Goal: Task Accomplishment & Management: Manage account settings

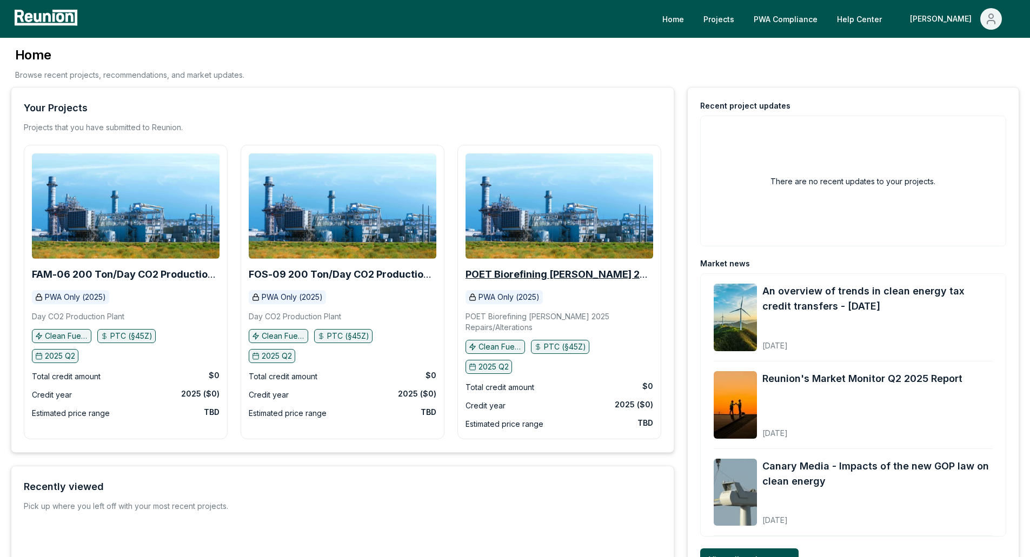
click at [550, 272] on b "POET Biorefining [PERSON_NAME] 2025 Repairs/Alterations" at bounding box center [558, 280] width 187 height 22
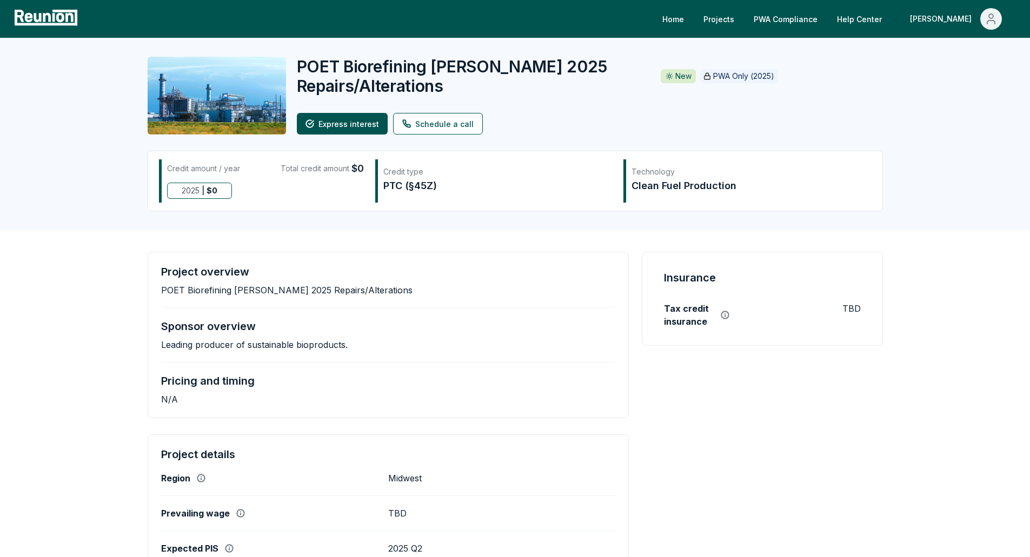
click at [84, 216] on div "POET Biorefining Preston 2025 Repairs/Alterations New PWA Only (2025) Express i…" at bounding box center [515, 134] width 1030 height 192
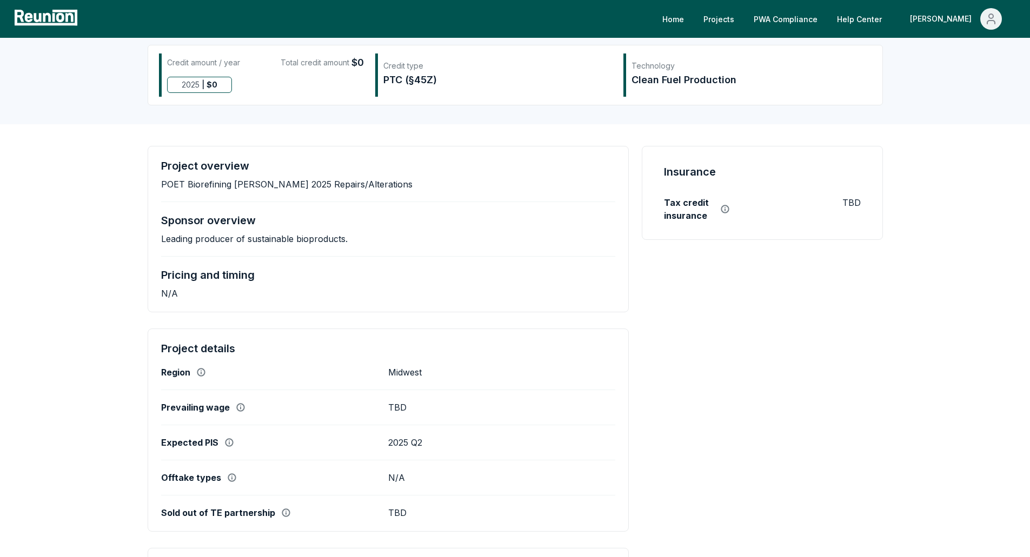
scroll to position [108, 0]
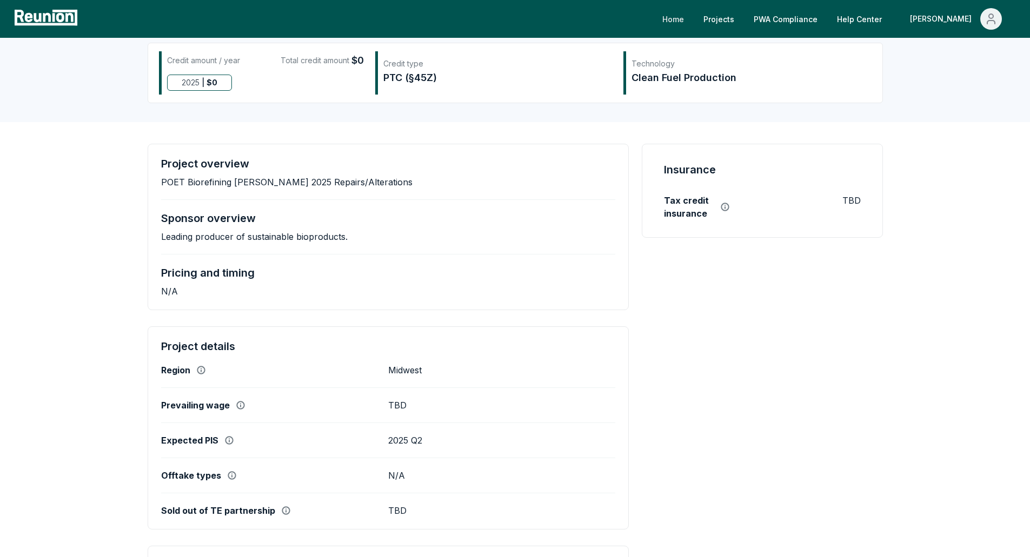
click at [692, 21] on link "Home" at bounding box center [673, 19] width 39 height 22
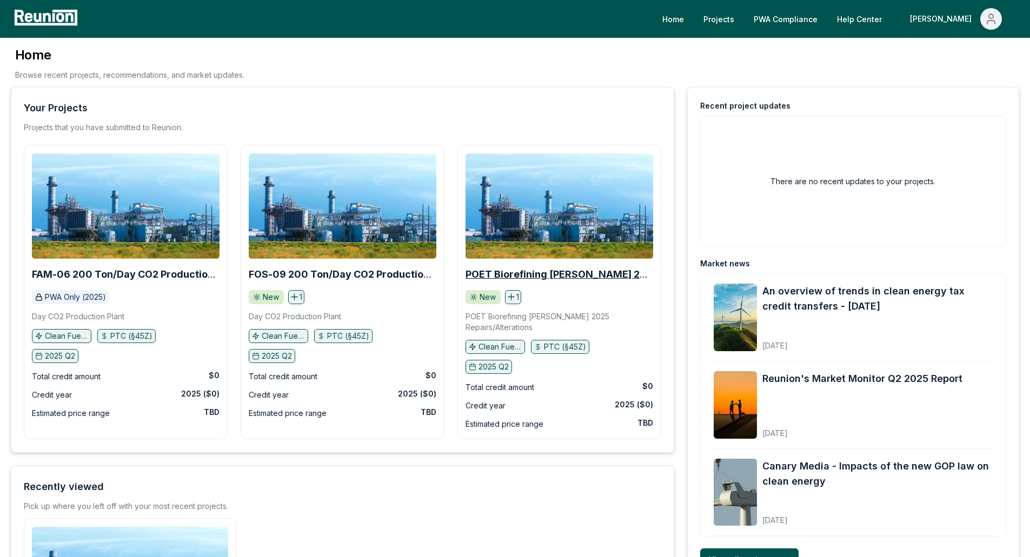
click at [592, 275] on b "POET Biorefining [PERSON_NAME] 2025 Repairs/Alterations" at bounding box center [558, 280] width 187 height 22
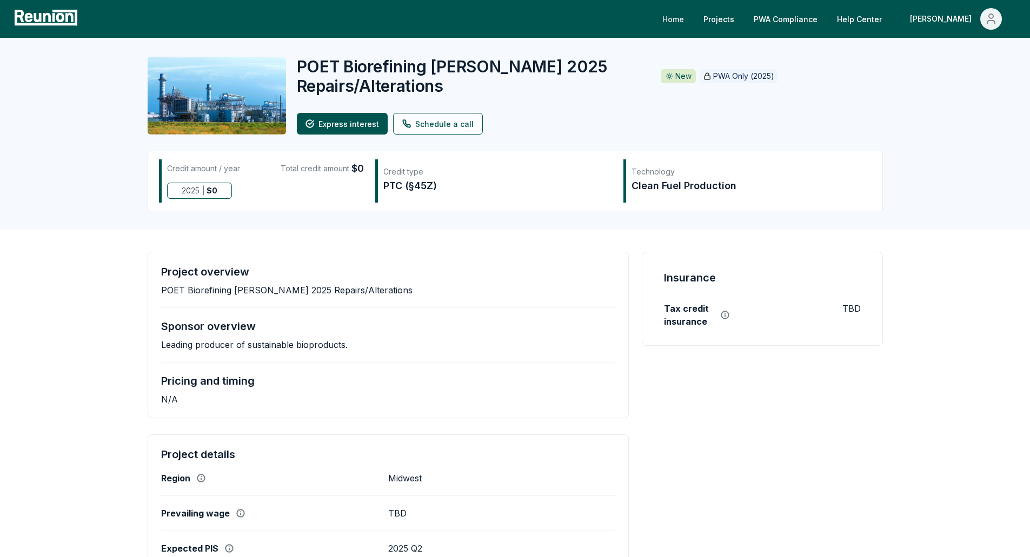
click at [692, 18] on link "Home" at bounding box center [673, 19] width 39 height 22
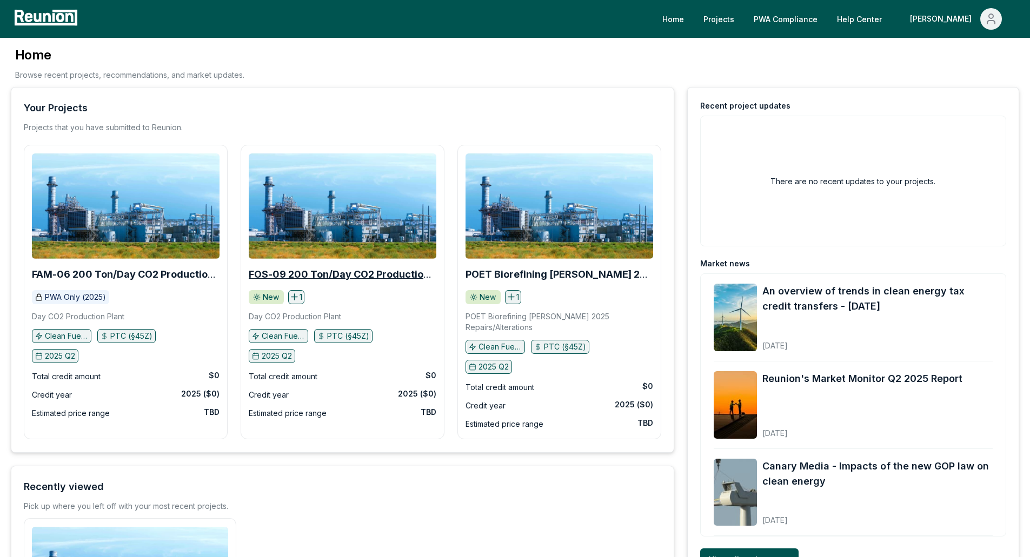
click at [321, 275] on b "FOS-09 200 Ton/Day CO2 Production Plant" at bounding box center [340, 280] width 183 height 22
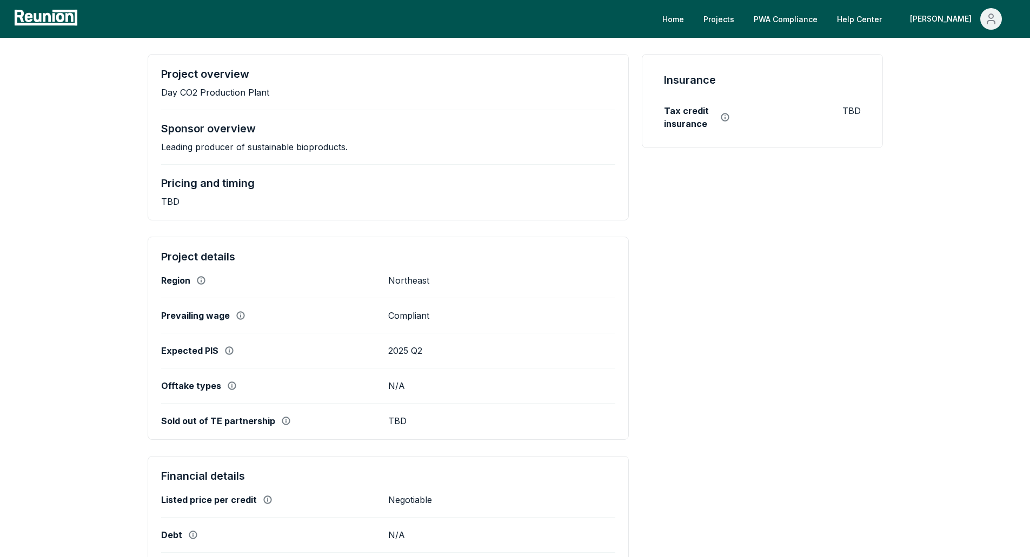
scroll to position [270, 0]
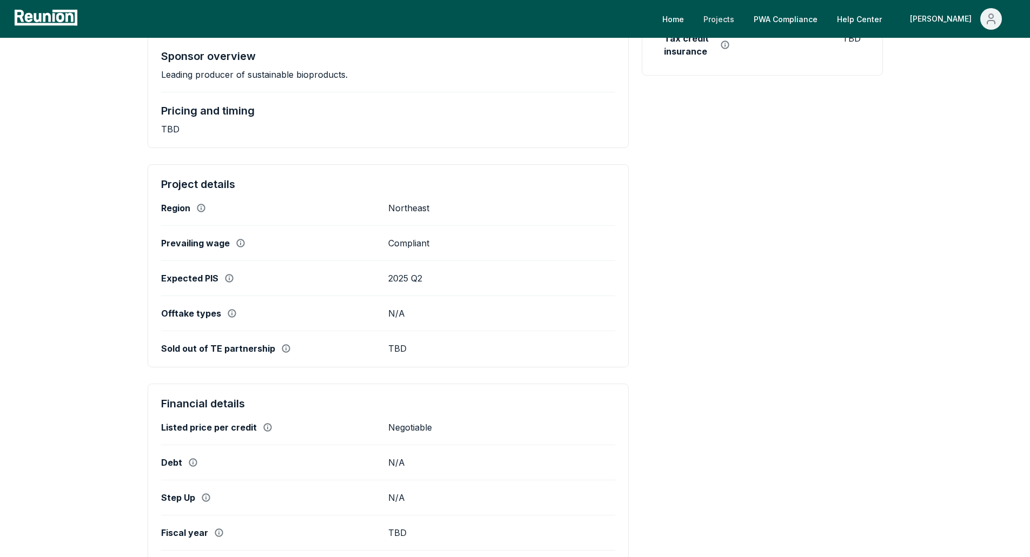
click at [743, 19] on link "Projects" at bounding box center [719, 19] width 48 height 22
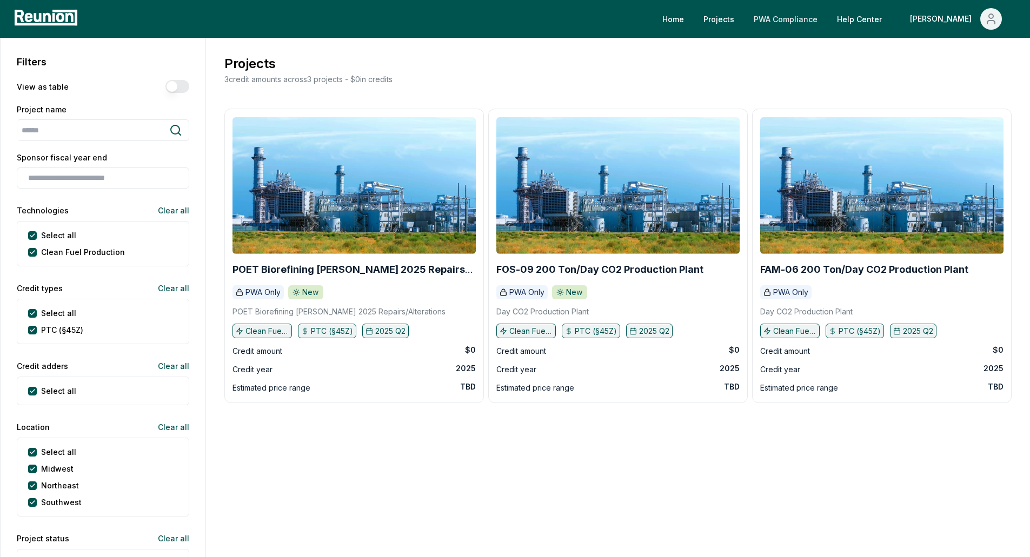
click at [826, 9] on link "PWA Compliance" at bounding box center [785, 19] width 81 height 22
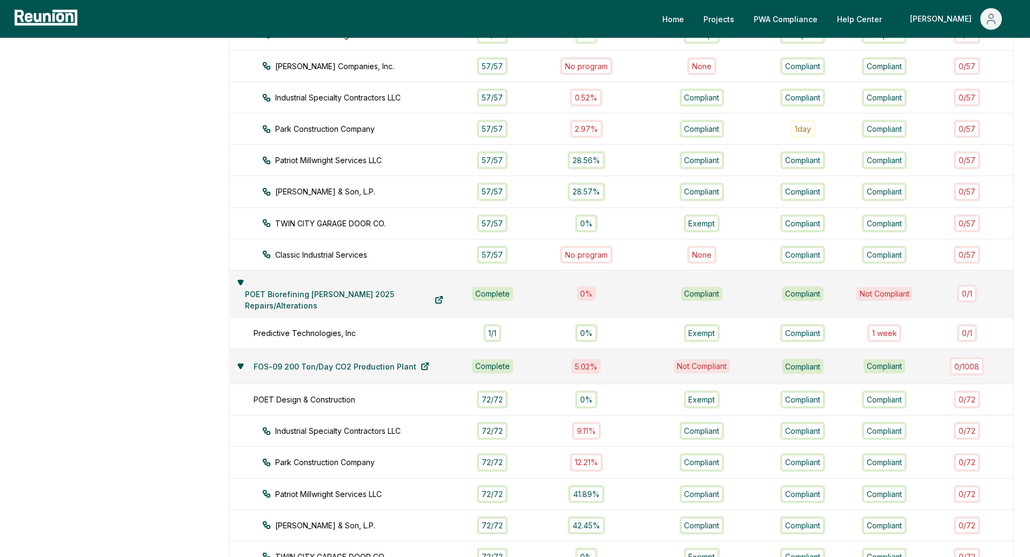
scroll to position [300, 0]
click at [887, 334] on div "1 week" at bounding box center [884, 334] width 35 height 18
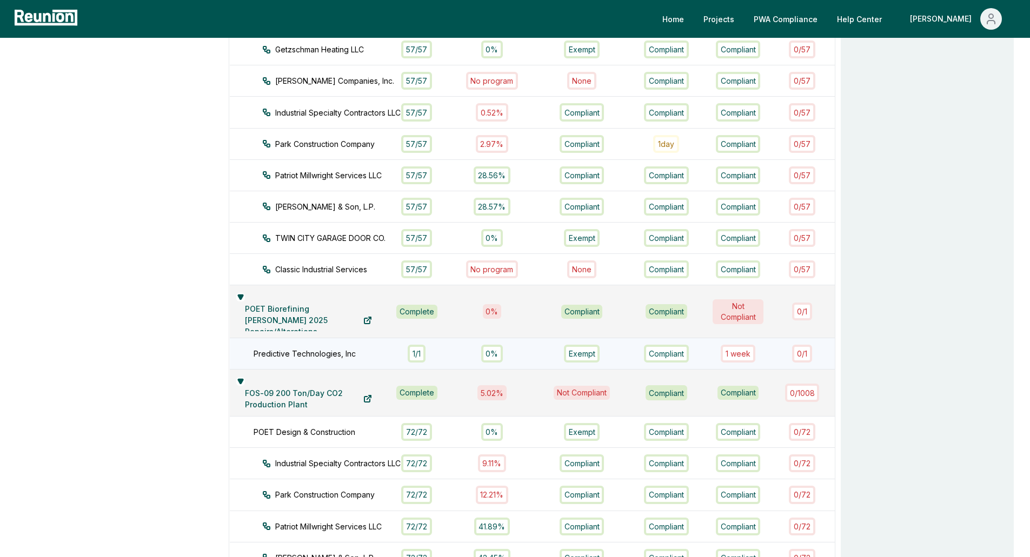
click at [742, 349] on div "1 week" at bounding box center [738, 354] width 35 height 18
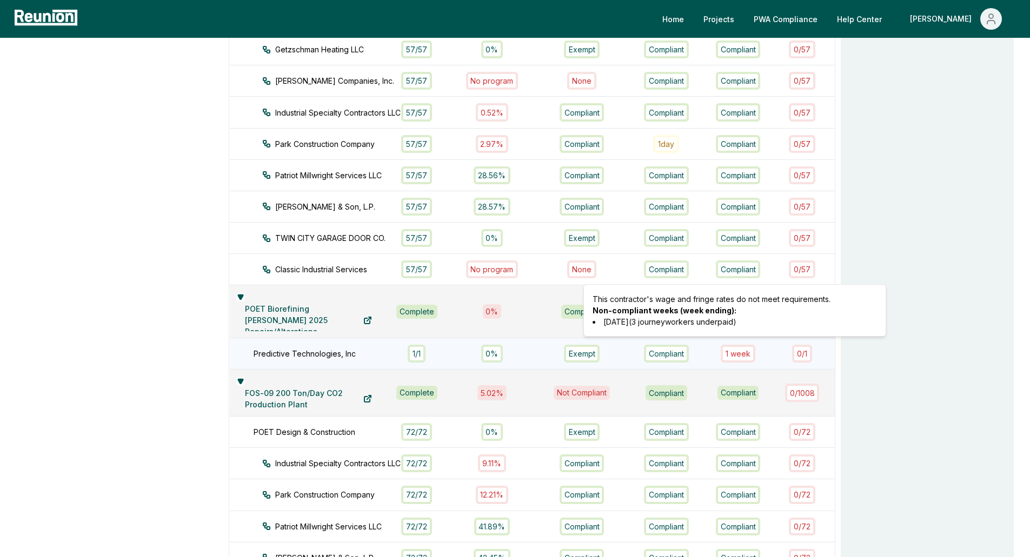
click at [798, 347] on div "0 / 1" at bounding box center [802, 354] width 20 height 18
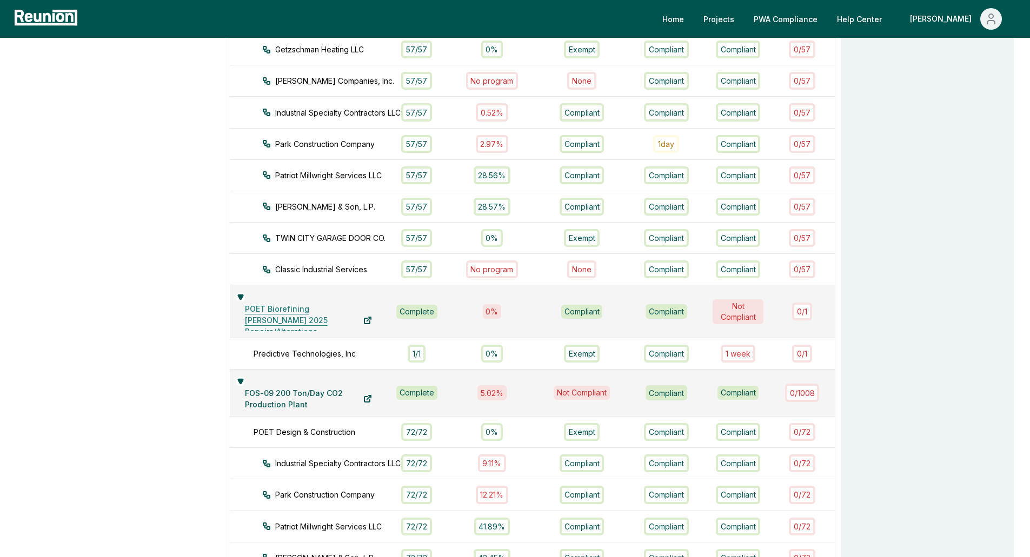
click at [268, 310] on link "POET Biorefining [PERSON_NAME] 2025 Repairs/Alterations" at bounding box center [308, 321] width 145 height 22
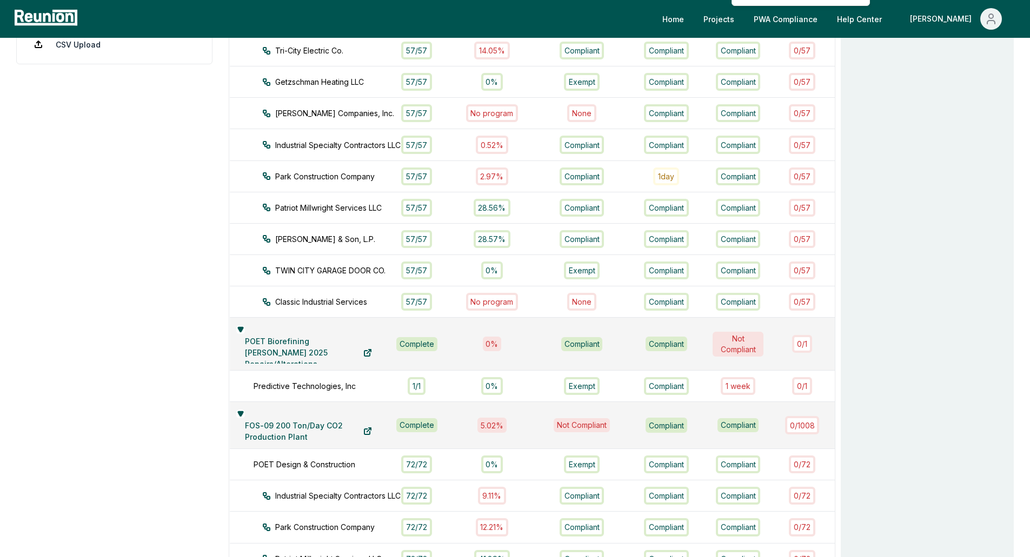
scroll to position [270, 0]
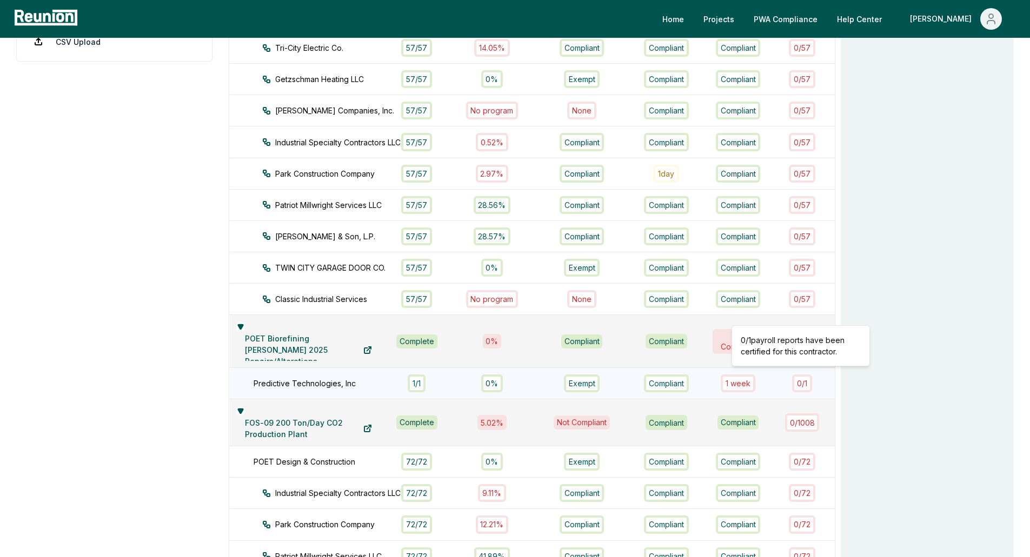
click at [802, 379] on div "0 / 1" at bounding box center [802, 384] width 20 height 18
click at [305, 387] on td "Predictive Technologies, Inc" at bounding box center [309, 383] width 158 height 31
click at [415, 378] on div "1 / 1" at bounding box center [417, 384] width 18 height 18
click at [495, 376] on div "0%" at bounding box center [492, 384] width 22 height 18
drag, startPoint x: 592, startPoint y: 375, endPoint x: 741, endPoint y: 375, distance: 149.2
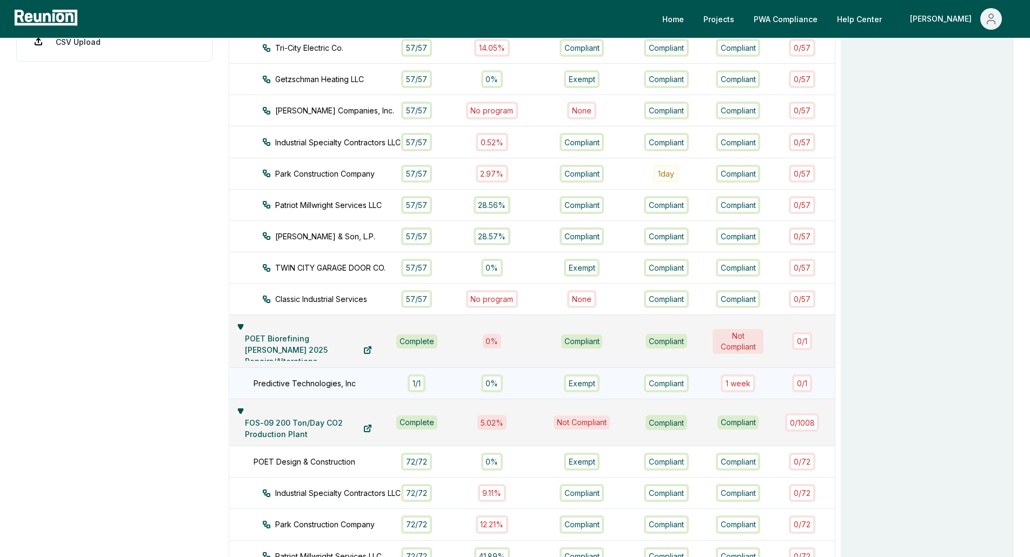
click at [599, 375] on div "Exempt" at bounding box center [581, 384] width 75 height 18
drag, startPoint x: 762, startPoint y: 375, endPoint x: 781, endPoint y: 375, distance: 18.9
click at [766, 375] on td "1 week" at bounding box center [737, 383] width 63 height 31
click at [824, 375] on div "0 / 1" at bounding box center [802, 384] width 52 height 18
click at [738, 375] on div "1 week" at bounding box center [738, 384] width 35 height 18
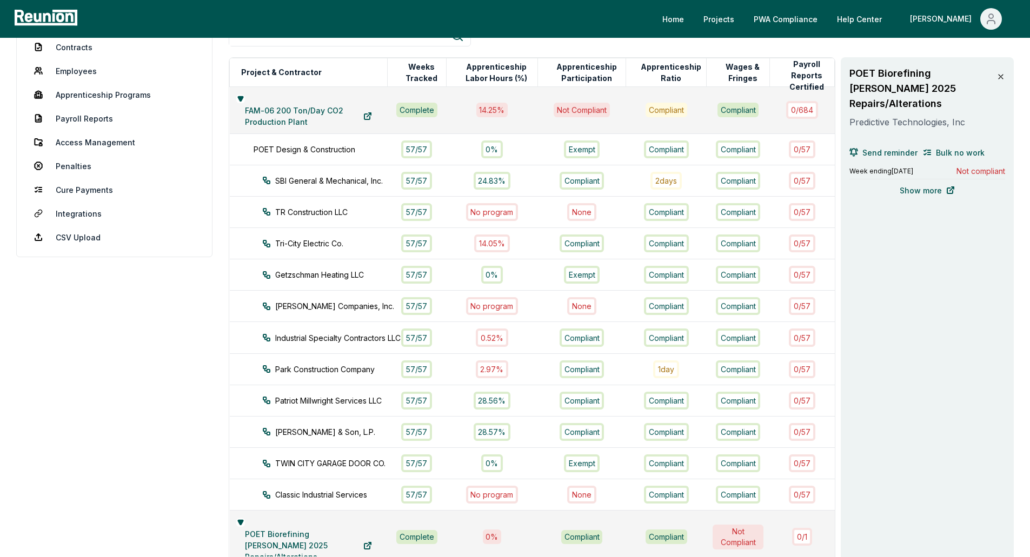
scroll to position [0, 0]
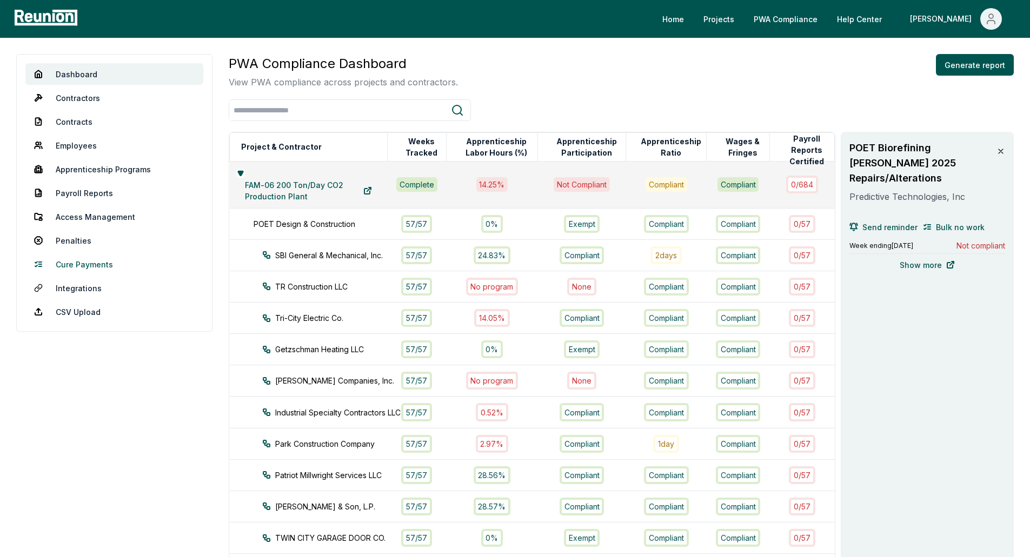
click at [92, 265] on link "Cure Payments" at bounding box center [114, 265] width 178 height 22
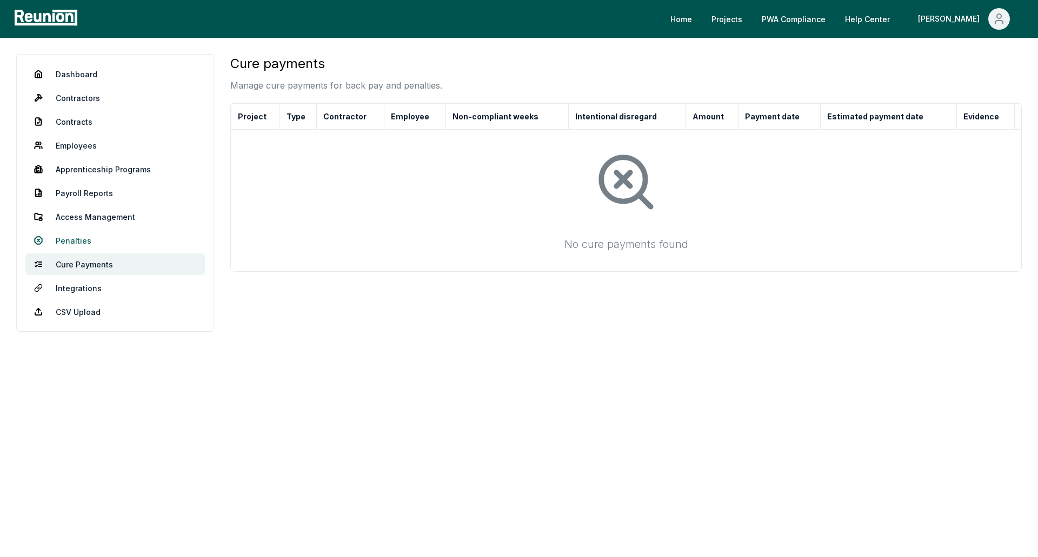
click at [124, 243] on link "Penalties" at bounding box center [114, 241] width 179 height 22
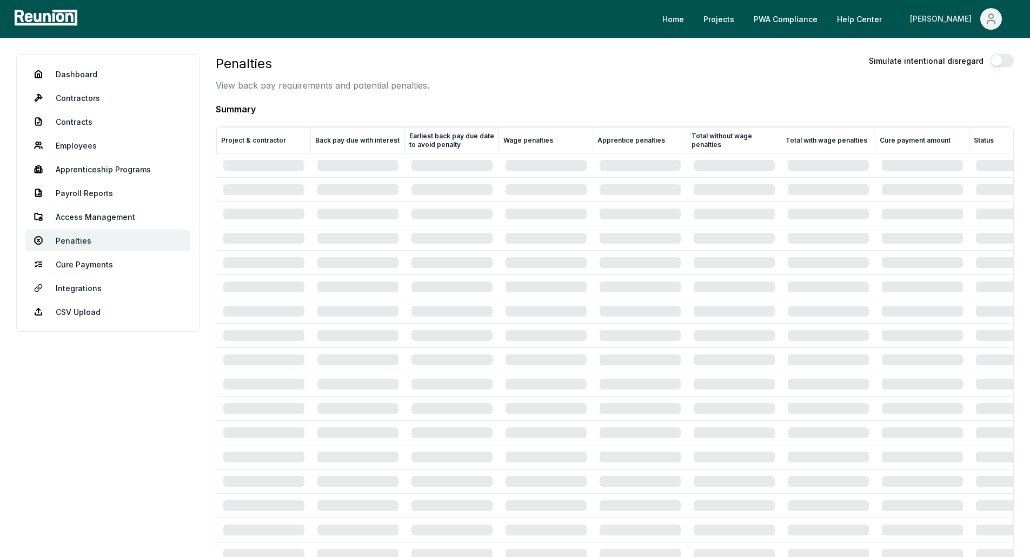
click at [986, 13] on icon "Main" at bounding box center [990, 18] width 13 height 13
click at [958, 58] on p "My Account" at bounding box center [969, 58] width 42 height 13
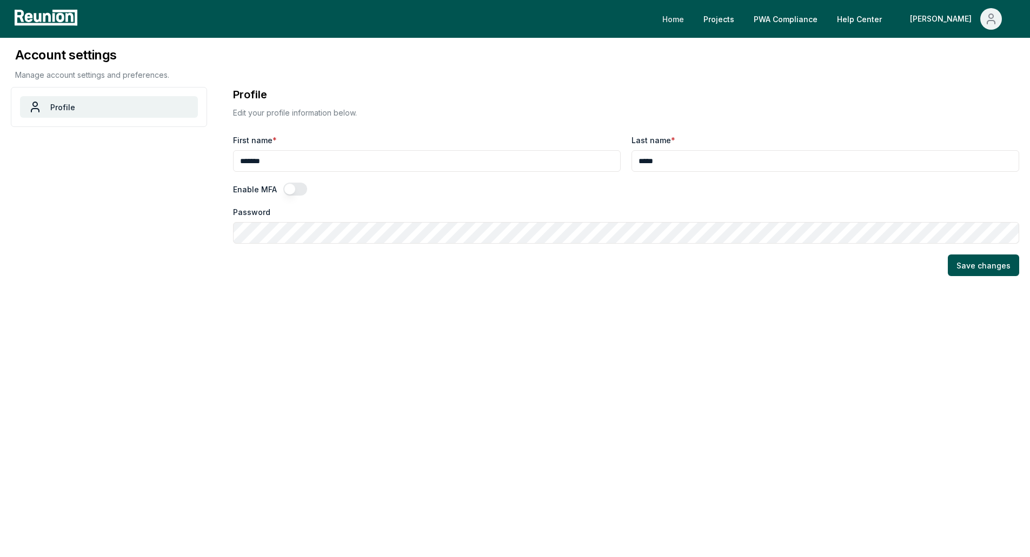
click at [692, 19] on link "Home" at bounding box center [673, 19] width 39 height 22
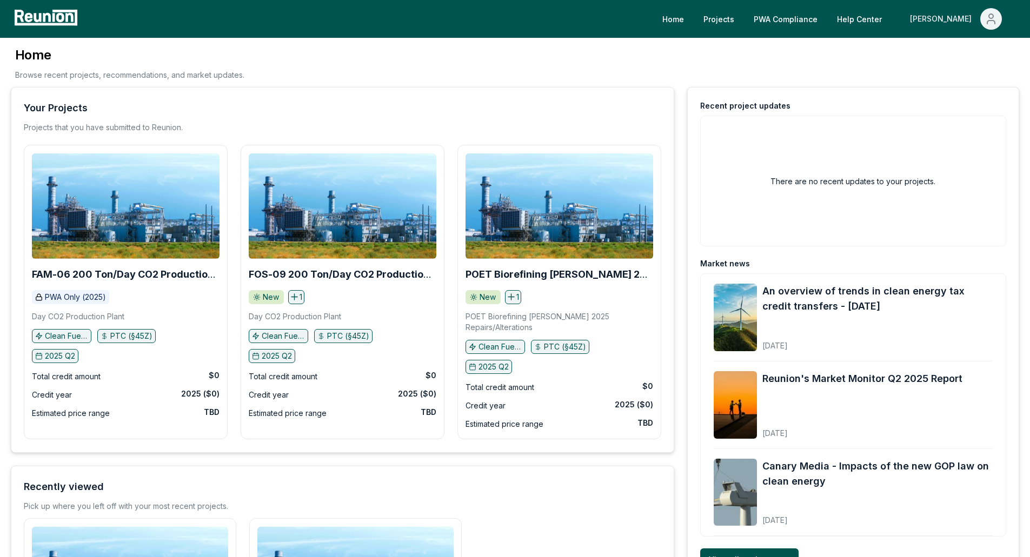
click at [963, 19] on div "[PERSON_NAME]" at bounding box center [943, 19] width 66 height 22
click at [952, 55] on p "My Account" at bounding box center [969, 58] width 42 height 13
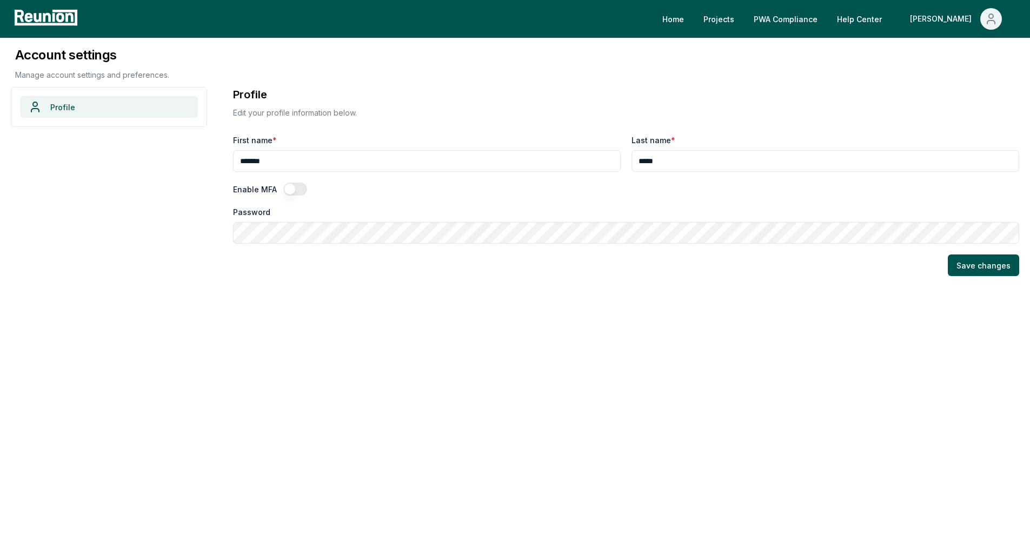
click at [99, 110] on link "Profile" at bounding box center [109, 107] width 178 height 22
click at [692, 16] on link "Home" at bounding box center [673, 19] width 39 height 22
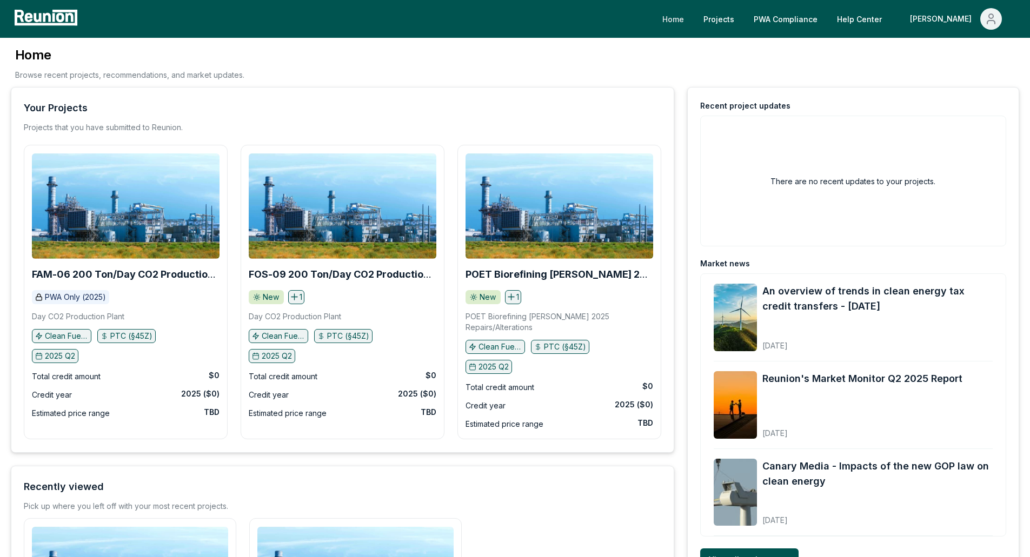
click at [692, 17] on link "Home" at bounding box center [673, 19] width 39 height 22
click at [516, 271] on b "POET Biorefining [PERSON_NAME] 2025 Repairs/Alterations" at bounding box center [558, 280] width 187 height 22
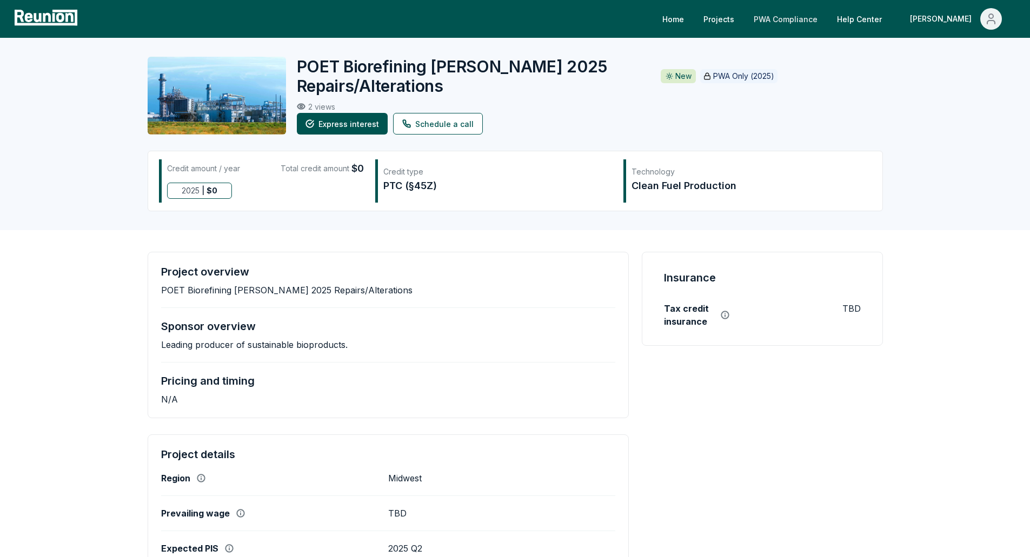
click at [826, 24] on link "PWA Compliance" at bounding box center [785, 19] width 81 height 22
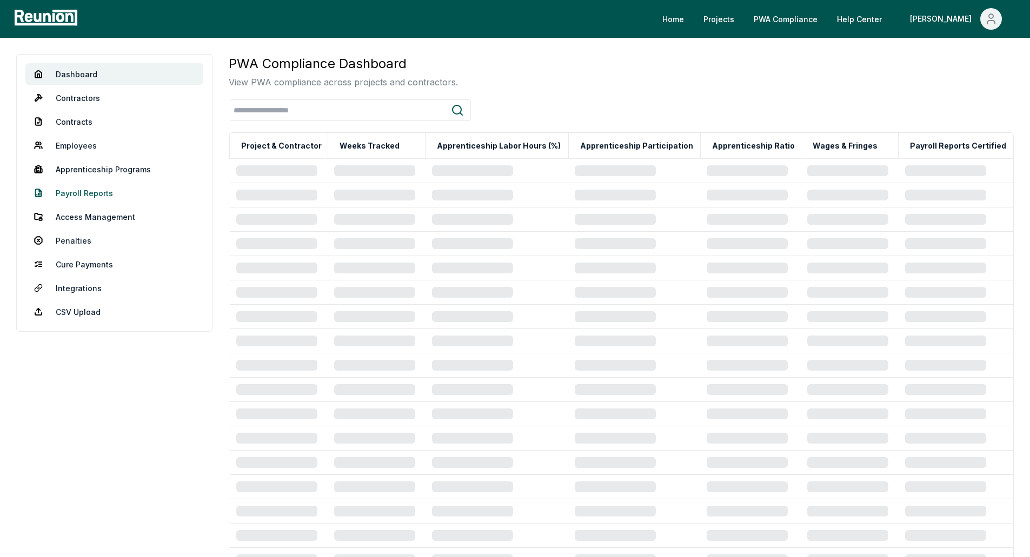
click at [103, 192] on link "Payroll Reports" at bounding box center [114, 193] width 178 height 22
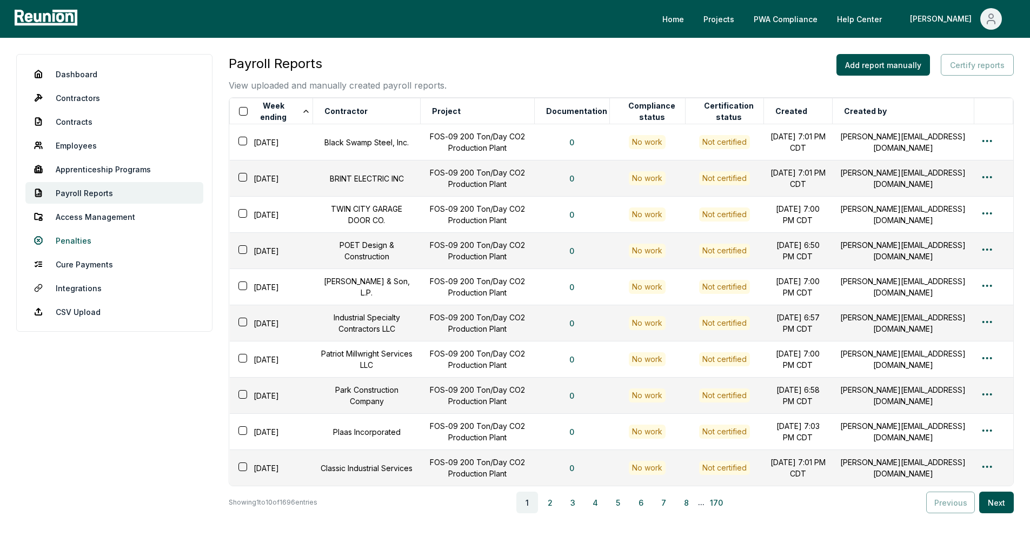
click at [96, 241] on link "Penalties" at bounding box center [114, 241] width 178 height 22
click at [72, 241] on link "Penalties" at bounding box center [114, 241] width 178 height 22
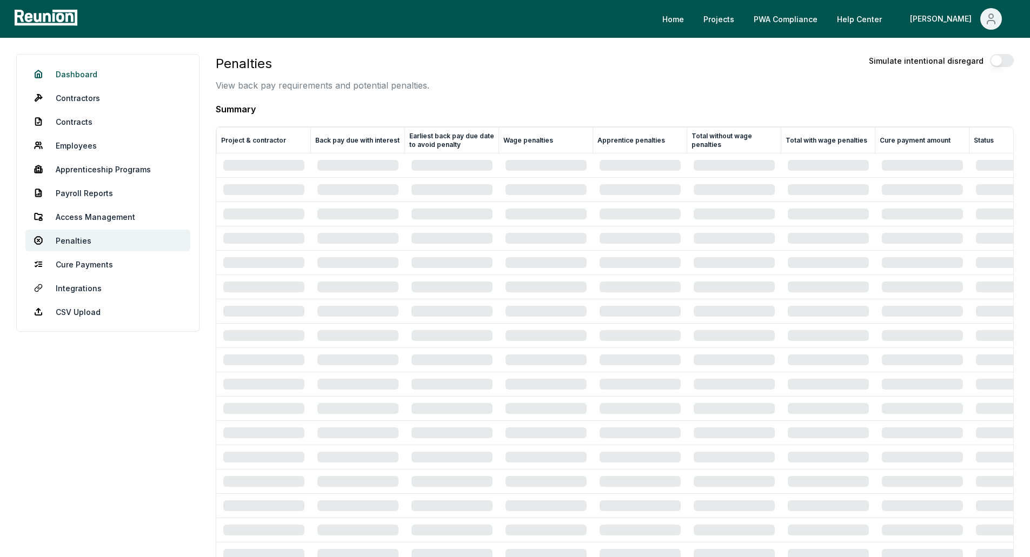
click at [74, 78] on link "Dashboard" at bounding box center [107, 74] width 165 height 22
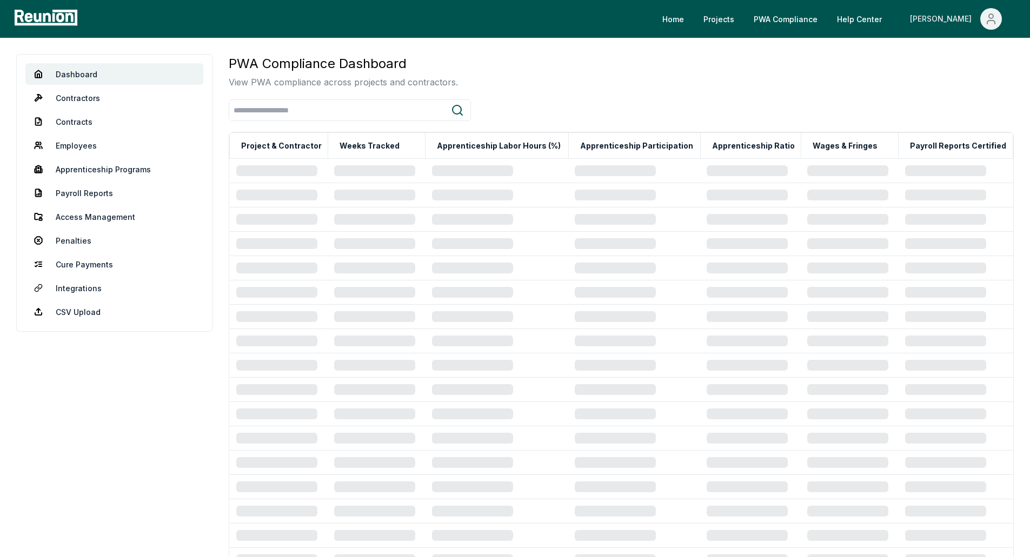
click at [990, 22] on icon "Main" at bounding box center [990, 18] width 13 height 13
click at [968, 54] on p "My Account" at bounding box center [969, 58] width 42 height 13
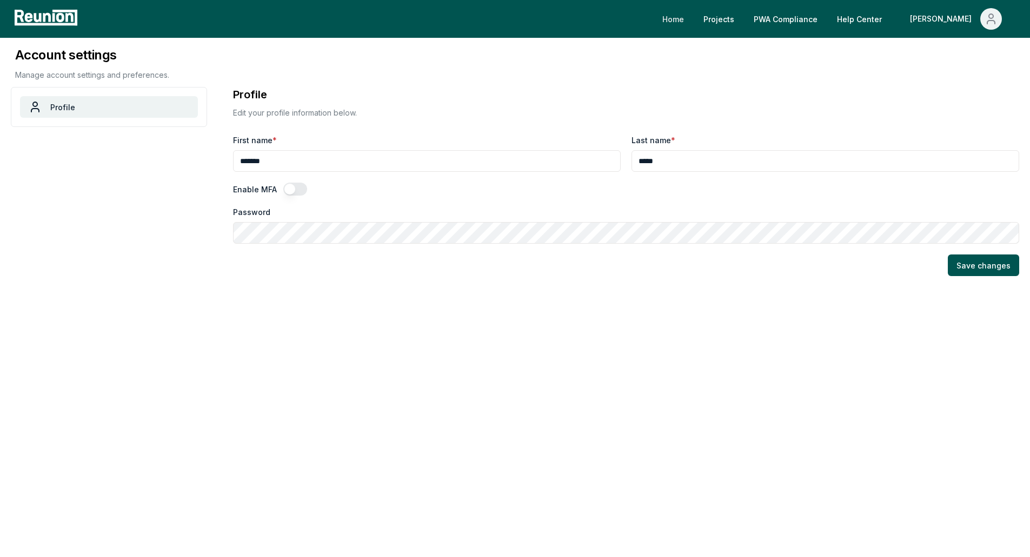
click at [692, 18] on link "Home" at bounding box center [673, 19] width 39 height 22
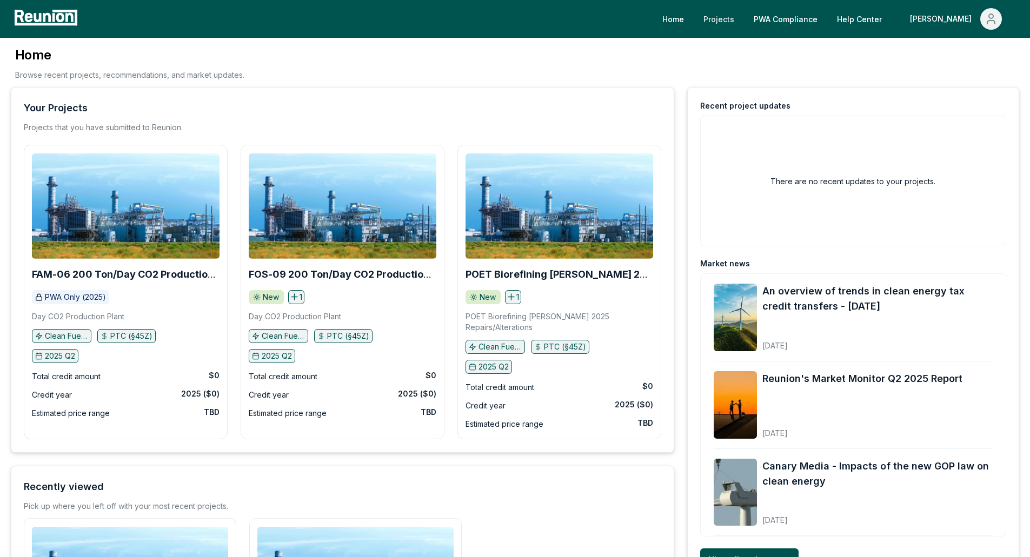
click at [743, 18] on link "Projects" at bounding box center [719, 19] width 48 height 22
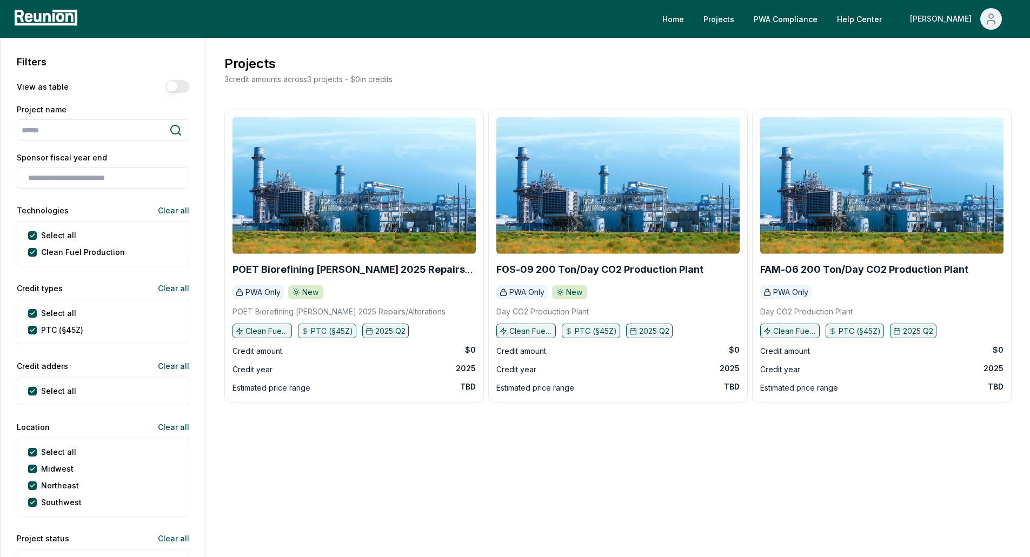
click at [991, 23] on icon "Main" at bounding box center [990, 18] width 13 height 13
click at [965, 58] on p "My Account" at bounding box center [969, 58] width 42 height 13
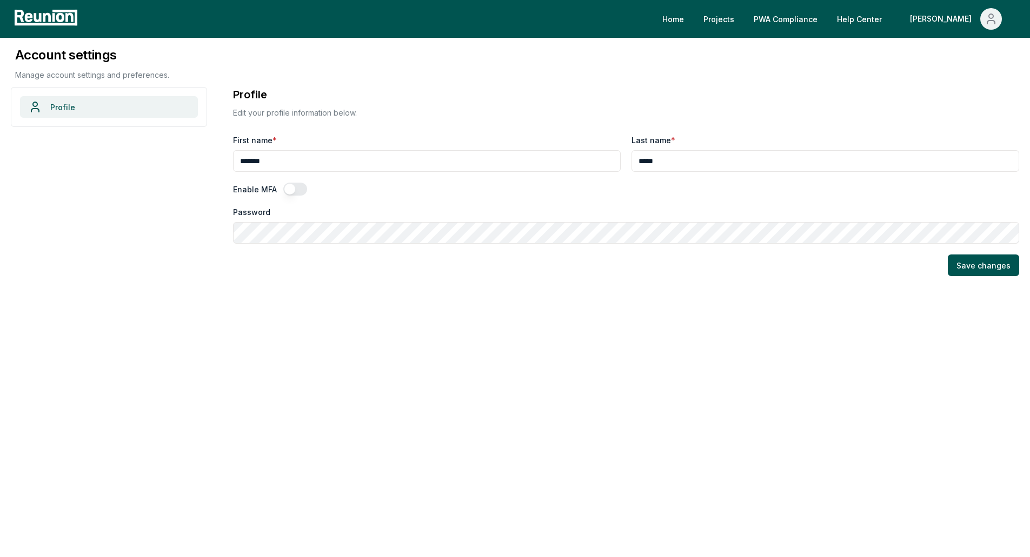
click at [132, 105] on link "Profile" at bounding box center [109, 107] width 178 height 22
click at [89, 111] on link "Profile" at bounding box center [109, 107] width 178 height 22
click at [890, 21] on link "Help Center" at bounding box center [859, 19] width 62 height 22
click at [821, 25] on link "PWA Compliance" at bounding box center [785, 19] width 81 height 22
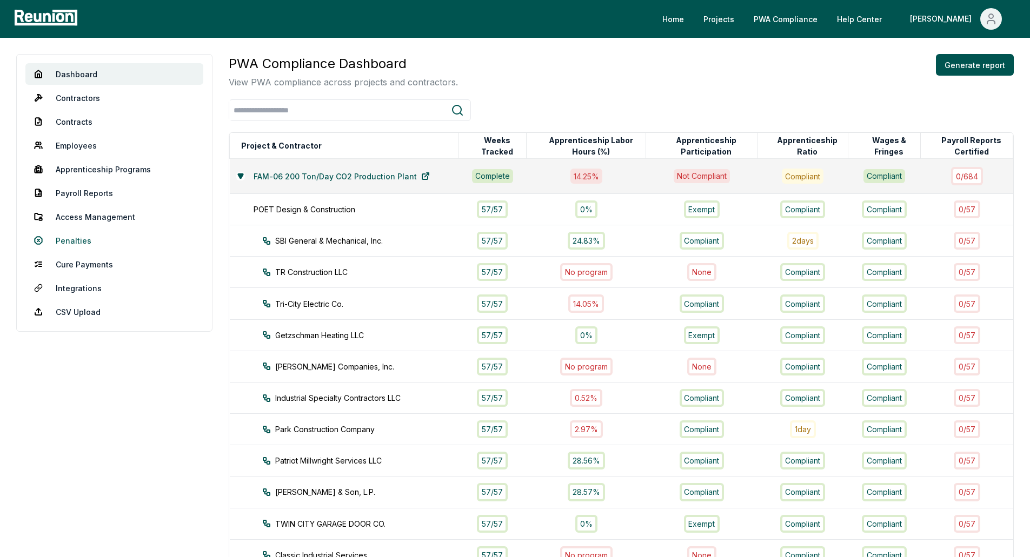
click at [90, 241] on link "Penalties" at bounding box center [114, 241] width 178 height 22
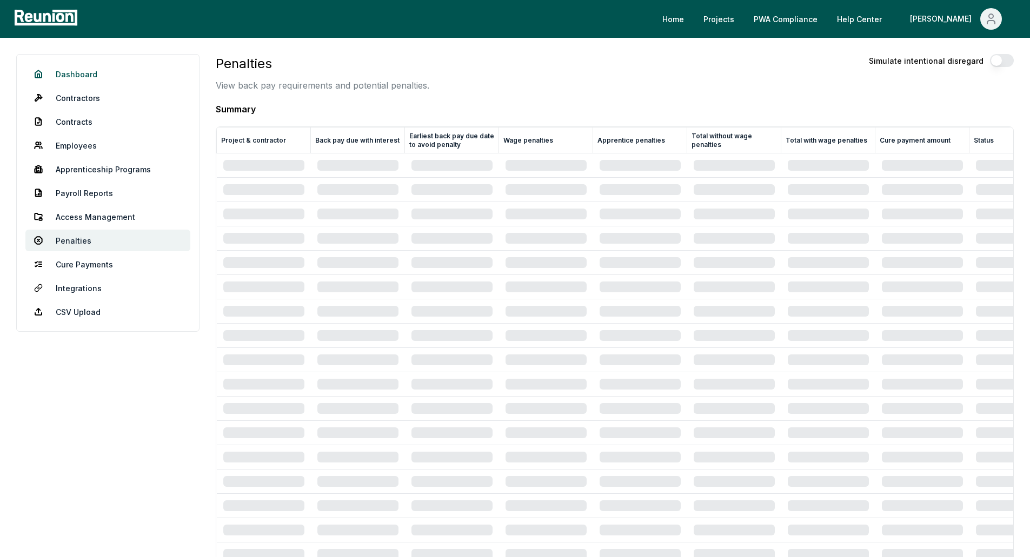
click at [83, 78] on link "Dashboard" at bounding box center [107, 74] width 165 height 22
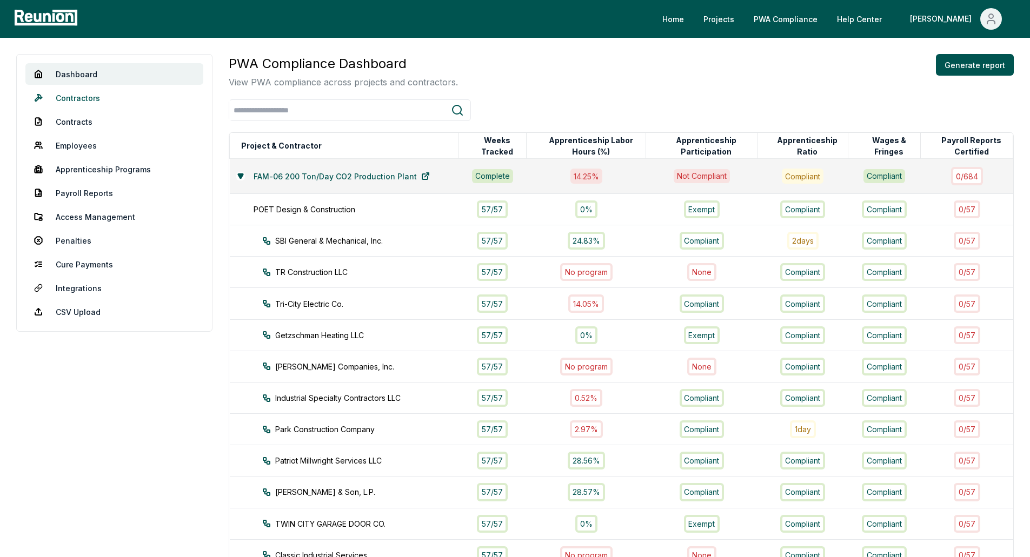
click at [85, 96] on link "Contractors" at bounding box center [114, 98] width 178 height 22
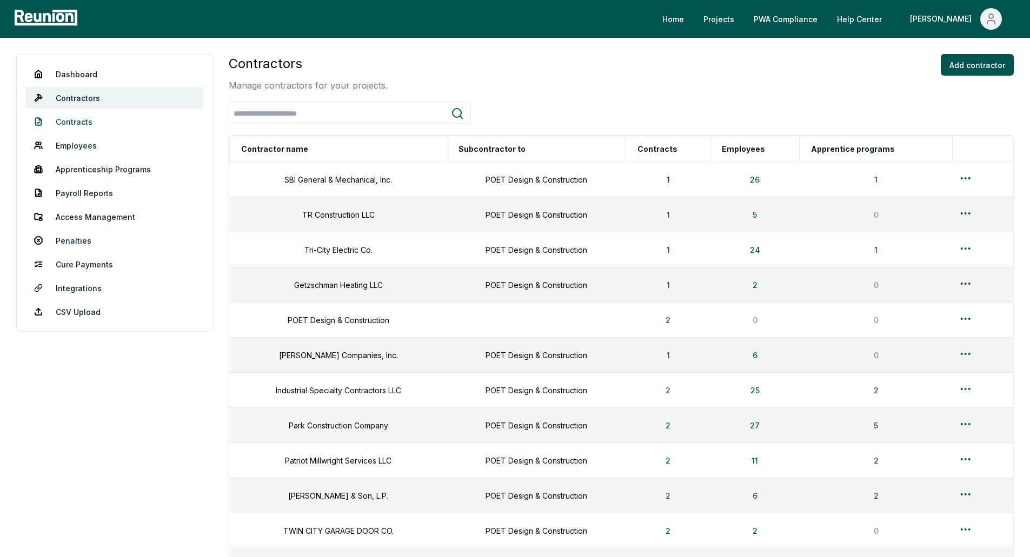
click at [103, 120] on link "Contracts" at bounding box center [114, 122] width 178 height 22
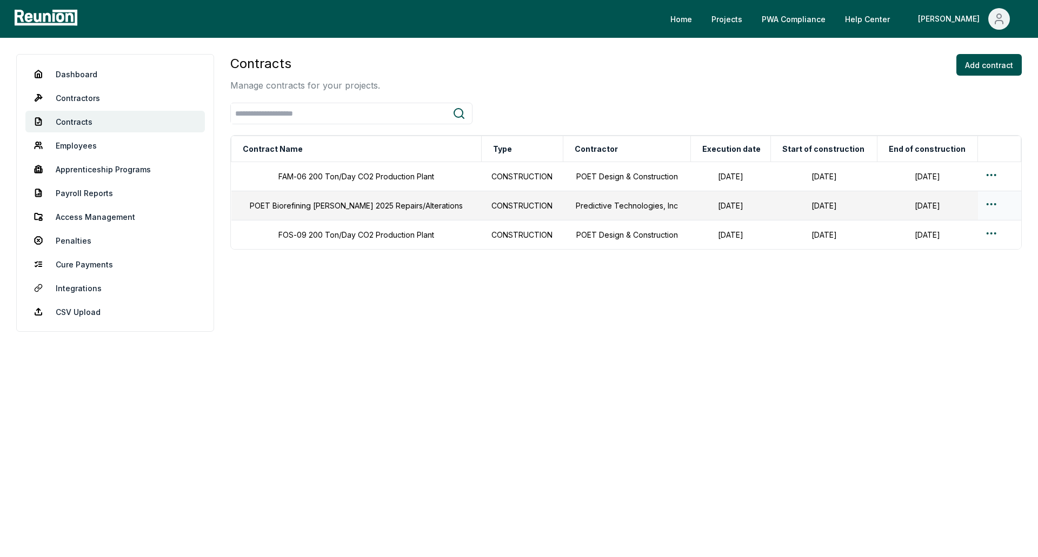
click at [992, 204] on html "Please visit us on your desktop We're working on making our marketplace mobile-…" at bounding box center [519, 278] width 1038 height 557
click at [940, 249] on div "Edit" at bounding box center [977, 247] width 103 height 18
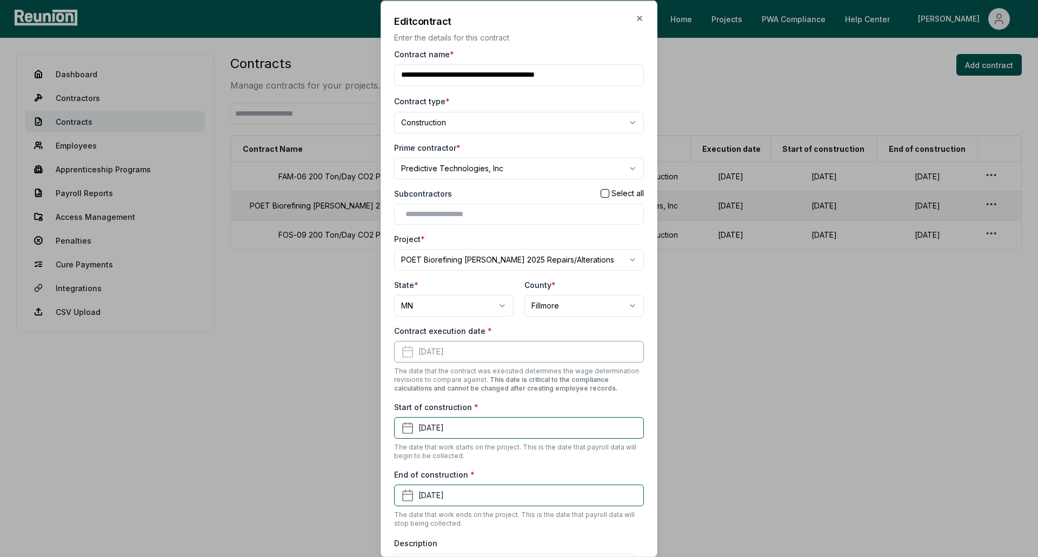
click at [485, 361] on div "Contract execution date * February 7th, 2025 The date that the contract was exe…" at bounding box center [519, 359] width 250 height 68
click at [477, 345] on div "Contract execution date * February 7th, 2025 The date that the contract was exe…" at bounding box center [519, 359] width 250 height 68
click at [491, 430] on button "March 22nd, 2025" at bounding box center [519, 428] width 250 height 22
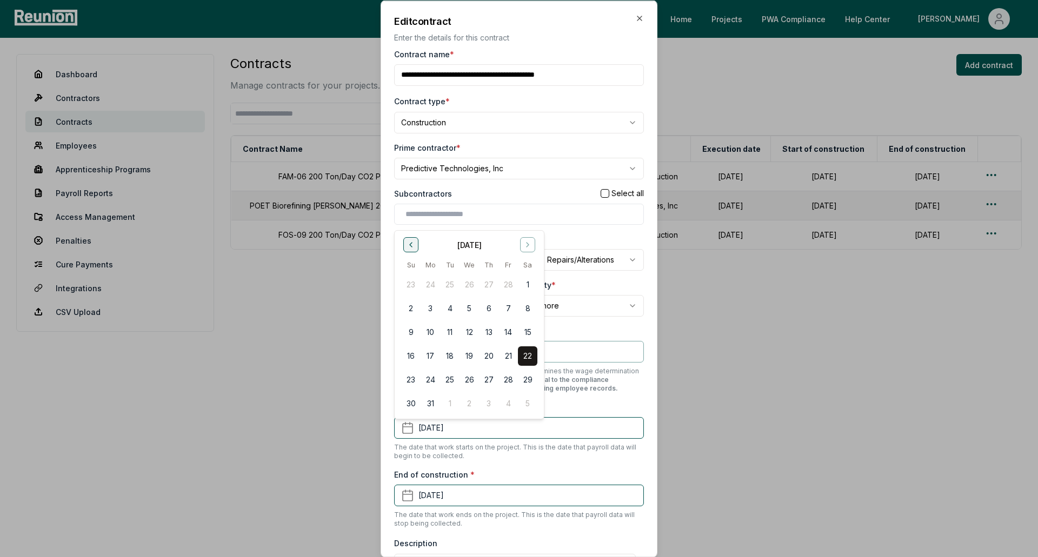
click at [415, 244] on icon "Go to previous month" at bounding box center [411, 245] width 9 height 9
click at [469, 287] on button "1" at bounding box center [468, 284] width 19 height 19
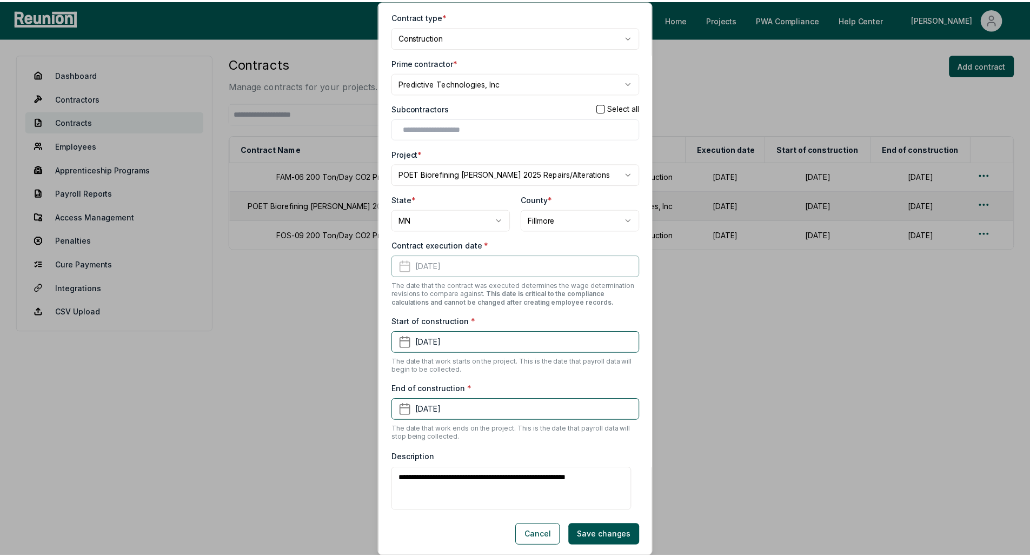
scroll to position [88, 0]
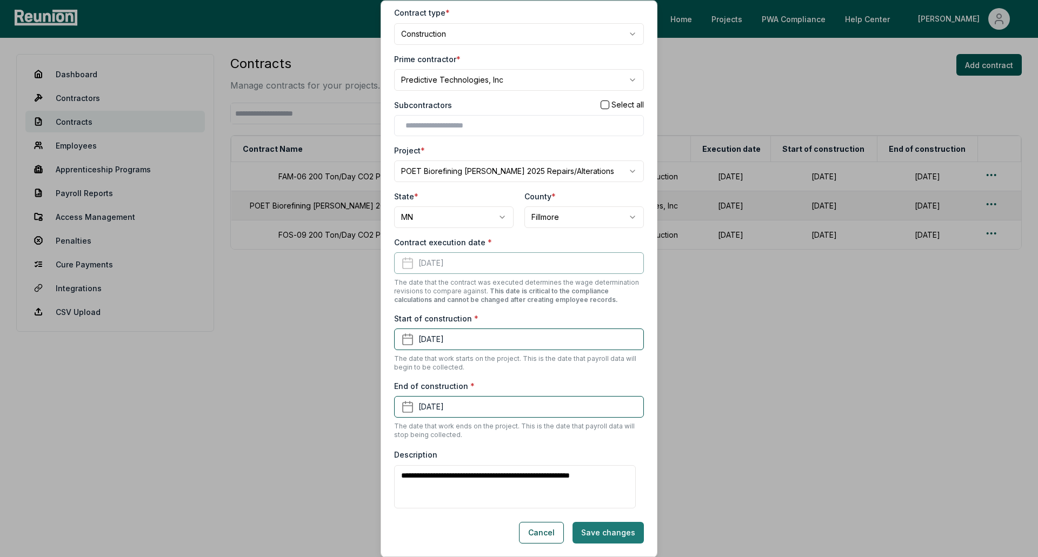
click at [603, 534] on button "Save changes" at bounding box center [607, 533] width 71 height 22
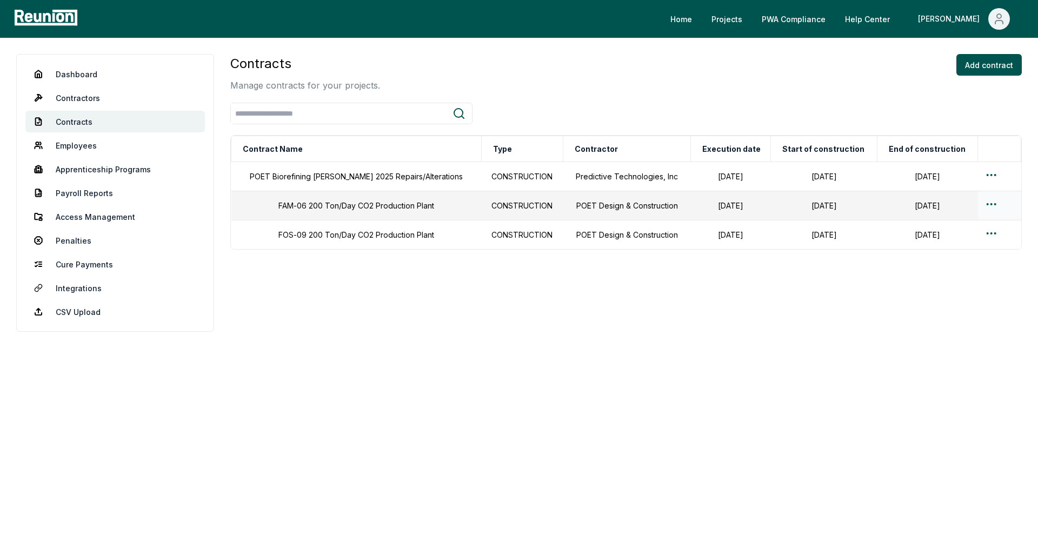
click at [992, 204] on html "Please visit us on your desktop We're working on making our marketplace mobile-…" at bounding box center [519, 278] width 1038 height 557
click at [268, 311] on html "Please visit us on your desktop We're working on making our marketplace mobile-…" at bounding box center [519, 278] width 1038 height 557
click at [99, 148] on link "Employees" at bounding box center [114, 146] width 179 height 22
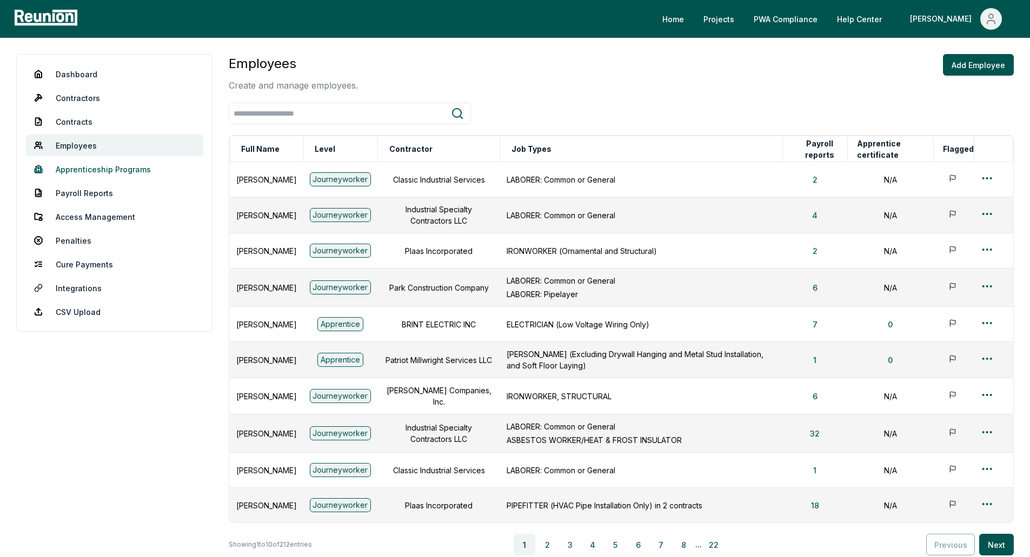
click at [110, 177] on link "Apprenticeship Programs" at bounding box center [114, 169] width 178 height 22
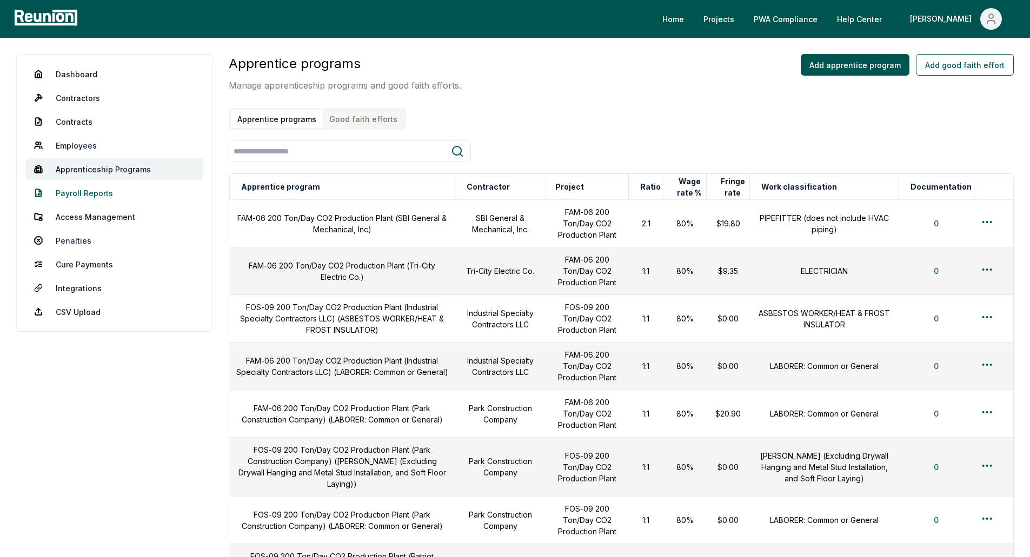
click at [90, 195] on link "Payroll Reports" at bounding box center [114, 193] width 178 height 22
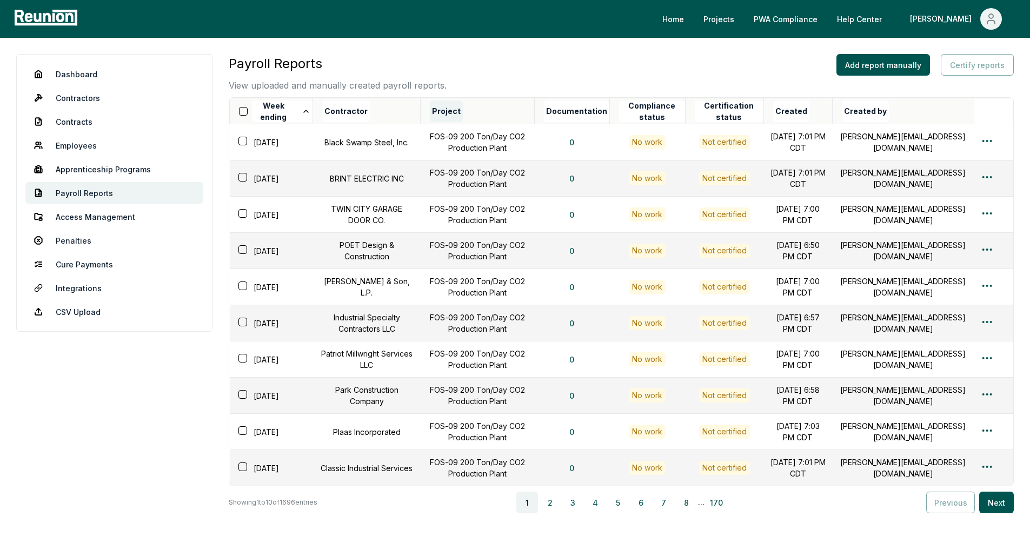
click at [456, 115] on button "Project" at bounding box center [446, 112] width 33 height 22
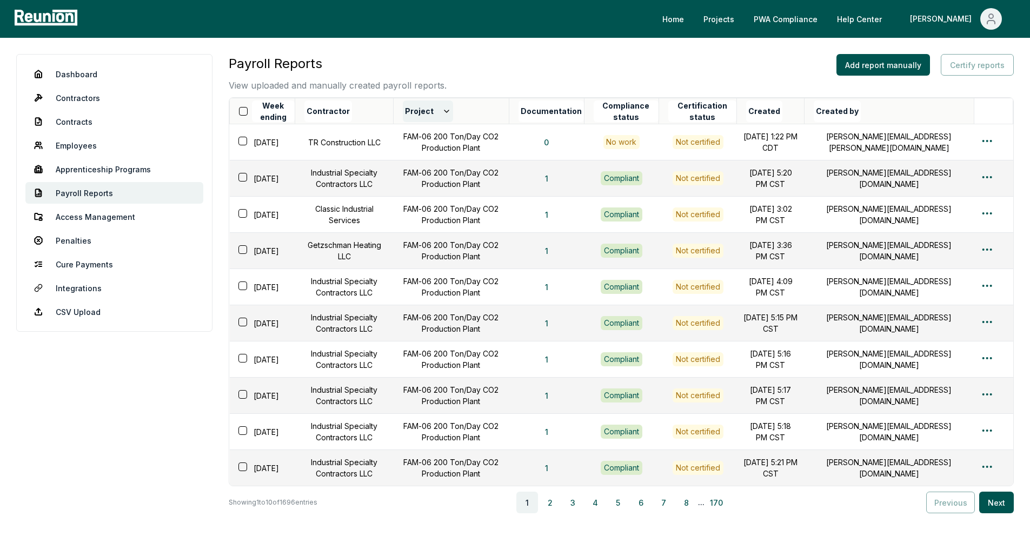
click at [451, 115] on icon at bounding box center [446, 111] width 9 height 9
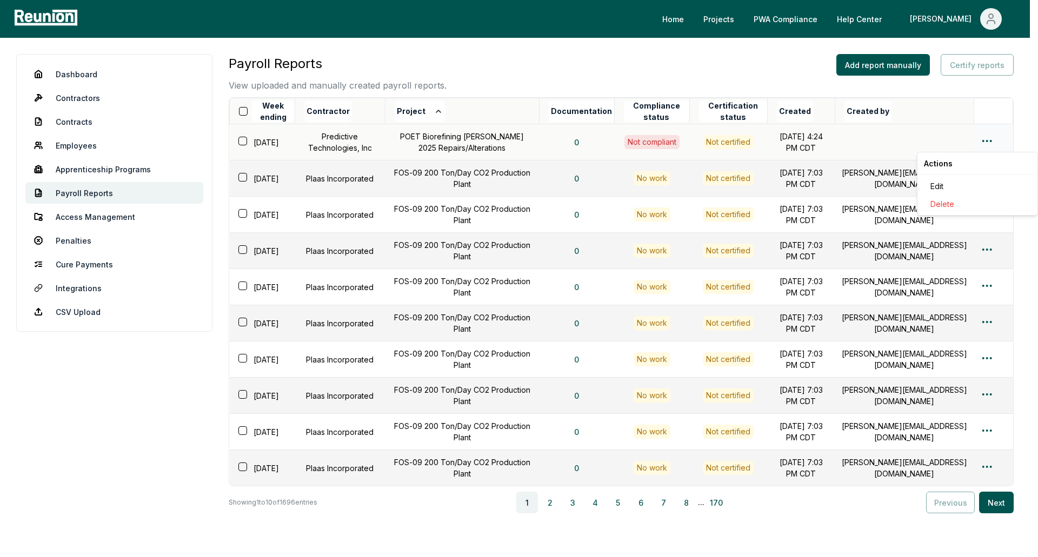
click at [989, 140] on html "Please visit us on your desktop We're working on making our marketplace mobile-…" at bounding box center [519, 311] width 1038 height 622
click at [927, 188] on div "Edit" at bounding box center [977, 186] width 103 height 18
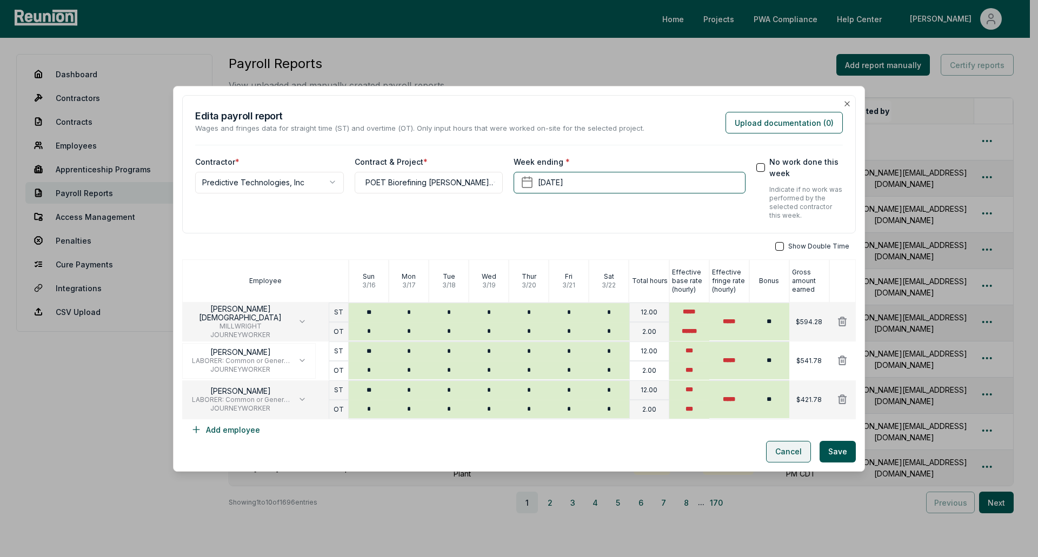
click at [780, 445] on button "Cancel" at bounding box center [788, 452] width 45 height 22
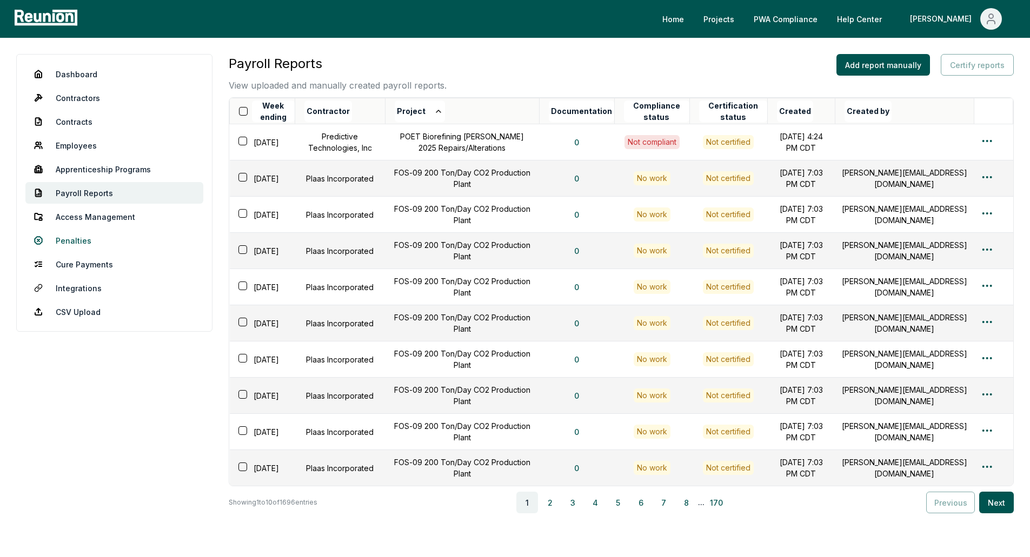
click at [76, 242] on link "Penalties" at bounding box center [114, 241] width 178 height 22
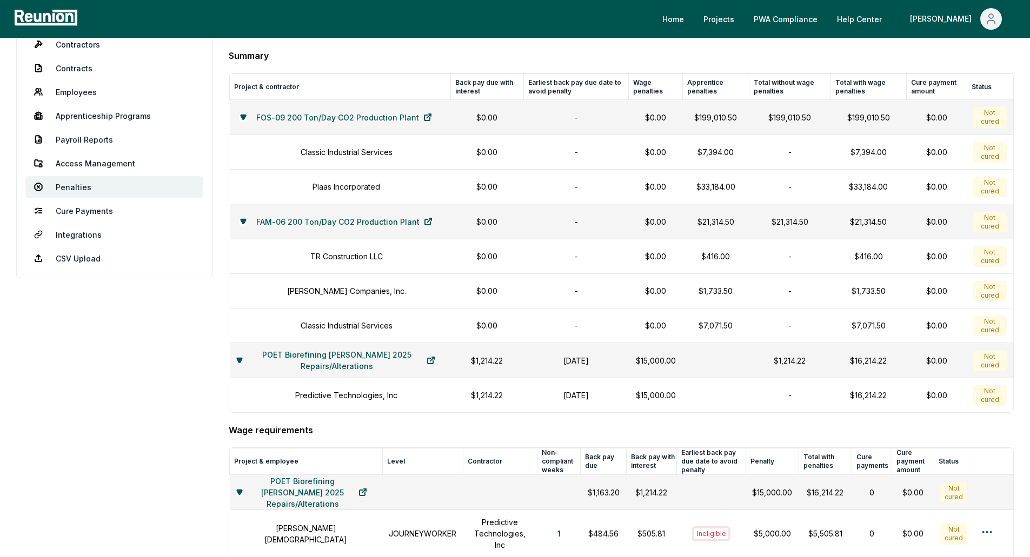
scroll to position [54, 0]
click at [341, 359] on link "POET Biorefining [PERSON_NAME] 2025 Repairs/Alterations" at bounding box center [343, 360] width 201 height 22
click at [94, 134] on link "Payroll Reports" at bounding box center [114, 139] width 178 height 22
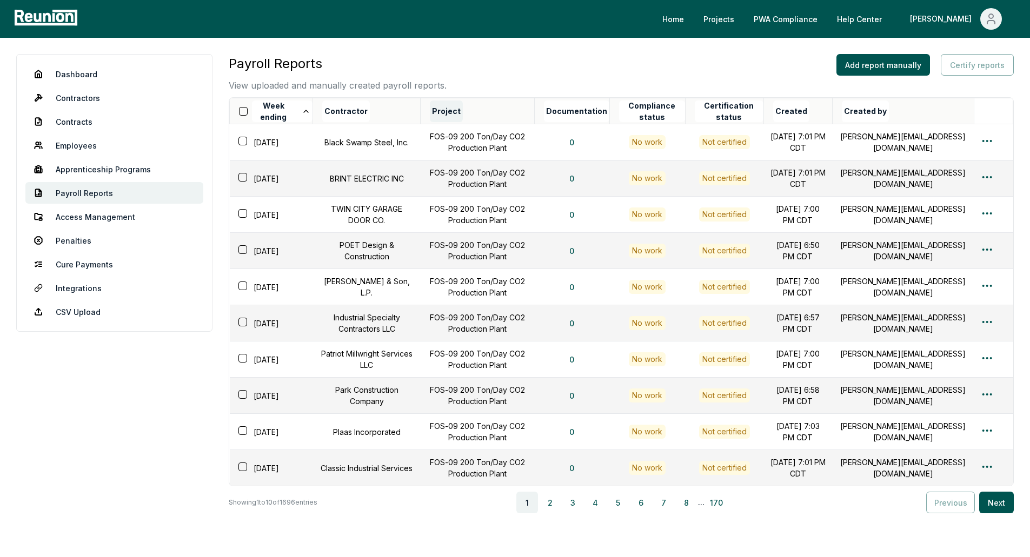
click at [447, 109] on button "Project" at bounding box center [446, 112] width 33 height 22
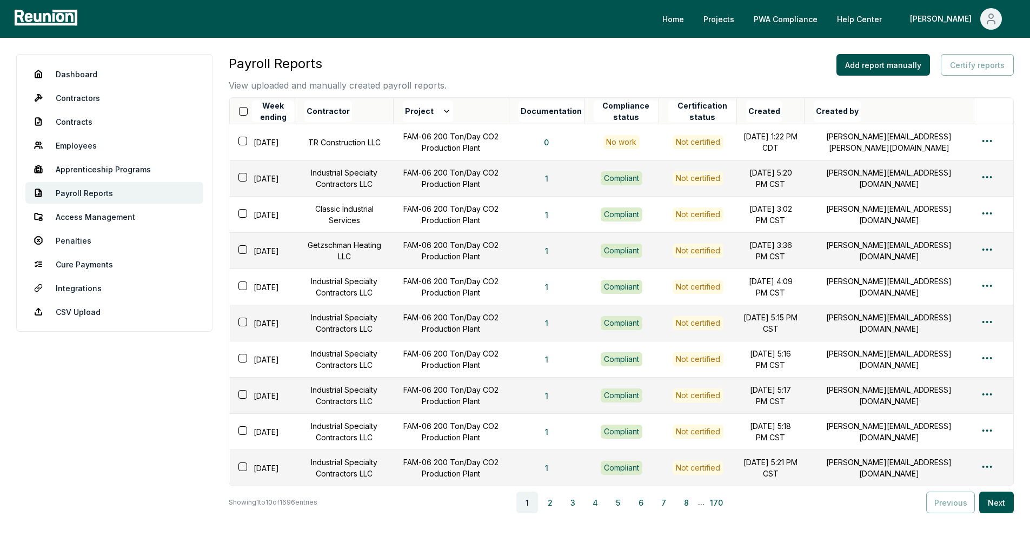
click at [447, 109] on button "Project" at bounding box center [428, 112] width 50 height 22
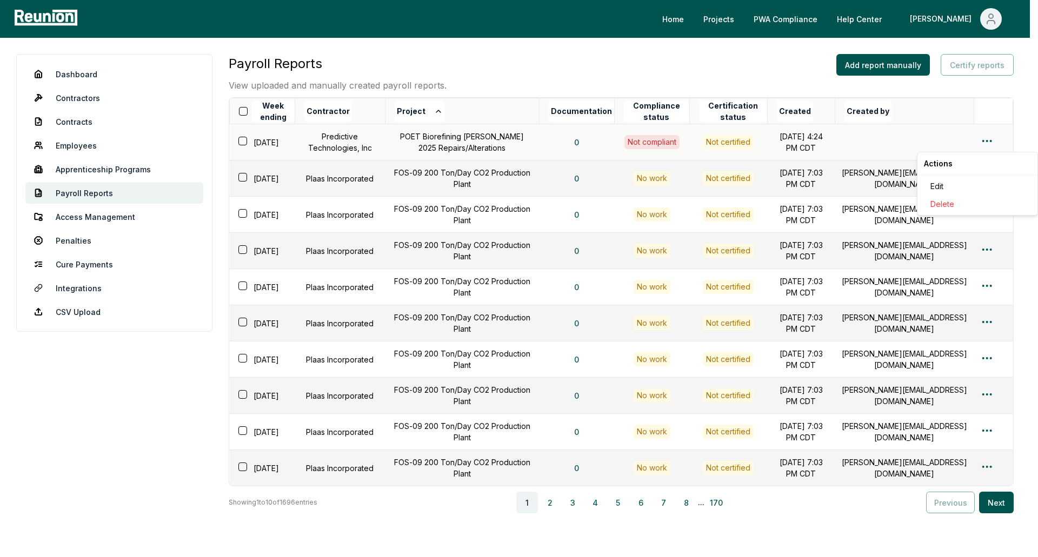
click at [992, 144] on html "Please visit us on your desktop We're working on making our marketplace mobile-…" at bounding box center [519, 311] width 1038 height 622
click at [942, 186] on div "Edit" at bounding box center [977, 186] width 103 height 18
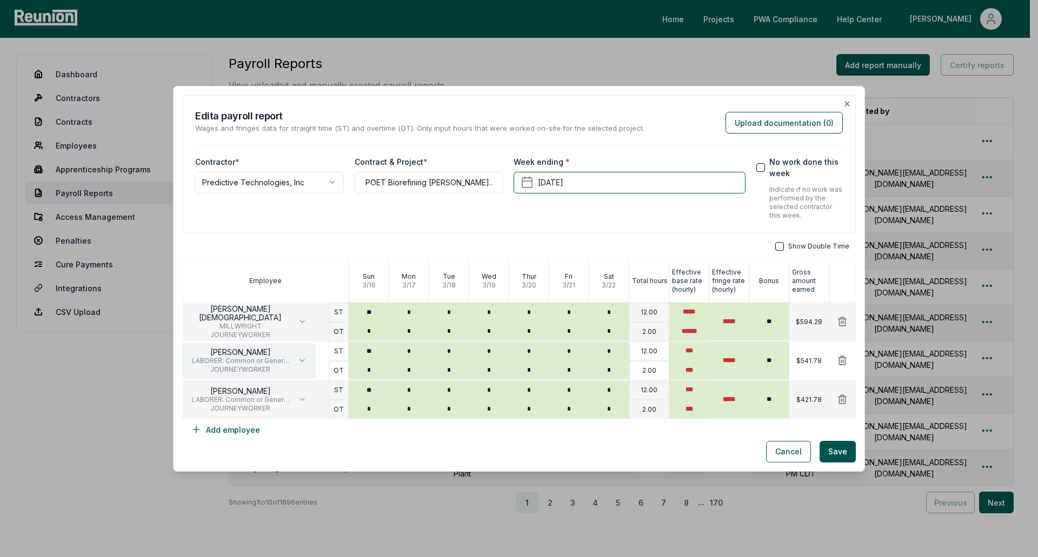
click at [301, 362] on icon "button" at bounding box center [302, 360] width 4 height 2
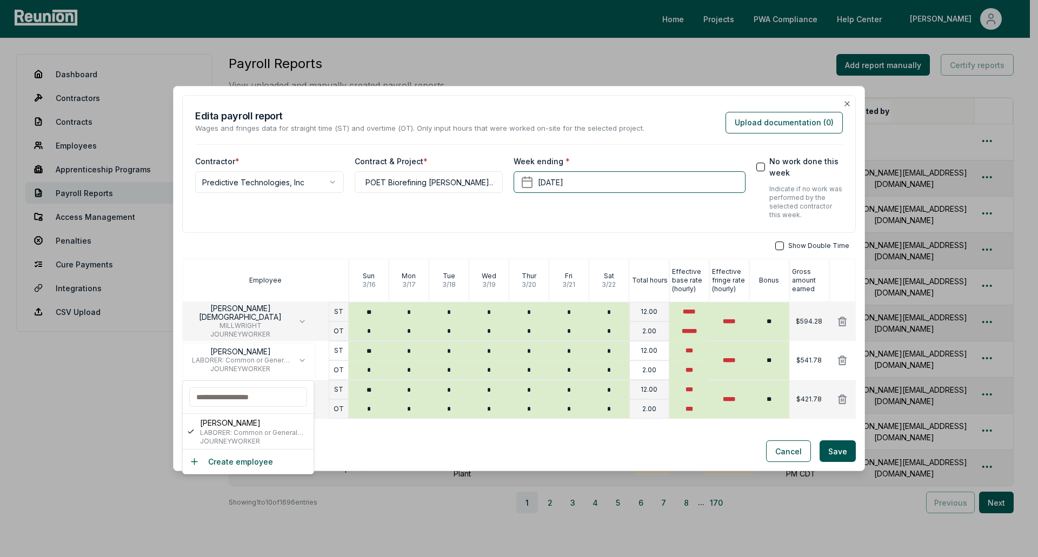
click at [265, 239] on div "**********" at bounding box center [519, 268] width 674 height 346
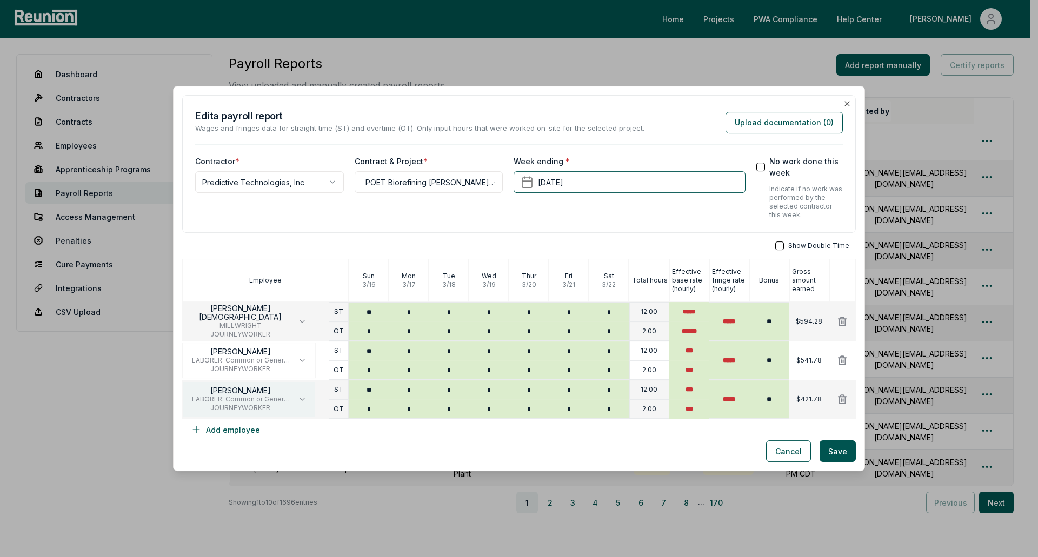
click at [302, 400] on icon "button" at bounding box center [302, 399] width 4 height 2
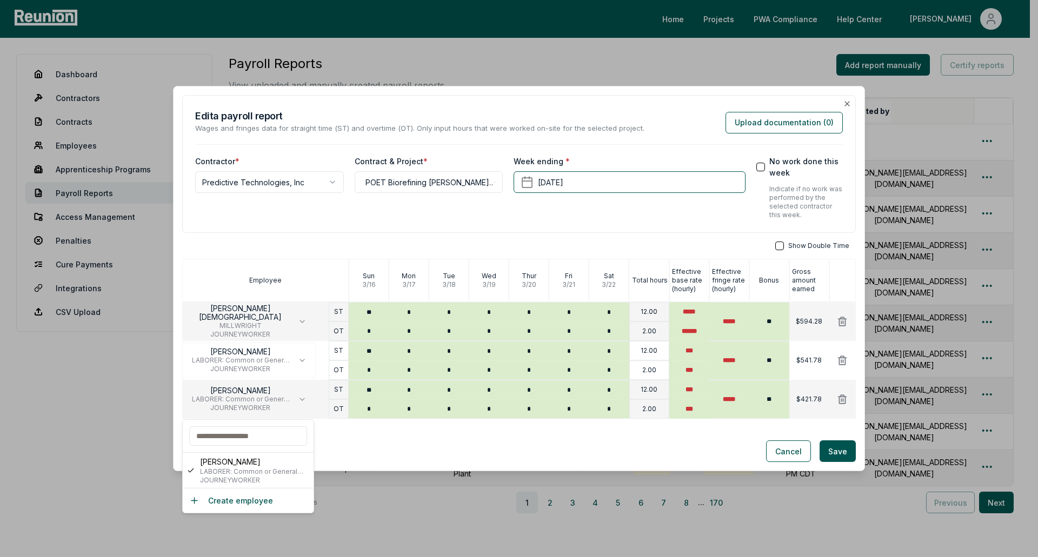
click at [267, 245] on div "Show Double Time" at bounding box center [519, 246] width 674 height 9
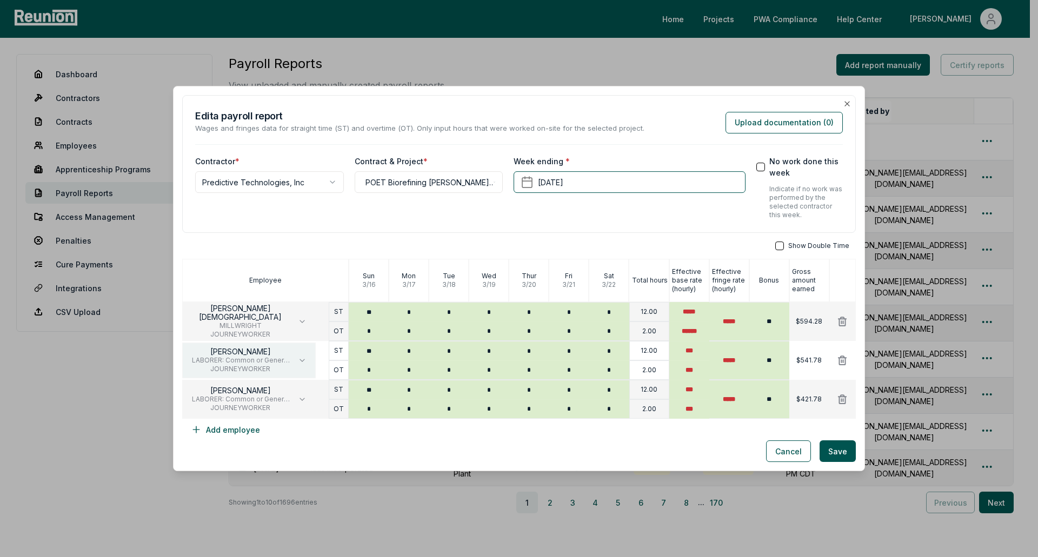
click at [295, 358] on button "BRADEN REUTER LABORER: Common or General (GENERAL LABOR WORK) JOURNEYWORKER" at bounding box center [249, 361] width 134 height 36
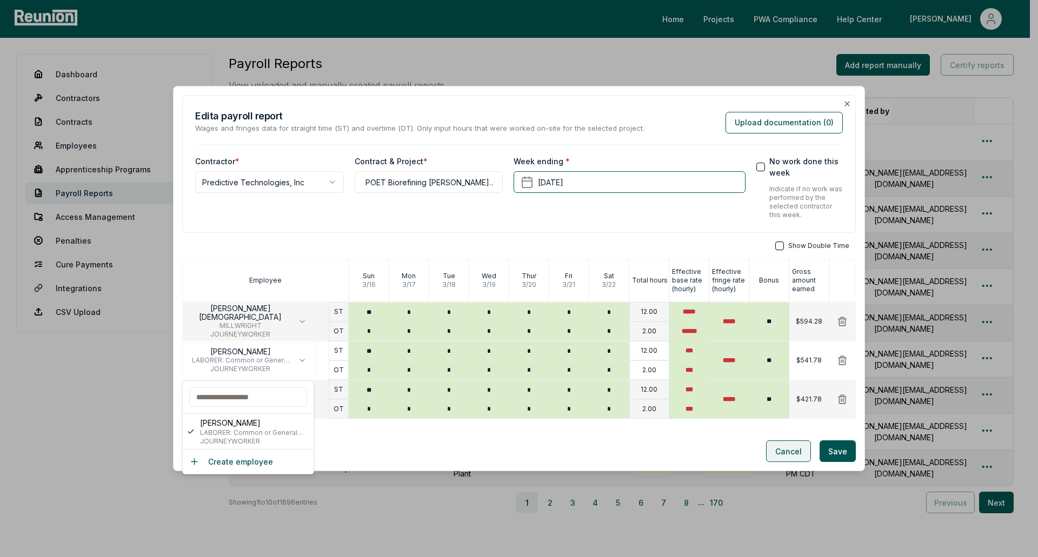
click at [774, 451] on button "Cancel" at bounding box center [788, 452] width 45 height 22
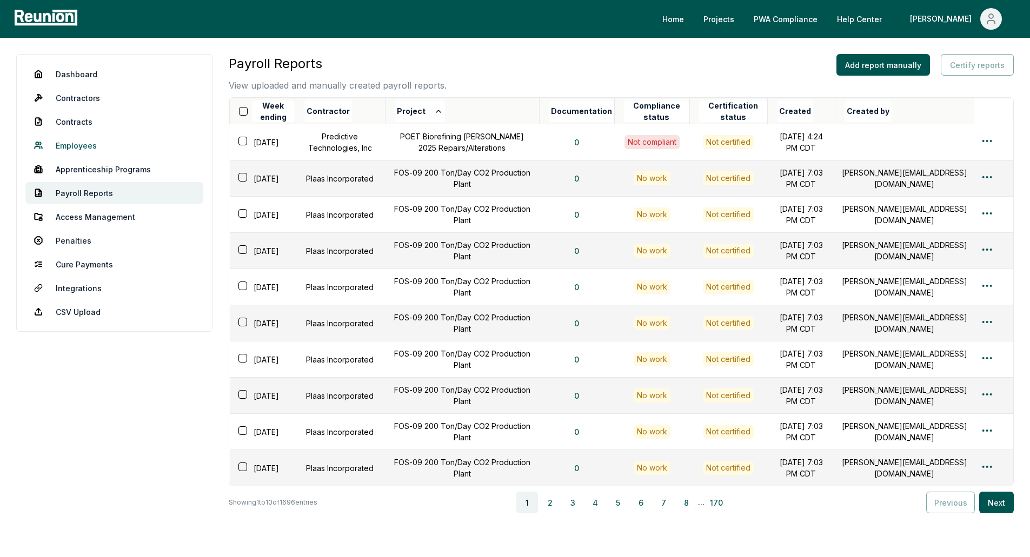
click at [68, 144] on link "Employees" at bounding box center [114, 146] width 178 height 22
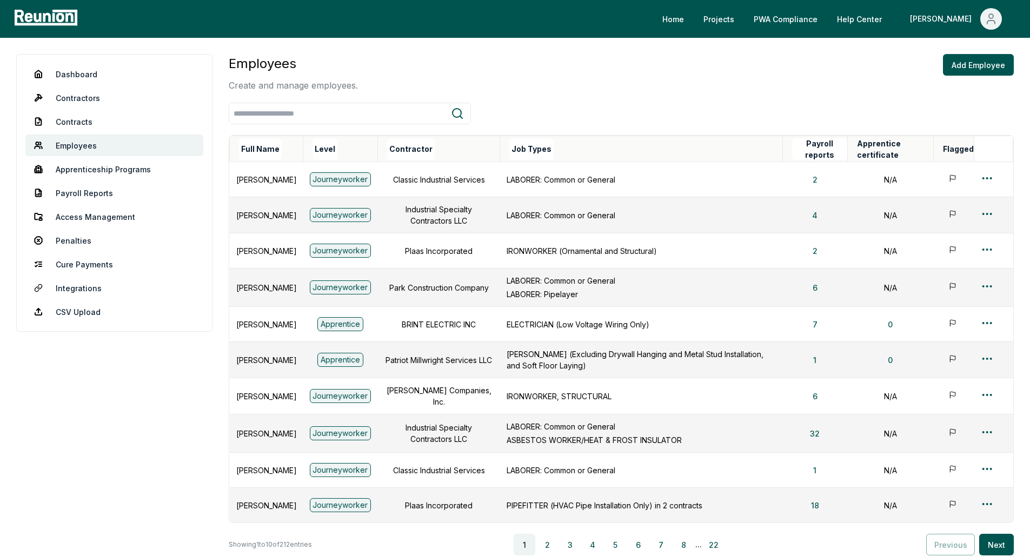
click at [448, 151] on th "Contractor" at bounding box center [438, 149] width 122 height 26
click at [492, 147] on th "Contractor" at bounding box center [438, 149] width 122 height 26
click at [450, 146] on th "Contractor" at bounding box center [438, 149] width 122 height 26
click at [435, 148] on button "Contractor" at bounding box center [411, 149] width 48 height 22
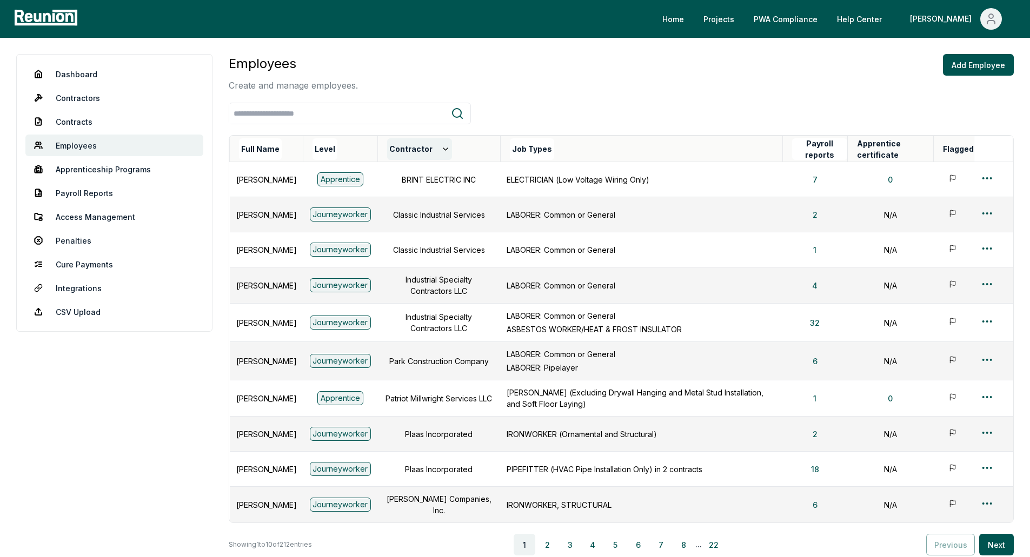
click at [423, 152] on button "Contractor" at bounding box center [419, 149] width 65 height 22
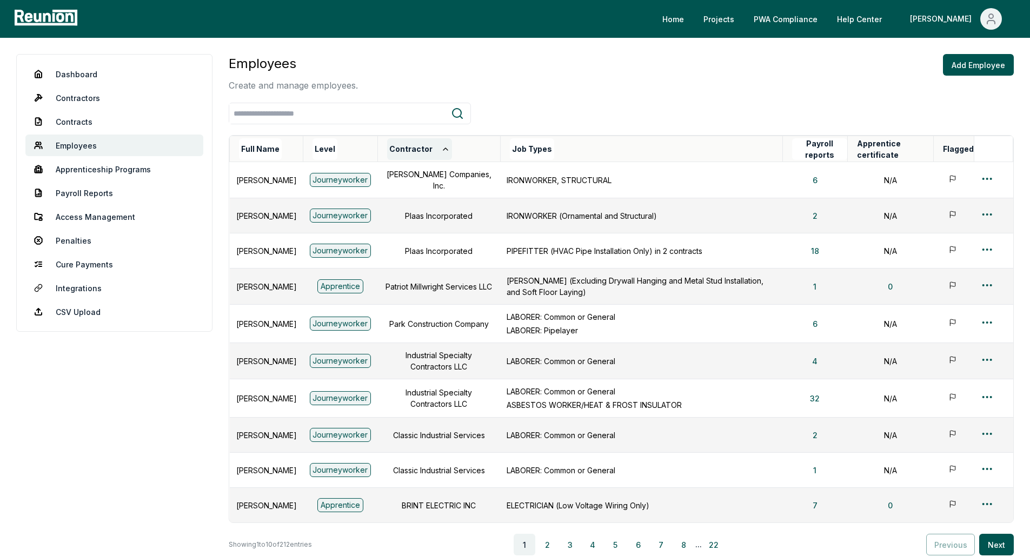
click at [423, 152] on button "Contractor" at bounding box center [419, 149] width 65 height 22
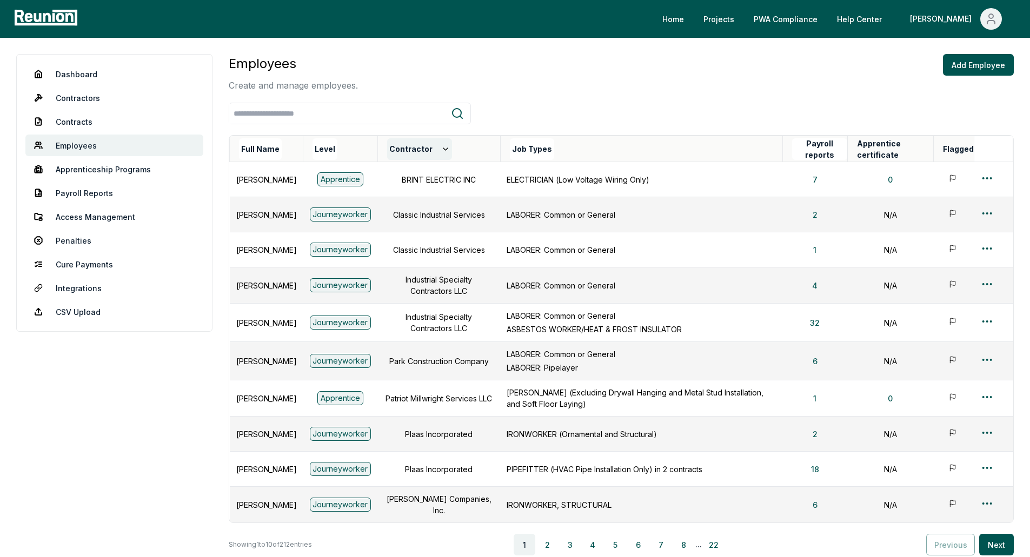
click at [423, 152] on button "Contractor" at bounding box center [419, 149] width 65 height 22
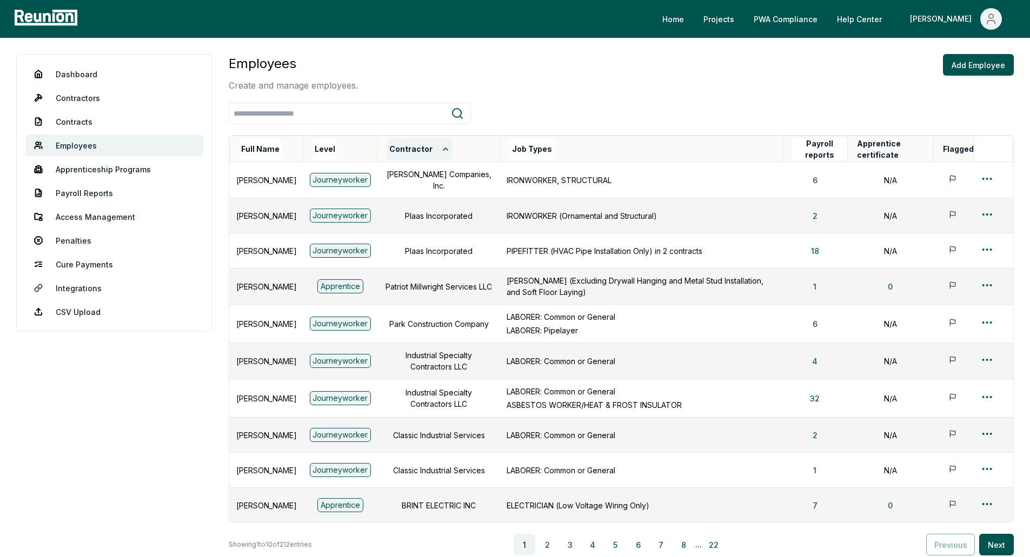
click at [423, 152] on button "Contractor" at bounding box center [419, 149] width 65 height 22
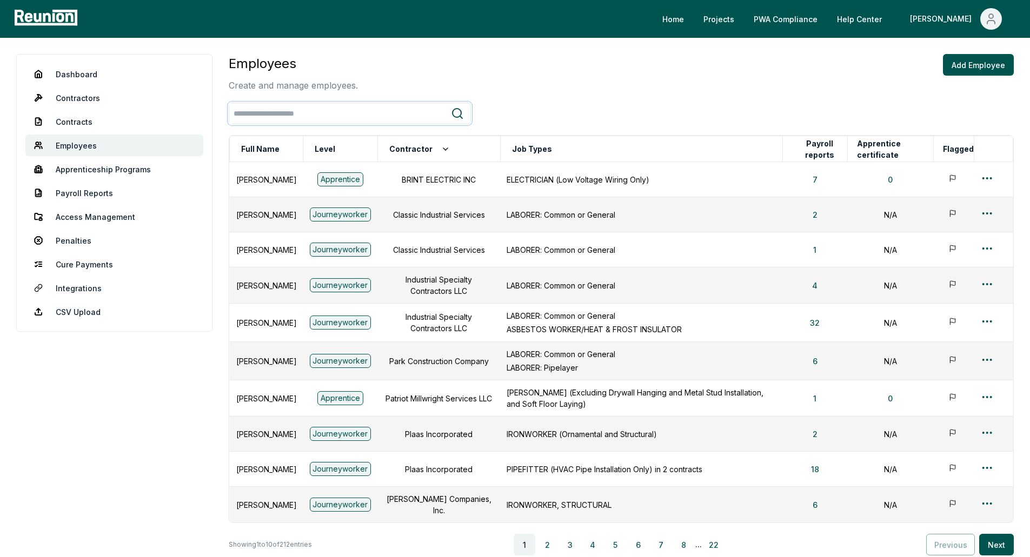
click at [395, 117] on input "search" at bounding box center [340, 114] width 222 height 20
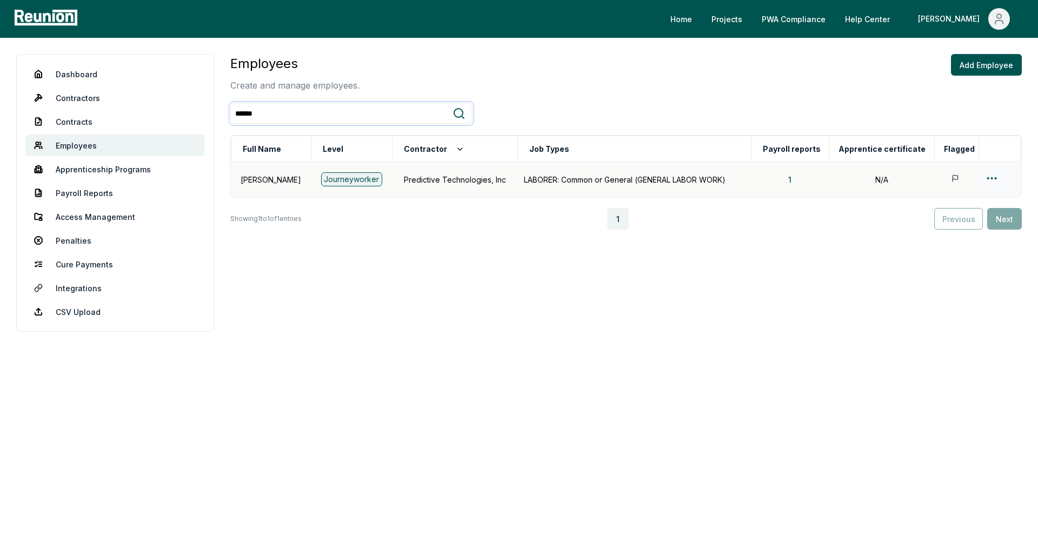
type input "******"
click at [993, 178] on html "Please visit us on your desktop We're working on making our marketplace mobile-…" at bounding box center [519, 278] width 1038 height 557
click at [949, 221] on div "Edit" at bounding box center [977, 221] width 103 height 18
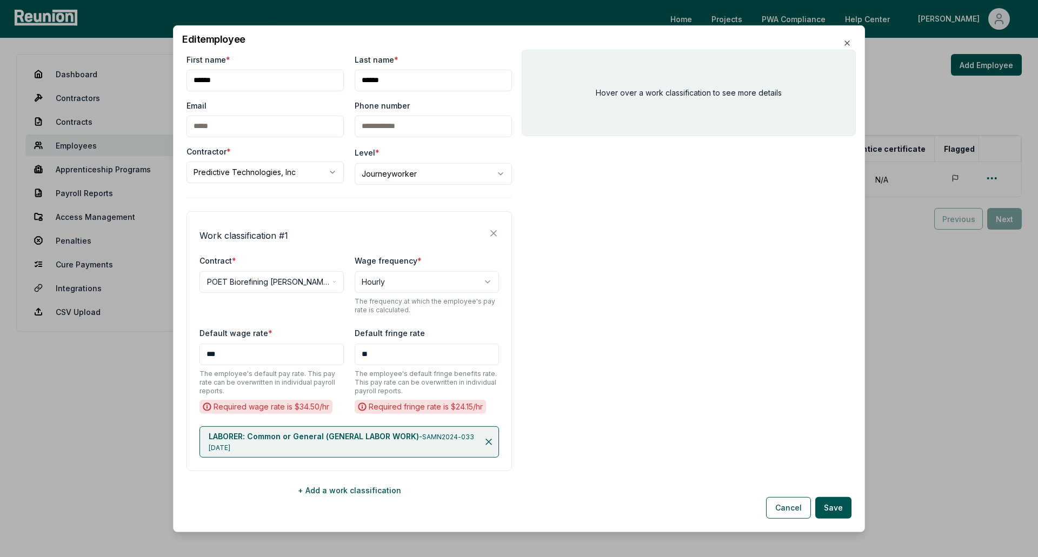
click at [422, 174] on body "**********" at bounding box center [519, 278] width 1038 height 557
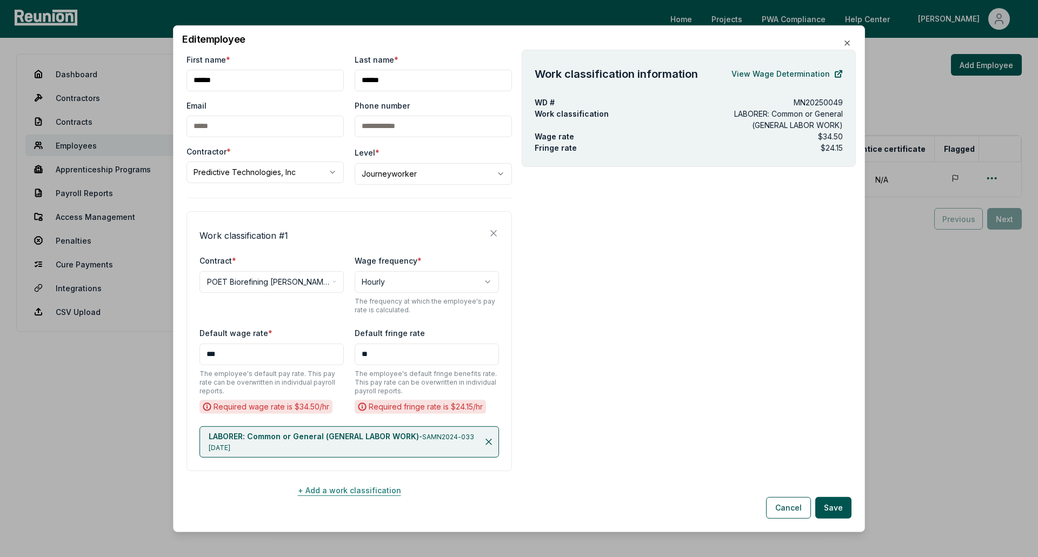
click at [365, 491] on button "+ Add a work classification" at bounding box center [348, 490] width 325 height 22
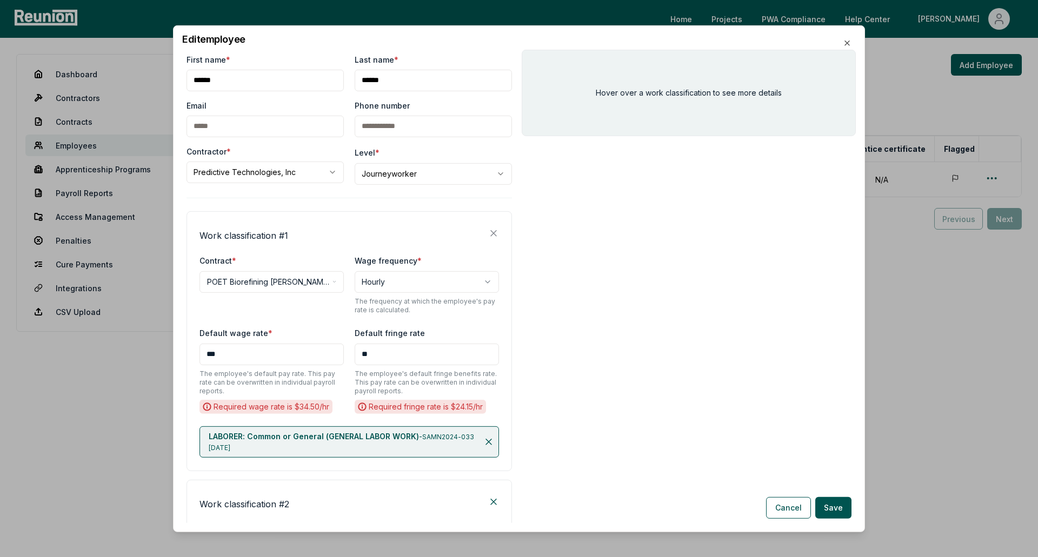
scroll to position [342, 0]
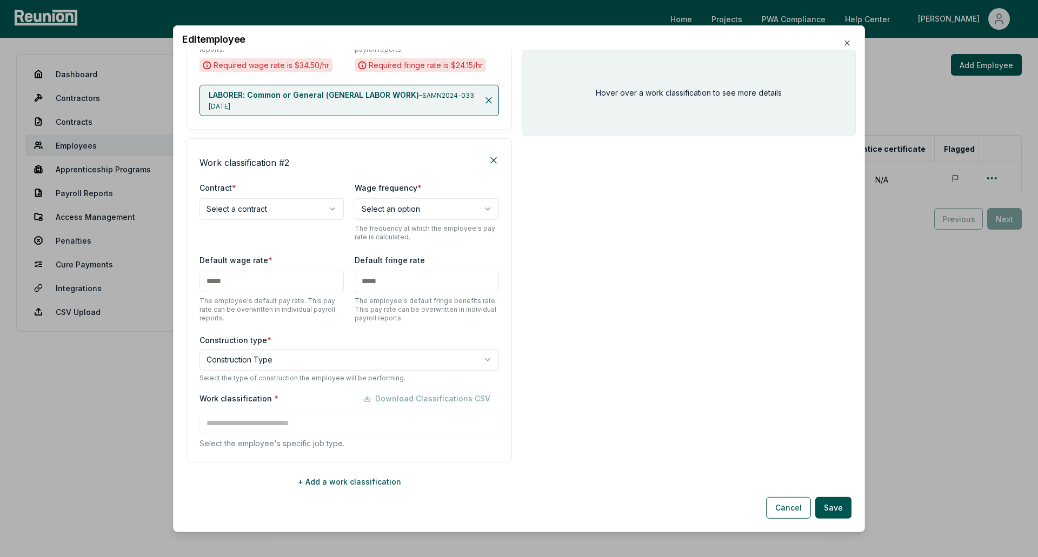
click at [294, 206] on body "**********" at bounding box center [519, 278] width 1038 height 557
select select "**********"
click at [389, 215] on body "**********" at bounding box center [519, 278] width 1038 height 557
select select "******"
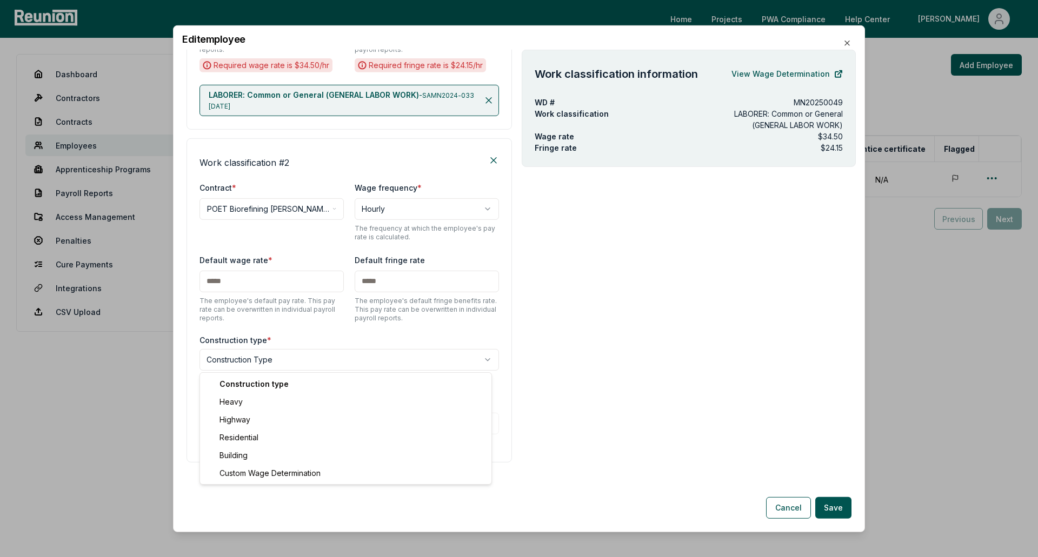
click at [334, 357] on body "**********" at bounding box center [519, 278] width 1038 height 557
select select "********"
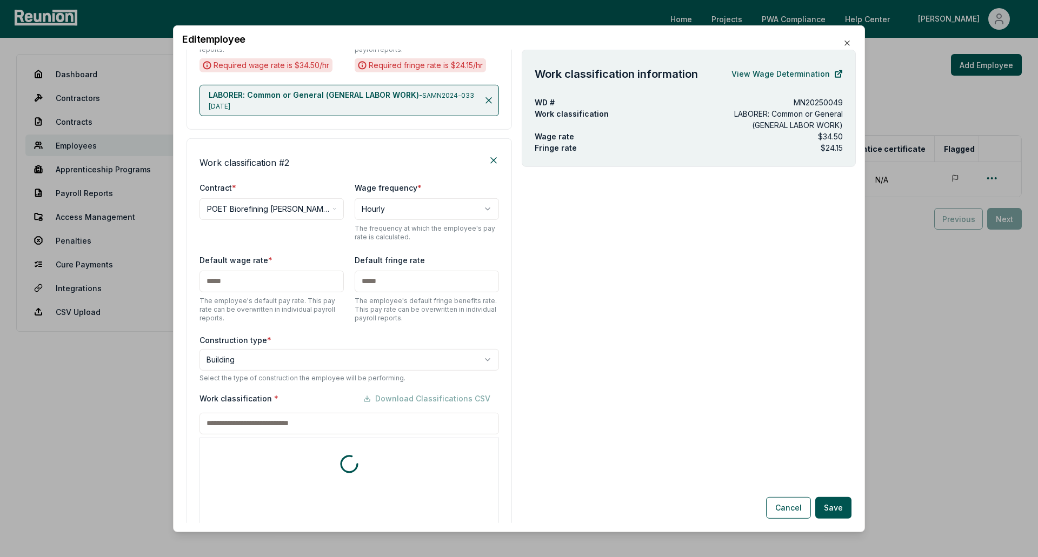
click at [274, 428] on div "Work classification * Download Classifications CSV * includes footnote * detail…" at bounding box center [348, 521] width 299 height 266
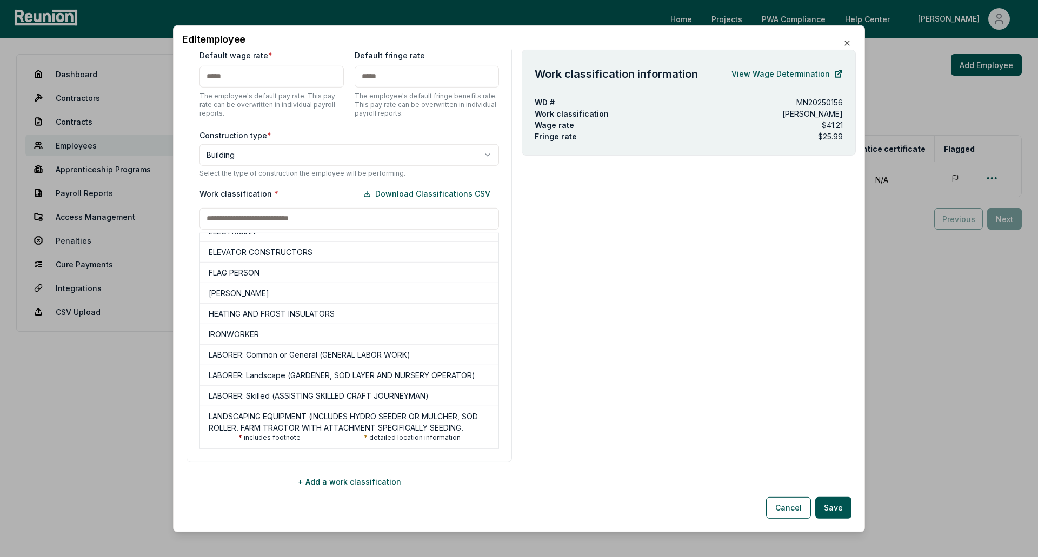
scroll to position [216, 0]
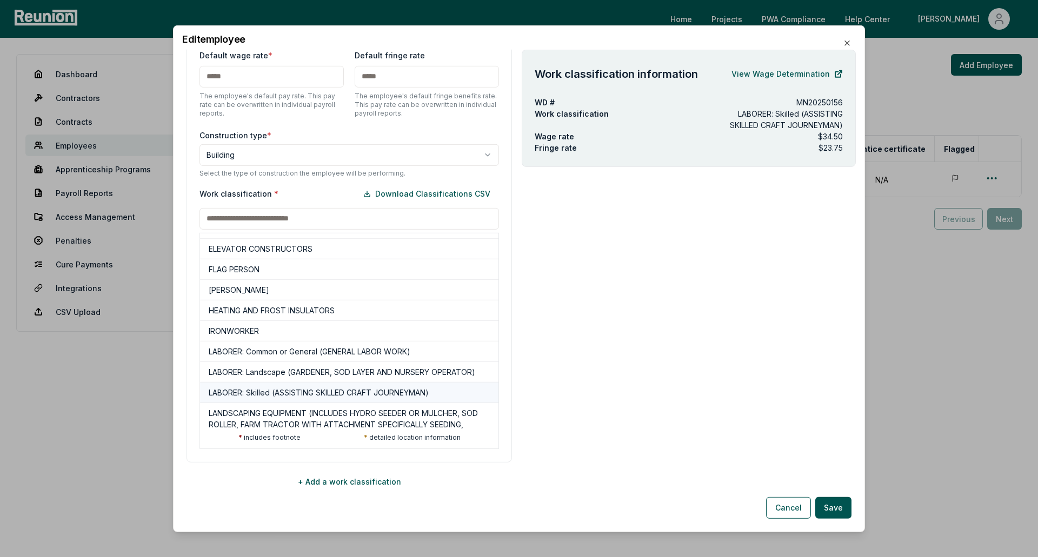
click at [300, 398] on h5 "LABORER: Skilled (ASSISTING SKILLED CRAFT JOURNEYMAN)" at bounding box center [319, 392] width 220 height 11
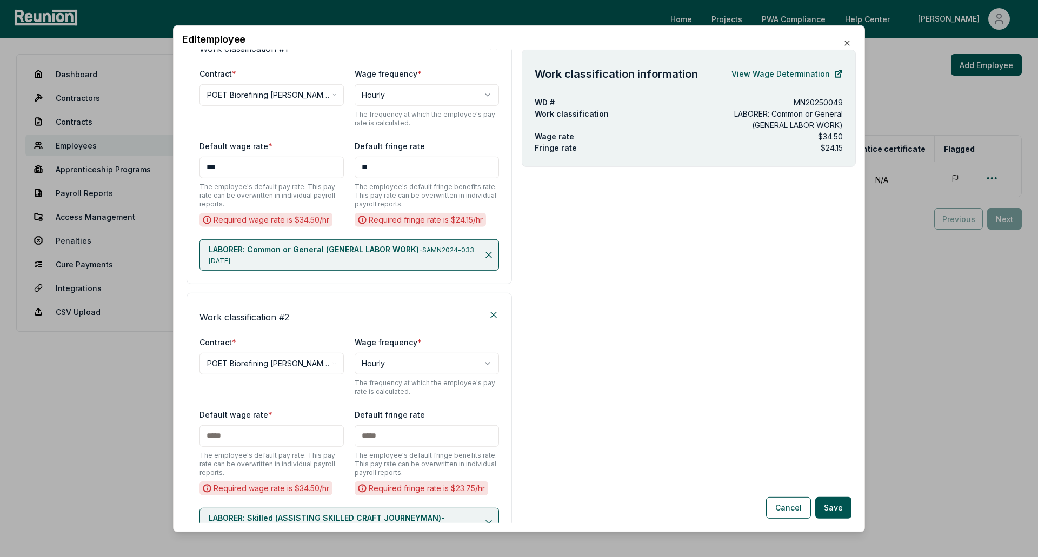
scroll to position [169, 0]
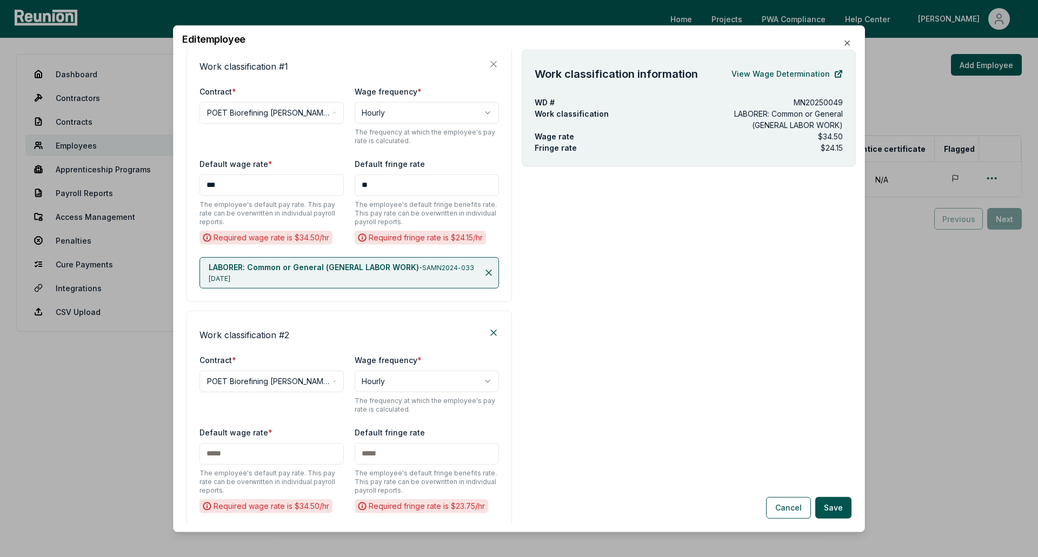
click at [277, 184] on input "***" at bounding box center [271, 185] width 144 height 22
type input "*****"
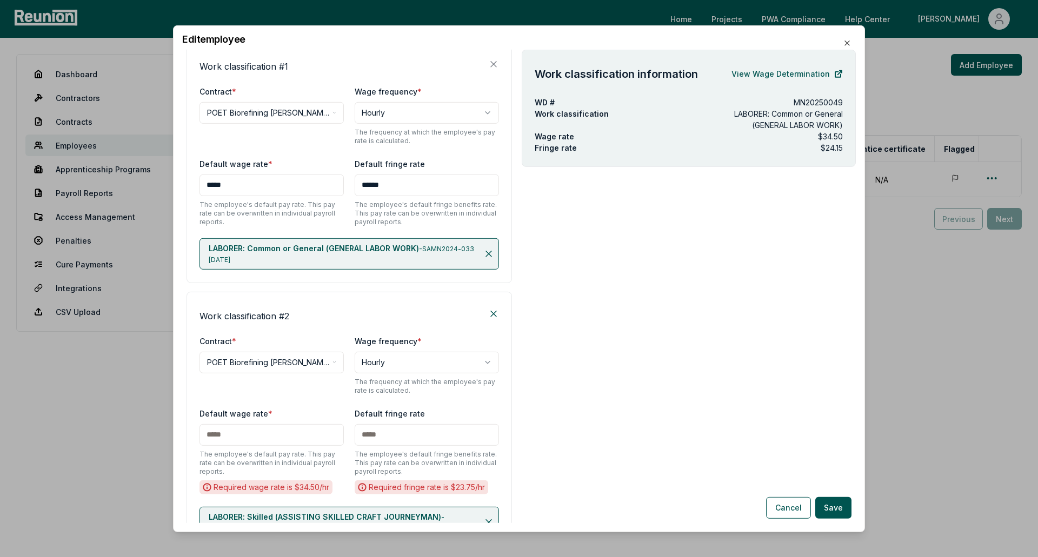
type input "******"
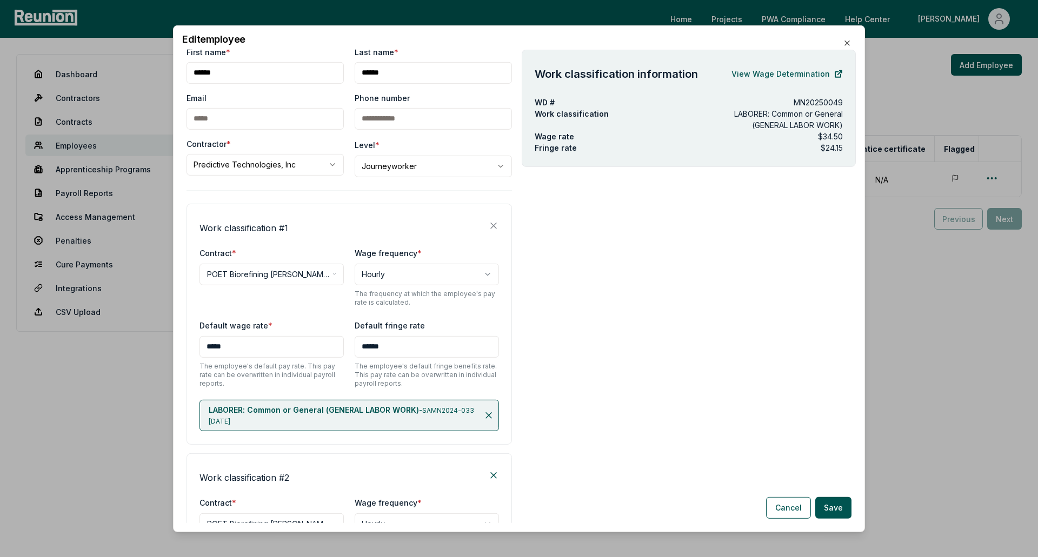
scroll to position [7, 0]
click at [800, 504] on button "Cancel" at bounding box center [788, 508] width 45 height 22
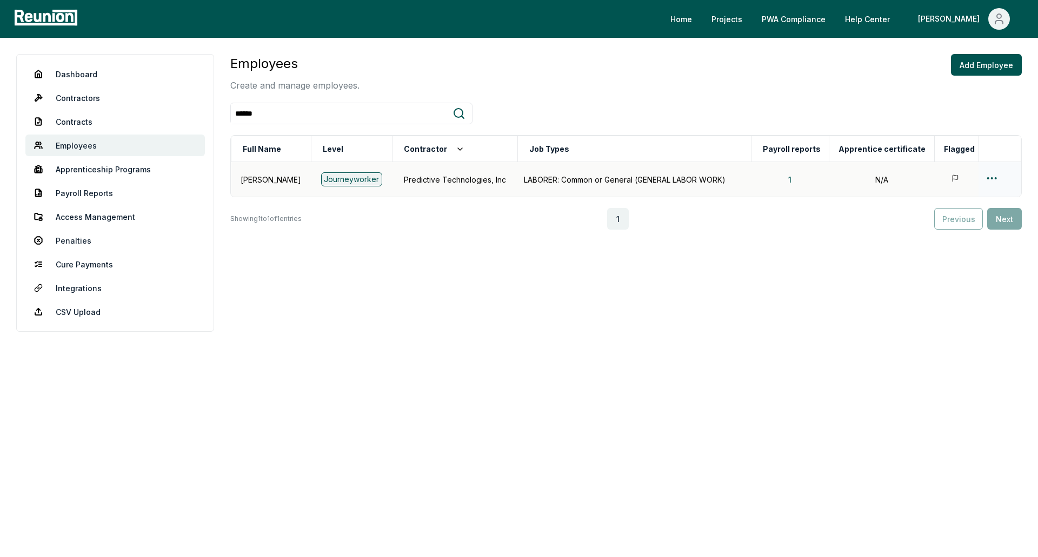
click at [985, 175] on html "Please visit us on your desktop We're working on making our marketplace mobile-…" at bounding box center [519, 278] width 1038 height 557
click at [938, 228] on div "Edit" at bounding box center [977, 221] width 103 height 18
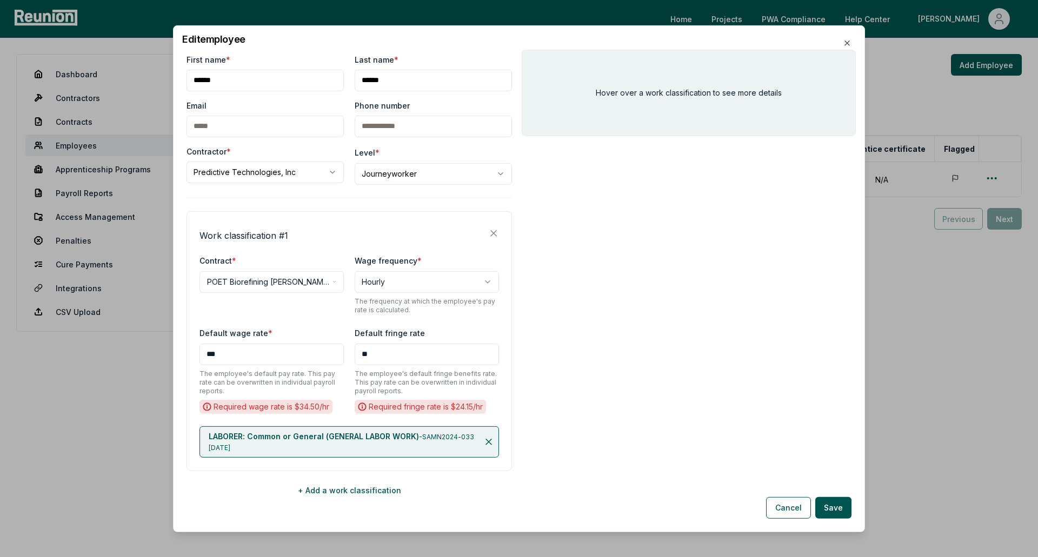
scroll to position [9, 0]
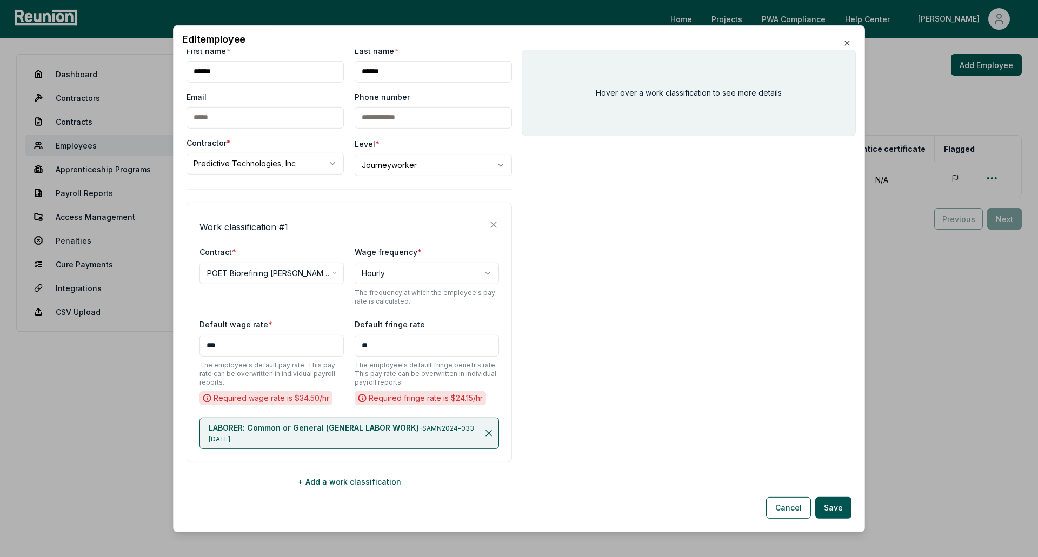
click at [406, 354] on input "**" at bounding box center [427, 346] width 144 height 22
drag, startPoint x: 404, startPoint y: 352, endPoint x: 351, endPoint y: 349, distance: 52.5
click at [355, 349] on input "**" at bounding box center [427, 346] width 144 height 22
type input "******"
click at [311, 341] on input "***" at bounding box center [271, 346] width 144 height 22
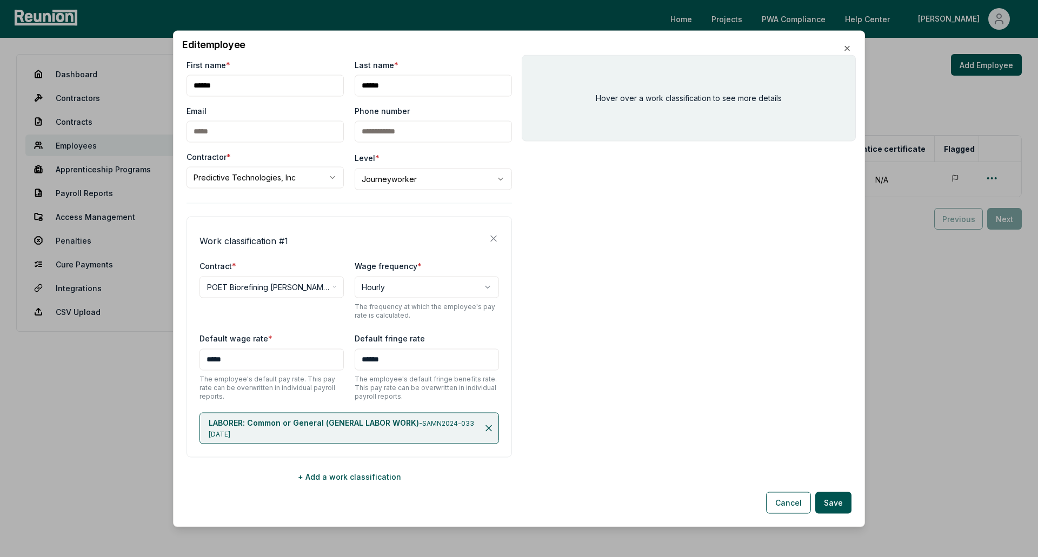
scroll to position [0, 0]
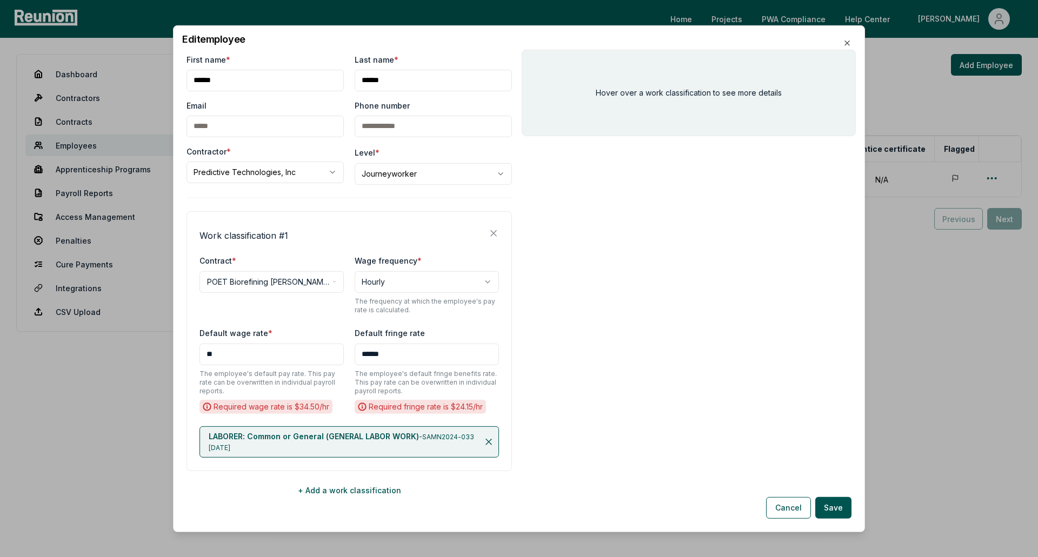
type input "***"
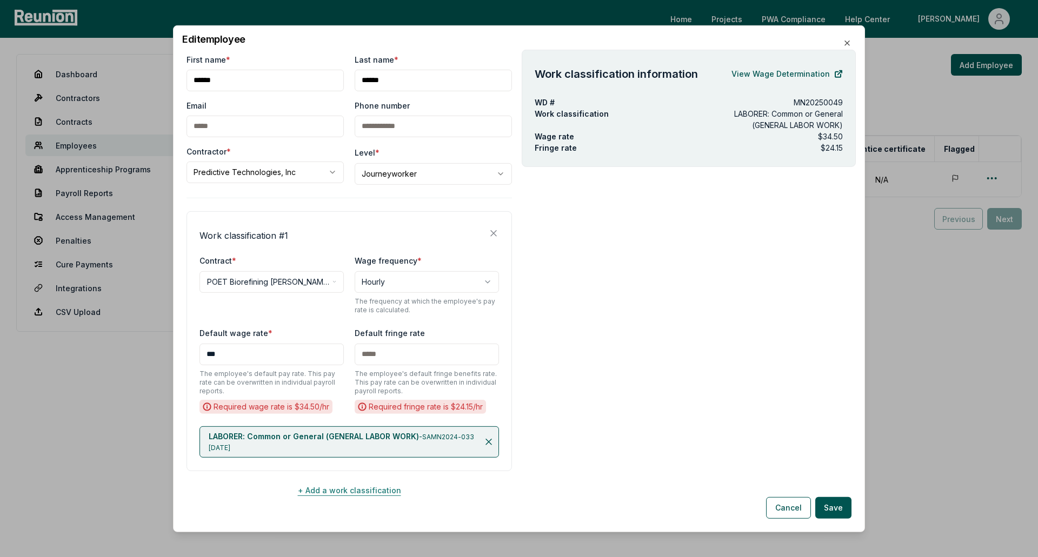
click at [388, 493] on button "+ Add a work classification" at bounding box center [348, 490] width 325 height 22
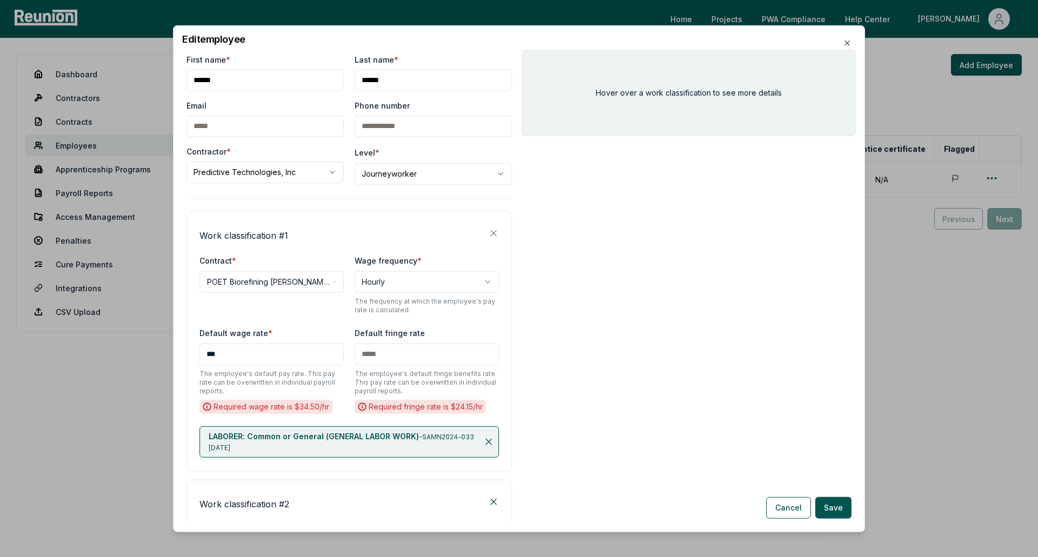
scroll to position [342, 0]
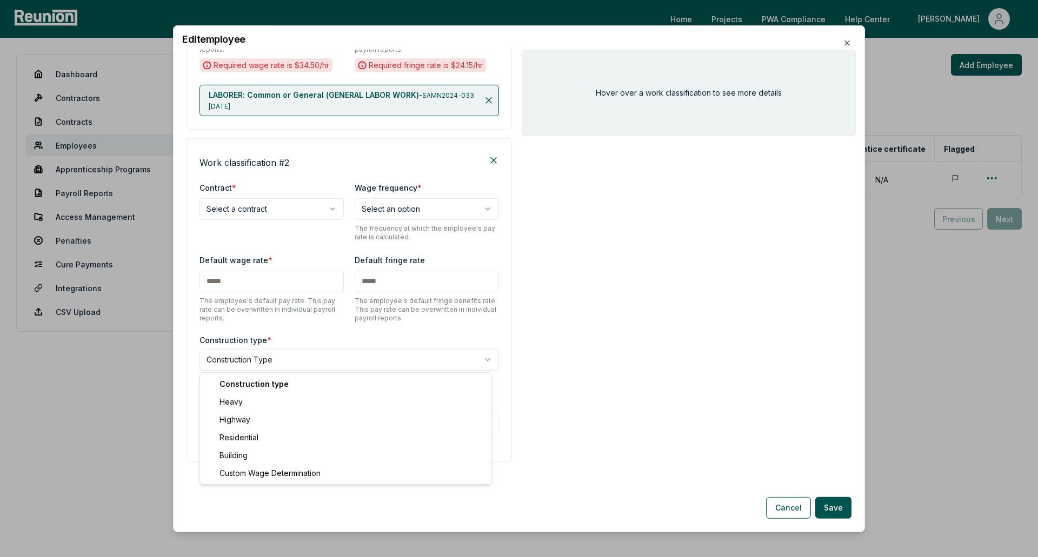
click at [299, 364] on body "**********" at bounding box center [519, 278] width 1038 height 557
select select "********"
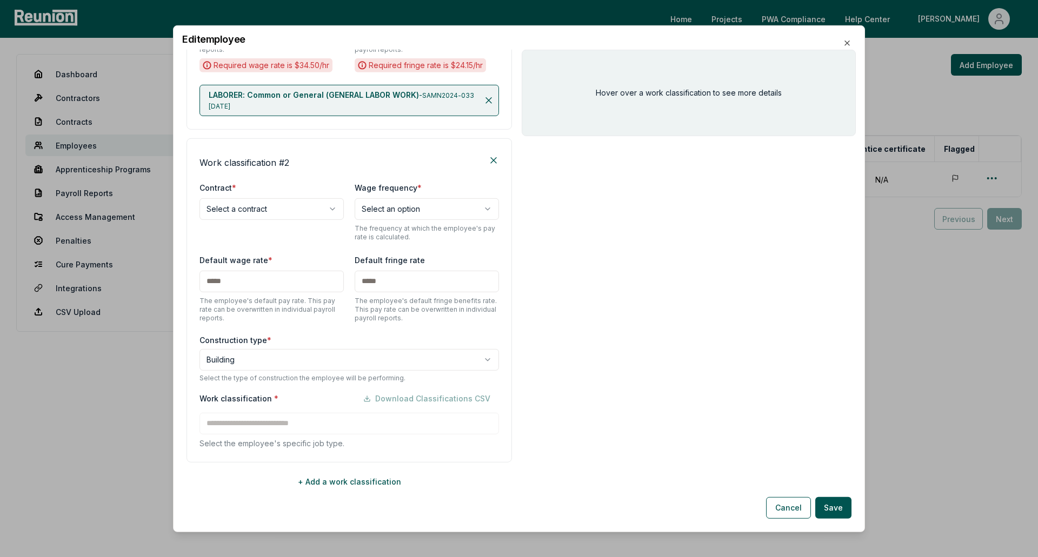
click at [274, 210] on body "**********" at bounding box center [519, 278] width 1038 height 557
select select "**********"
click at [431, 215] on body "**********" at bounding box center [519, 278] width 1038 height 557
select select "******"
drag, startPoint x: 274, startPoint y: 280, endPoint x: 201, endPoint y: 282, distance: 73.5
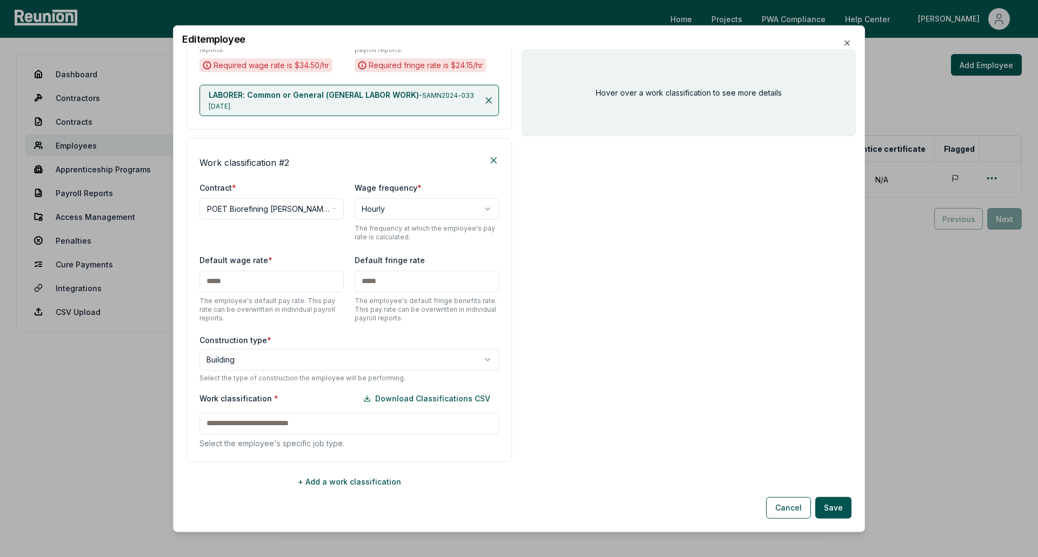
click at [201, 282] on input "text" at bounding box center [271, 281] width 144 height 22
type input "***"
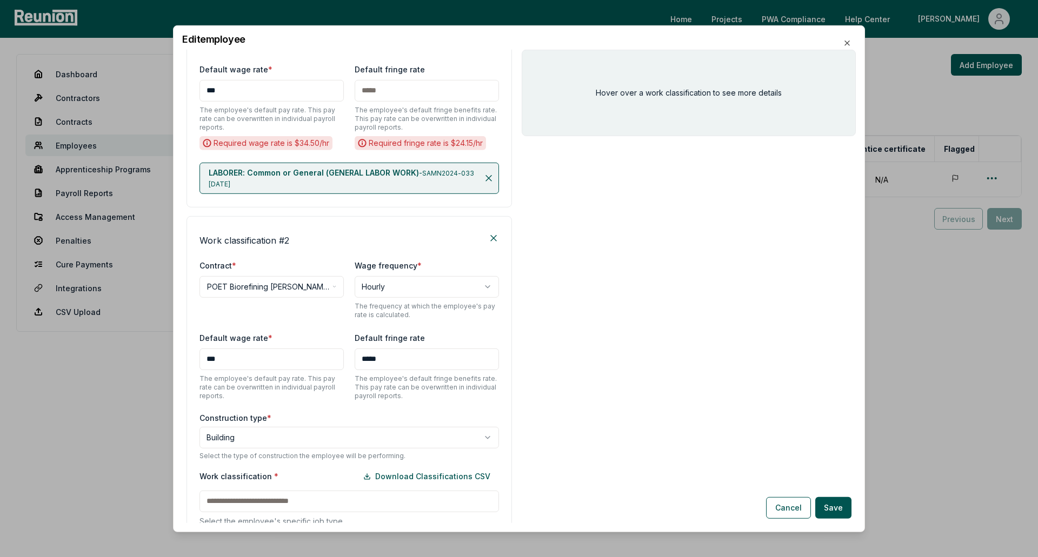
scroll to position [179, 0]
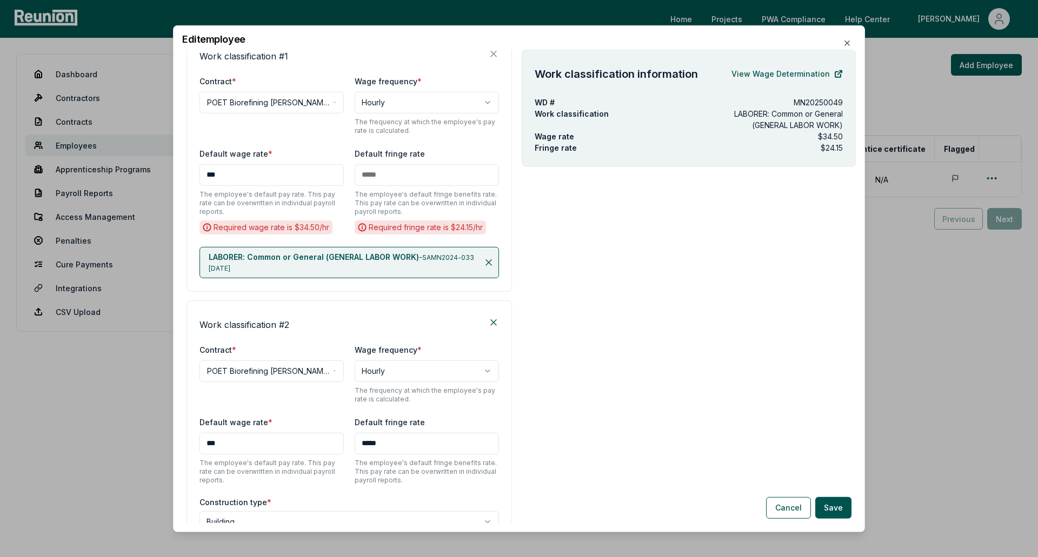
type input "*****"
drag, startPoint x: 385, startPoint y: 173, endPoint x: 362, endPoint y: 173, distance: 23.2
click at [362, 173] on input "text" at bounding box center [427, 175] width 144 height 22
type input "*****"
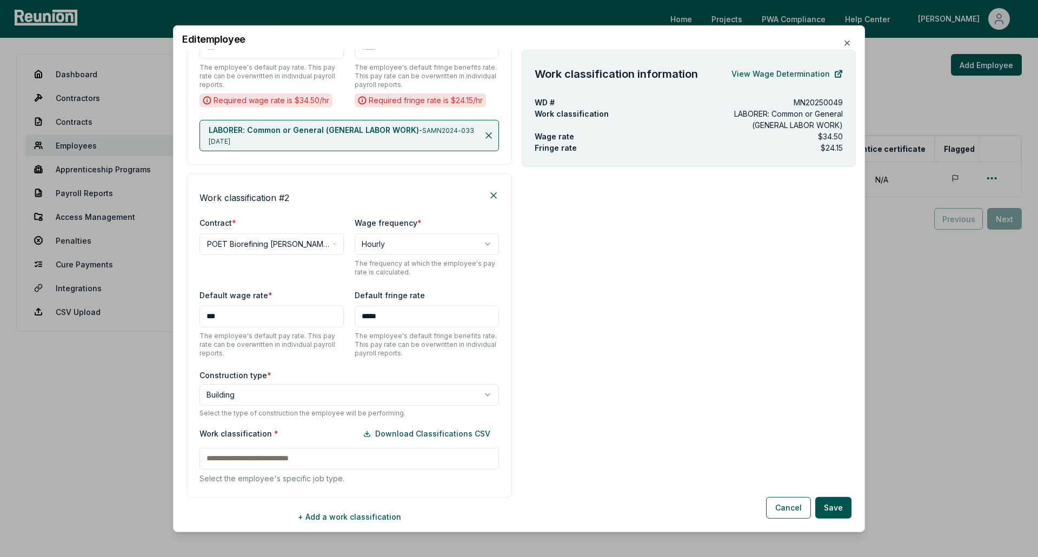
scroll to position [342, 0]
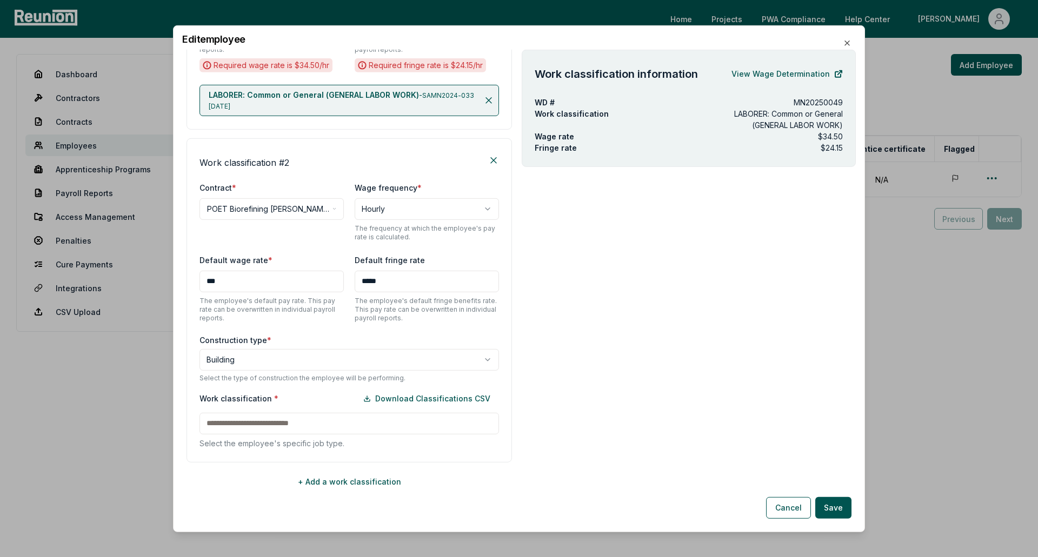
click at [329, 425] on div "Work classification * Download Classifications CSV Select the employee's specif…" at bounding box center [348, 418] width 299 height 61
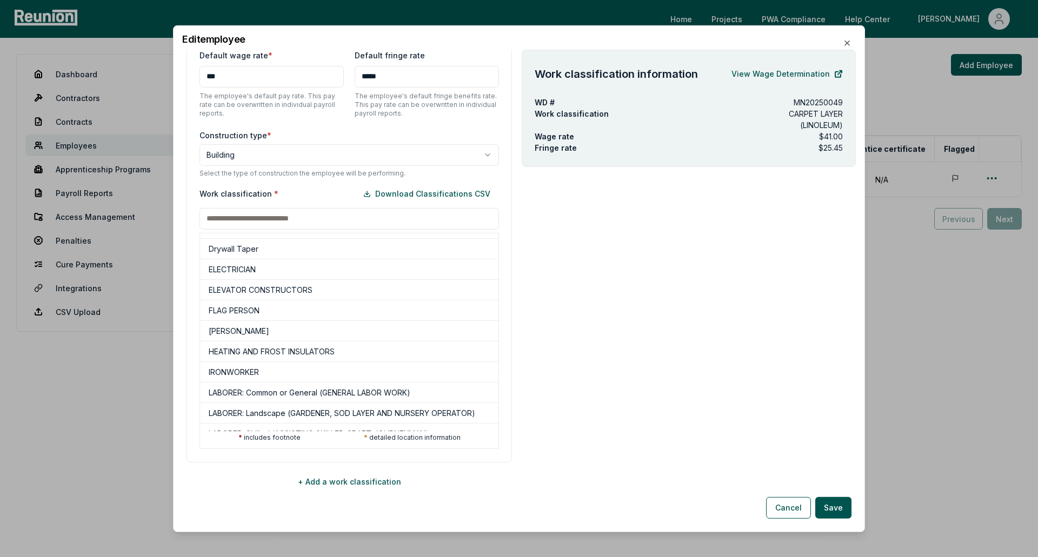
scroll to position [270, 0]
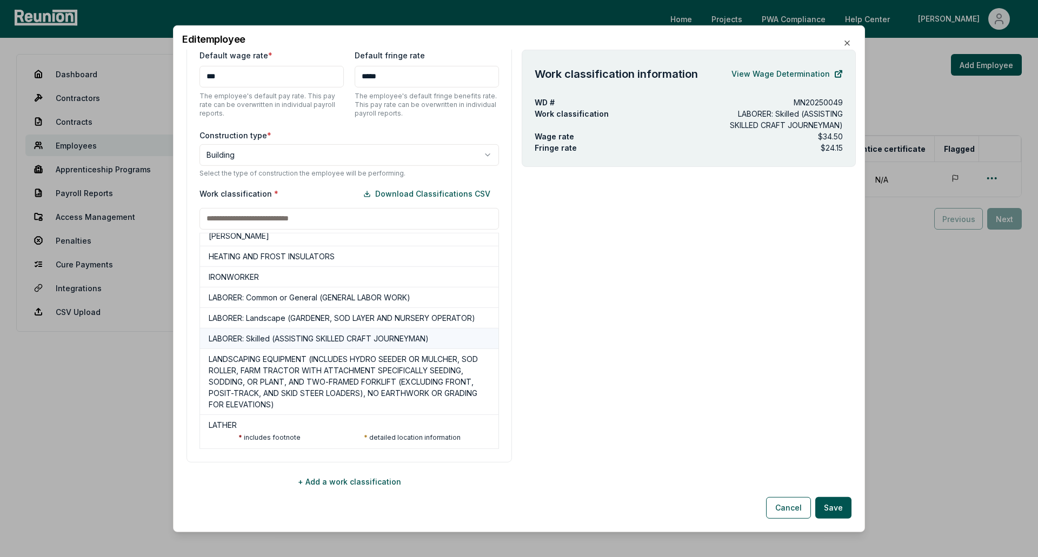
click at [314, 344] on h5 "LABORER: Skilled (ASSISTING SKILLED CRAFT JOURNEYMAN)" at bounding box center [319, 338] width 220 height 11
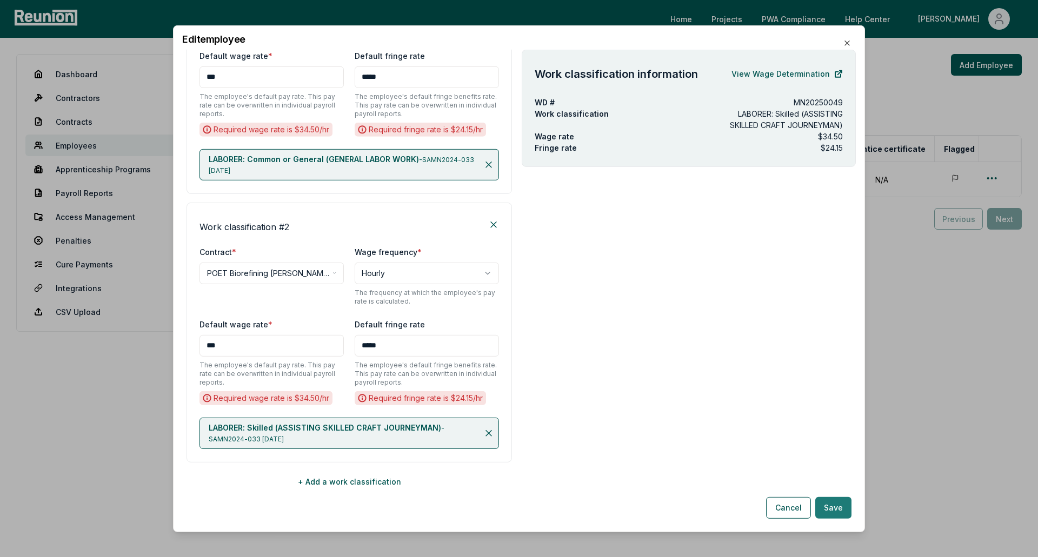
click at [838, 506] on button "Save" at bounding box center [833, 508] width 36 height 22
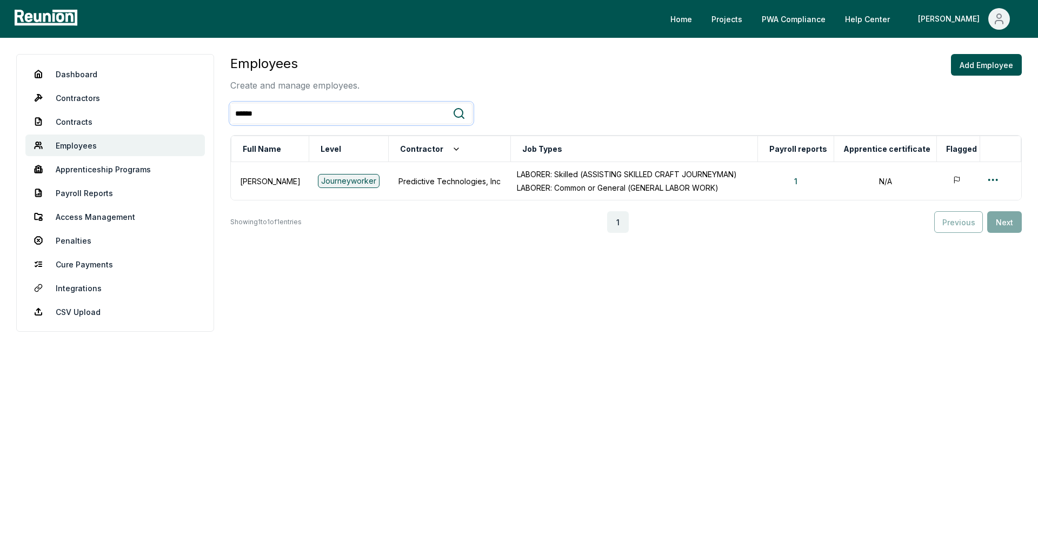
drag, startPoint x: 386, startPoint y: 117, endPoint x: 216, endPoint y: 114, distance: 169.8
click at [216, 114] on div "Dashboard Contractors Contracts Employees Apprenticeship Programs Payroll Repor…" at bounding box center [518, 193] width 1005 height 278
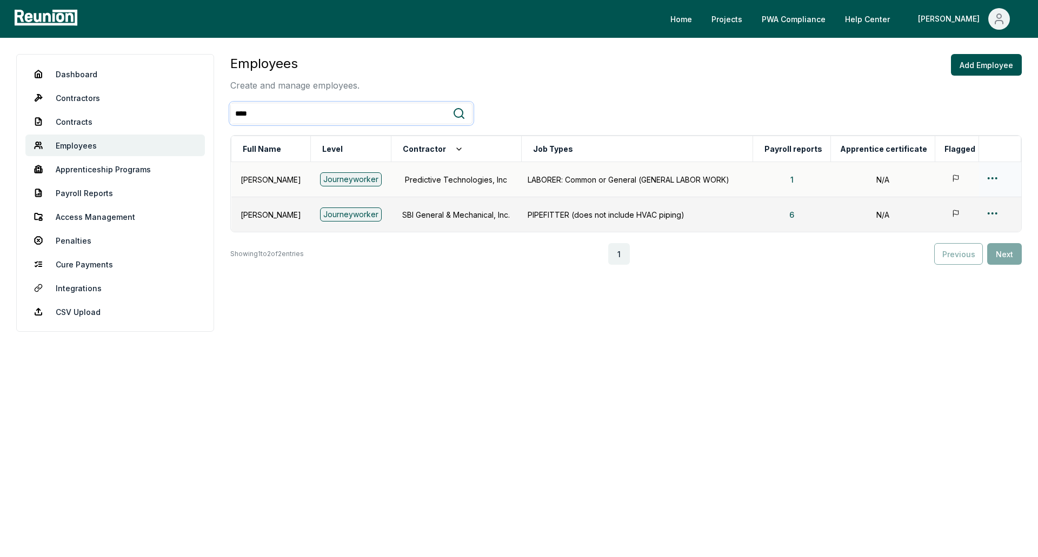
type input "****"
click at [997, 178] on html "Please visit us on your desktop We're working on making our marketplace mobile-…" at bounding box center [519, 278] width 1038 height 557
click at [963, 221] on div "Edit" at bounding box center [977, 221] width 103 height 18
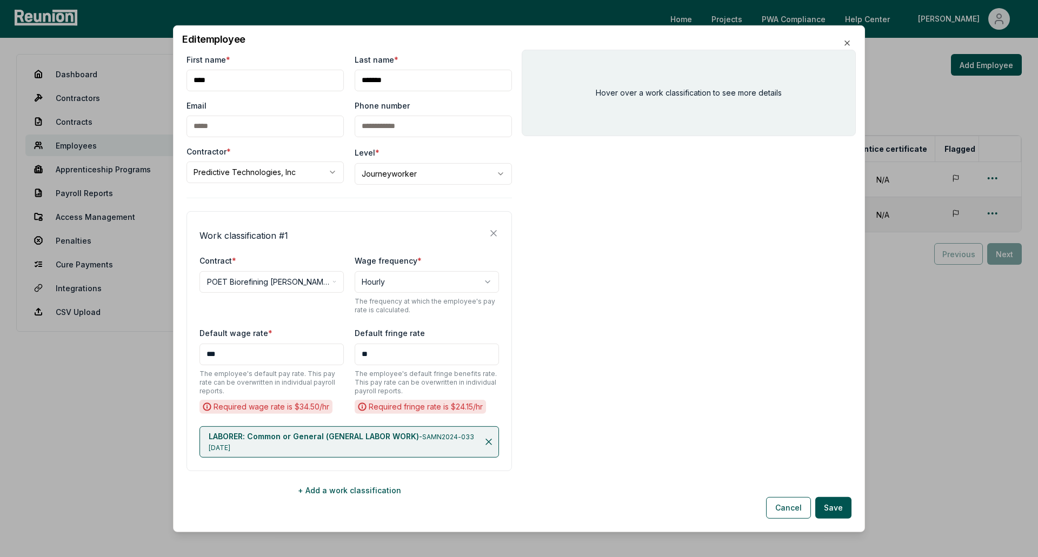
drag, startPoint x: 394, startPoint y: 356, endPoint x: 355, endPoint y: 356, distance: 39.5
click at [355, 356] on input "**" at bounding box center [427, 354] width 144 height 22
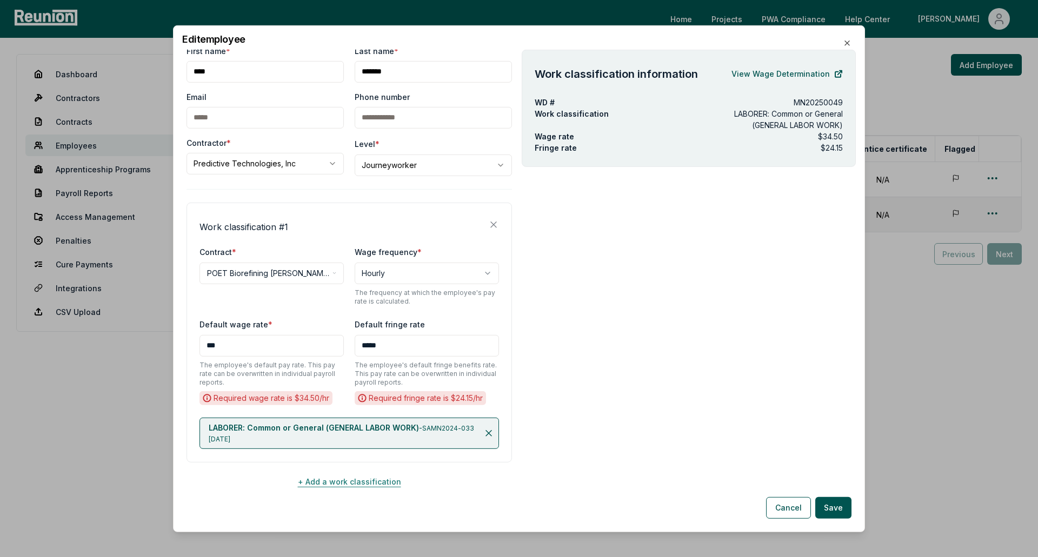
type input "*****"
click at [311, 476] on button "+ Add a work classification" at bounding box center [348, 482] width 325 height 22
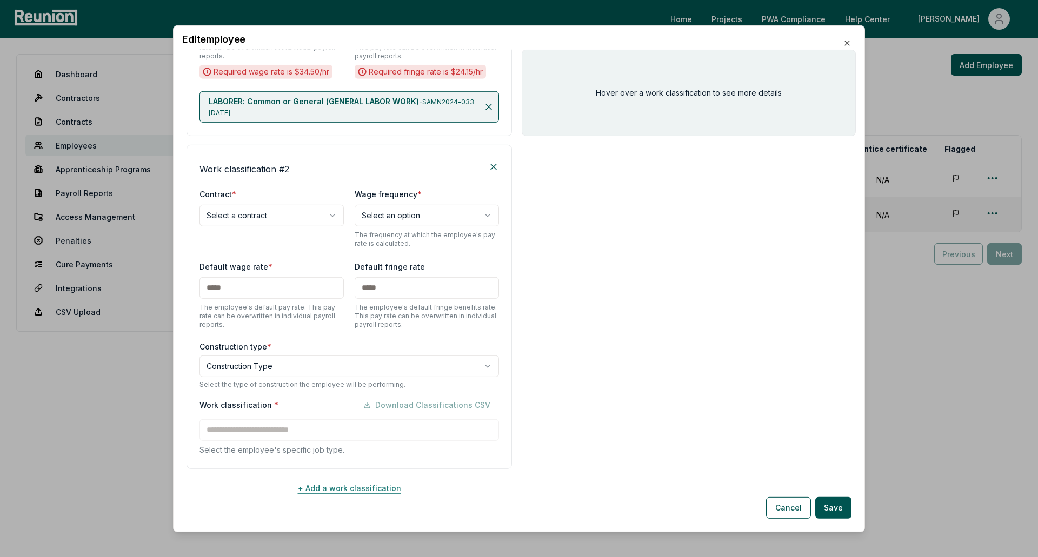
scroll to position [342, 0]
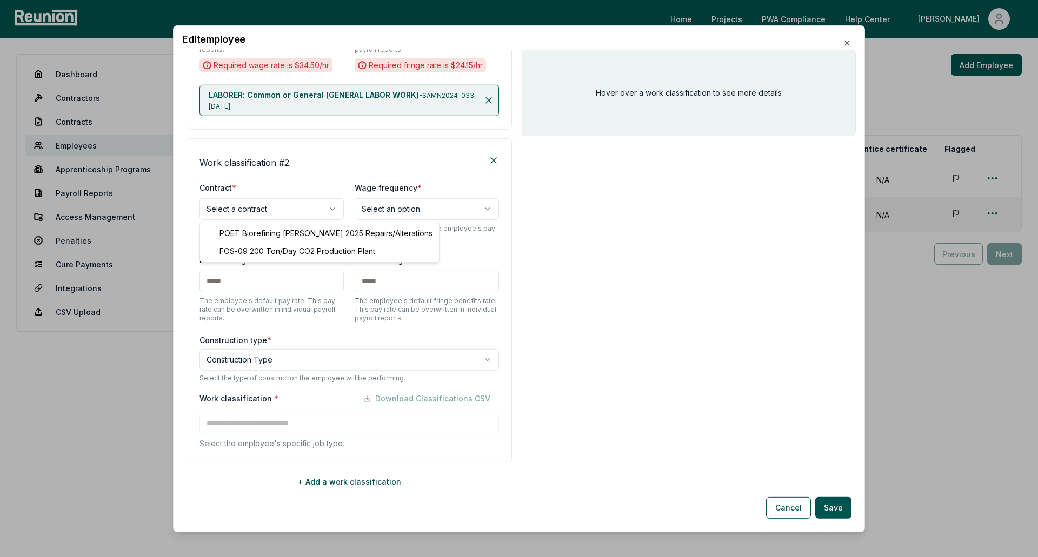
click at [266, 215] on body "**********" at bounding box center [519, 278] width 1038 height 557
select select "**********"
click at [399, 208] on body "**********" at bounding box center [519, 278] width 1038 height 557
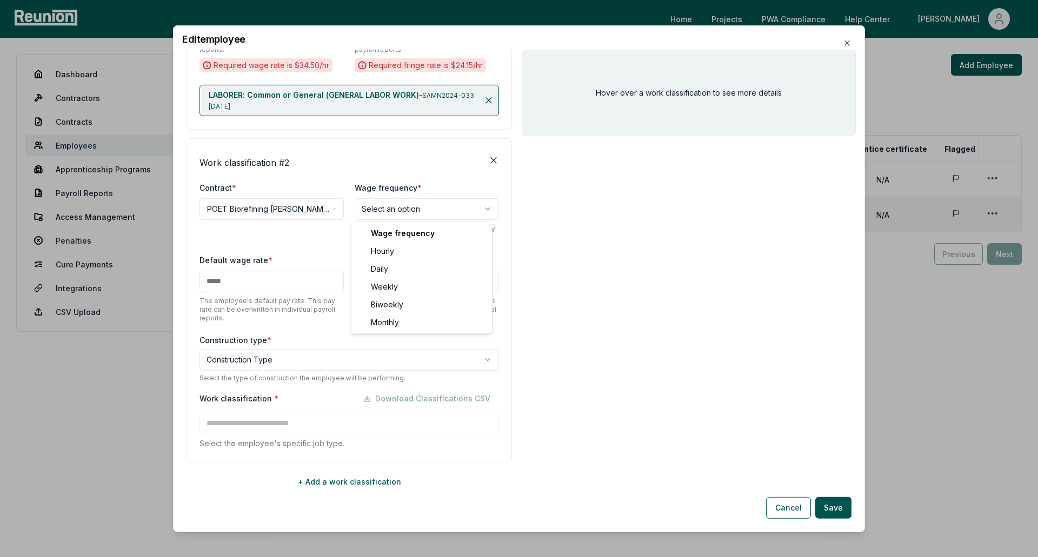
select select "******"
click at [289, 281] on input "text" at bounding box center [271, 281] width 144 height 22
type input "***"
type input "*****"
click at [327, 350] on body "**********" at bounding box center [519, 278] width 1038 height 557
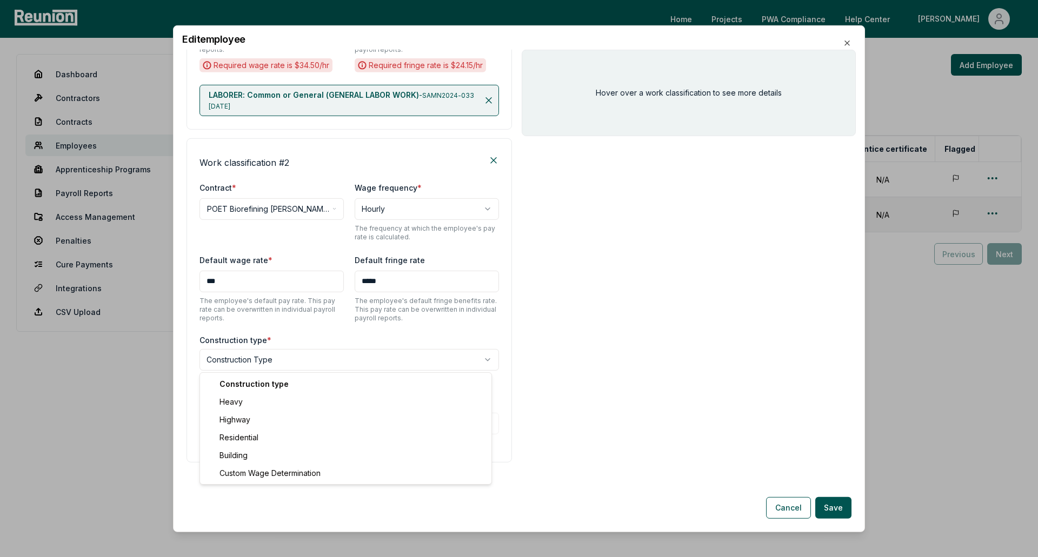
select select "********"
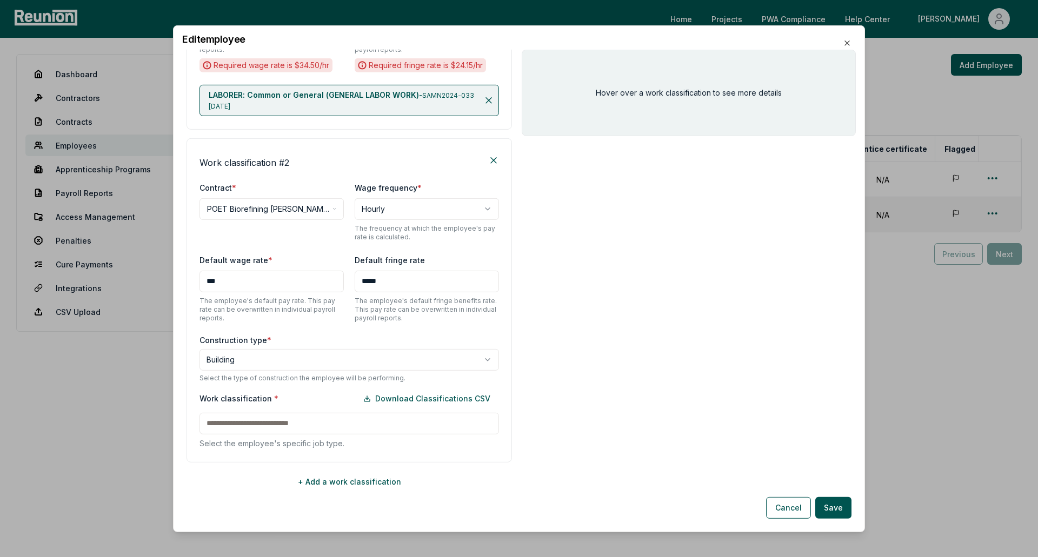
click at [311, 421] on div "Work classification * Download Classifications CSV Select the employee's specif…" at bounding box center [348, 418] width 299 height 61
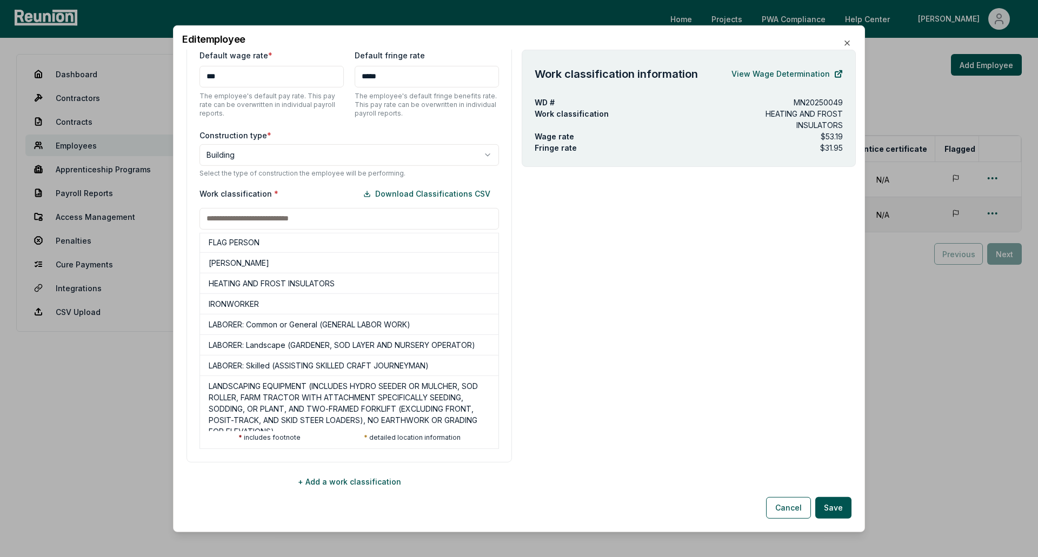
scroll to position [270, 0]
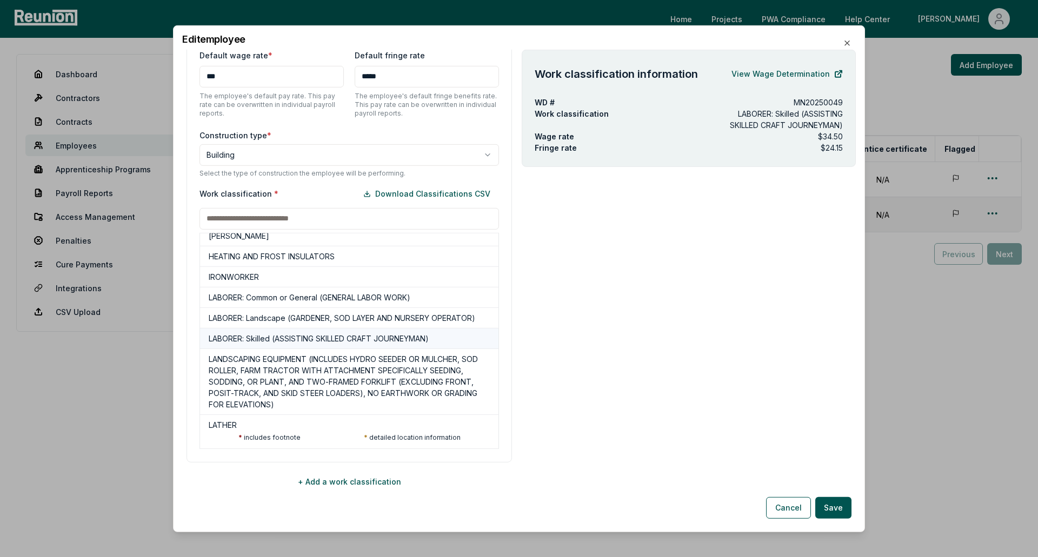
click at [312, 344] on h5 "LABORER: Skilled (ASSISTING SKILLED CRAFT JOURNEYMAN)" at bounding box center [319, 338] width 220 height 11
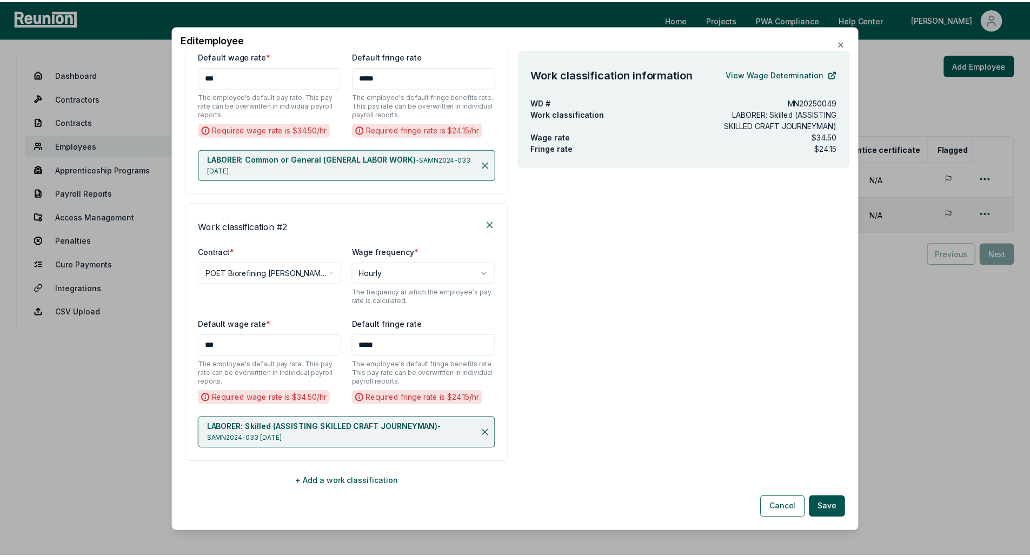
scroll to position [277, 0]
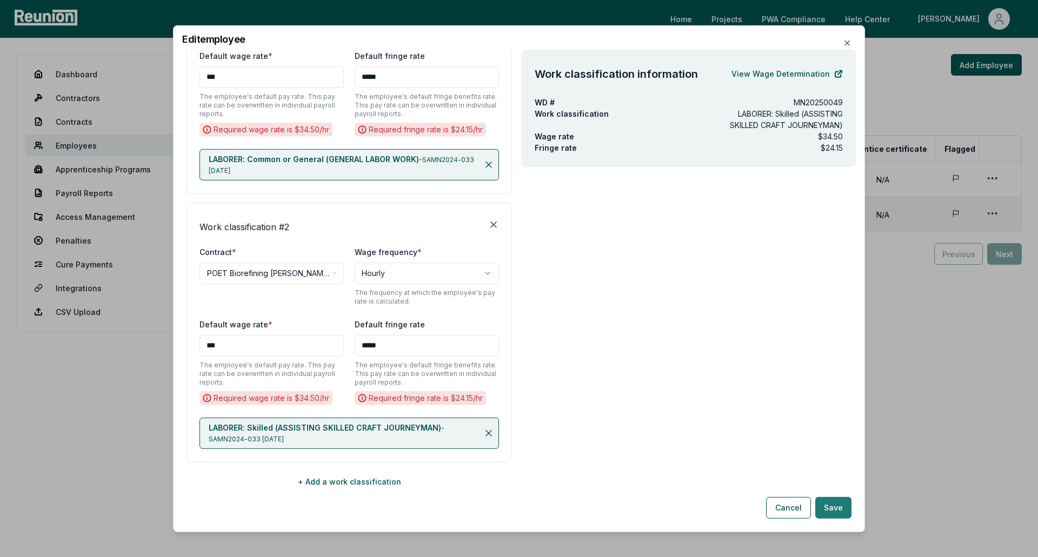
click at [840, 507] on button "Save" at bounding box center [833, 508] width 36 height 22
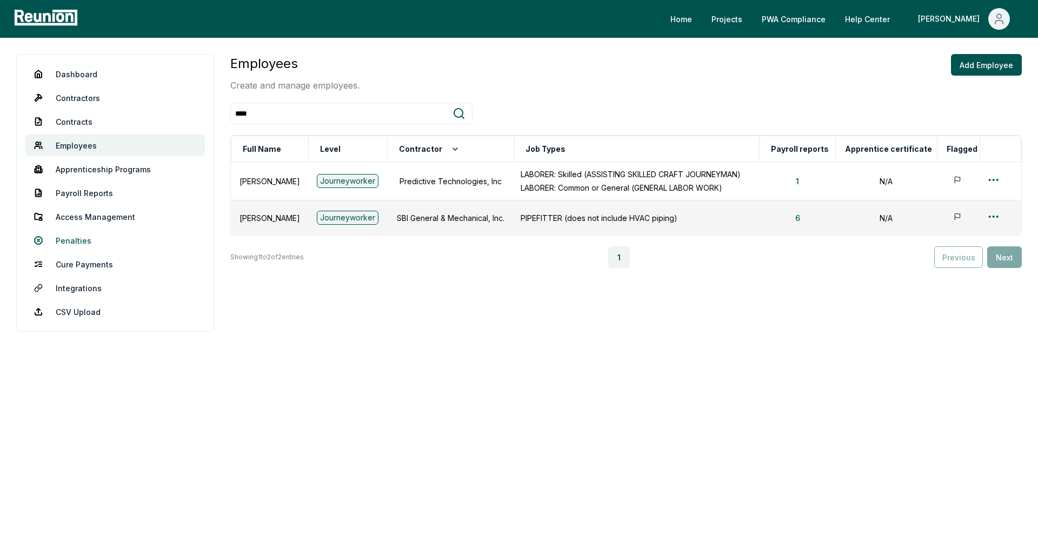
click at [89, 245] on link "Penalties" at bounding box center [114, 241] width 179 height 22
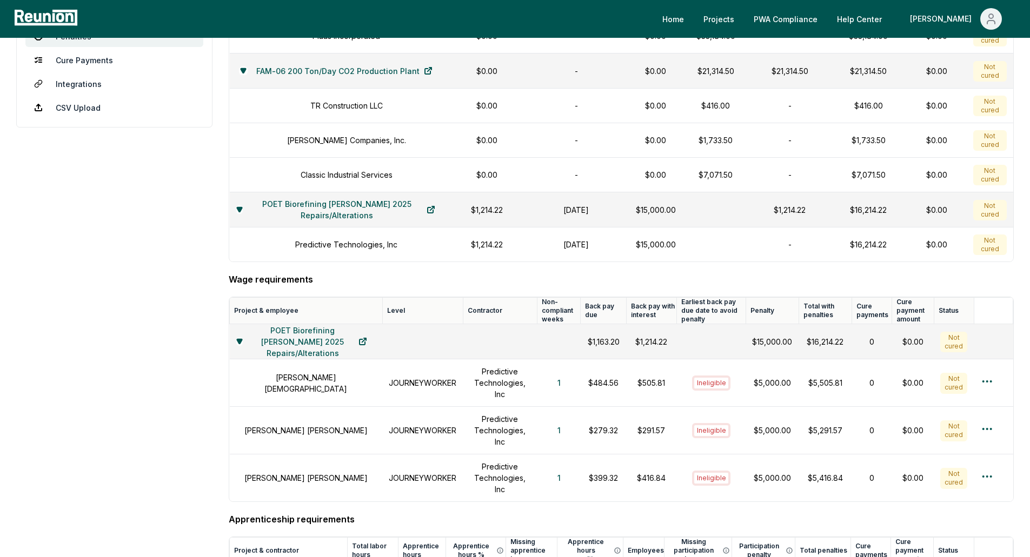
scroll to position [216, 0]
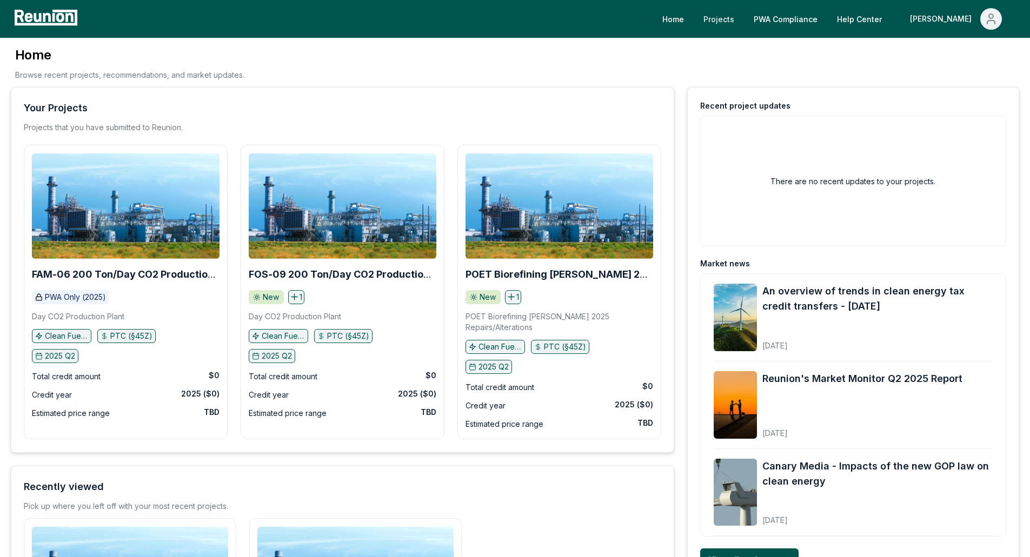
click at [743, 16] on link "Projects" at bounding box center [719, 19] width 48 height 22
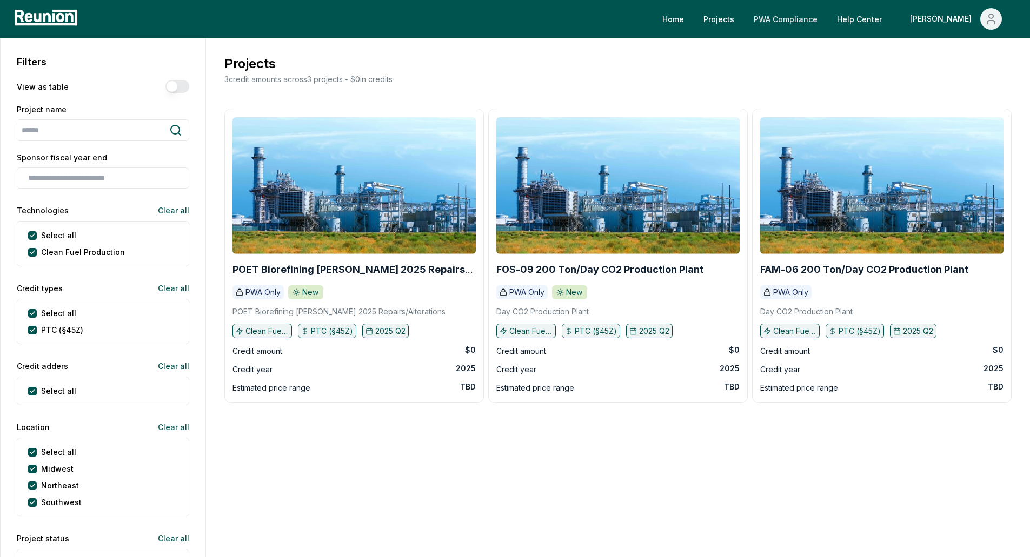
click at [807, 17] on link "PWA Compliance" at bounding box center [785, 19] width 81 height 22
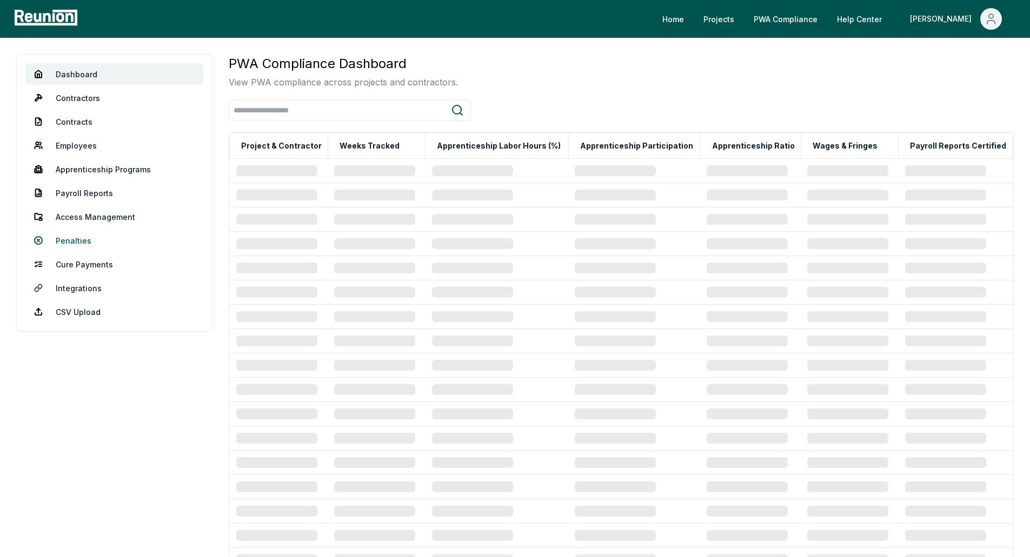
click at [85, 238] on link "Penalties" at bounding box center [114, 241] width 178 height 22
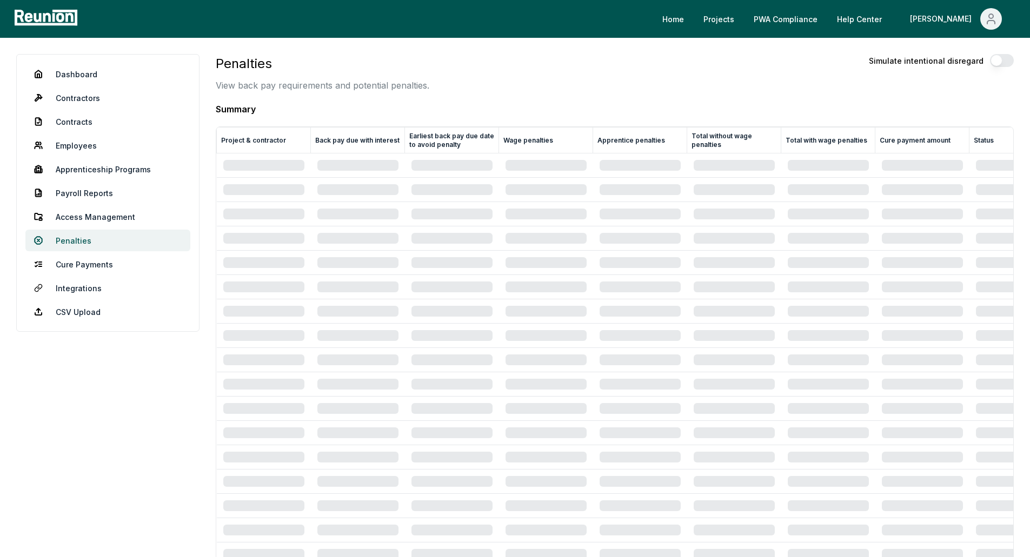
click at [74, 242] on link "Penalties" at bounding box center [107, 241] width 165 height 22
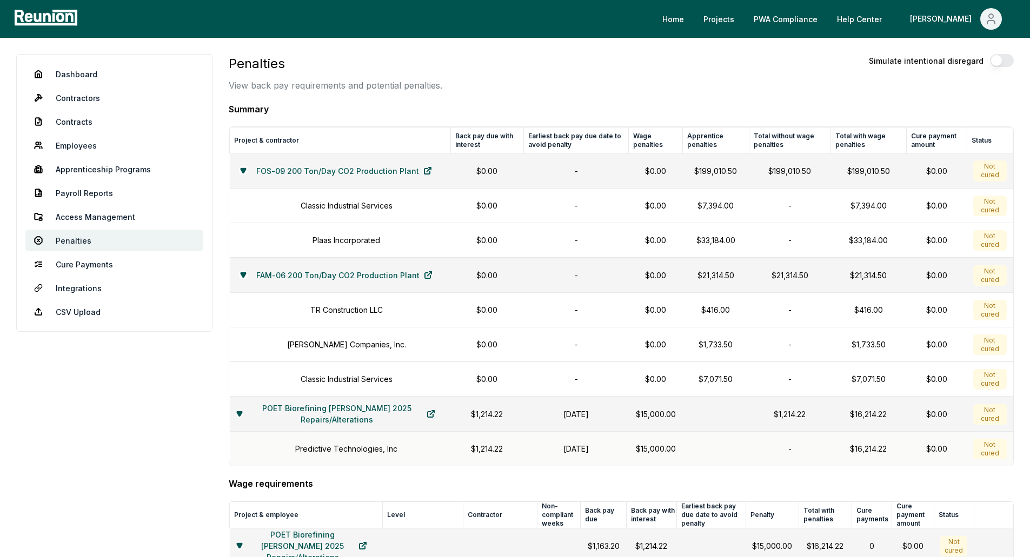
click at [491, 450] on p "$1,214.22" at bounding box center [487, 448] width 60 height 11
click at [333, 449] on h1 "Predictive Technologies, Inc" at bounding box center [346, 448] width 102 height 11
click at [325, 416] on link "POET Biorefining Preston 2025 Repairs/Alterations" at bounding box center [343, 414] width 201 height 22
click at [639, 445] on p "$15,000.00" at bounding box center [655, 448] width 41 height 11
drag, startPoint x: 927, startPoint y: 447, endPoint x: 1002, endPoint y: 447, distance: 75.1
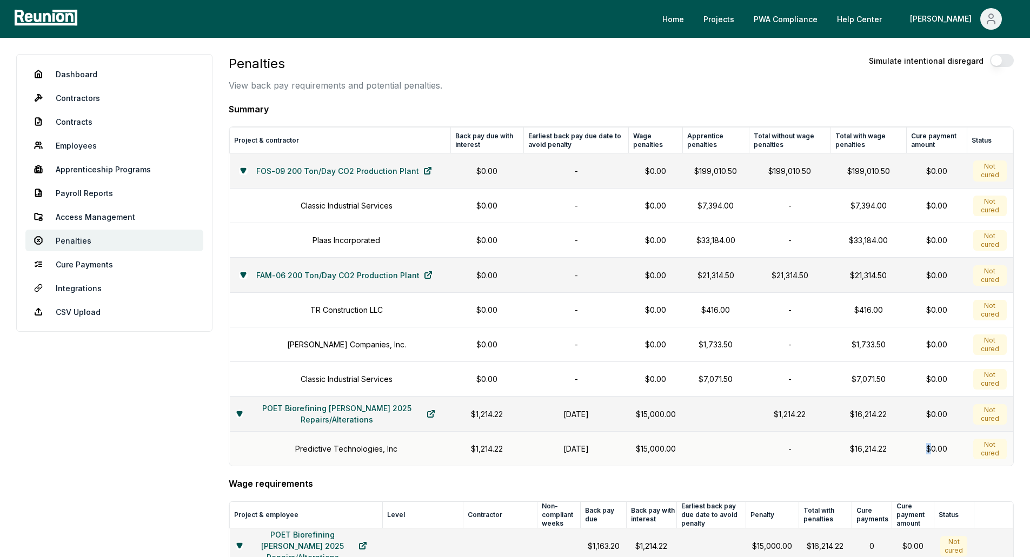
click at [928, 447] on div "$0.00" at bounding box center [936, 448] width 48 height 11
click at [1011, 447] on td "Not cured" at bounding box center [990, 449] width 46 height 35
click at [992, 448] on div "Not cured" at bounding box center [989, 449] width 33 height 21
click at [805, 459] on td "-" at bounding box center [790, 449] width 82 height 35
click at [615, 446] on h1 "April 30, 2025" at bounding box center [576, 448] width 92 height 11
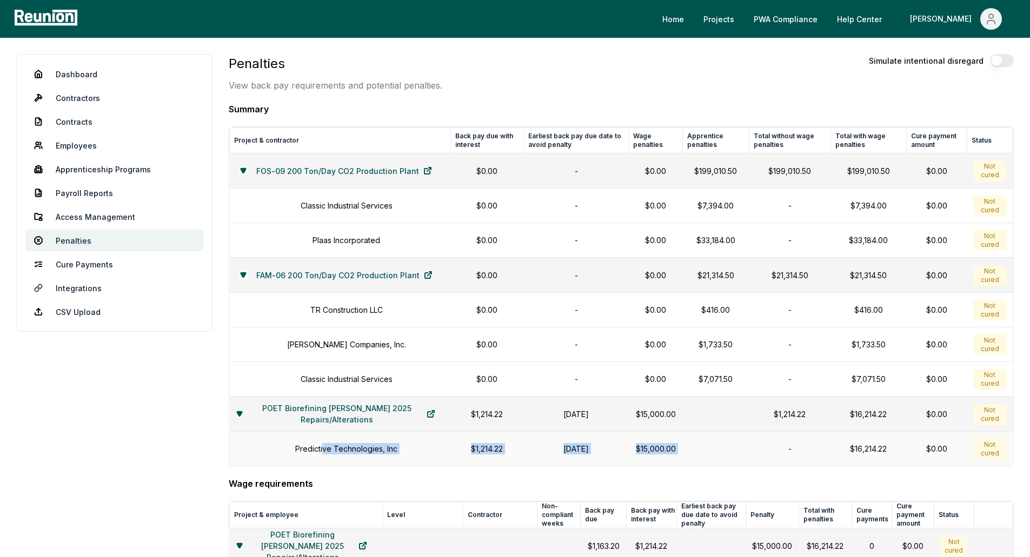
drag, startPoint x: 316, startPoint y: 450, endPoint x: 695, endPoint y: 450, distance: 378.4
click at [695, 450] on tr "Predictive Technologies, Inc $1,214.22 April 30, 2025 $15,000.00 - $16,214.22 $…" at bounding box center [621, 449] width 783 height 35
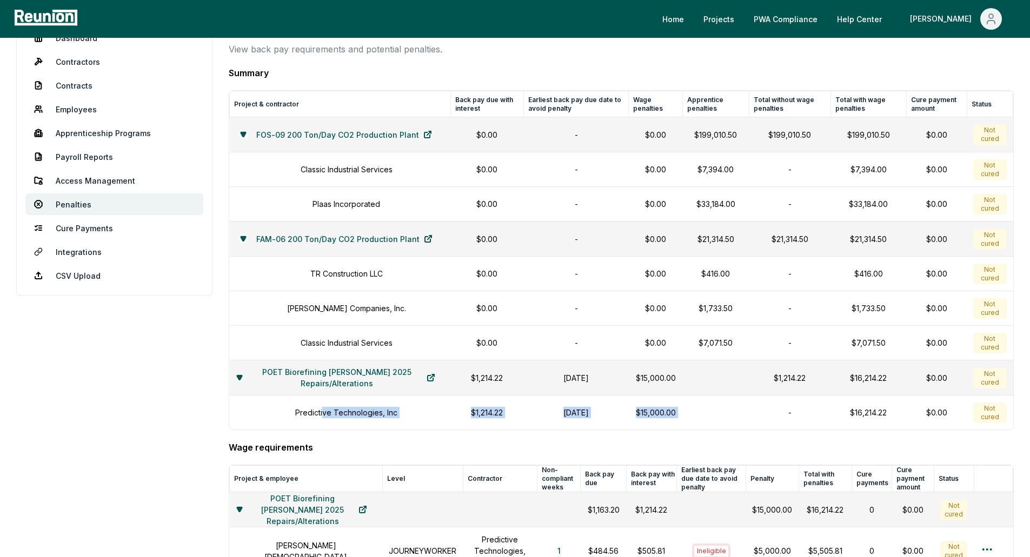
scroll to position [54, 0]
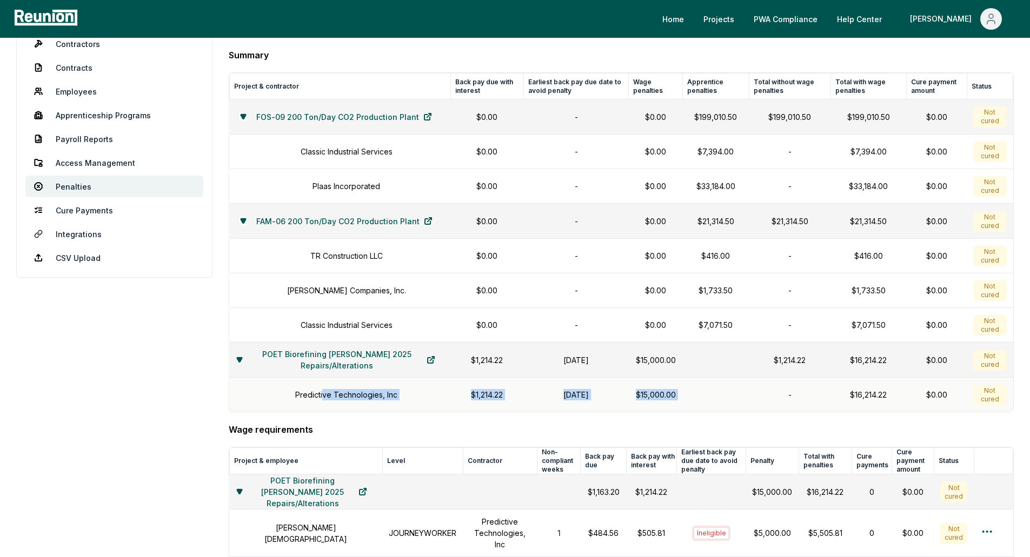
click at [352, 400] on h1 "Predictive Technologies, Inc" at bounding box center [346, 394] width 102 height 11
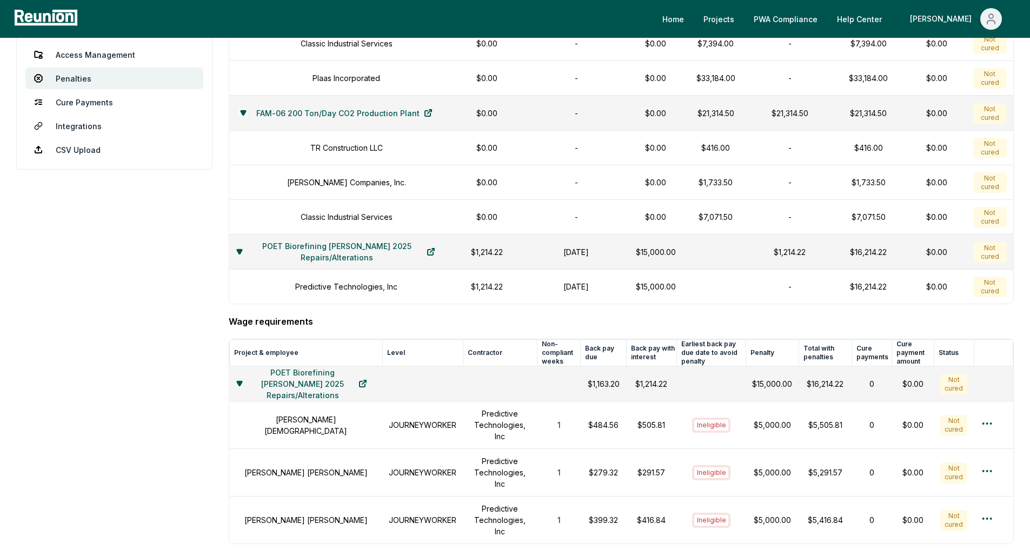
scroll to position [108, 0]
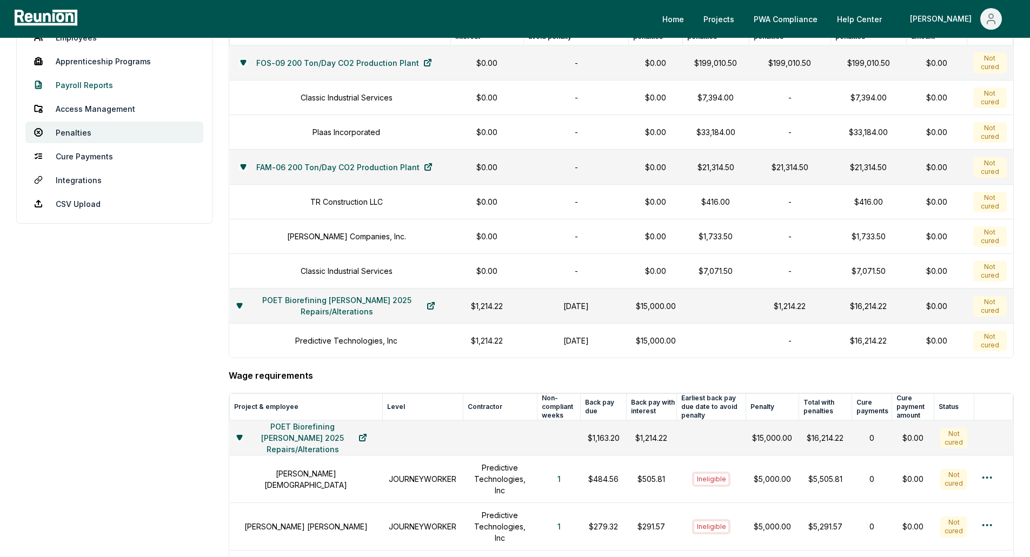
click at [106, 88] on link "Payroll Reports" at bounding box center [114, 85] width 178 height 22
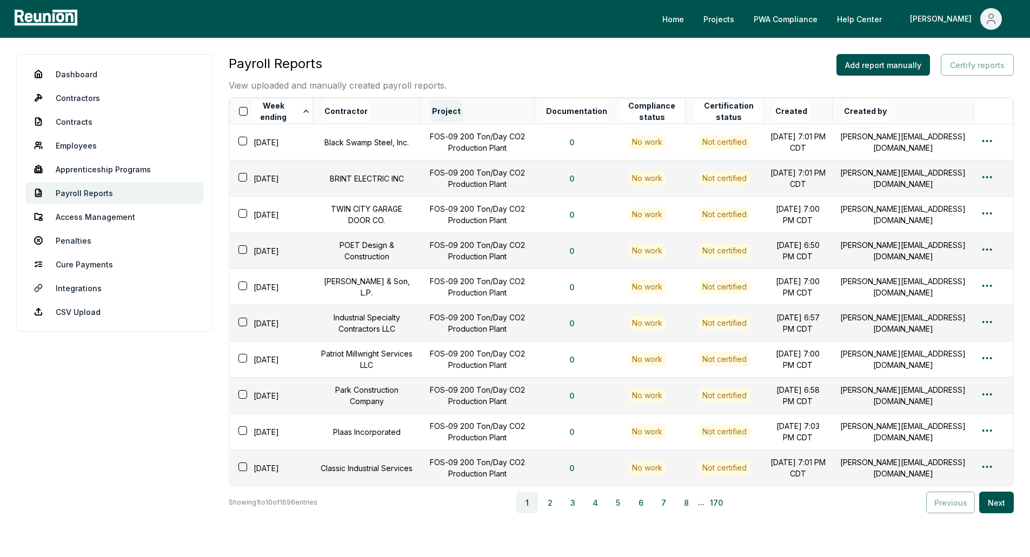
click at [452, 111] on button "Project" at bounding box center [446, 112] width 33 height 22
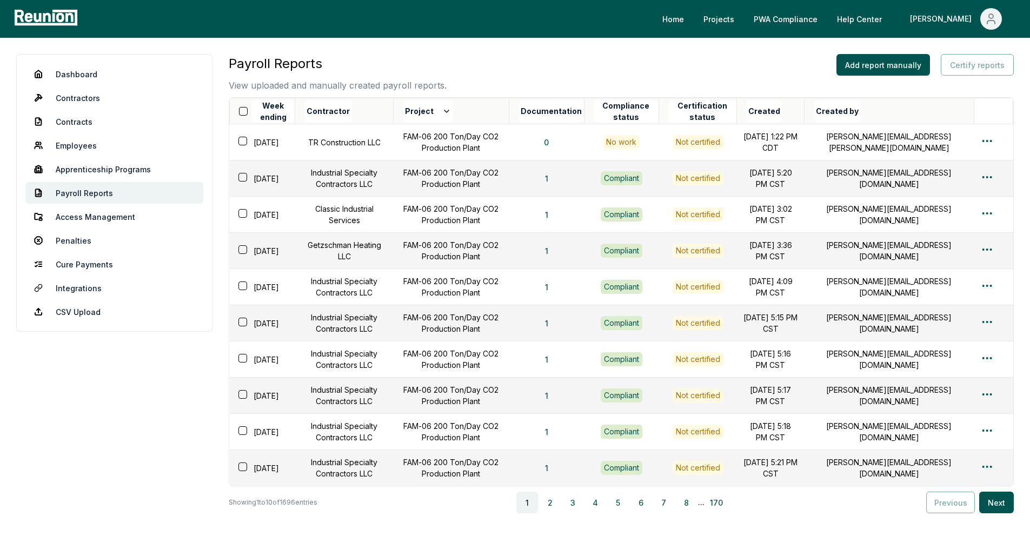
click at [452, 111] on button "Project" at bounding box center [428, 112] width 50 height 22
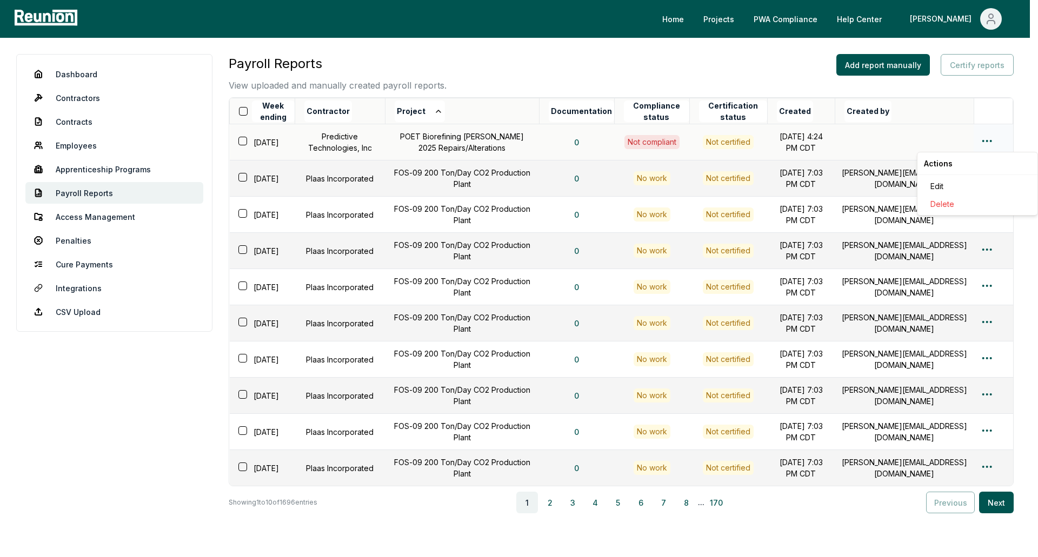
click at [981, 144] on html "Please visit us on your desktop We're working on making our marketplace mobile-…" at bounding box center [519, 311] width 1038 height 622
click at [938, 184] on div "Edit" at bounding box center [977, 186] width 103 height 18
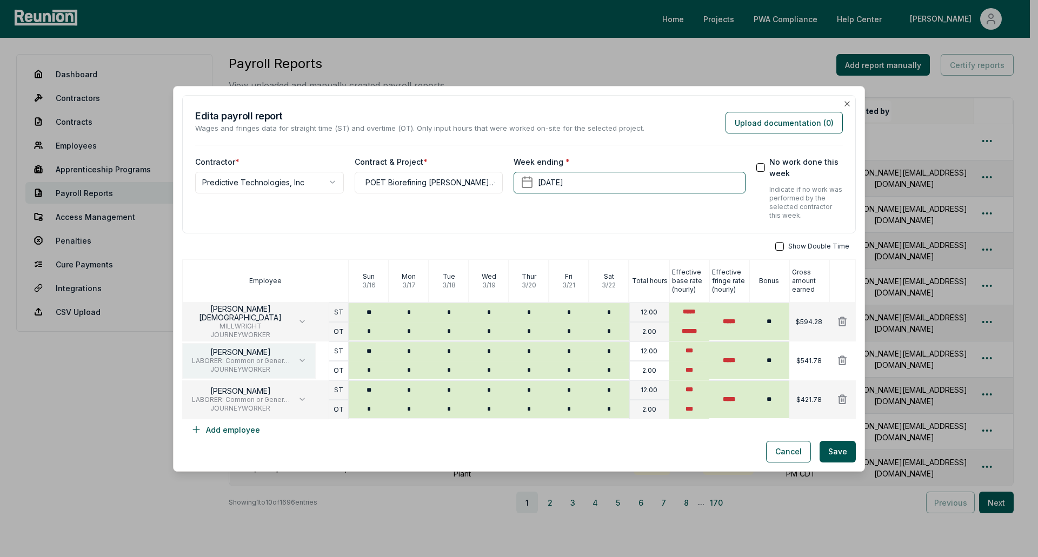
click at [302, 359] on icon "button" at bounding box center [302, 360] width 9 height 9
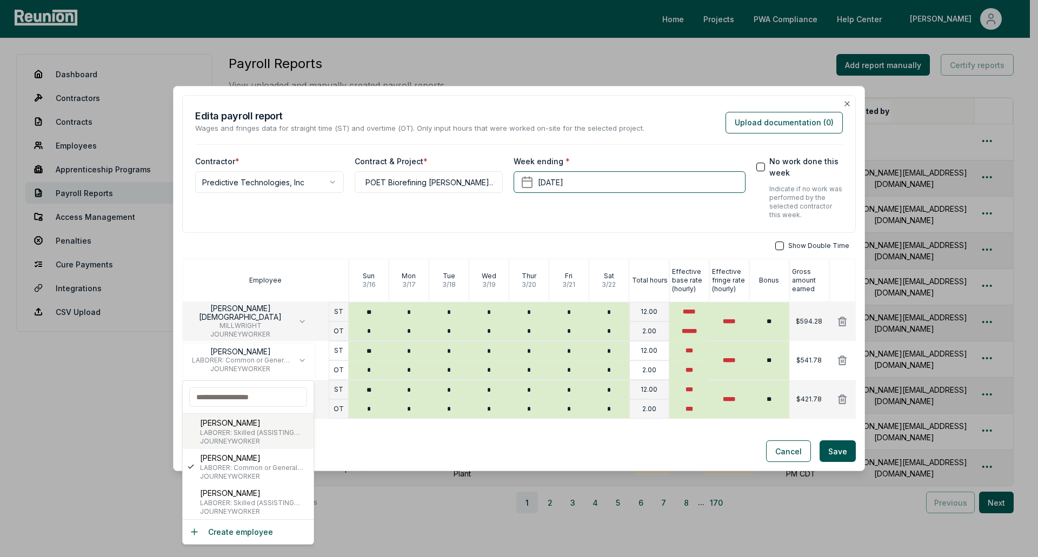
click at [269, 426] on p "BRADEN REUTER" at bounding box center [254, 422] width 109 height 11
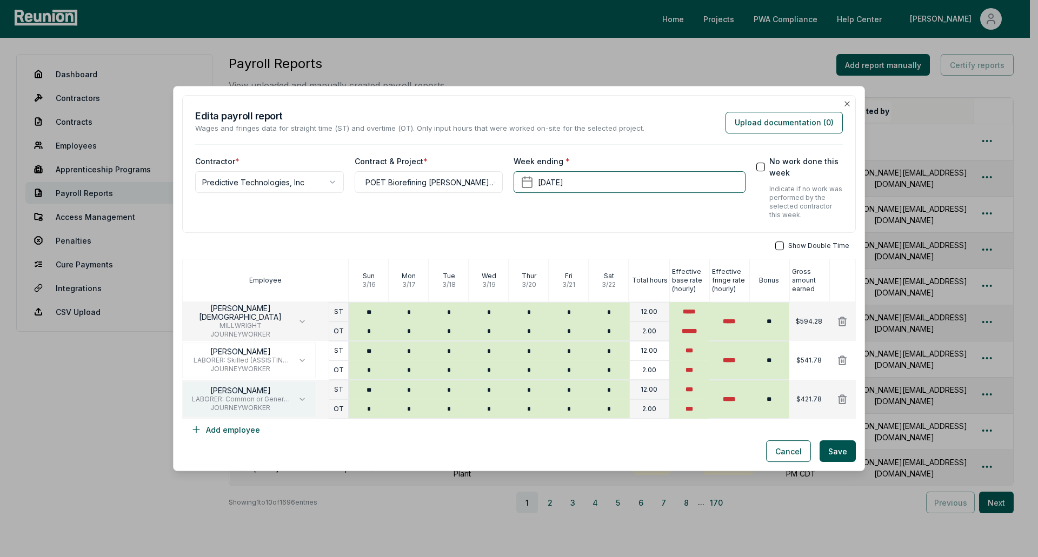
click at [301, 398] on icon "button" at bounding box center [302, 399] width 9 height 9
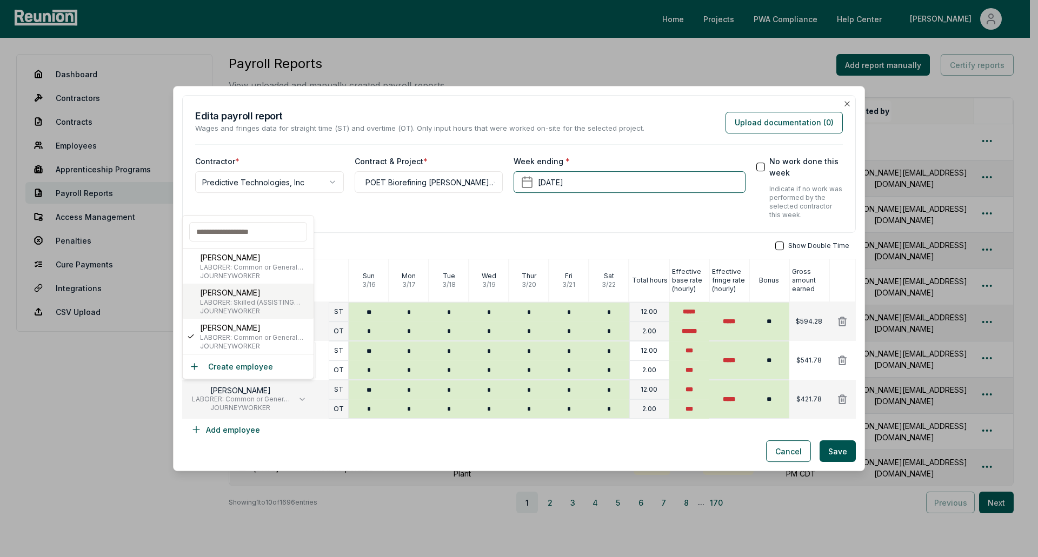
click at [270, 307] on span "JOURNEYWORKER" at bounding box center [254, 311] width 109 height 9
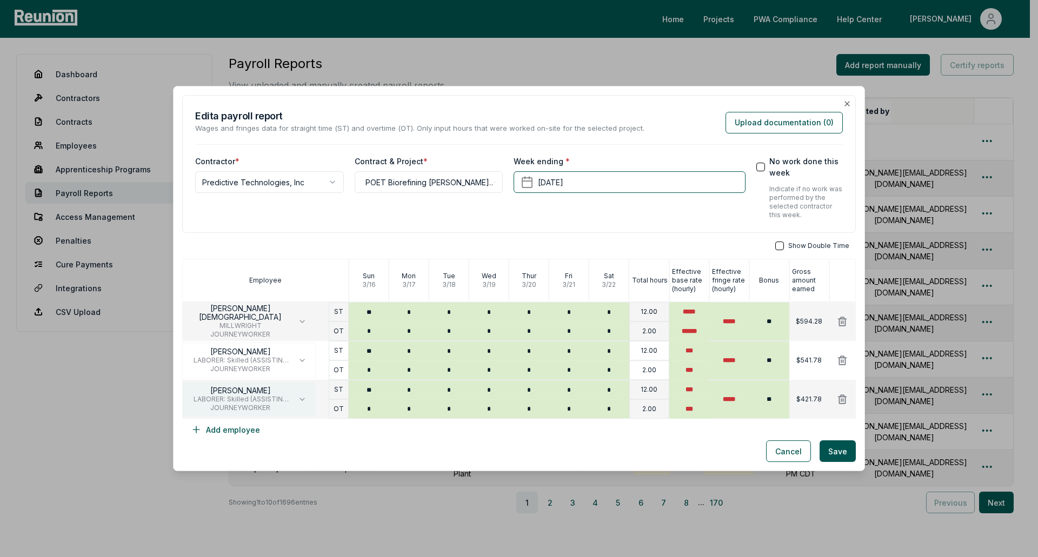
click at [298, 397] on icon "button" at bounding box center [302, 399] width 9 height 9
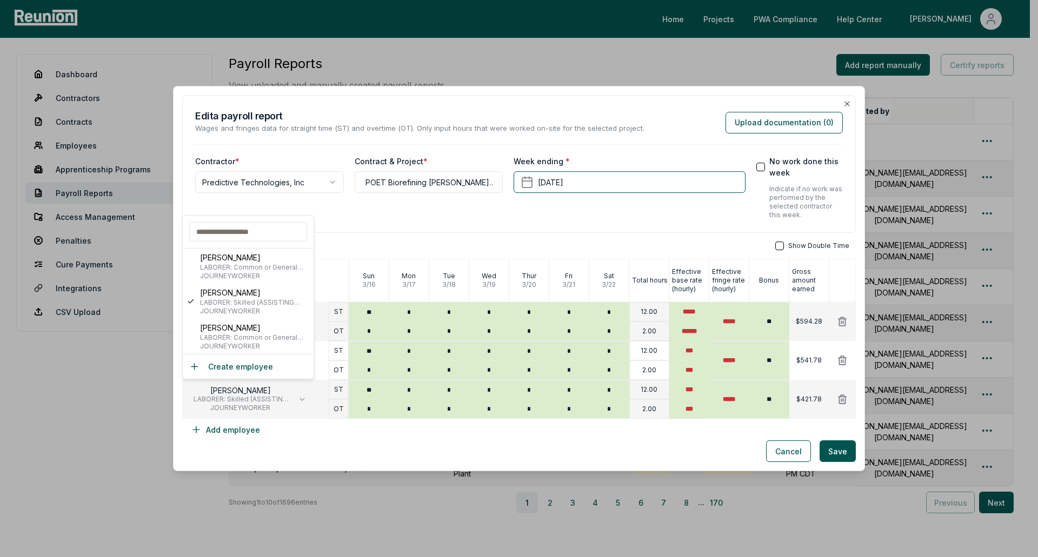
click at [399, 228] on div "**********" at bounding box center [519, 164] width 674 height 138
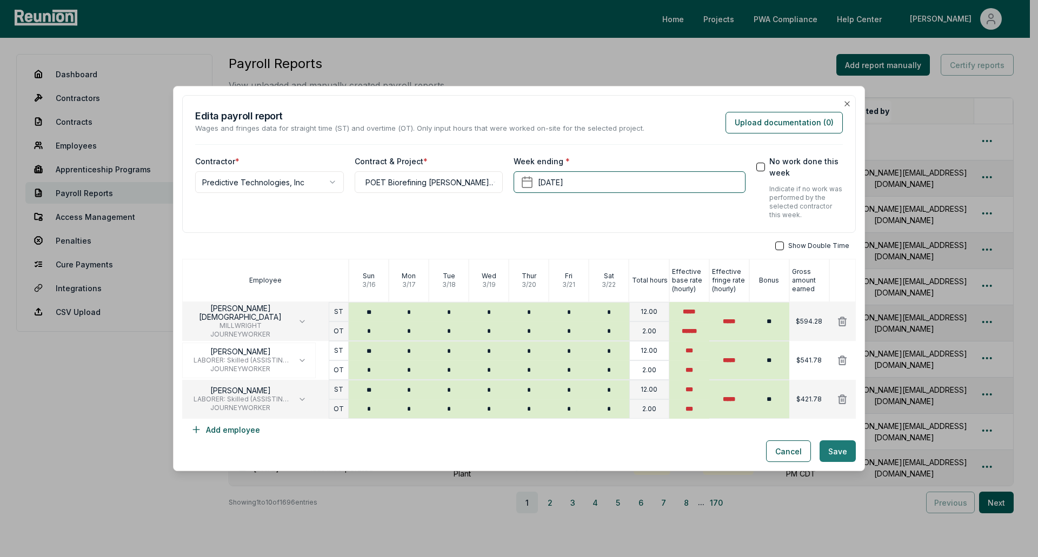
click at [837, 451] on button "Save" at bounding box center [838, 452] width 36 height 22
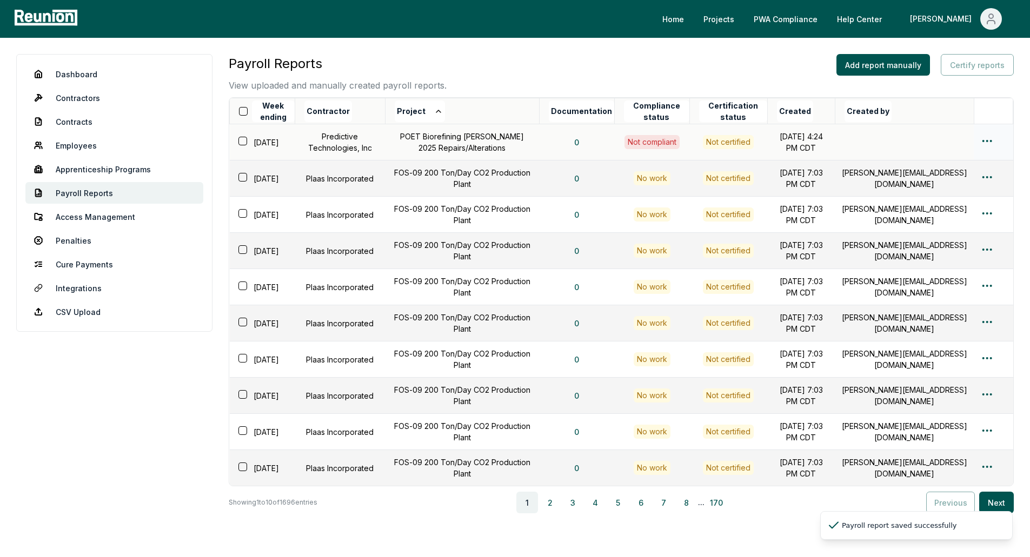
click at [989, 141] on html "Please visit us on your desktop We're working on making our marketplace mobile-…" at bounding box center [515, 311] width 1030 height 622
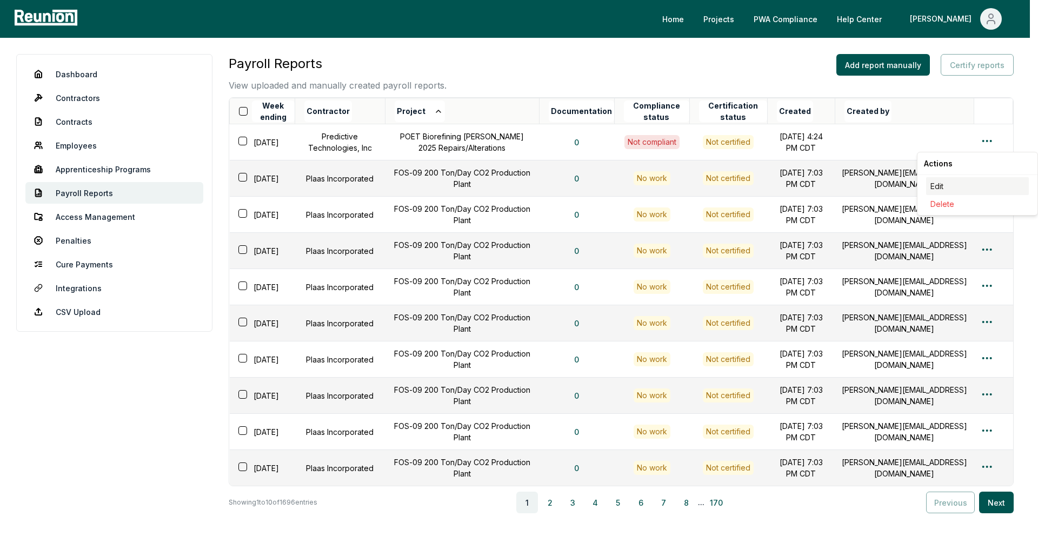
click at [932, 192] on div "Edit" at bounding box center [977, 186] width 103 height 18
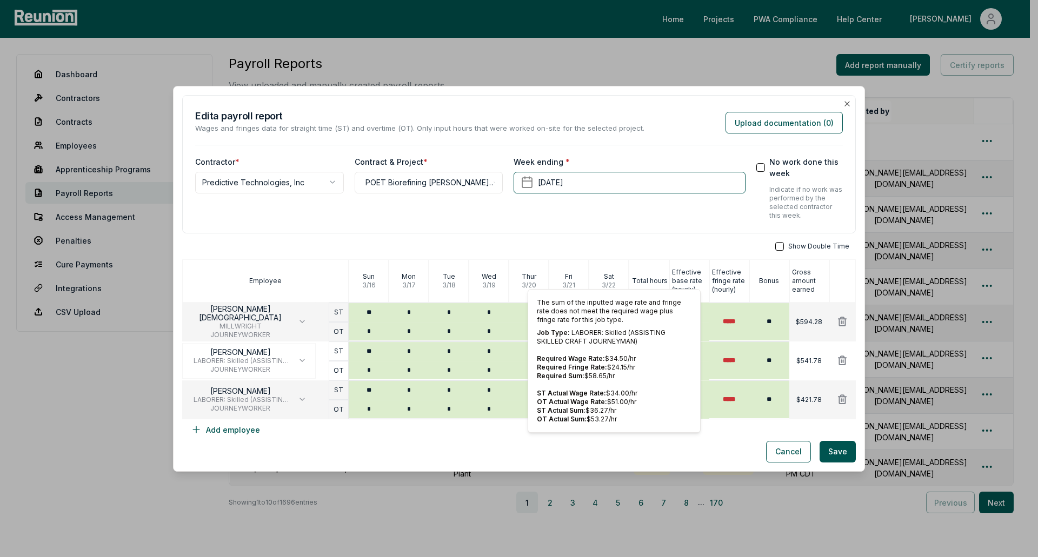
click at [800, 366] on div "$541.78" at bounding box center [809, 360] width 40 height 39
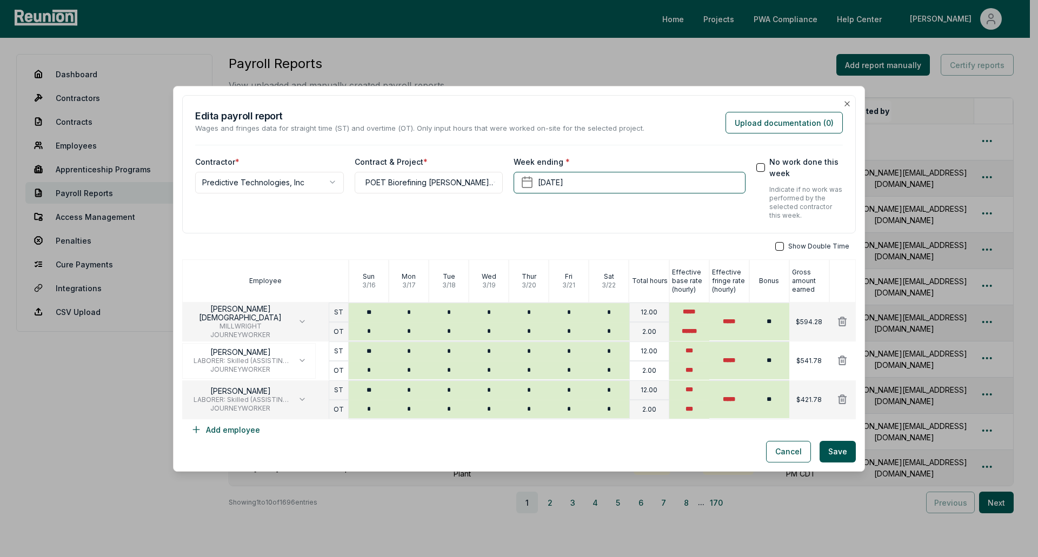
click at [797, 359] on p "$541.78" at bounding box center [808, 360] width 25 height 9
click at [729, 359] on input "*****" at bounding box center [729, 361] width 40 height 38
type input "*****"
click at [642, 243] on div "Show Double Time" at bounding box center [519, 246] width 674 height 9
type input "***"
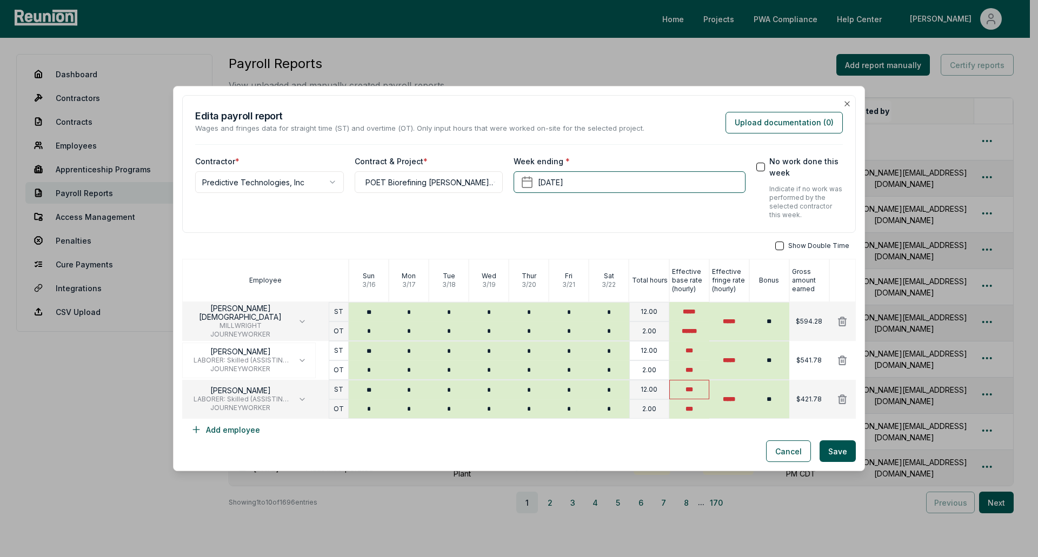
click at [676, 387] on input "***" at bounding box center [689, 389] width 40 height 19
type input "***"
click at [677, 405] on input "***" at bounding box center [689, 408] width 40 height 19
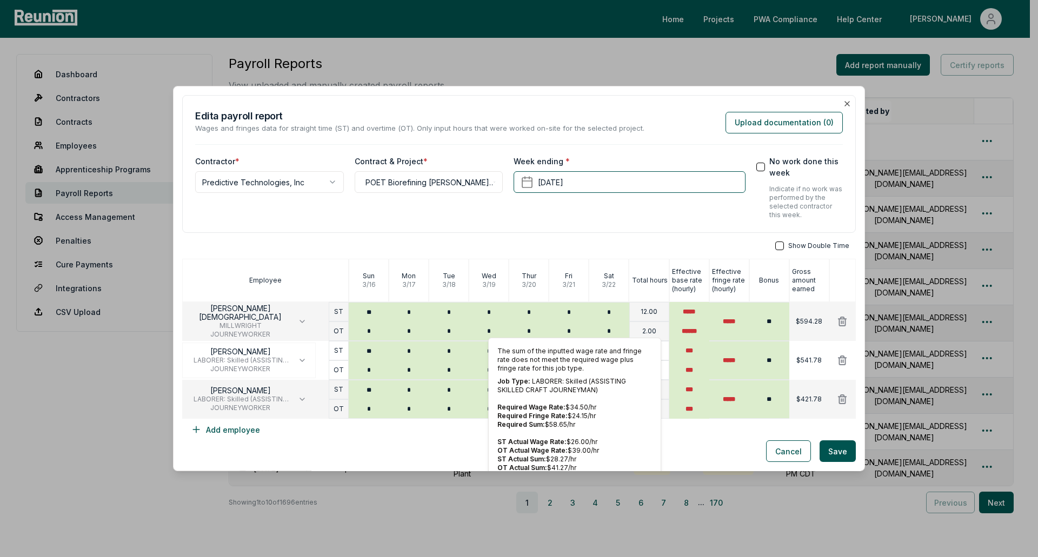
scroll to position [10, 0]
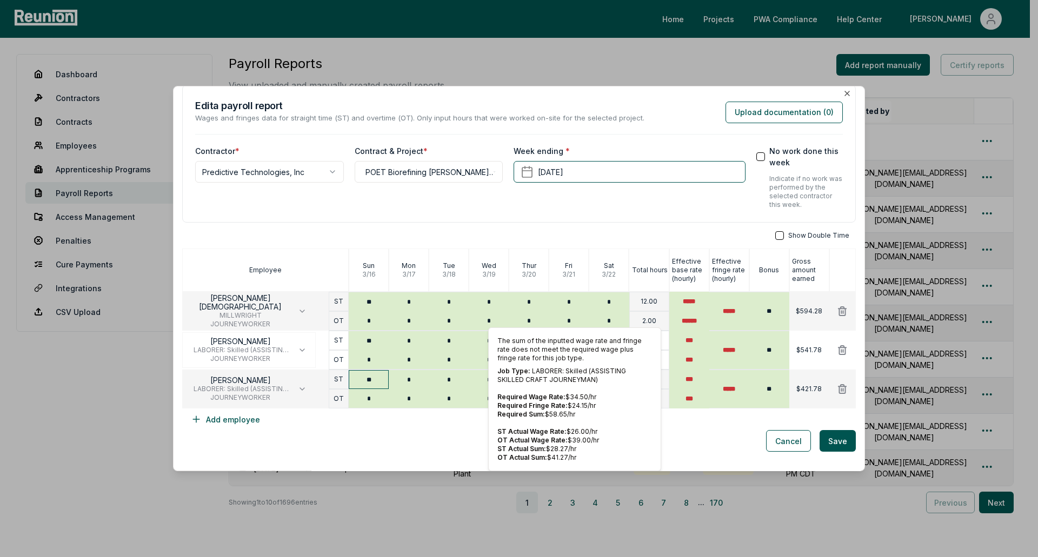
type input "**"
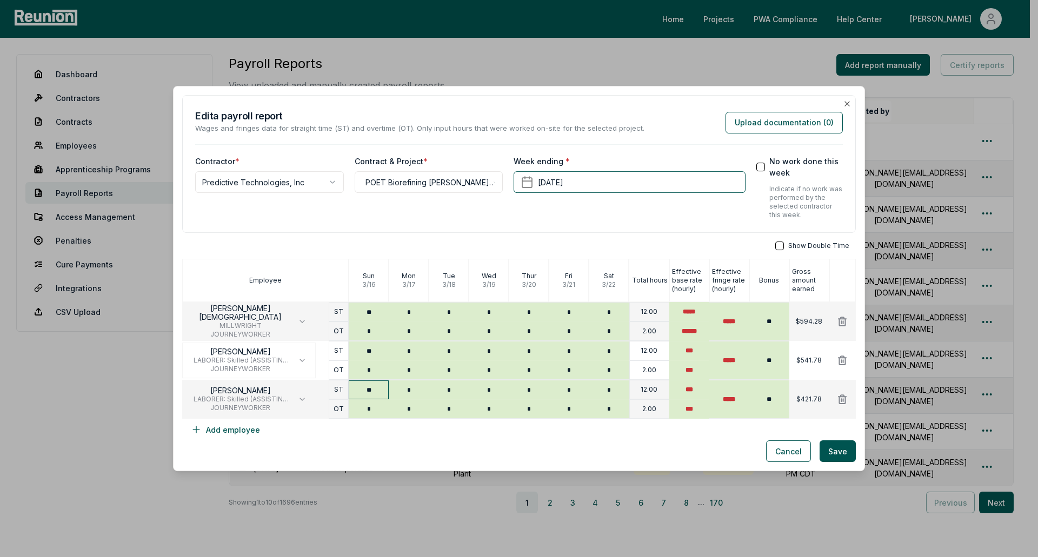
click at [362, 398] on input "**" at bounding box center [369, 390] width 40 height 19
drag, startPoint x: 364, startPoint y: 407, endPoint x: 381, endPoint y: 408, distance: 16.2
click at [381, 408] on input "*" at bounding box center [369, 408] width 40 height 19
click at [359, 408] on input "*" at bounding box center [369, 408] width 40 height 19
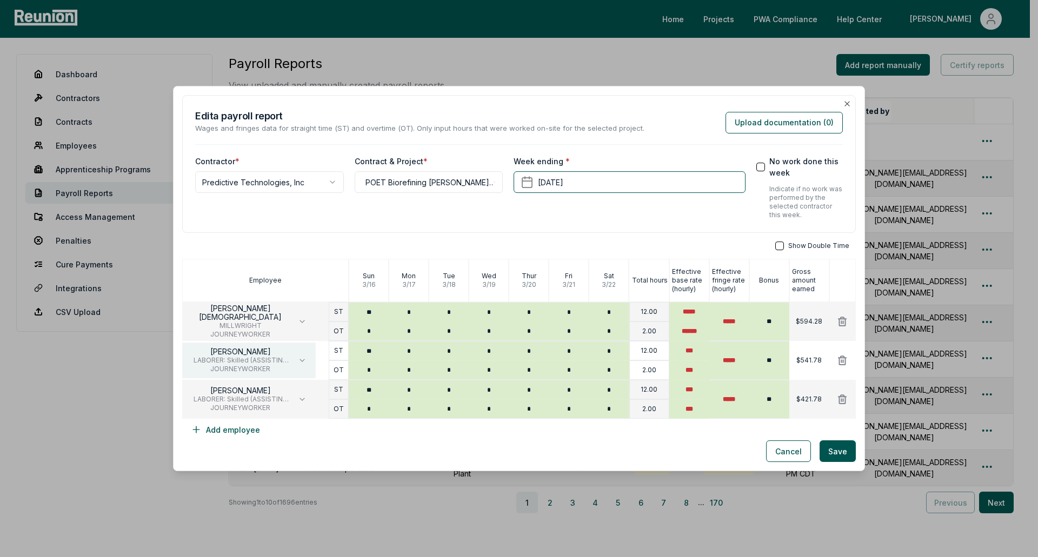
type input "*"
click at [303, 360] on icon "button" at bounding box center [302, 360] width 4 height 2
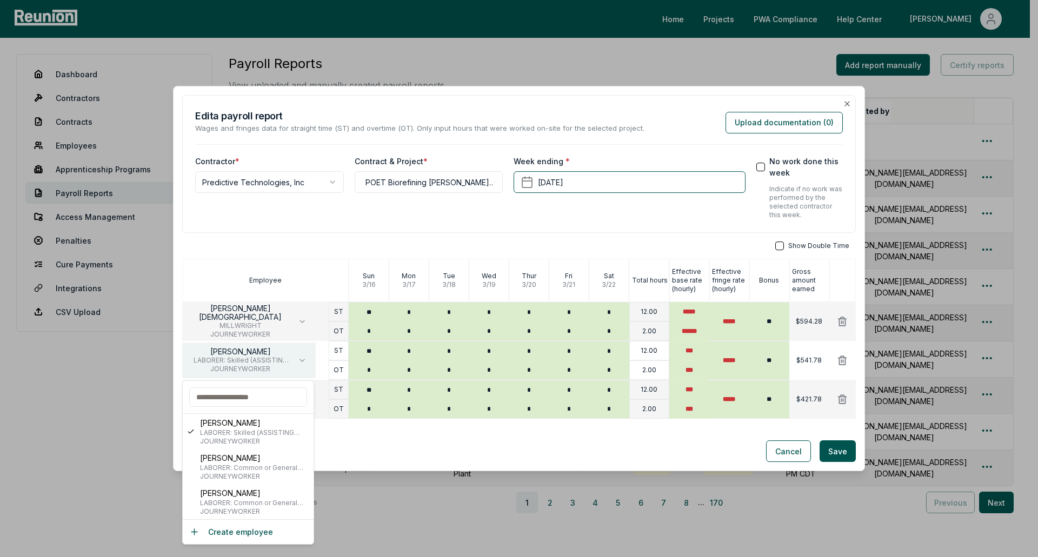
click at [303, 360] on icon "button" at bounding box center [302, 360] width 4 height 2
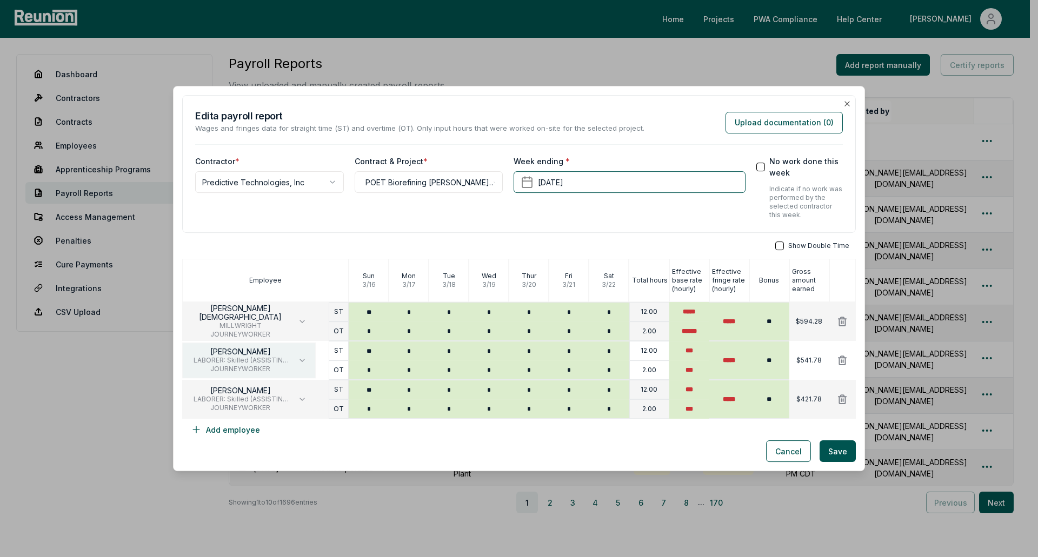
click at [272, 365] on span "JOURNEYWORKER" at bounding box center [240, 369] width 98 height 9
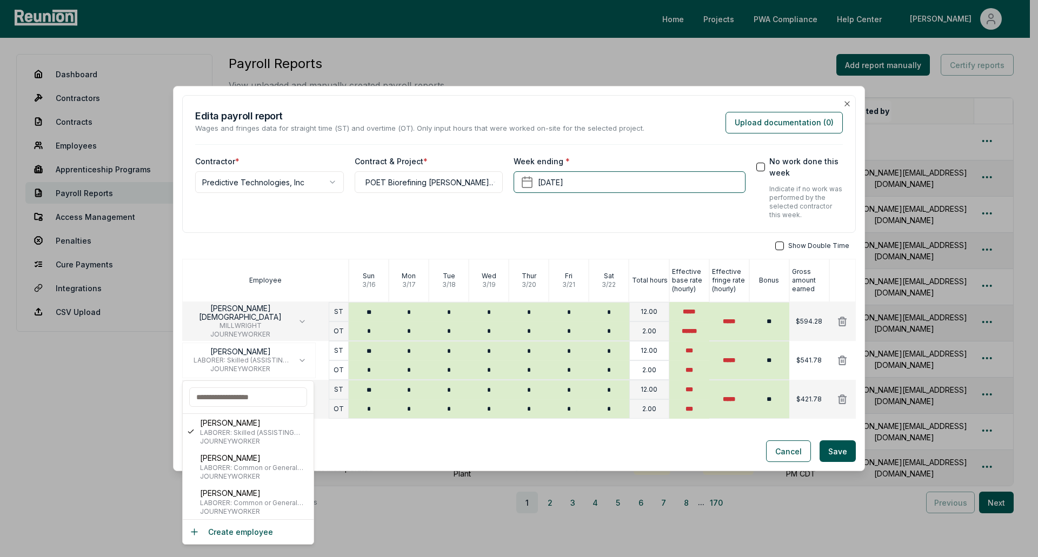
click at [330, 230] on div "**********" at bounding box center [519, 164] width 674 height 138
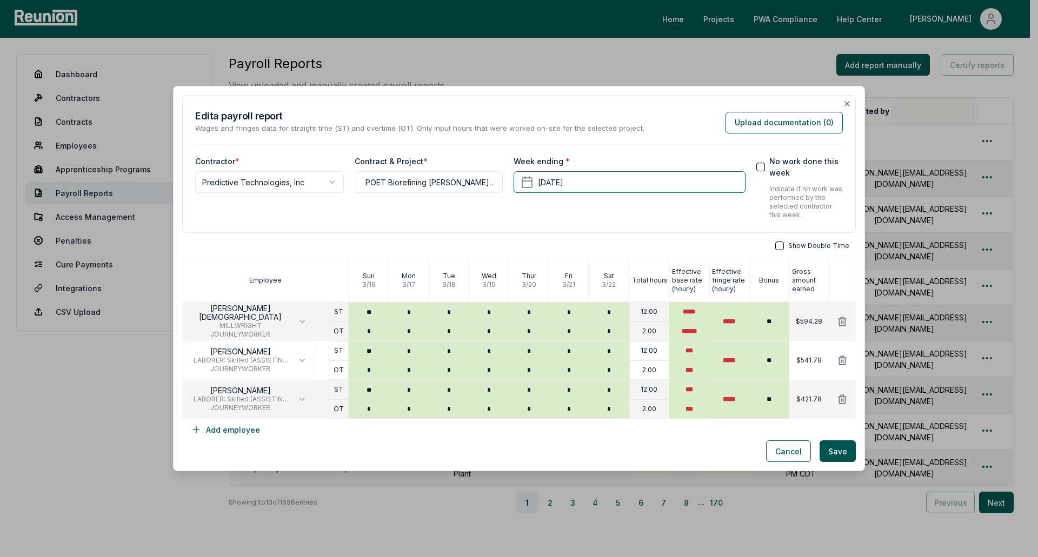
drag, startPoint x: 504, startPoint y: 92, endPoint x: 575, endPoint y: 199, distance: 128.0
click at [575, 199] on div "**********" at bounding box center [519, 279] width 692 height 386
click at [625, 53] on body "Please visit us on your desktop We're working on making our marketplace mobile-…" at bounding box center [515, 311] width 1030 height 622
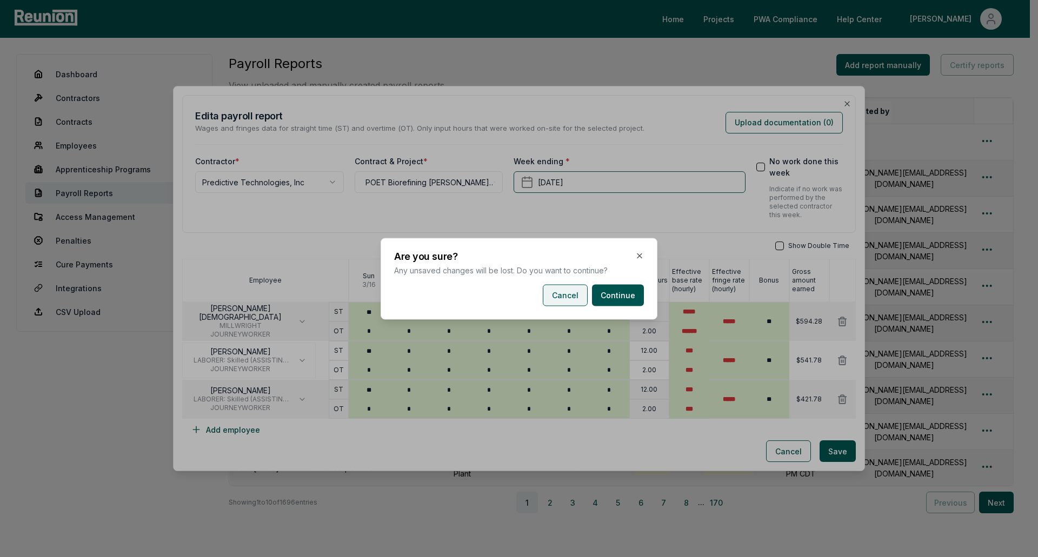
click at [581, 291] on button "Cancel" at bounding box center [565, 295] width 45 height 22
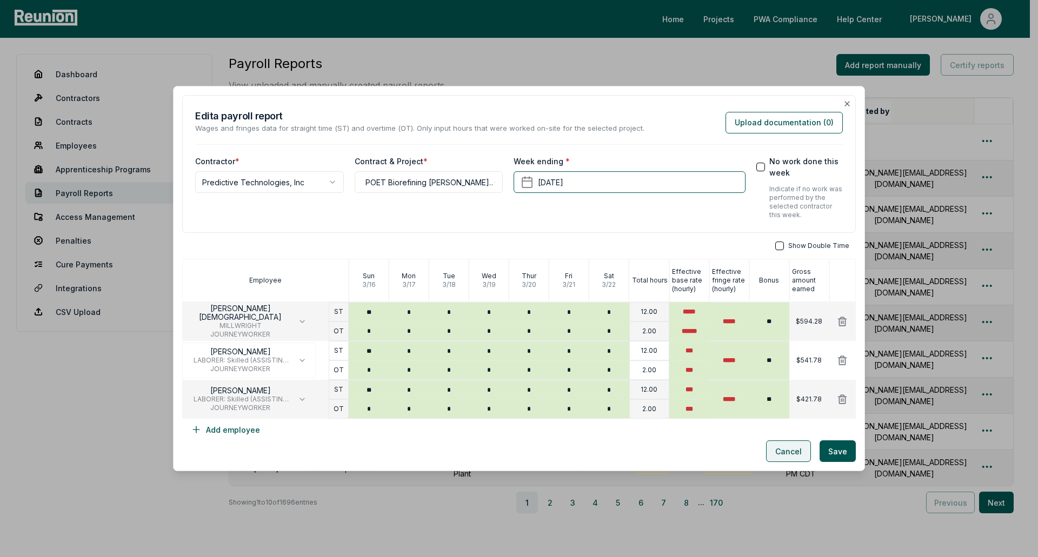
click at [773, 449] on button "Cancel" at bounding box center [788, 452] width 45 height 22
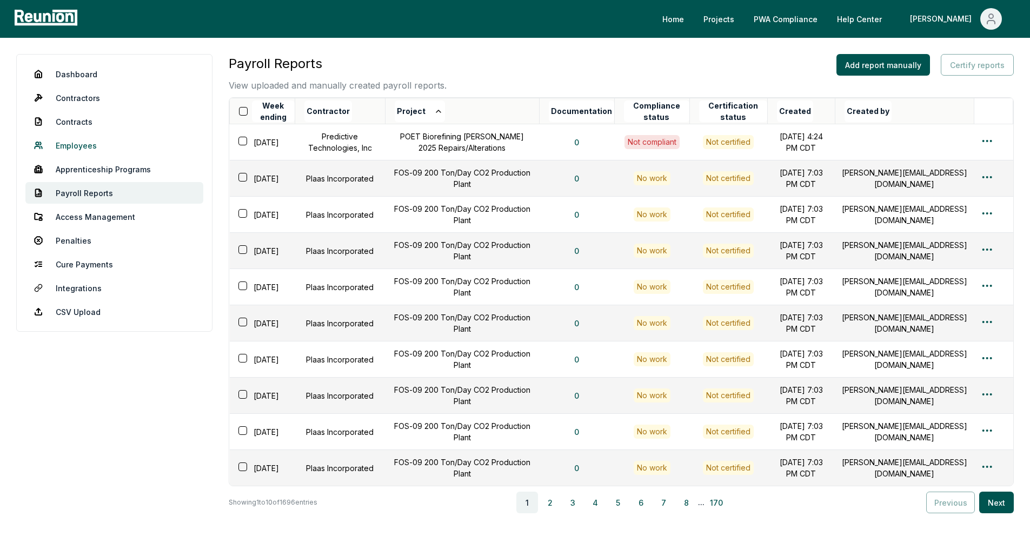
click at [88, 139] on link "Employees" at bounding box center [114, 146] width 178 height 22
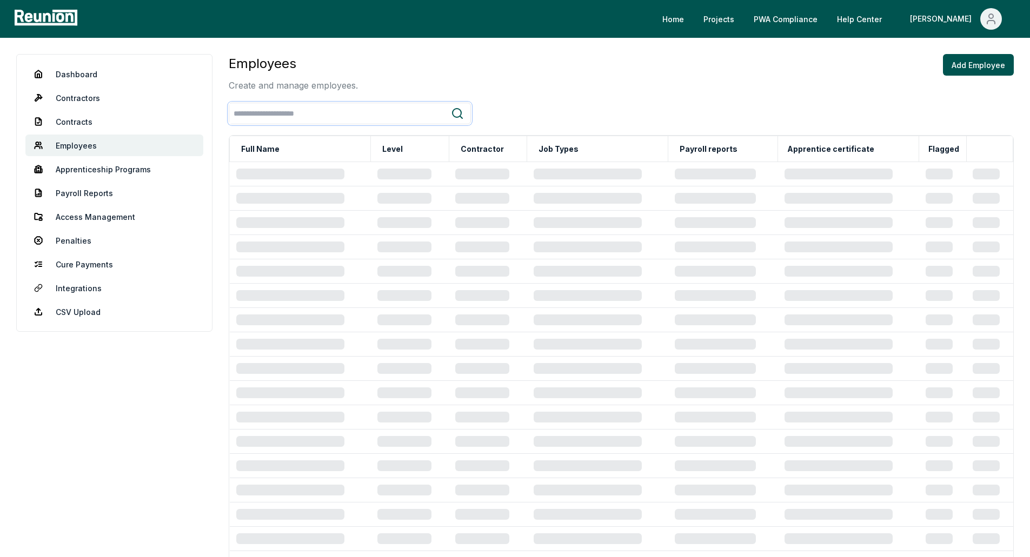
click at [322, 115] on input "search" at bounding box center [340, 114] width 222 height 20
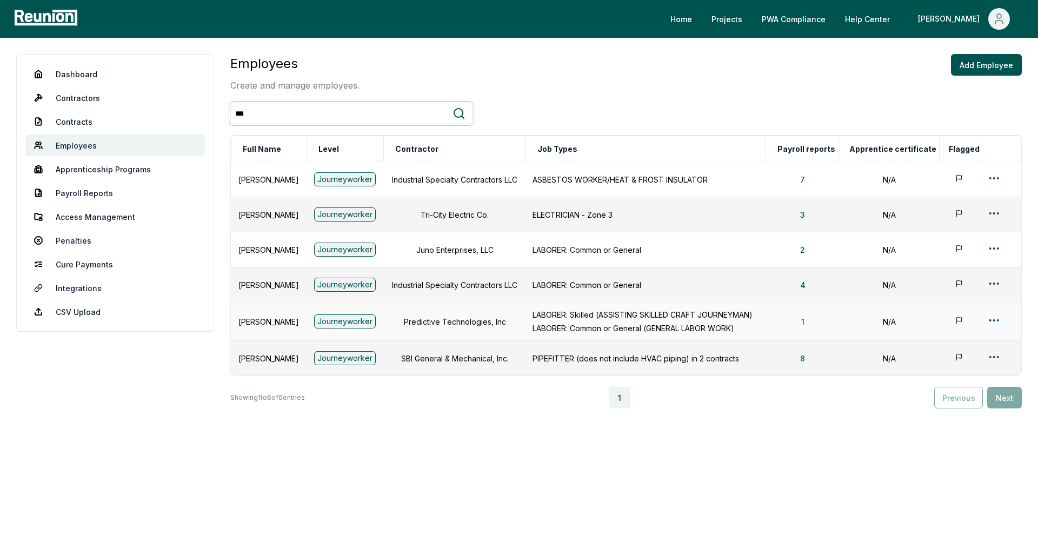
type input "***"
click at [996, 322] on html "Please visit us on your desktop We're working on making our marketplace mobile-…" at bounding box center [519, 278] width 1038 height 557
click at [947, 367] on div "Edit" at bounding box center [977, 364] width 103 height 18
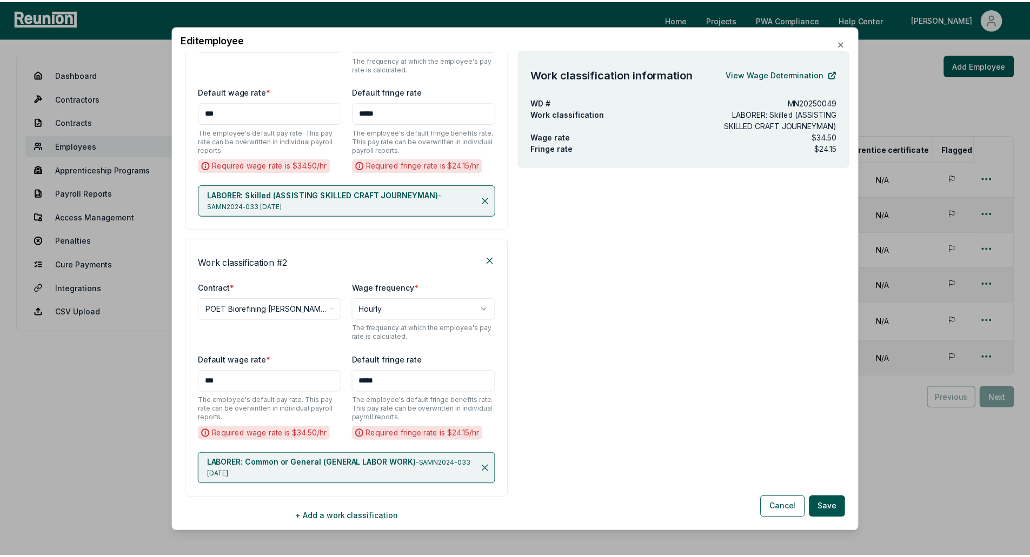
scroll to position [270, 0]
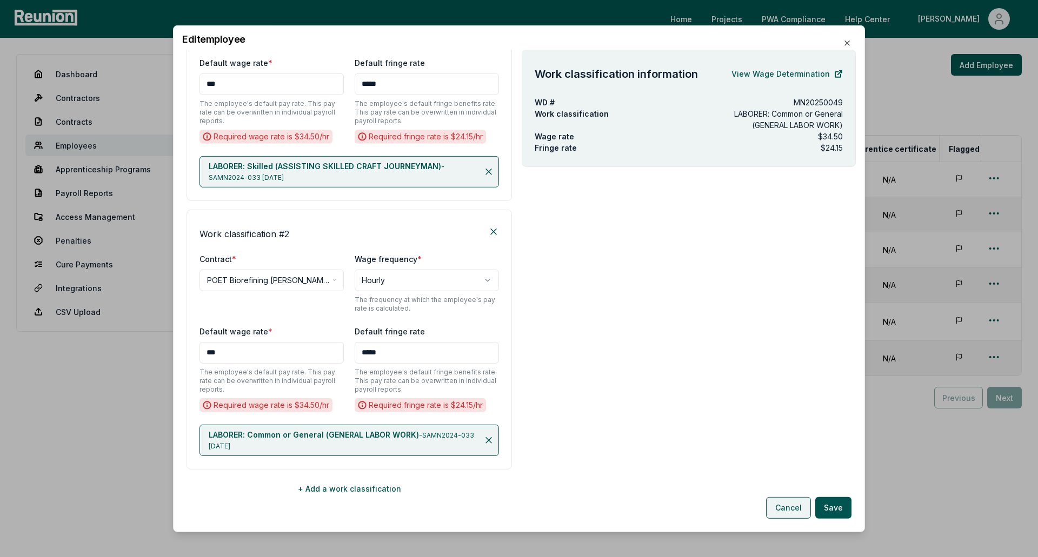
click at [794, 515] on button "Cancel" at bounding box center [788, 508] width 45 height 22
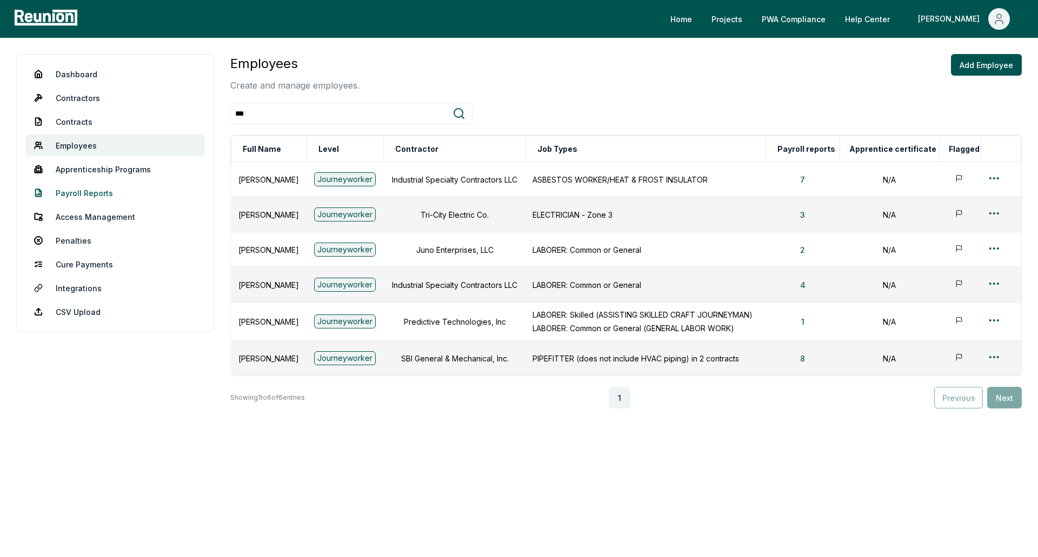
click at [114, 194] on link "Payroll Reports" at bounding box center [114, 193] width 179 height 22
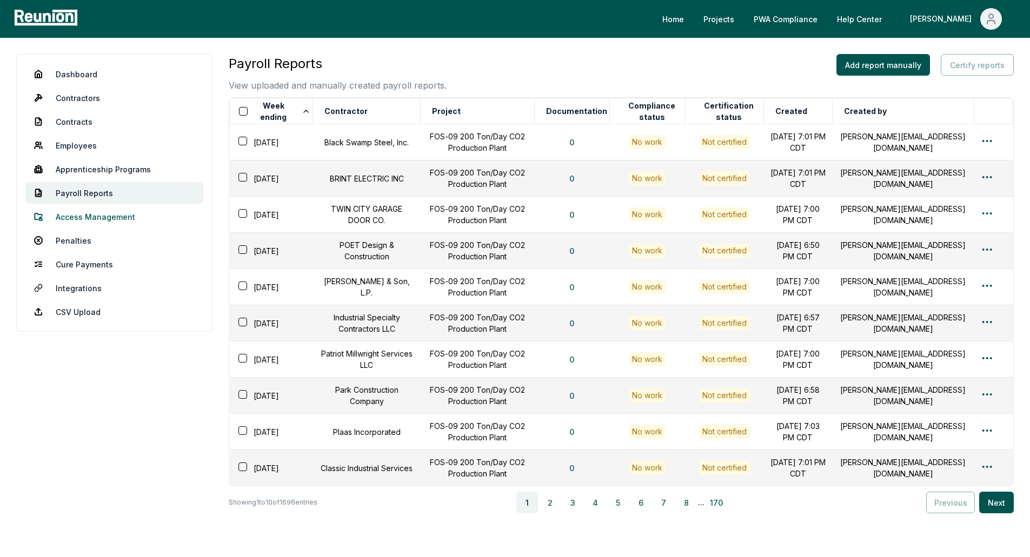
click at [112, 218] on link "Access Management" at bounding box center [114, 217] width 178 height 22
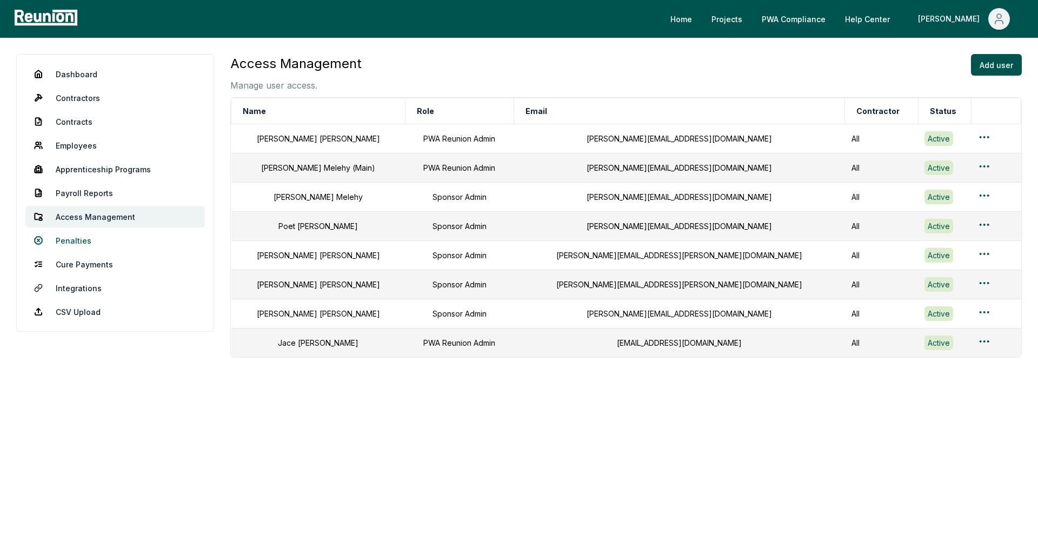
click at [99, 241] on link "Penalties" at bounding box center [114, 241] width 179 height 22
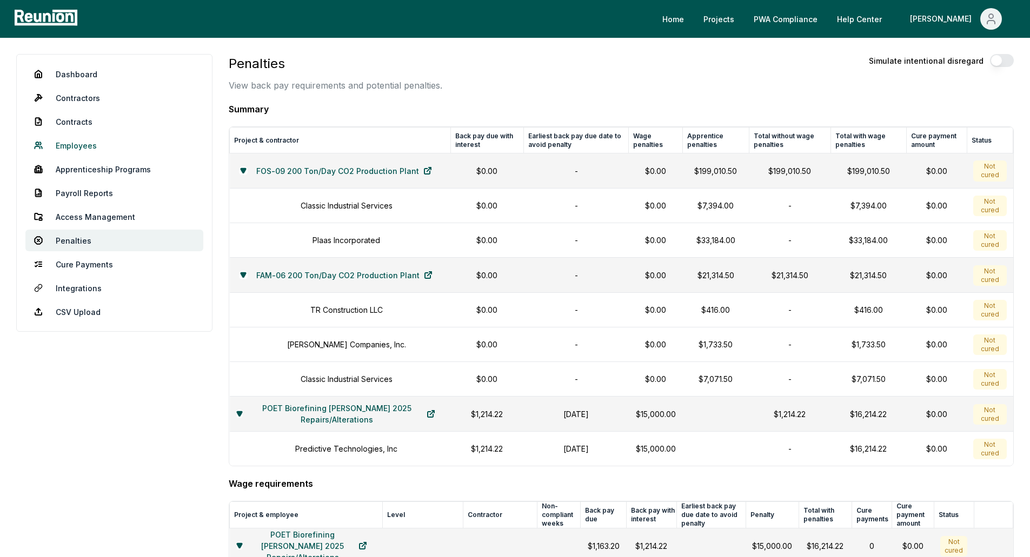
click at [104, 149] on link "Employees" at bounding box center [114, 146] width 178 height 22
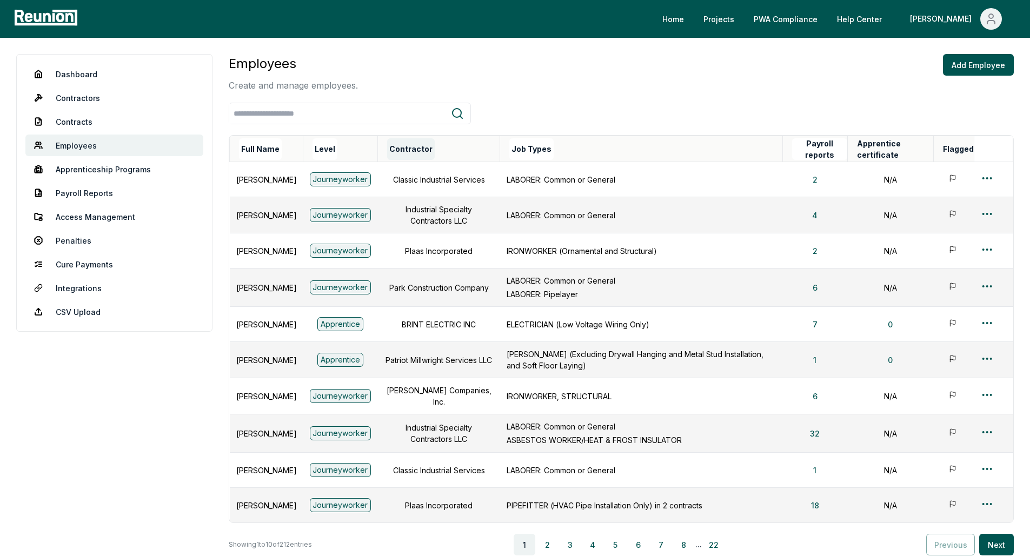
click at [421, 155] on button "Contractor" at bounding box center [411, 149] width 48 height 22
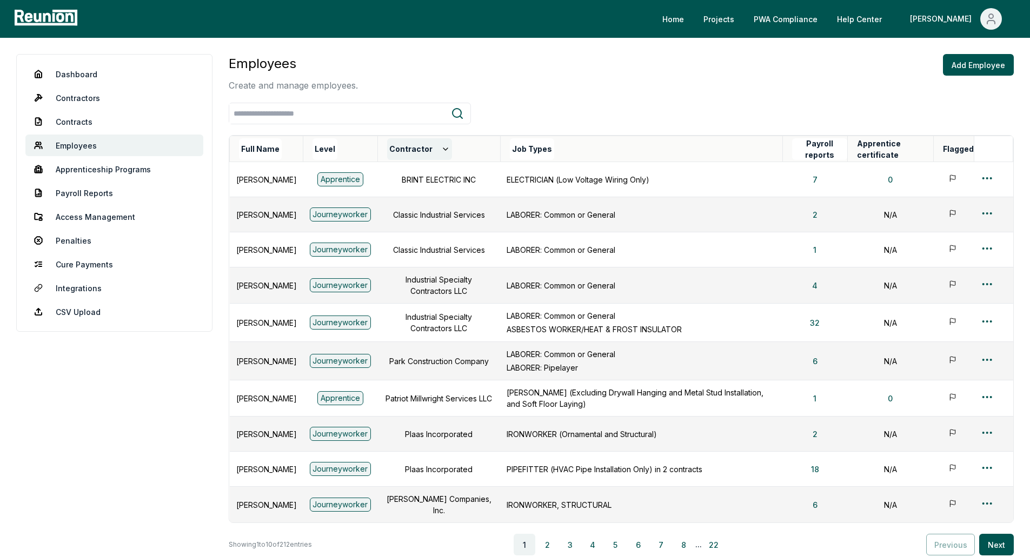
click at [421, 155] on button "Contractor" at bounding box center [419, 149] width 65 height 22
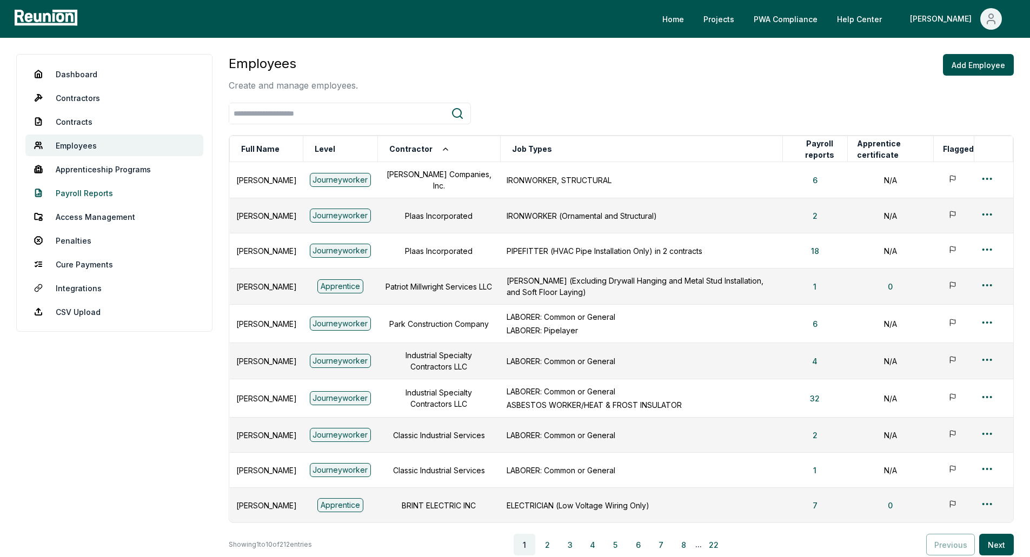
click at [75, 191] on link "Payroll Reports" at bounding box center [114, 193] width 178 height 22
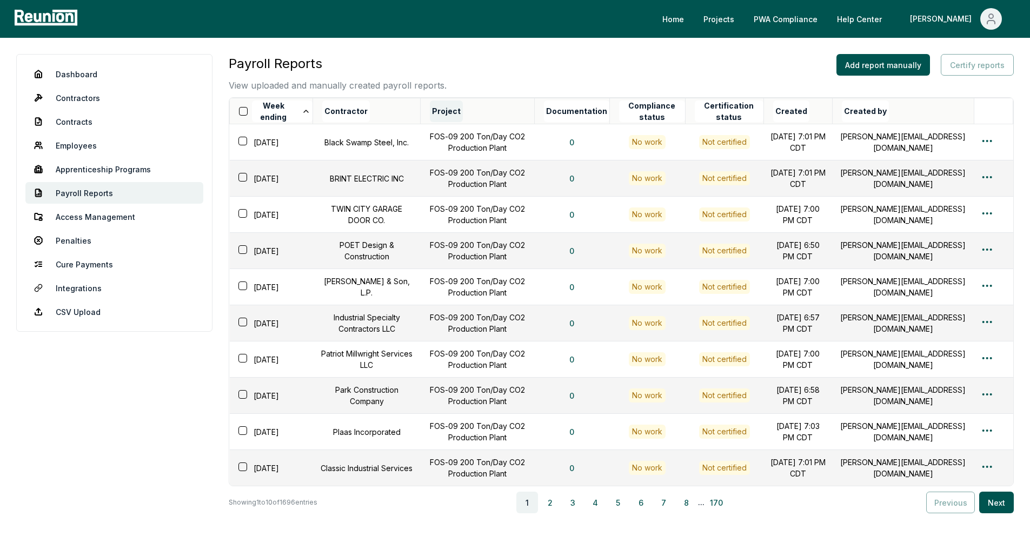
click at [458, 107] on button "Project" at bounding box center [446, 112] width 33 height 22
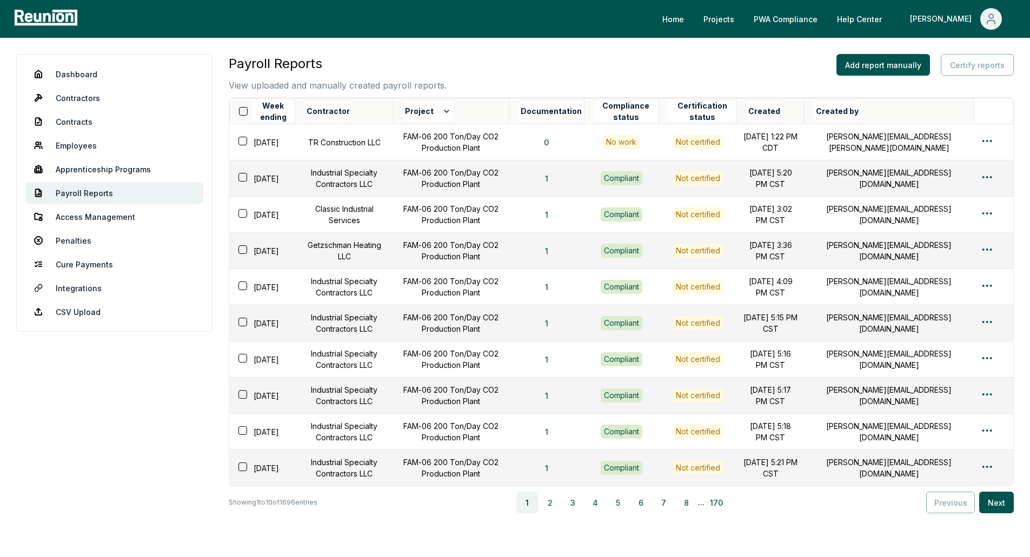
click at [453, 107] on button "Project" at bounding box center [428, 112] width 50 height 22
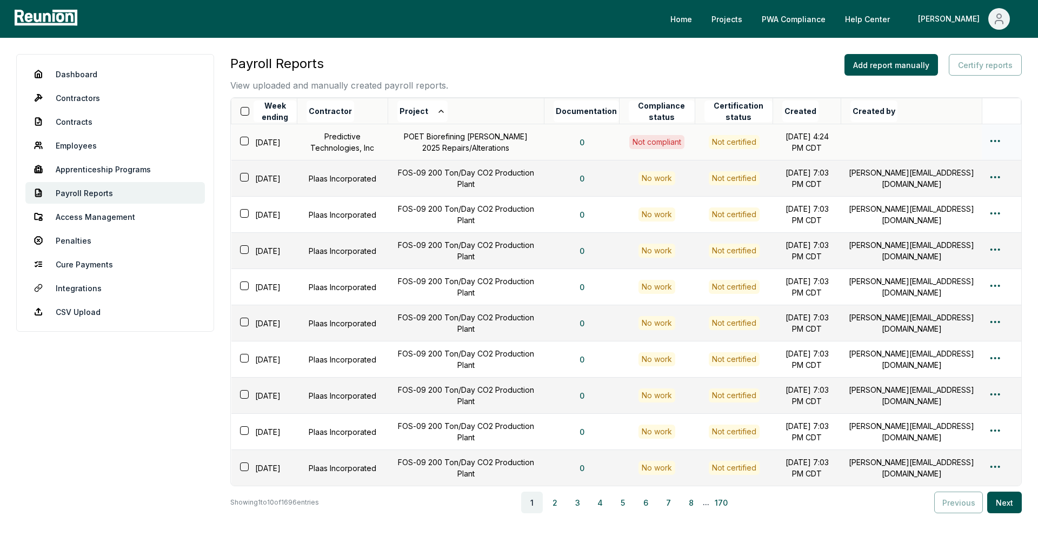
click at [980, 142] on html "Please visit us on your desktop We're working on making our marketplace mobile-…" at bounding box center [519, 311] width 1038 height 622
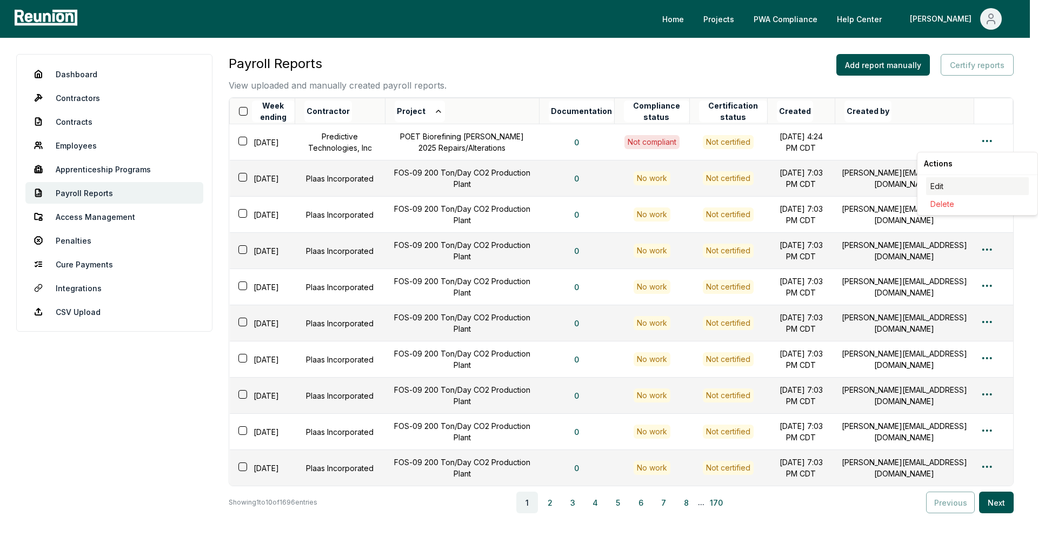
click at [945, 183] on div "Edit" at bounding box center [977, 186] width 103 height 18
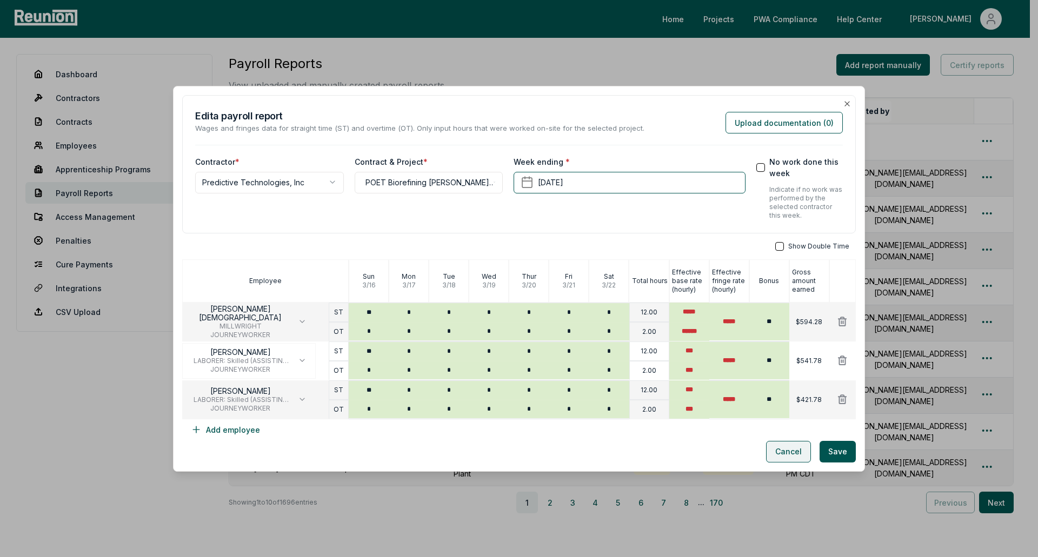
click at [777, 446] on button "Cancel" at bounding box center [788, 452] width 45 height 22
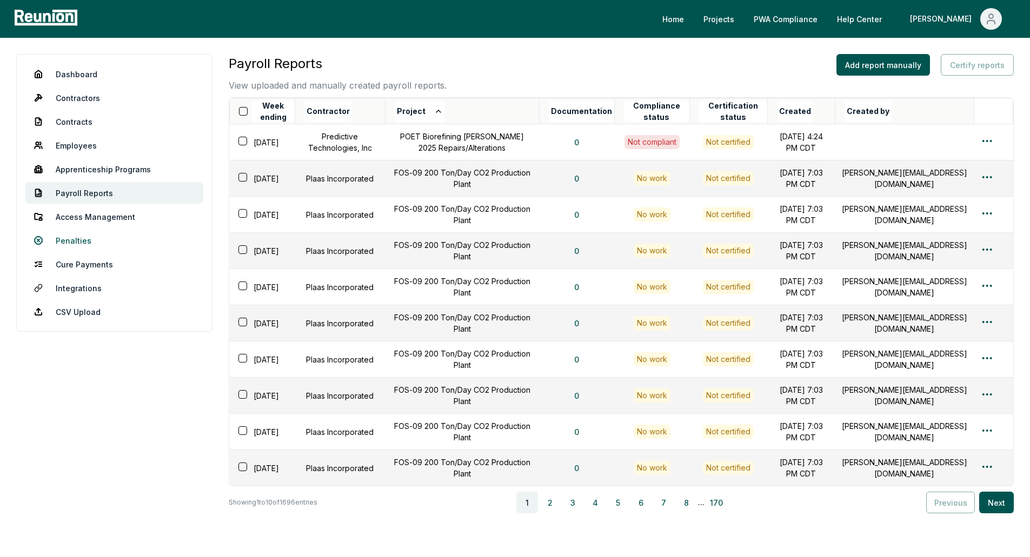
click at [94, 239] on link "Penalties" at bounding box center [114, 241] width 178 height 22
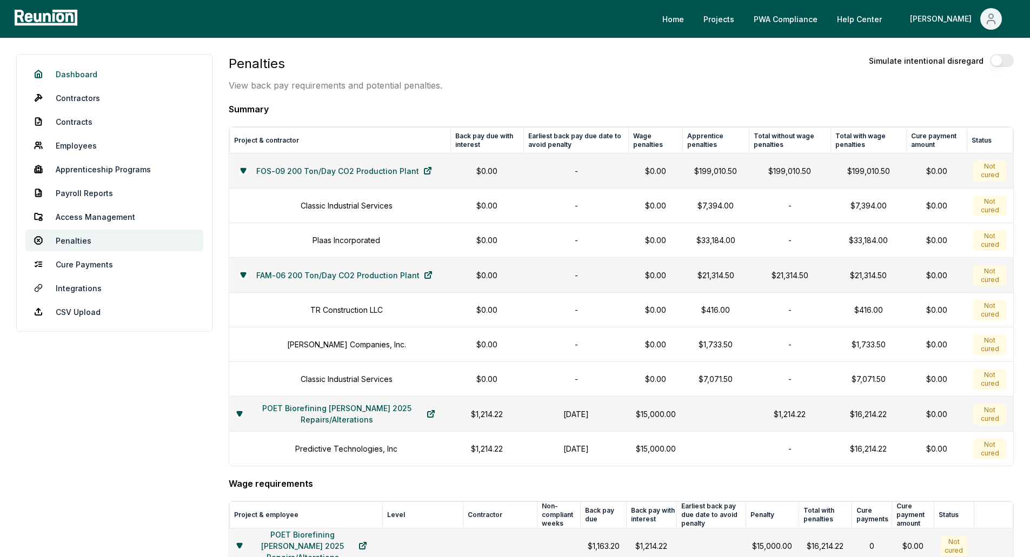
click at [98, 71] on link "Dashboard" at bounding box center [114, 74] width 178 height 22
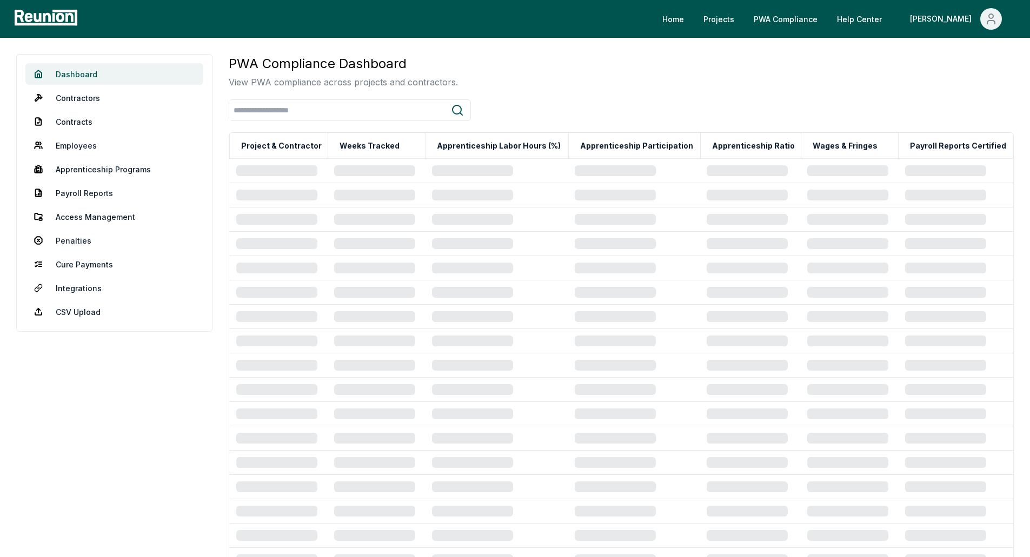
click at [91, 72] on link "Dashboard" at bounding box center [114, 74] width 178 height 22
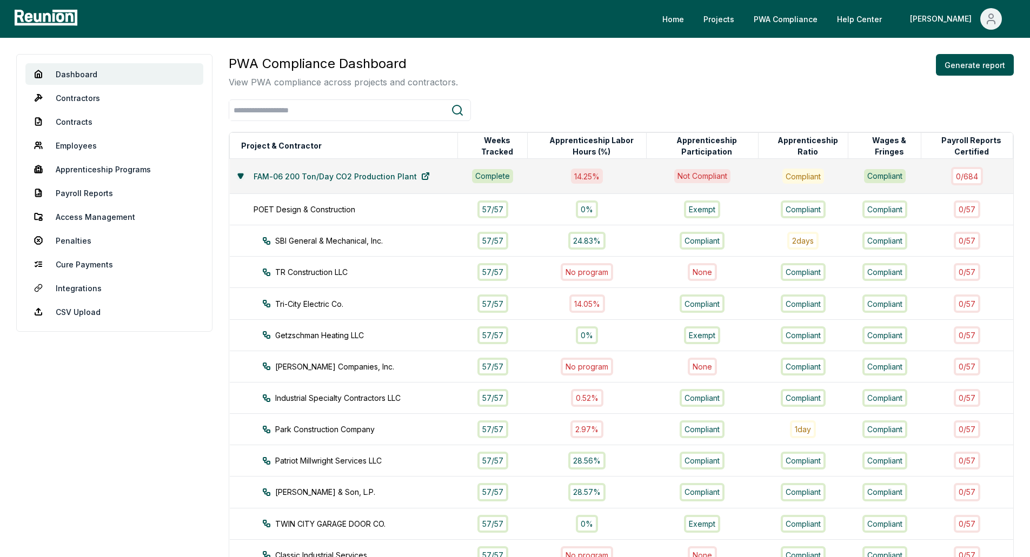
click at [238, 172] on button at bounding box center [240, 176] width 9 height 9
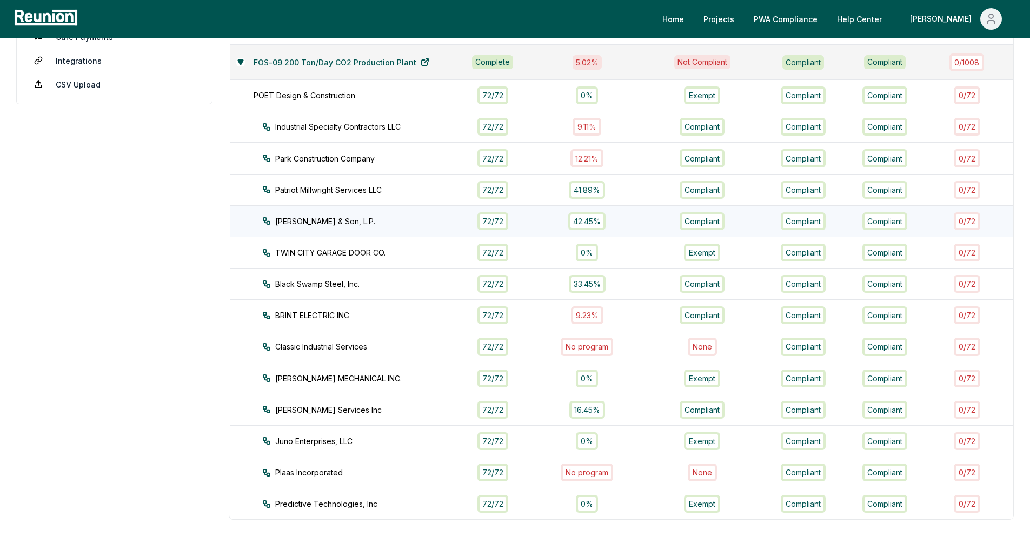
scroll to position [247, 0]
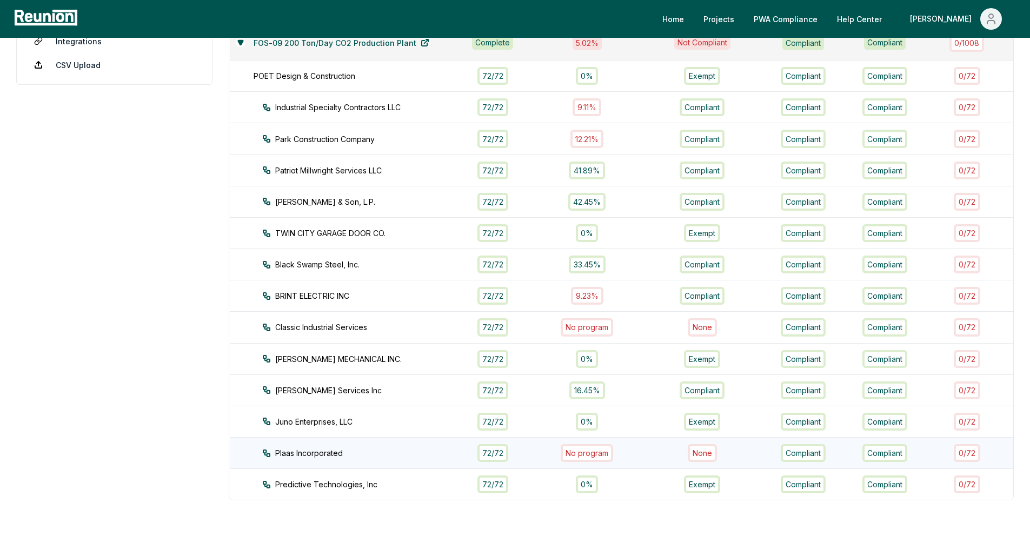
click at [581, 459] on div "No program" at bounding box center [587, 453] width 52 height 18
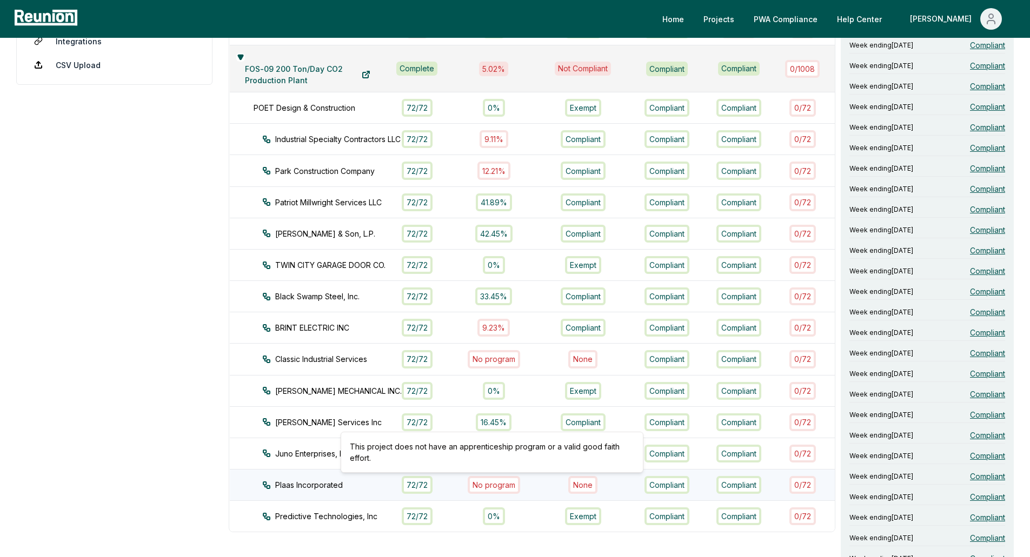
click at [483, 483] on div "No program" at bounding box center [494, 485] width 52 height 18
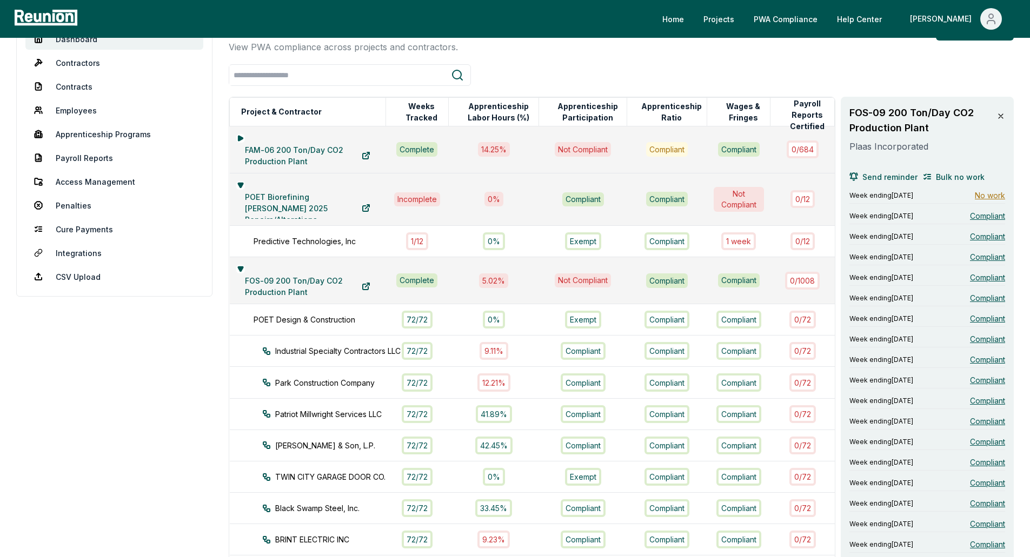
scroll to position [0, 0]
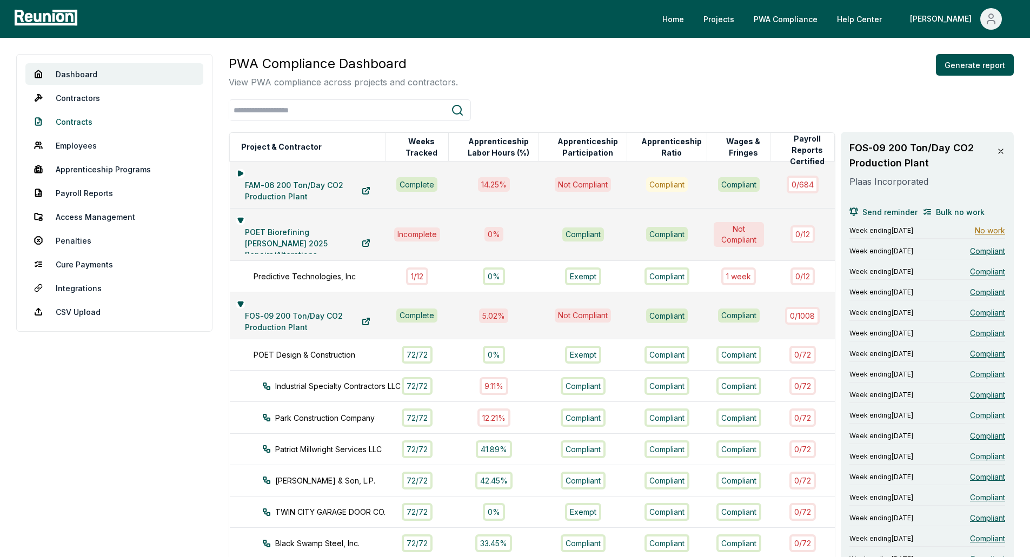
click at [85, 117] on link "Contracts" at bounding box center [114, 122] width 178 height 22
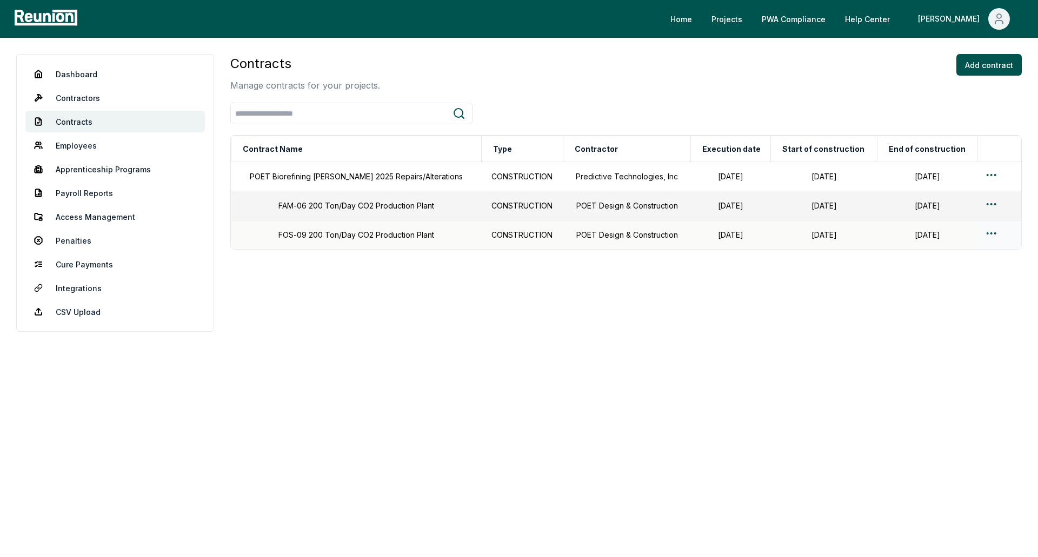
click at [350, 230] on td "FOS-09 200 Ton/Day CO2 Production Plant" at bounding box center [356, 235] width 250 height 29
click at [63, 98] on link "Contractors" at bounding box center [114, 98] width 179 height 22
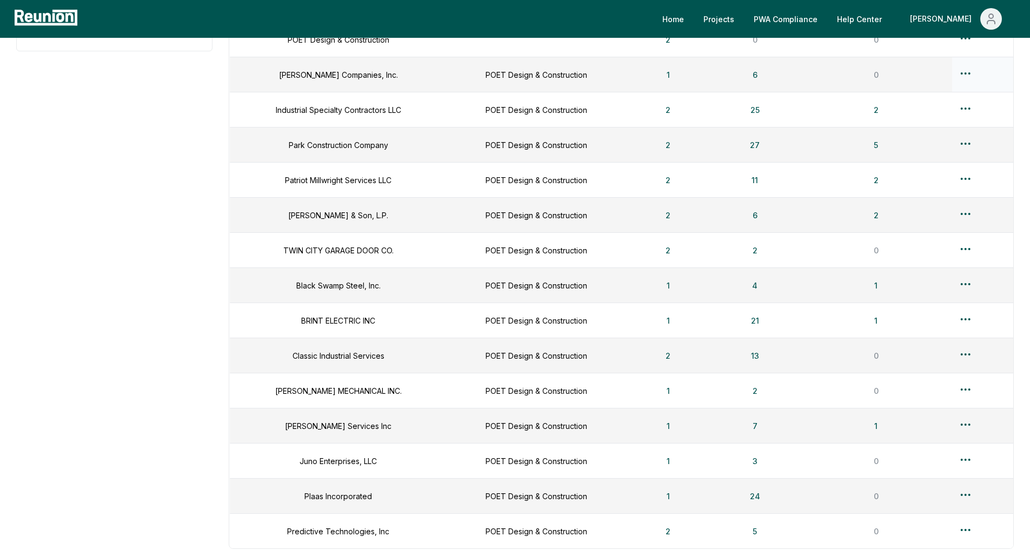
scroll to position [378, 0]
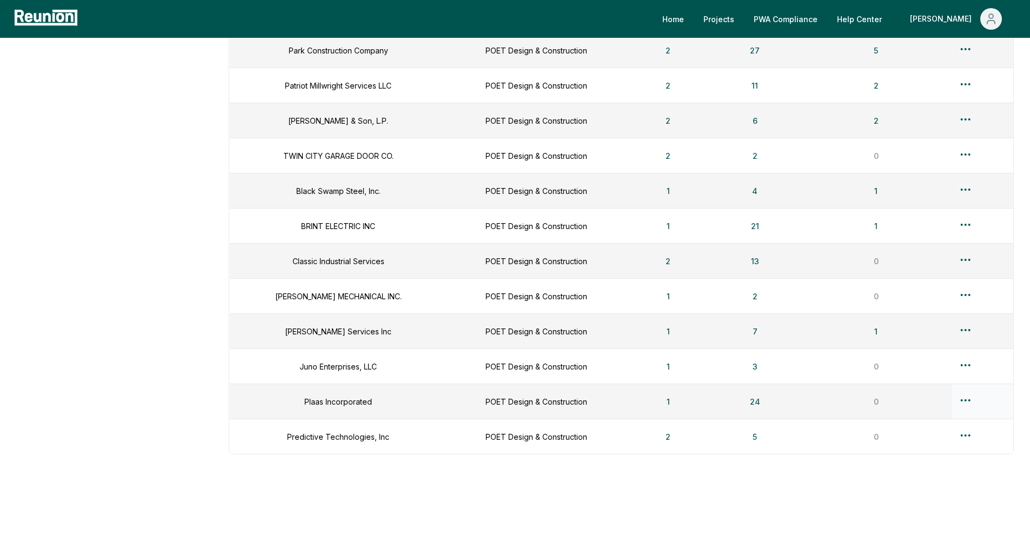
click at [962, 396] on html "Please visit us on your desktop We're working on making our marketplace mobile-…" at bounding box center [515, 91] width 1030 height 932
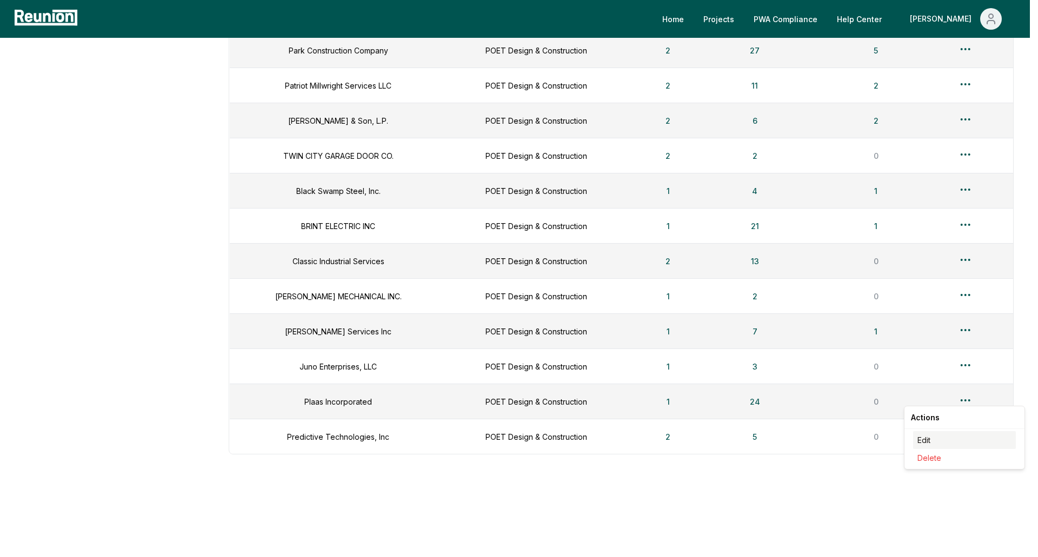
click at [923, 438] on div "Edit" at bounding box center [964, 440] width 103 height 18
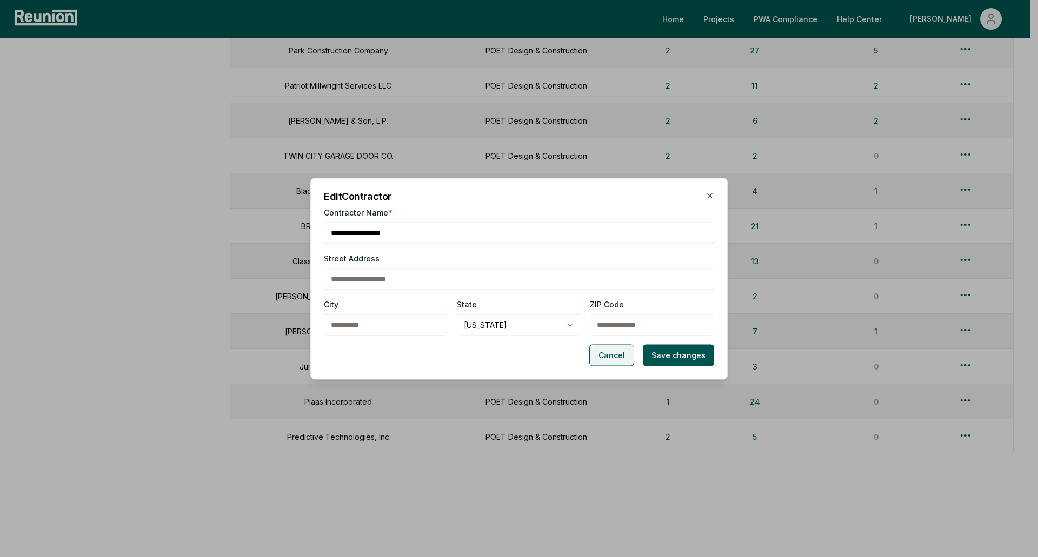
click at [611, 357] on button "Cancel" at bounding box center [611, 355] width 45 height 22
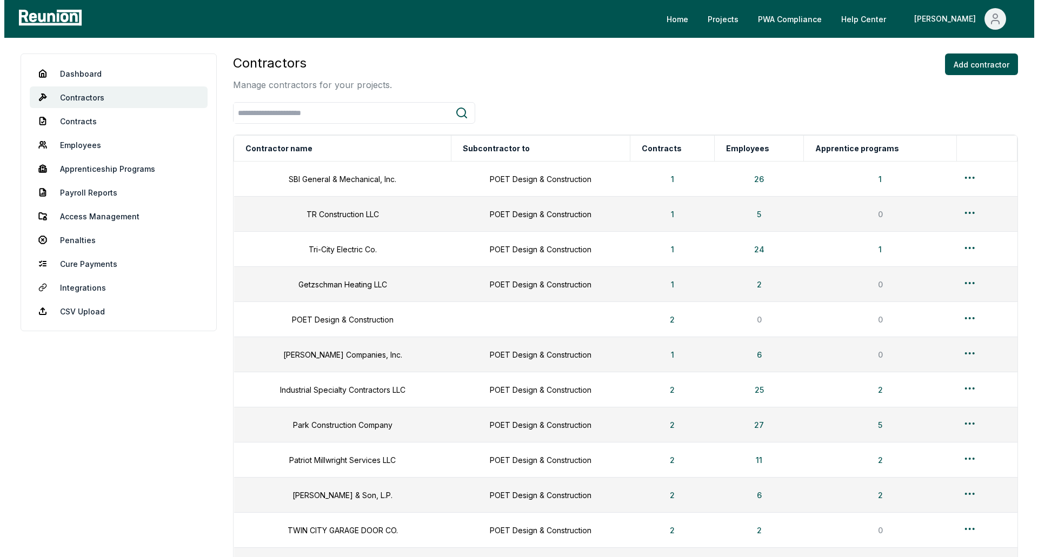
scroll to position [0, 0]
click at [117, 176] on link "Apprenticeship Programs" at bounding box center [114, 169] width 178 height 22
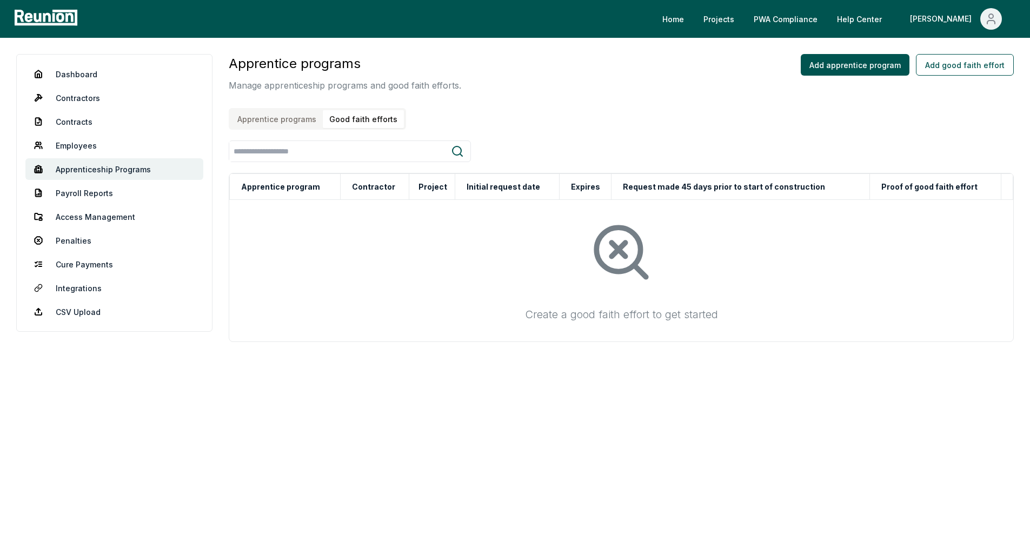
click at [368, 117] on button "Good faith efforts" at bounding box center [363, 119] width 81 height 18
click at [955, 62] on button "Add good faith effort" at bounding box center [973, 65] width 98 height 22
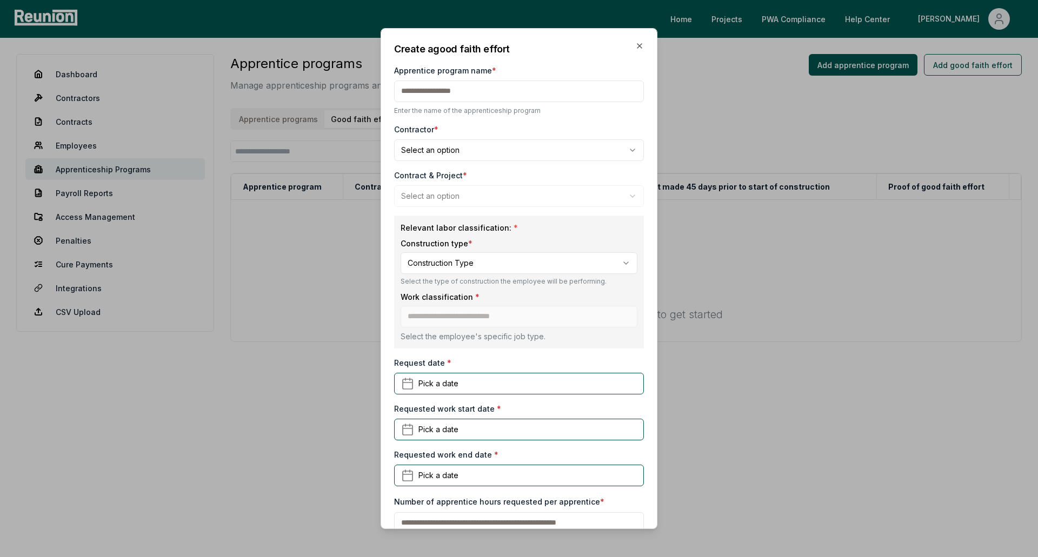
click at [478, 160] on body "**********" at bounding box center [519, 278] width 1038 height 557
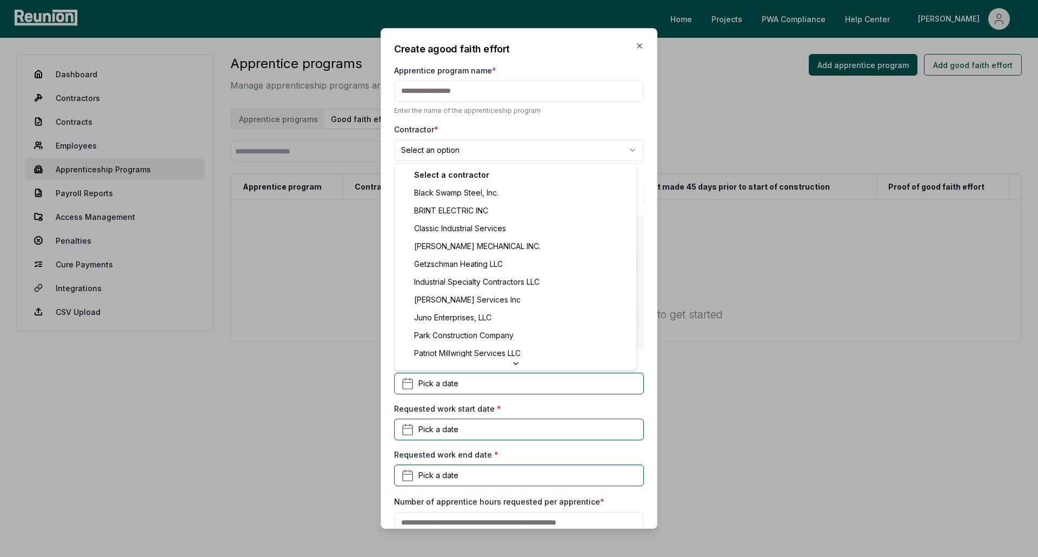
scroll to position [111, 0]
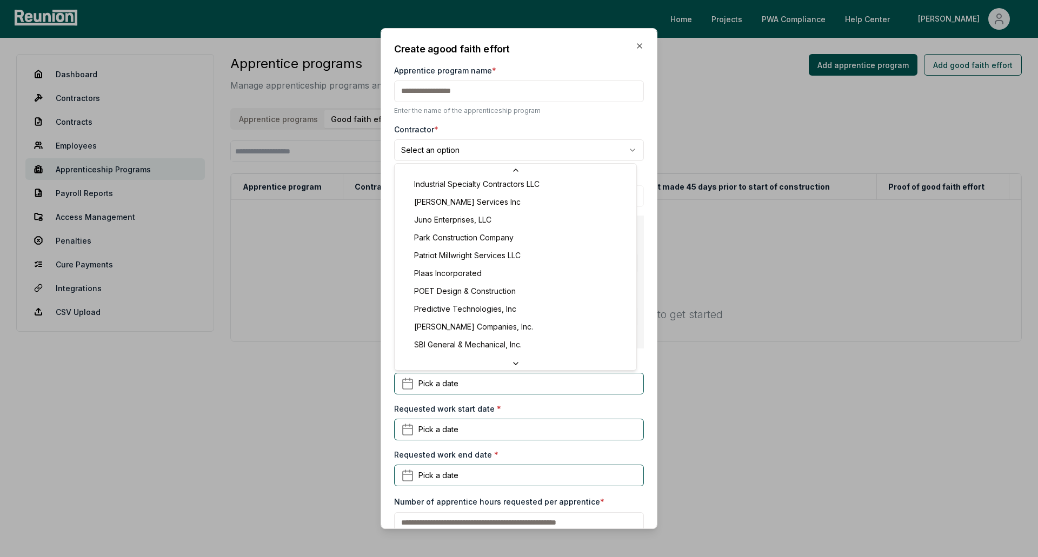
select select "**********"
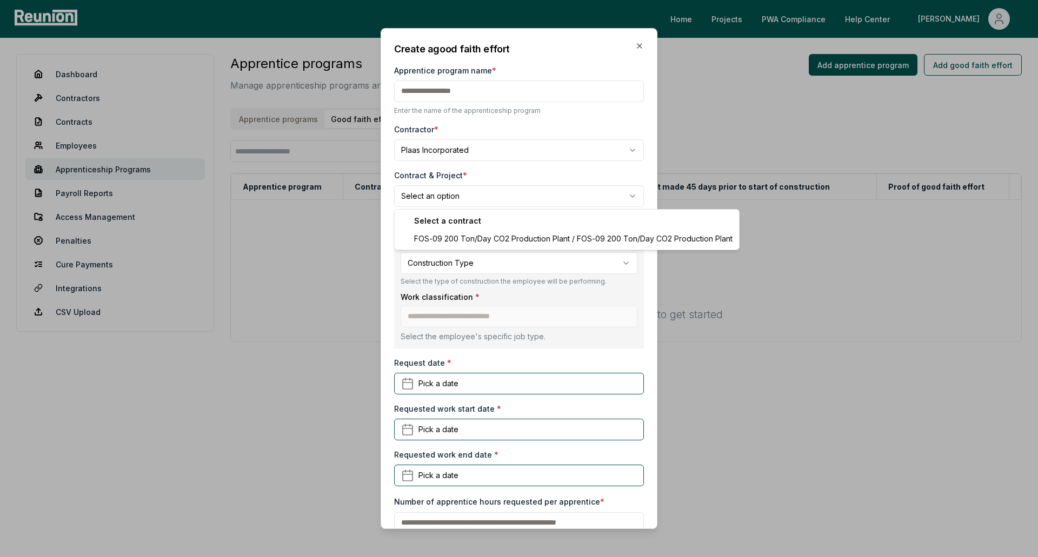
click at [449, 189] on body "**********" at bounding box center [519, 278] width 1038 height 557
select select "**********"
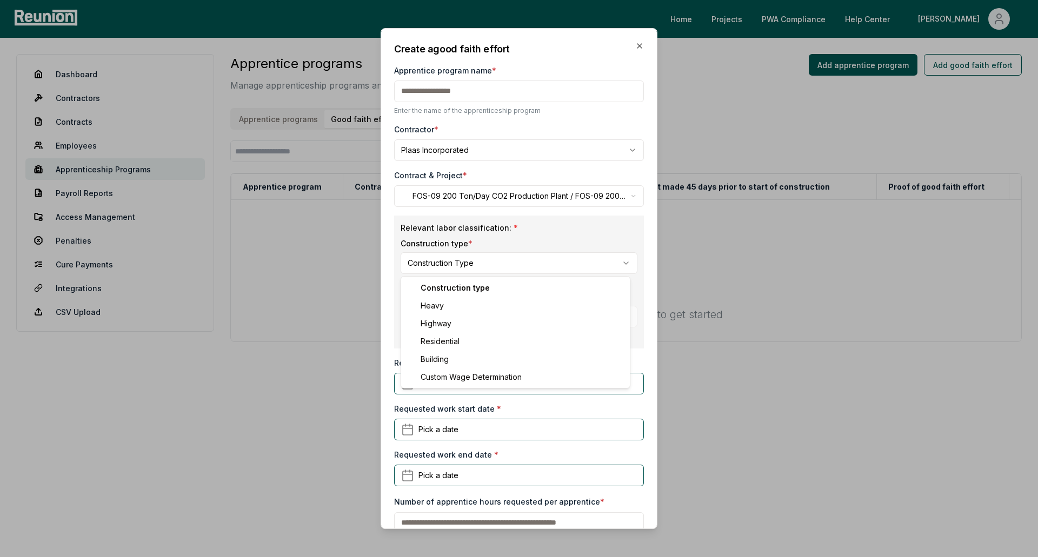
click at [490, 266] on body "**********" at bounding box center [519, 278] width 1038 height 557
select select "*****"
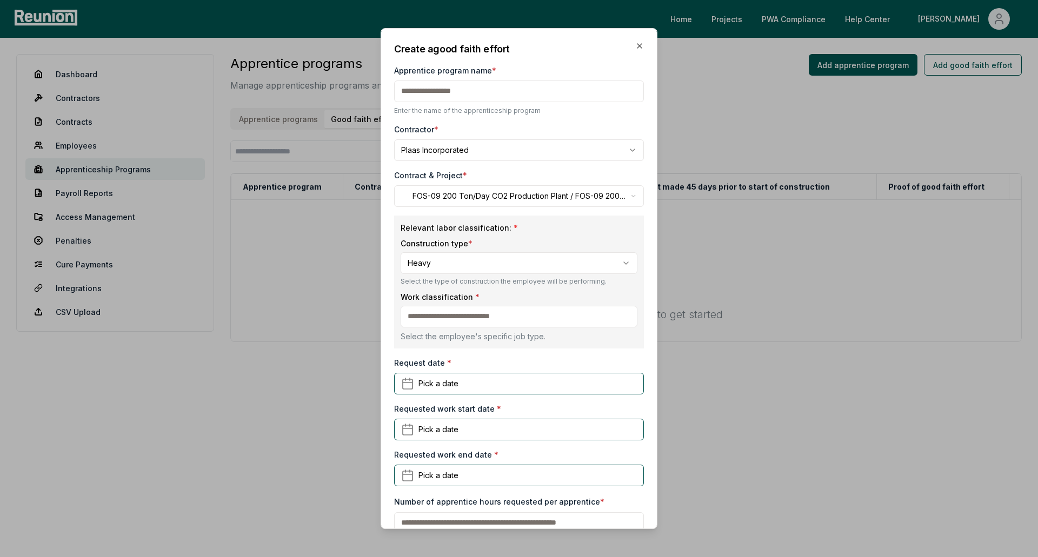
click at [469, 315] on input at bounding box center [519, 317] width 237 height 22
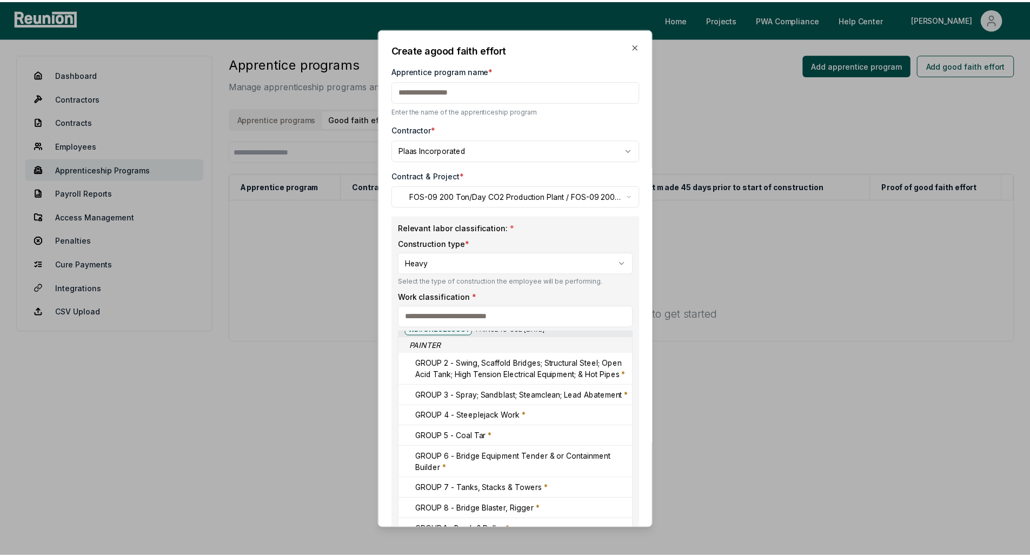
scroll to position [216, 0]
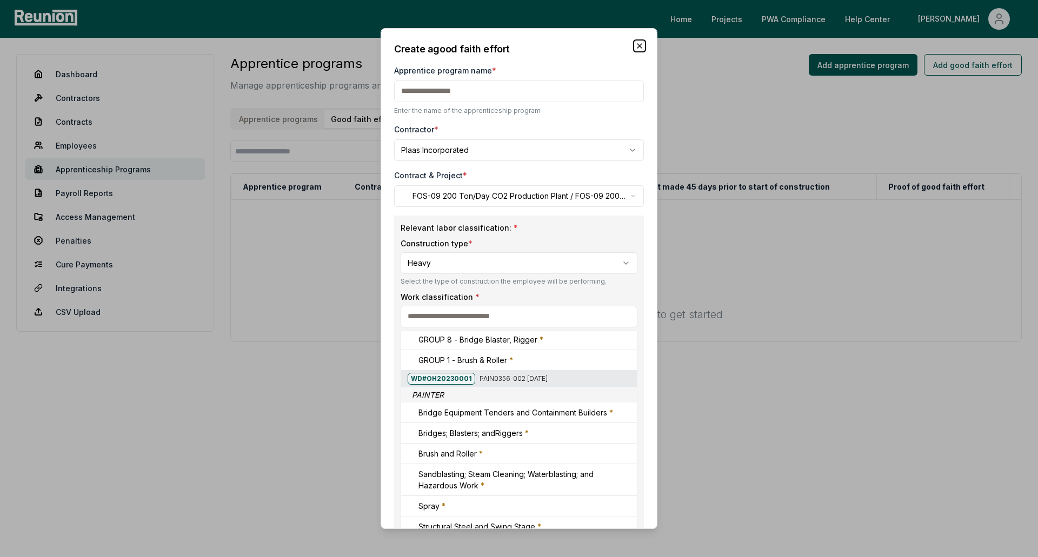
click at [637, 48] on icon "button" at bounding box center [639, 46] width 4 height 4
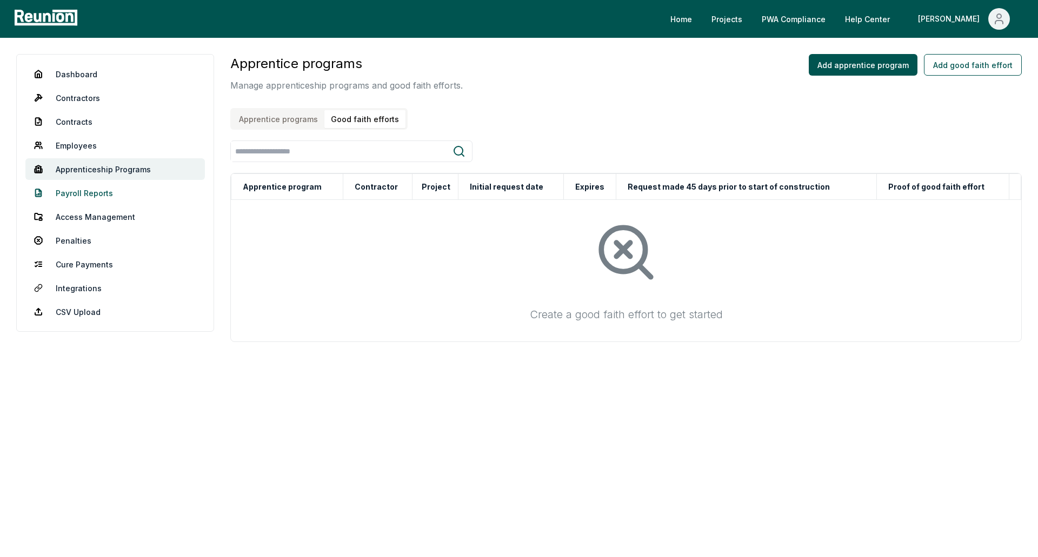
click at [94, 197] on link "Payroll Reports" at bounding box center [114, 193] width 179 height 22
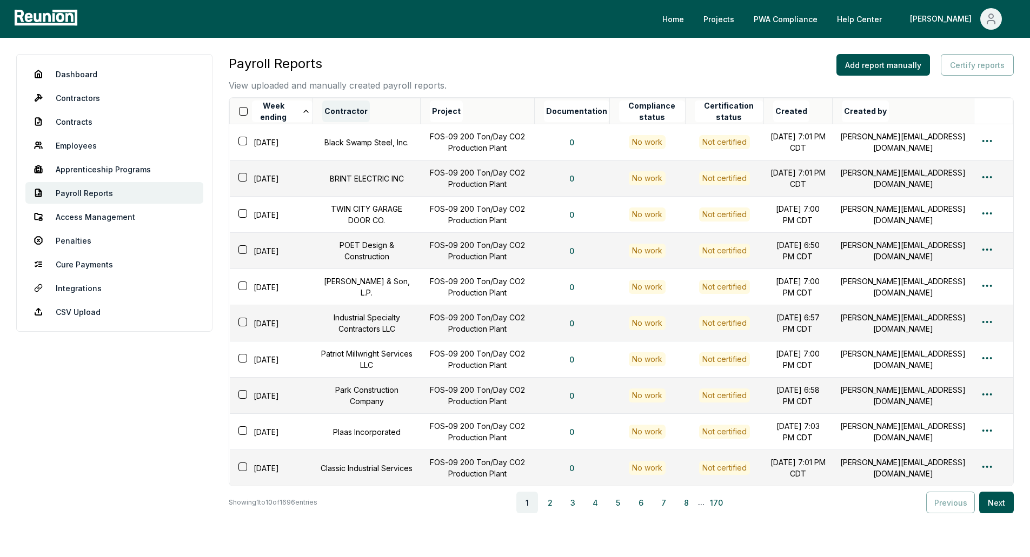
click at [346, 113] on button "Contractor" at bounding box center [346, 112] width 48 height 22
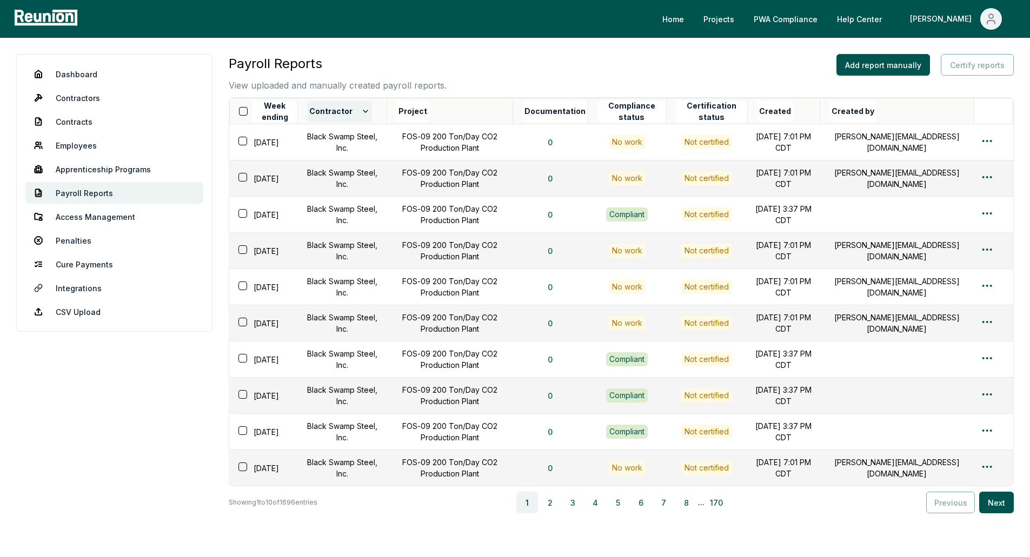
click at [370, 114] on icon at bounding box center [365, 111] width 9 height 9
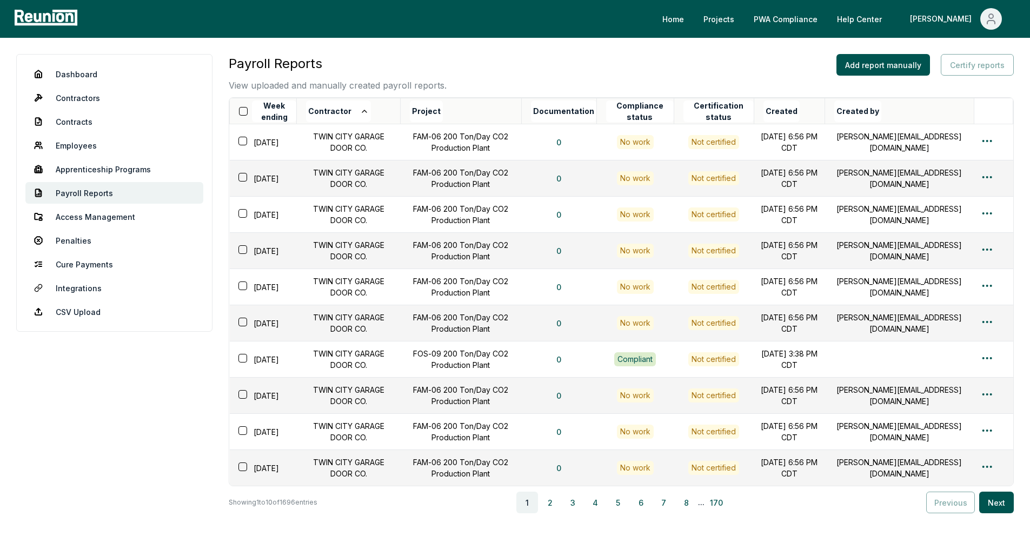
click at [369, 114] on icon at bounding box center [364, 111] width 9 height 9
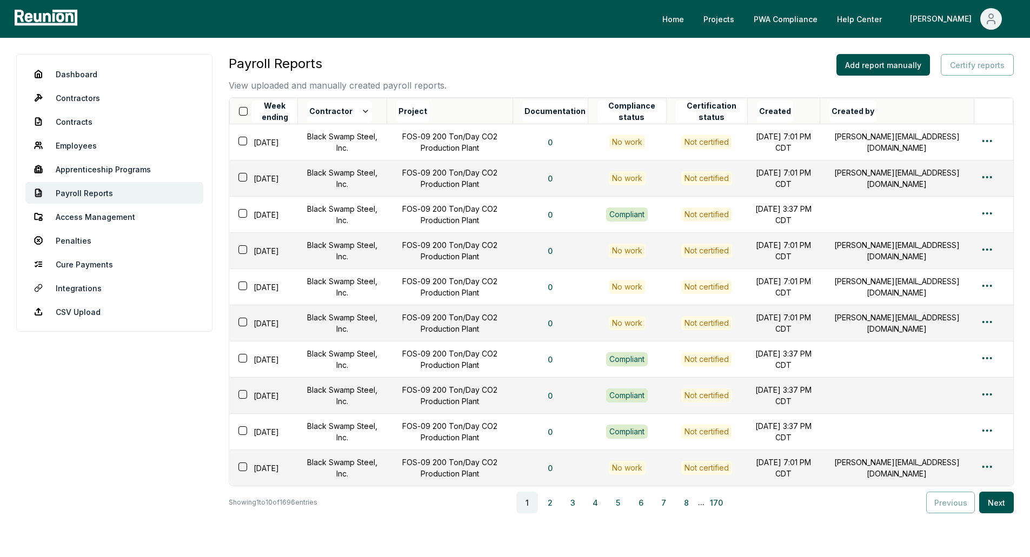
click at [370, 114] on icon at bounding box center [365, 111] width 9 height 9
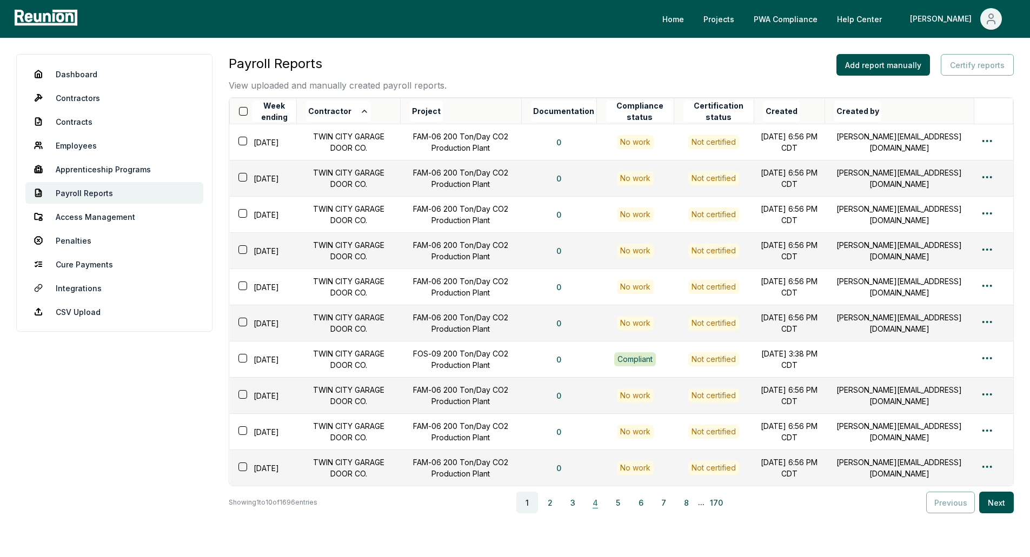
click at [595, 514] on button "4" at bounding box center [595, 503] width 22 height 22
click at [671, 514] on button "7" at bounding box center [667, 503] width 22 height 22
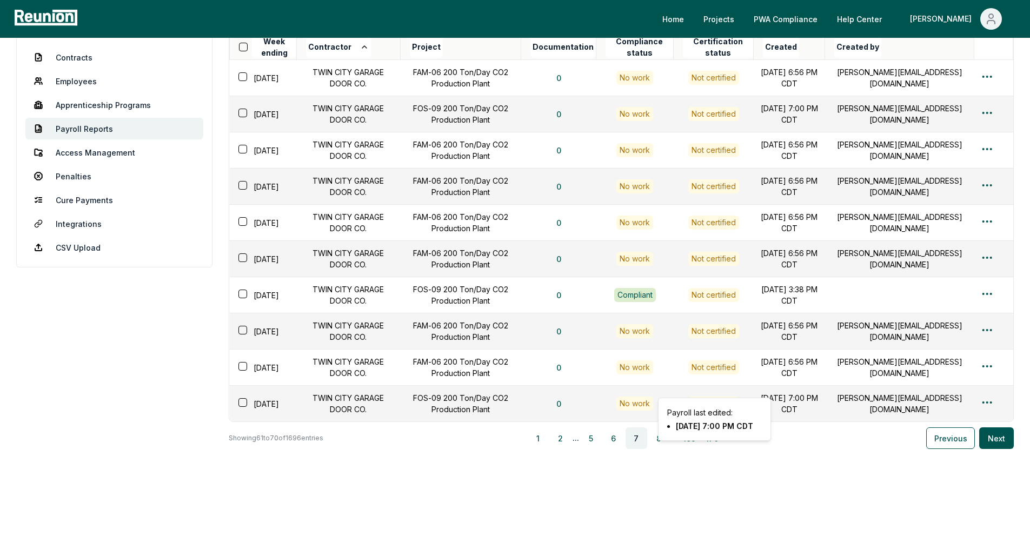
scroll to position [116, 0]
click at [692, 438] on button "169" at bounding box center [689, 439] width 22 height 22
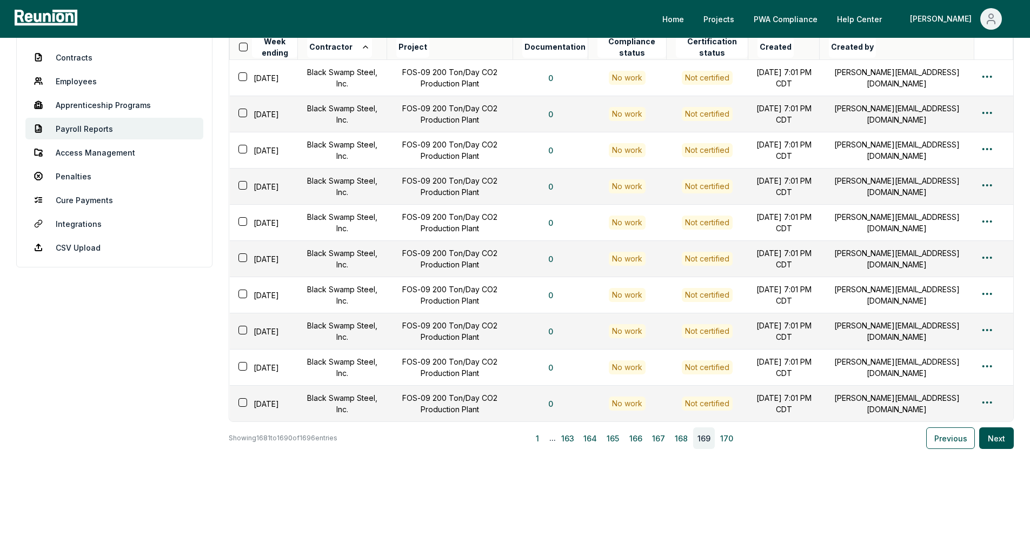
scroll to position [98, 0]
click at [556, 441] on span "..." at bounding box center [552, 438] width 6 height 13
click at [552, 441] on span "..." at bounding box center [552, 438] width 6 height 13
click at [955, 437] on button "Previous" at bounding box center [950, 439] width 49 height 22
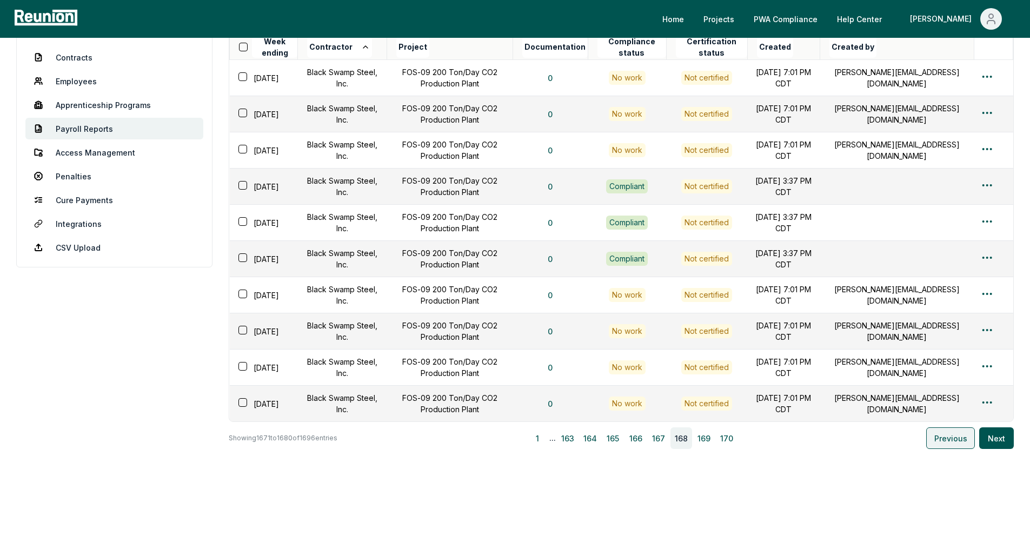
click at [951, 437] on button "Previous" at bounding box center [950, 439] width 49 height 22
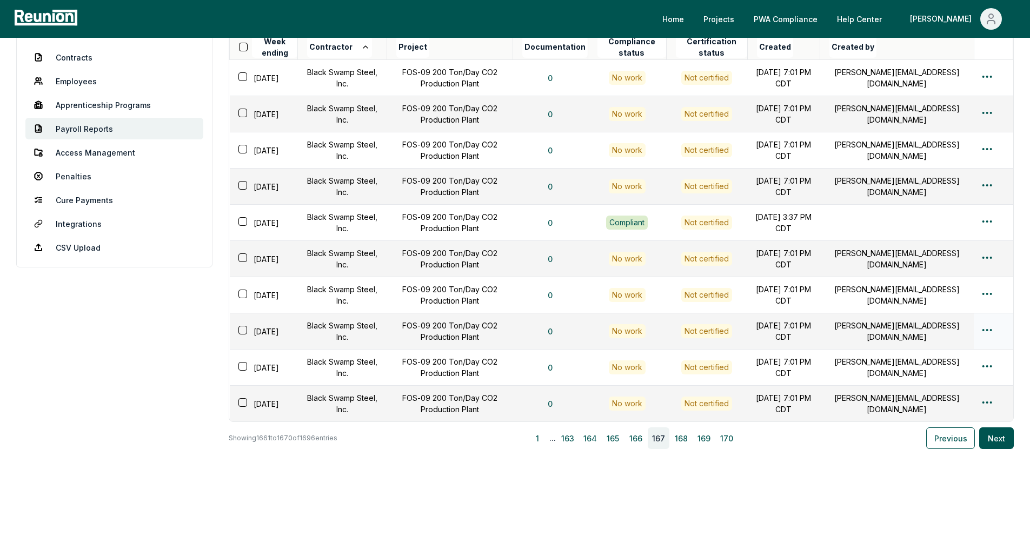
scroll to position [116, 0]
click at [555, 440] on span "..." at bounding box center [552, 438] width 6 height 13
click at [568, 438] on button "163" at bounding box center [568, 439] width 22 height 22
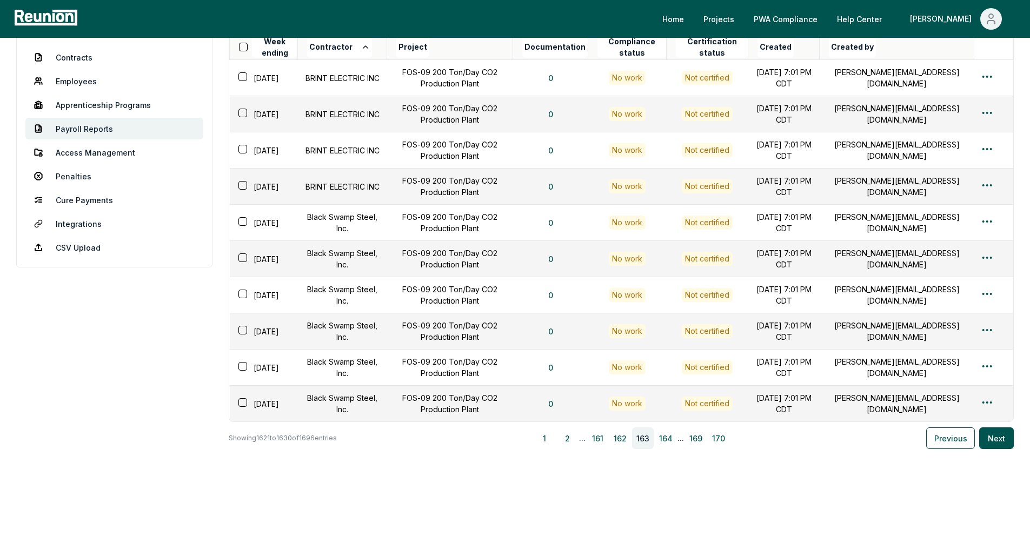
scroll to position [111, 0]
click at [604, 438] on button "161" at bounding box center [598, 439] width 22 height 22
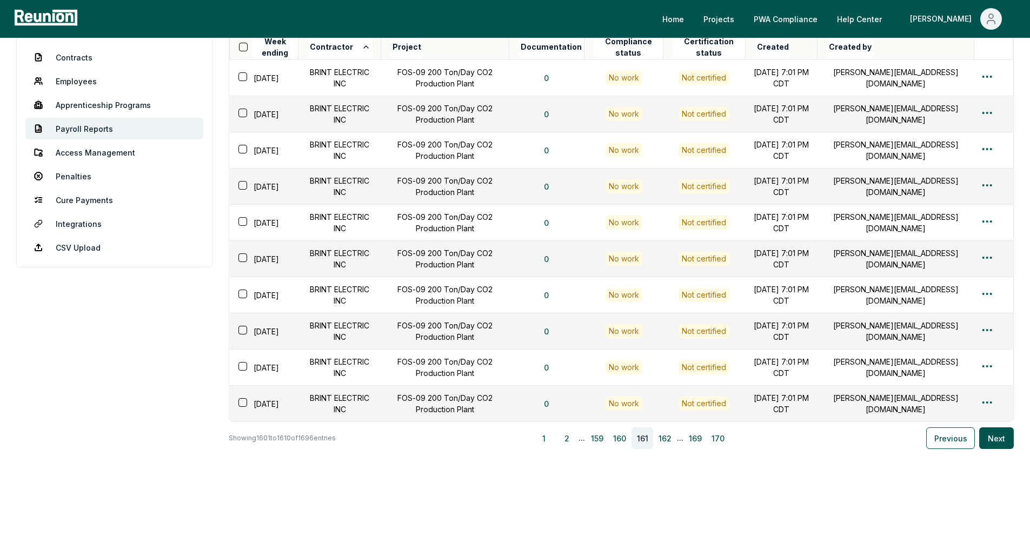
click at [604, 438] on button "159" at bounding box center [597, 439] width 22 height 22
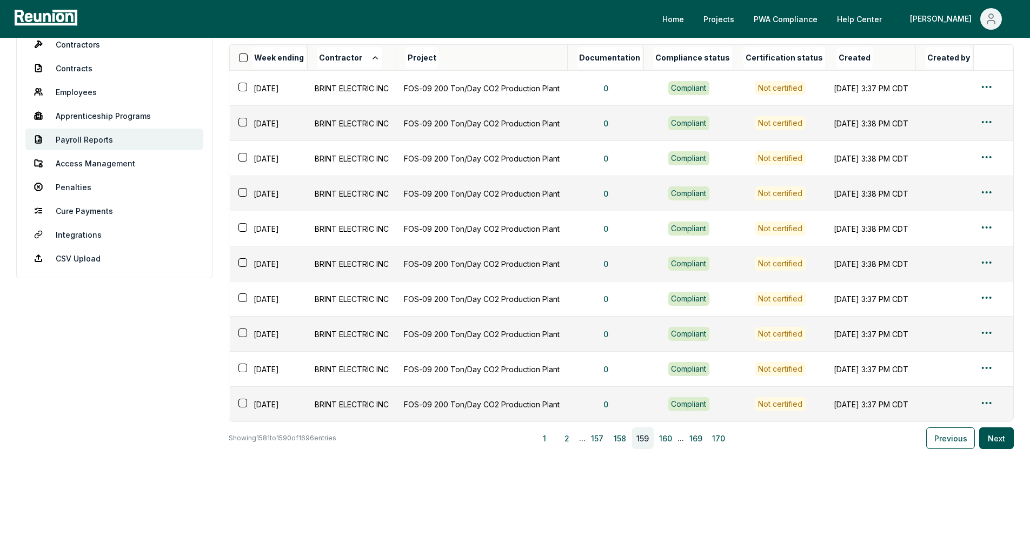
scroll to position [85, 0]
click at [565, 440] on button "2" at bounding box center [567, 439] width 22 height 22
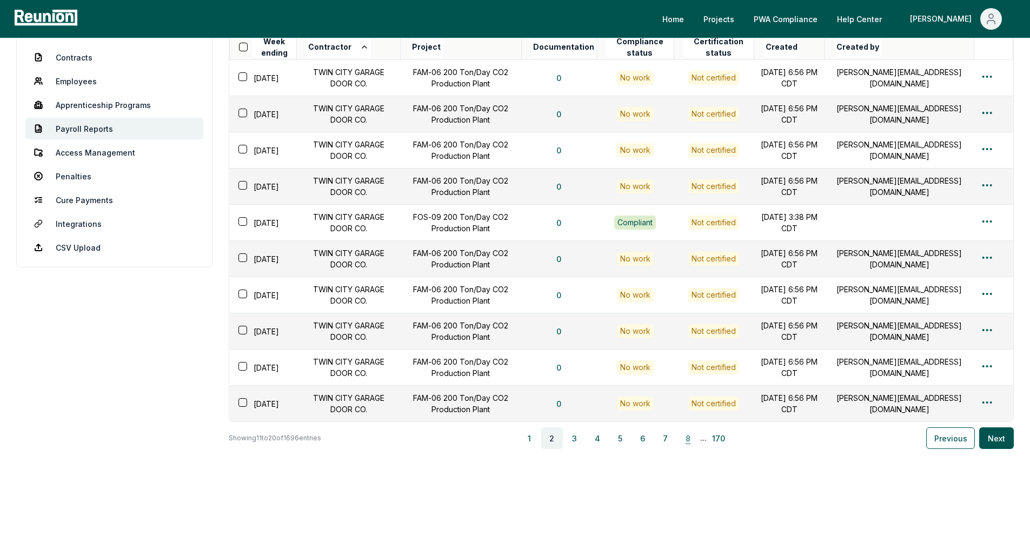
click at [685, 449] on button "8" at bounding box center [688, 439] width 22 height 22
click at [663, 449] on button "9" at bounding box center [659, 439] width 22 height 22
click at [662, 444] on button "10" at bounding box center [659, 439] width 22 height 22
click at [990, 449] on button "Next" at bounding box center [996, 439] width 35 height 22
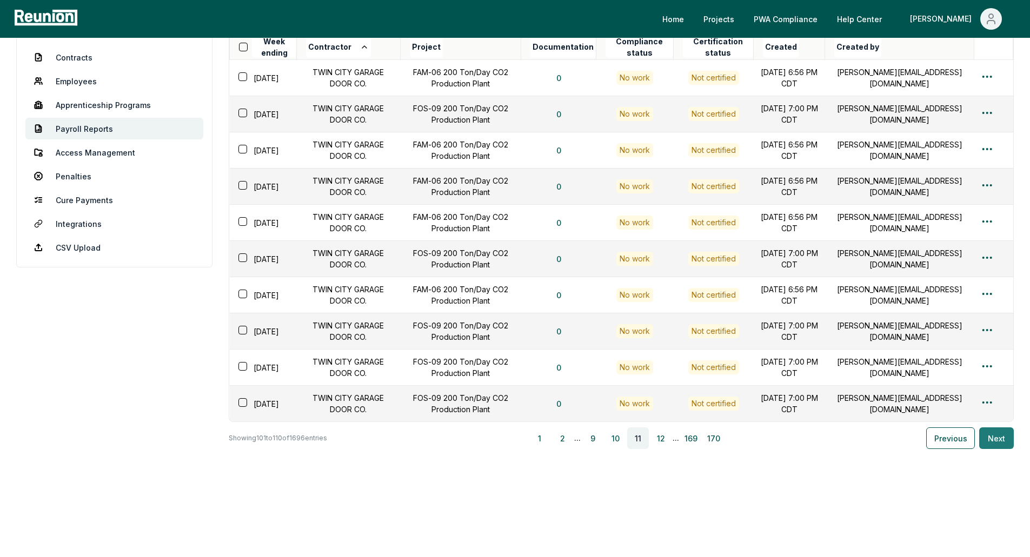
click at [990, 449] on button "Next" at bounding box center [996, 439] width 35 height 22
click at [991, 449] on button "Next" at bounding box center [996, 439] width 35 height 22
click at [992, 449] on button "Next" at bounding box center [996, 439] width 35 height 22
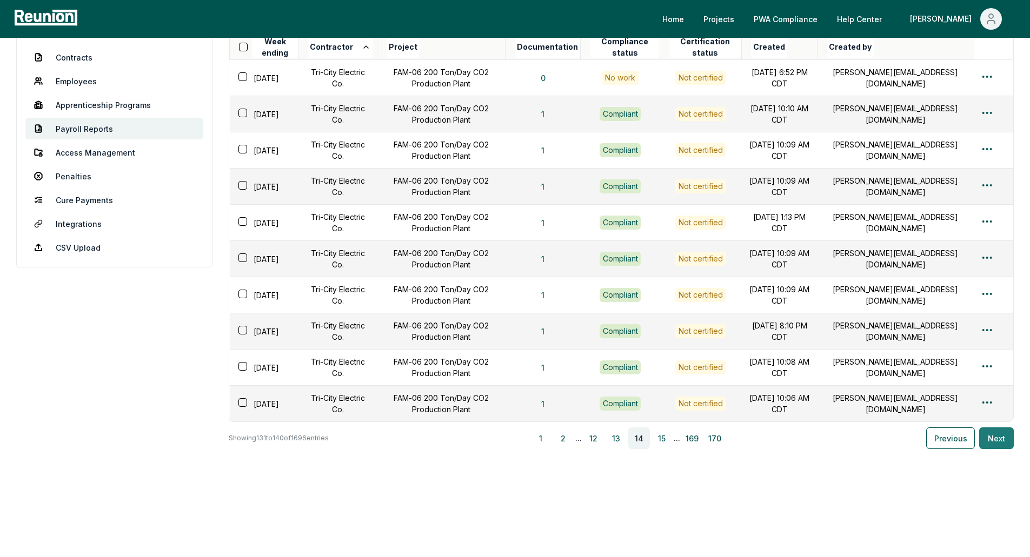
click at [994, 449] on button "Next" at bounding box center [996, 439] width 35 height 22
click at [995, 449] on button "Next" at bounding box center [996, 439] width 35 height 22
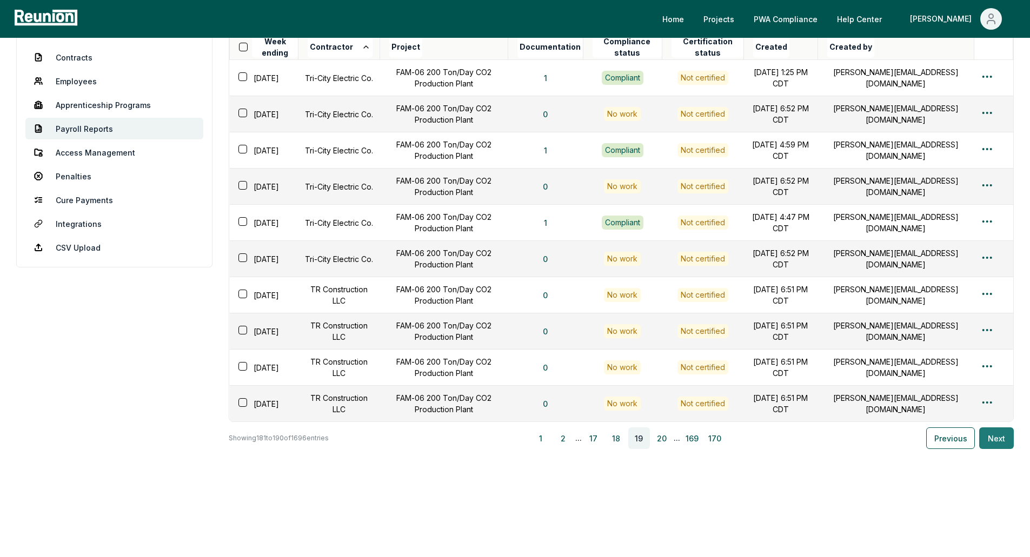
click at [992, 447] on button "Next" at bounding box center [996, 439] width 35 height 22
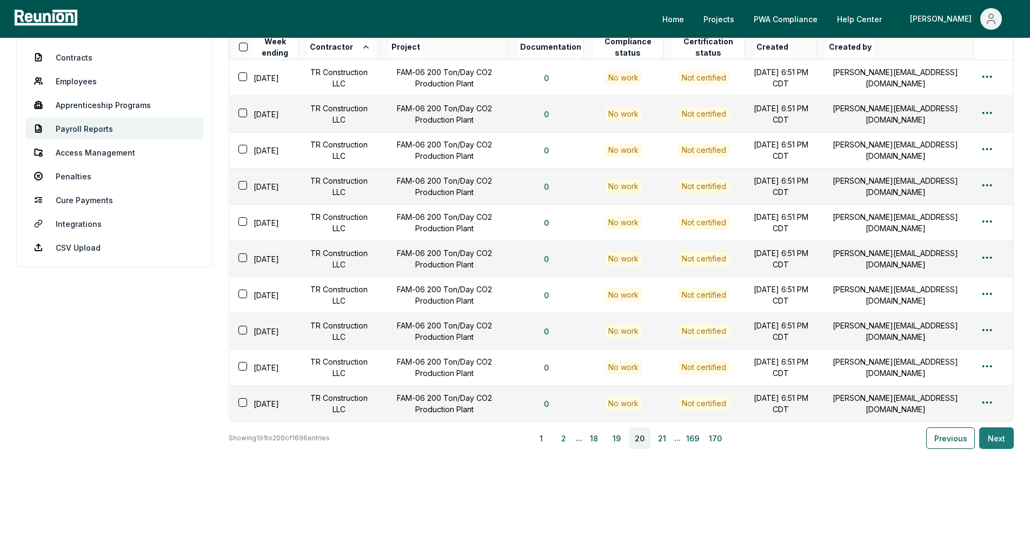
click at [992, 447] on button "Next" at bounding box center [996, 439] width 35 height 22
click at [991, 449] on button "Next" at bounding box center [996, 439] width 35 height 22
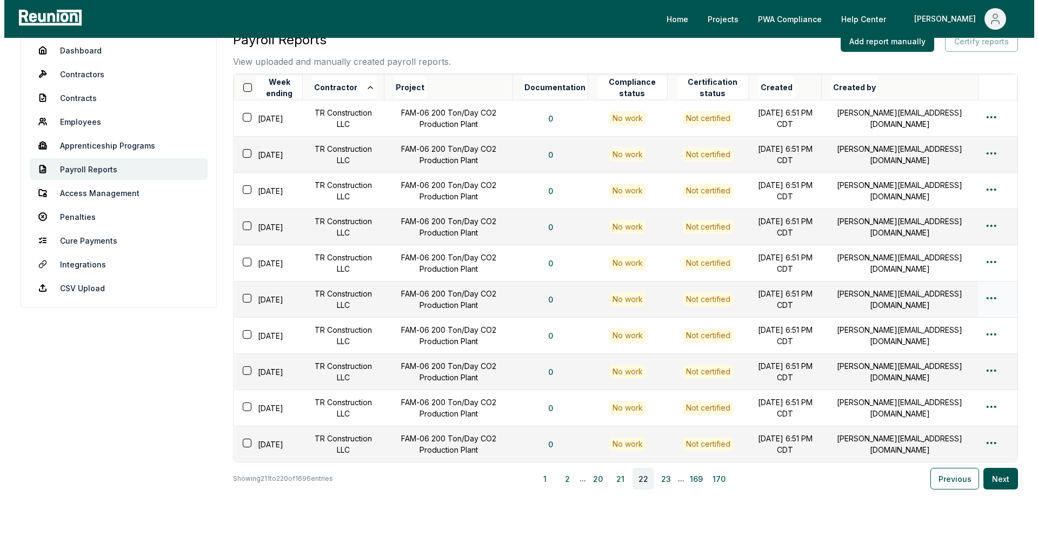
scroll to position [0, 0]
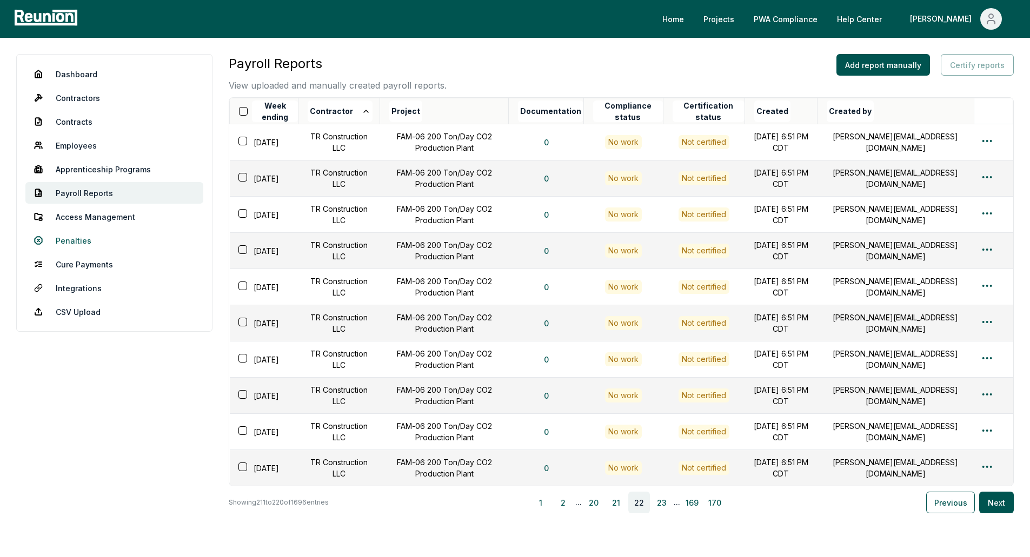
click at [78, 244] on link "Penalties" at bounding box center [114, 241] width 178 height 22
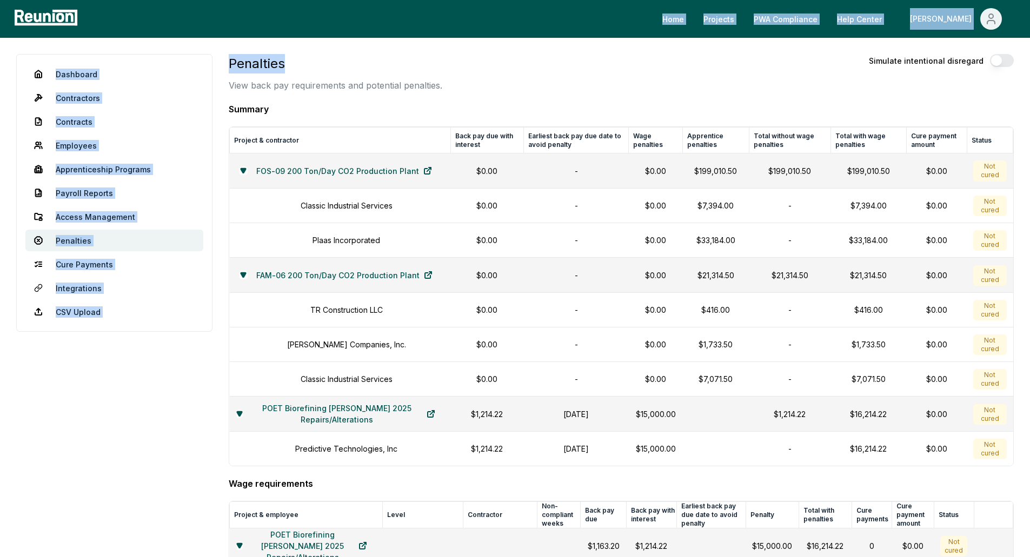
drag, startPoint x: 461, startPoint y: -11, endPoint x: 474, endPoint y: -19, distance: 15.8
click at [144, 175] on link "Apprenticeship Programs" at bounding box center [114, 169] width 178 height 22
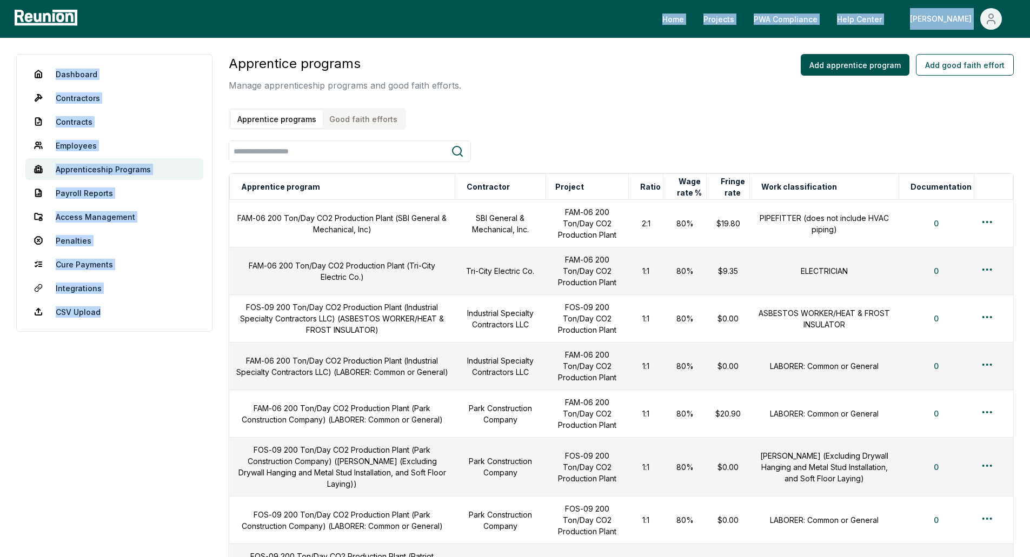
click at [350, 124] on button "Good faith efforts" at bounding box center [363, 119] width 81 height 18
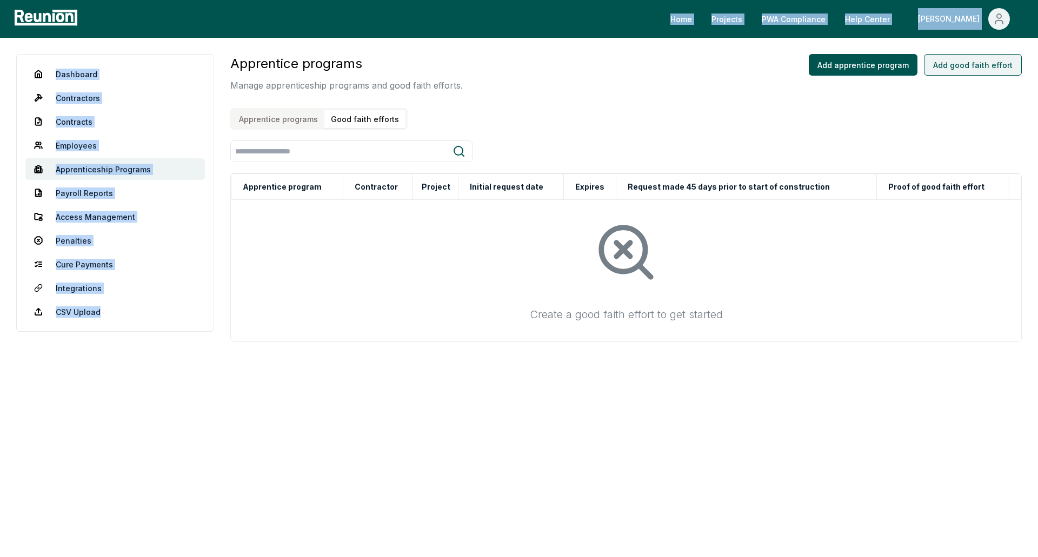
click at [980, 59] on button "Add good faith effort" at bounding box center [973, 65] width 98 height 22
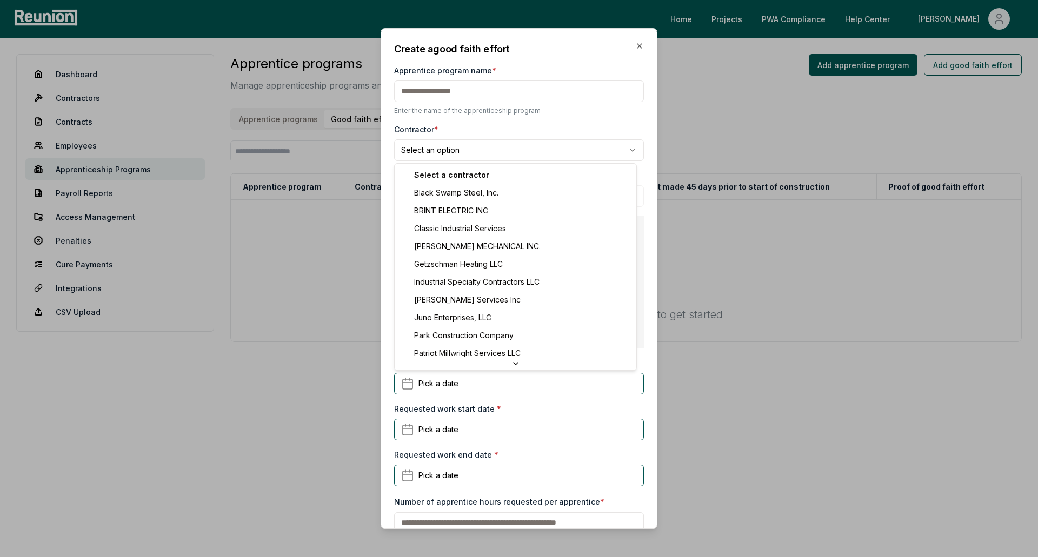
click at [472, 149] on body "**********" at bounding box center [519, 278] width 1038 height 557
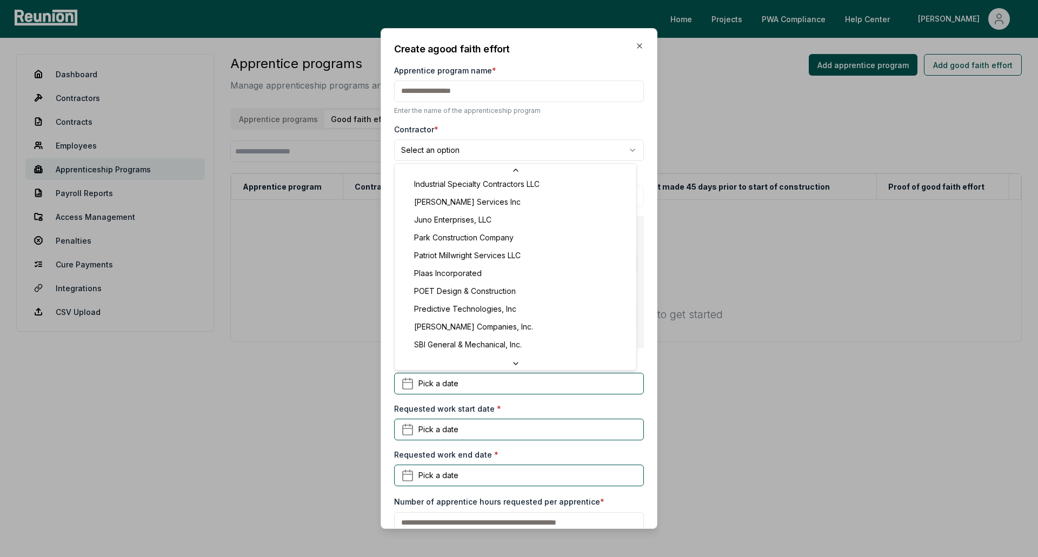
select select "**********"
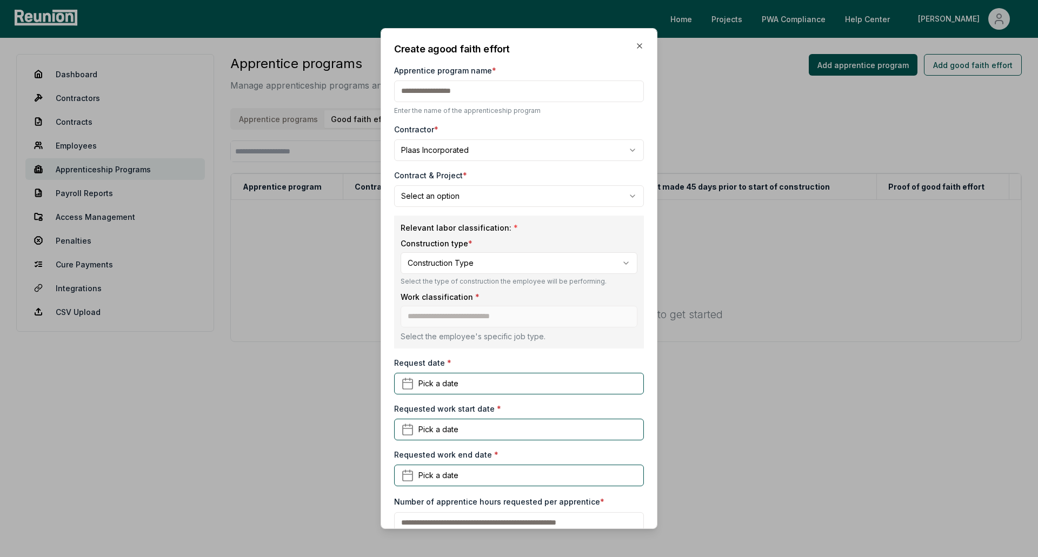
click at [454, 96] on input "Apprentice program name *" at bounding box center [519, 92] width 250 height 22
type input "**********"
click at [481, 265] on body "**********" at bounding box center [519, 278] width 1038 height 557
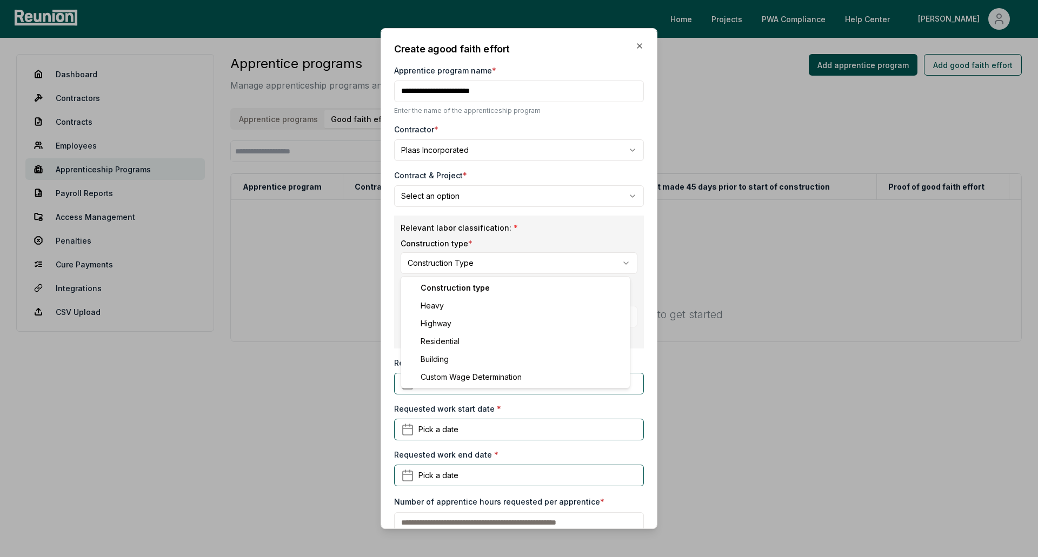
click at [514, 263] on body "**********" at bounding box center [519, 278] width 1038 height 557
click at [508, 269] on body "**********" at bounding box center [519, 278] width 1038 height 557
click at [519, 259] on body "**********" at bounding box center [519, 278] width 1038 height 557
select select "*****"
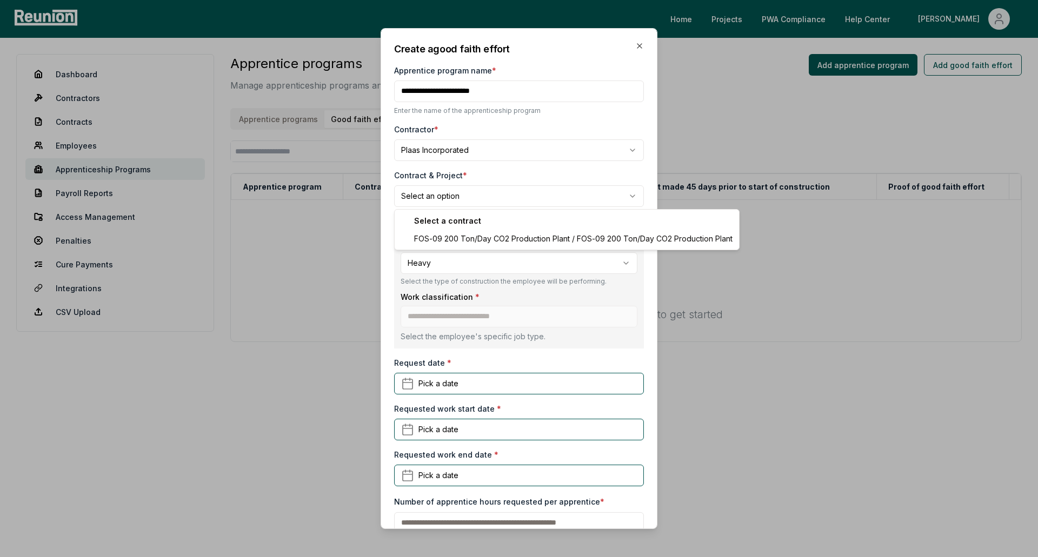
click at [502, 195] on body "**********" at bounding box center [519, 278] width 1038 height 557
select select "**********"
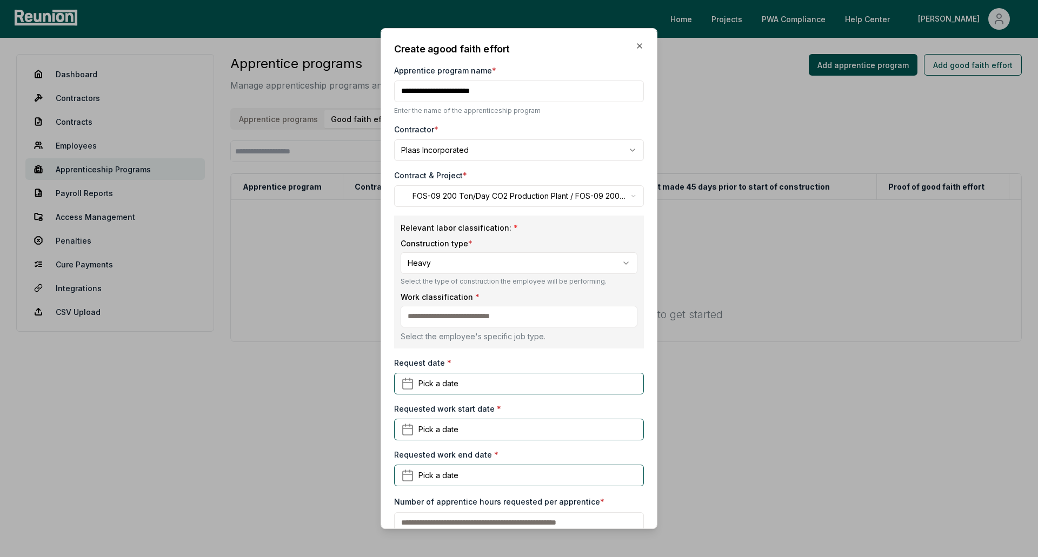
click at [504, 269] on body "**********" at bounding box center [519, 278] width 1038 height 557
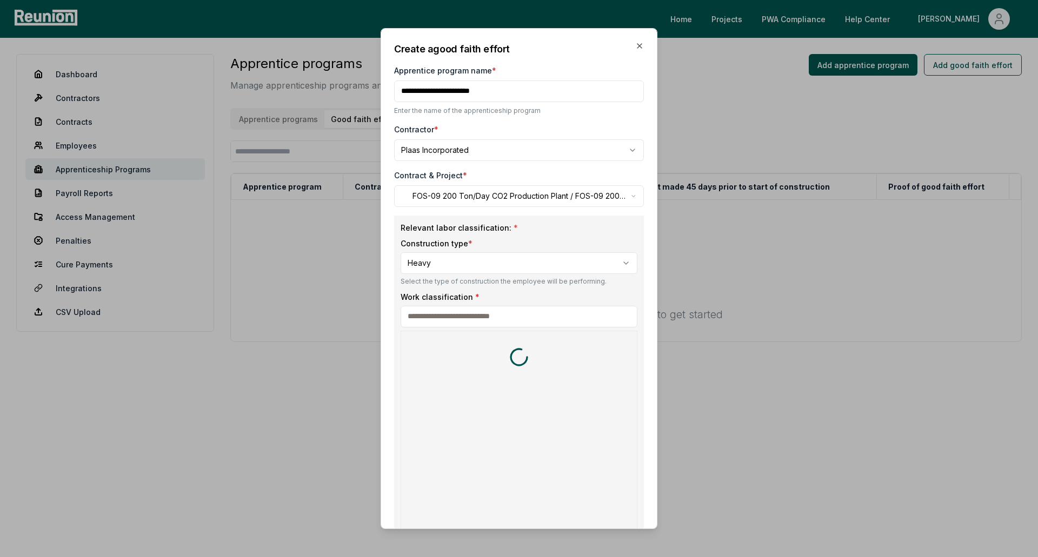
click at [492, 314] on input at bounding box center [519, 317] width 237 height 22
type input "***"
click at [491, 356] on h5 "CEMENT MASON/CONCRETE FINISHER" at bounding box center [496, 357] width 172 height 11
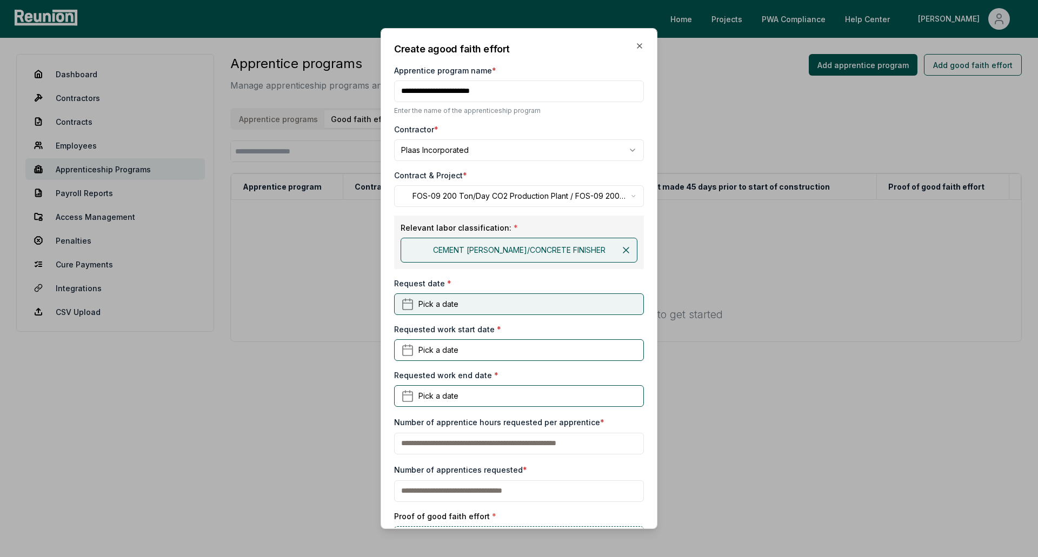
click at [454, 301] on span "Pick a date" at bounding box center [438, 303] width 40 height 11
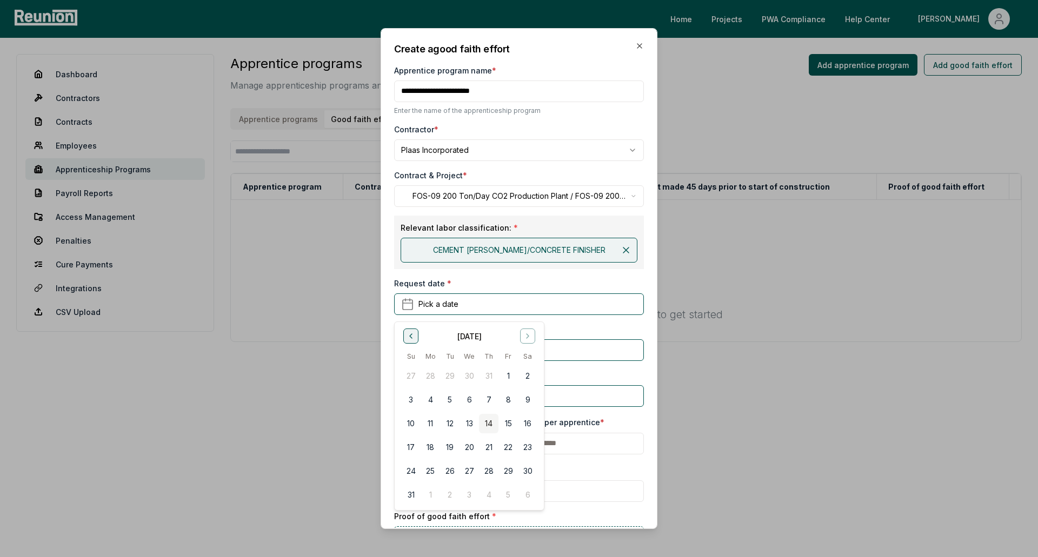
click at [407, 340] on icon "Go to previous month" at bounding box center [411, 336] width 9 height 9
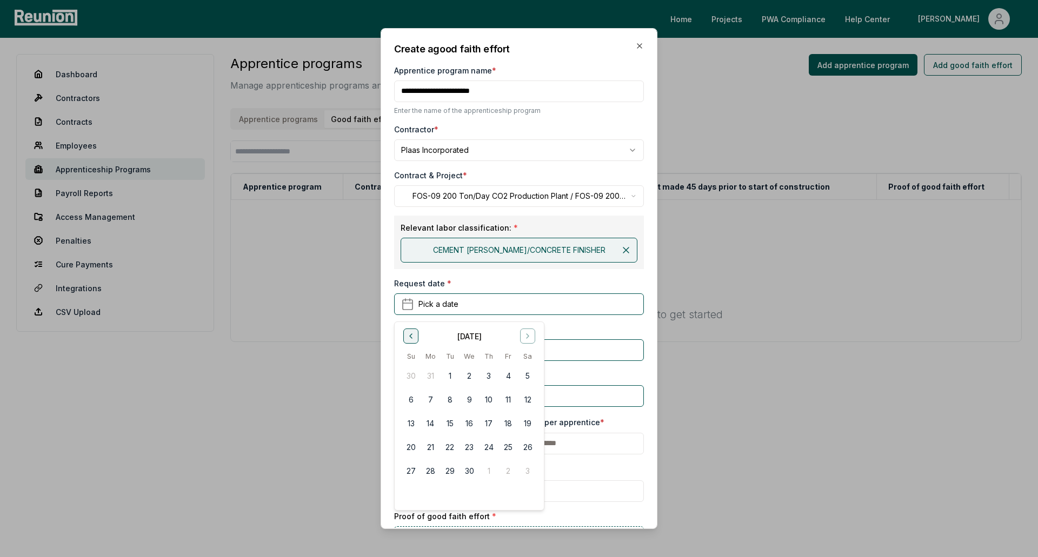
click at [407, 340] on icon "Go to previous month" at bounding box center [411, 336] width 9 height 9
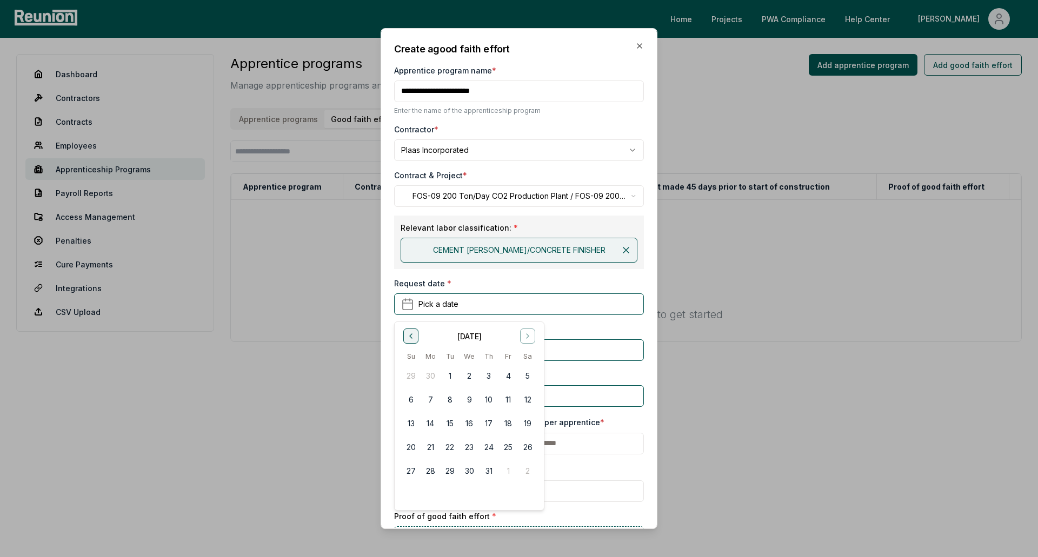
click at [407, 340] on icon "Go to previous month" at bounding box center [411, 336] width 9 height 9
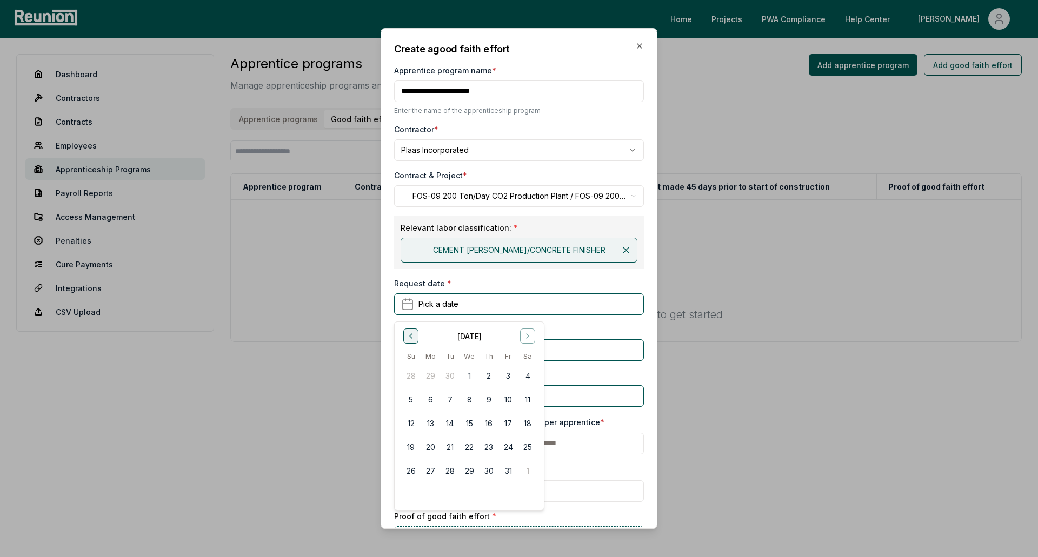
click at [407, 340] on icon "Go to previous month" at bounding box center [411, 336] width 9 height 9
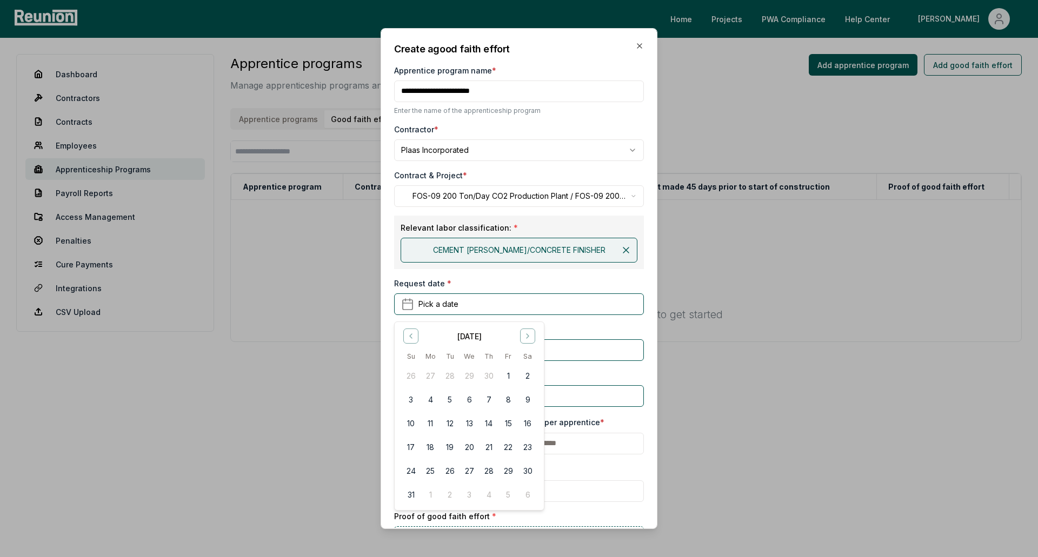
click at [519, 336] on div "December 2023" at bounding box center [469, 336] width 136 height 14
click at [528, 332] on icon "Go to next month" at bounding box center [527, 336] width 9 height 9
click at [429, 375] on button "1" at bounding box center [430, 376] width 19 height 19
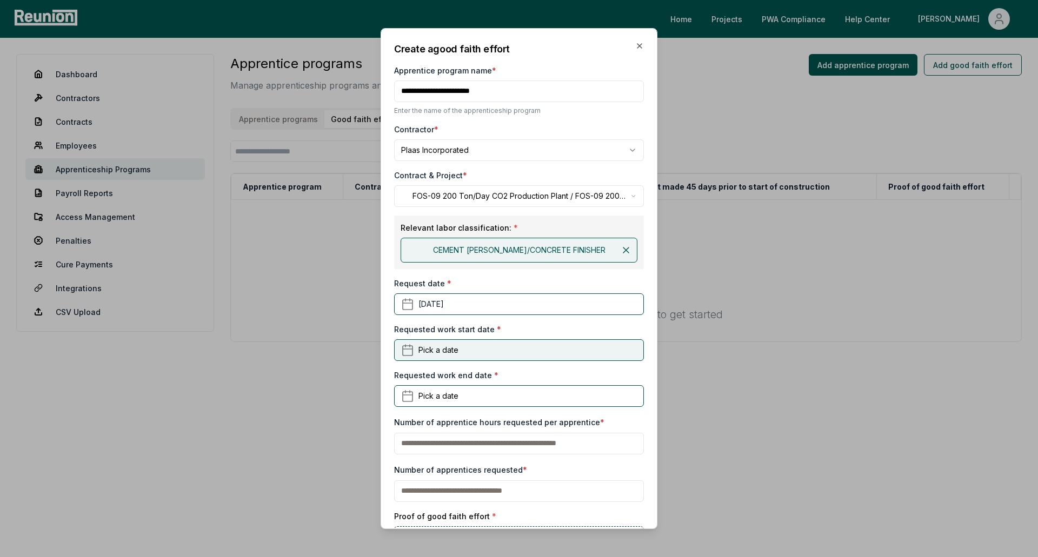
click at [445, 349] on span "Pick a date" at bounding box center [438, 349] width 40 height 11
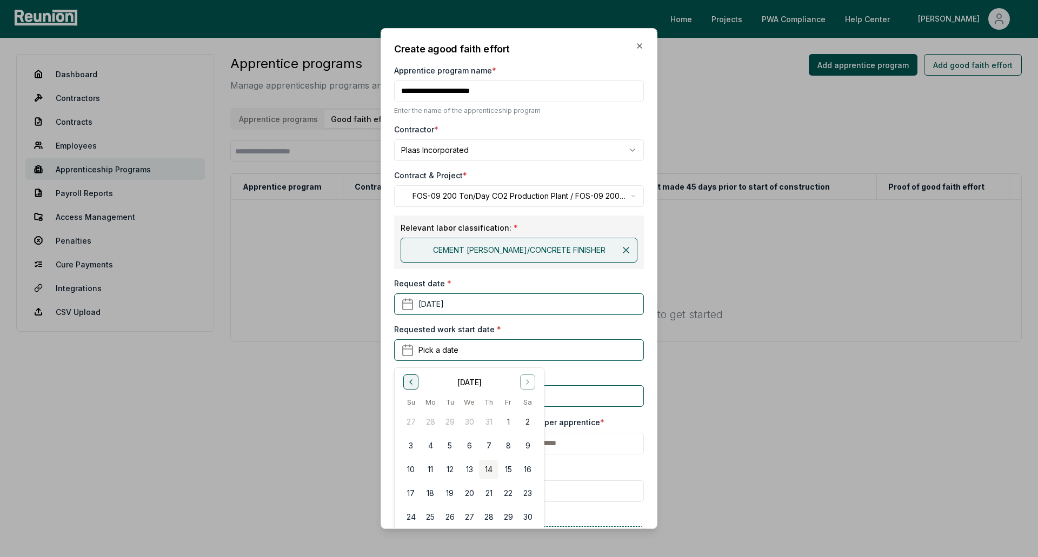
click at [408, 382] on icon "Go to previous month" at bounding box center [411, 382] width 9 height 9
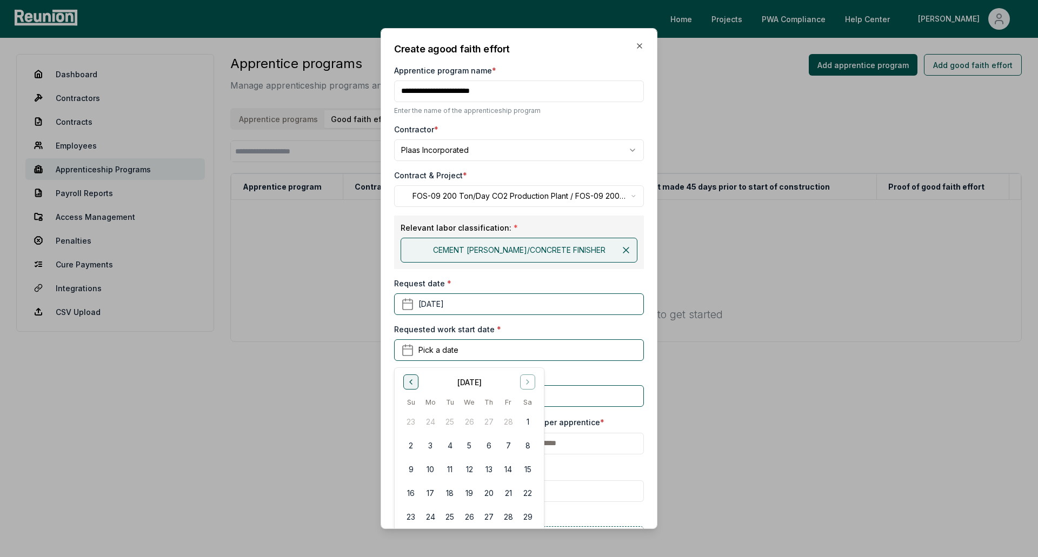
click at [408, 382] on icon "Go to previous month" at bounding box center [411, 382] width 9 height 9
click at [409, 381] on icon "Go to previous month" at bounding box center [411, 382] width 9 height 9
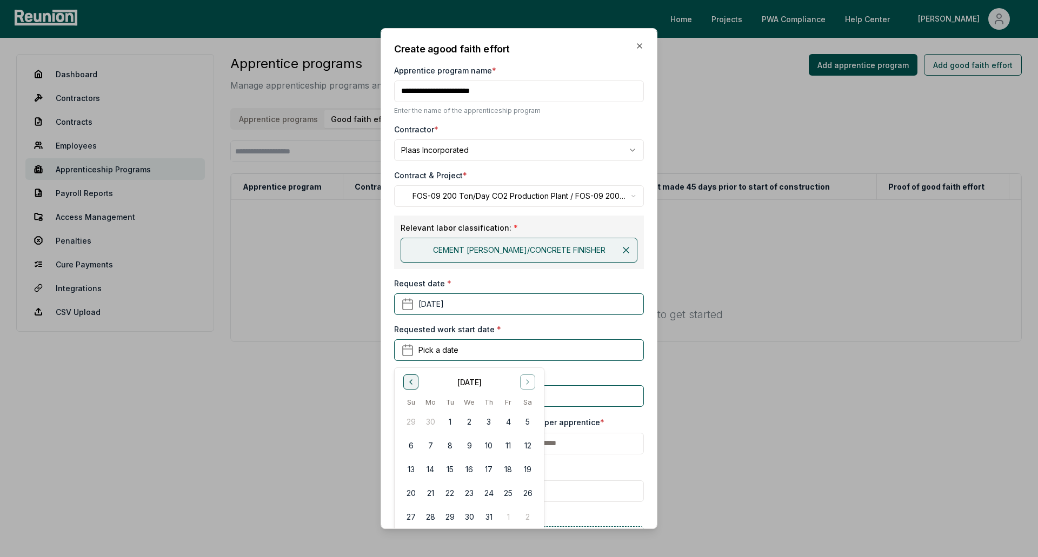
click at [409, 381] on icon "Go to previous month" at bounding box center [411, 382] width 9 height 9
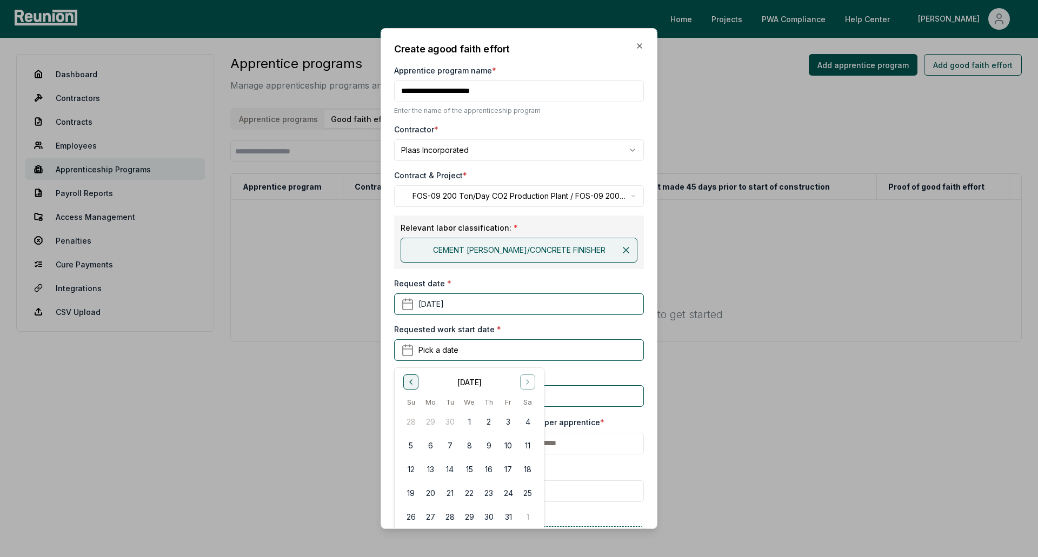
click at [409, 381] on icon "Go to previous month" at bounding box center [411, 382] width 9 height 9
click at [427, 421] on button "1" at bounding box center [430, 421] width 19 height 19
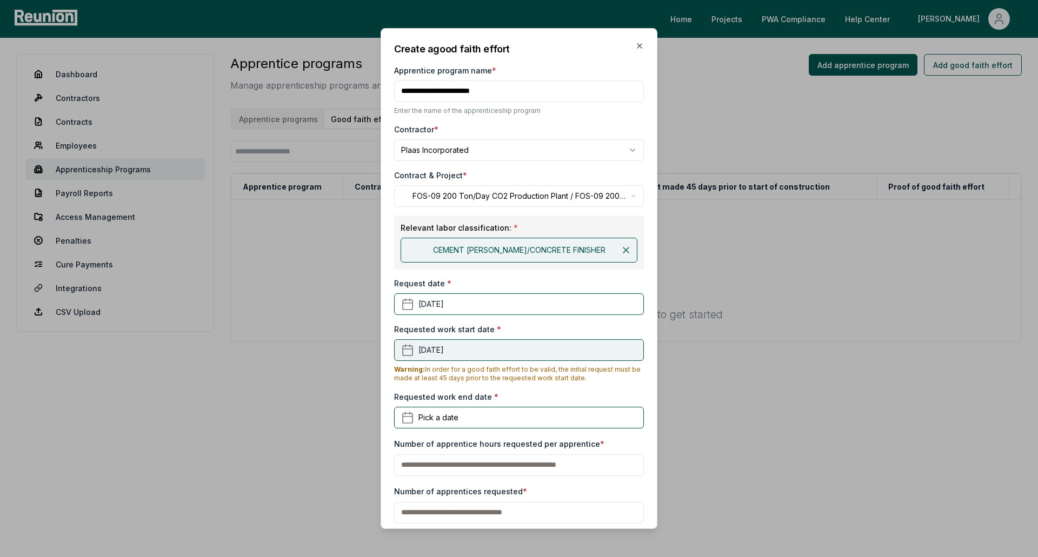
click at [459, 343] on button "January 1st, 2024" at bounding box center [519, 350] width 250 height 22
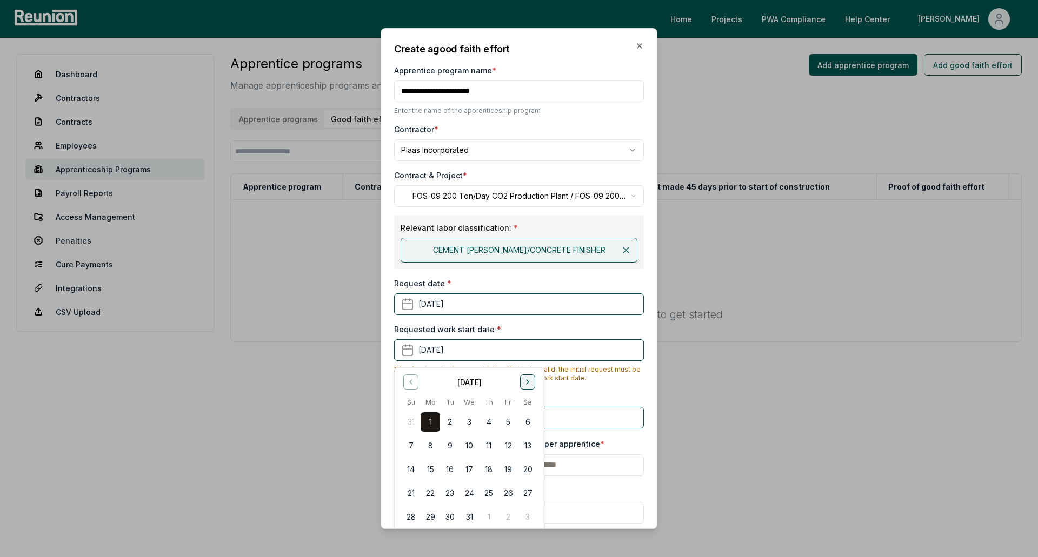
click at [529, 379] on icon "Go to next month" at bounding box center [527, 382] width 9 height 9
click at [434, 423] on button "1" at bounding box center [430, 421] width 19 height 19
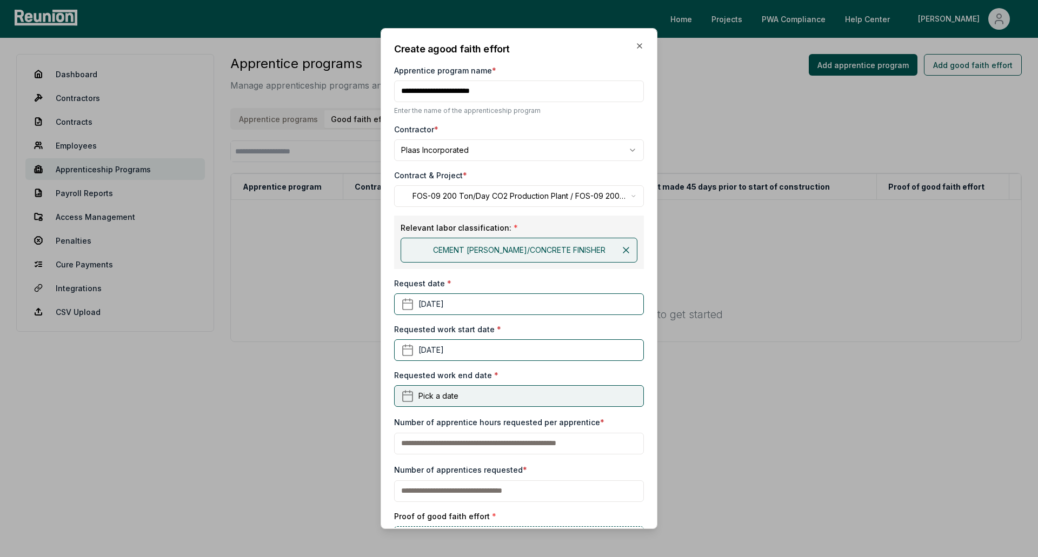
click at [462, 400] on button "Pick a date" at bounding box center [519, 396] width 250 height 22
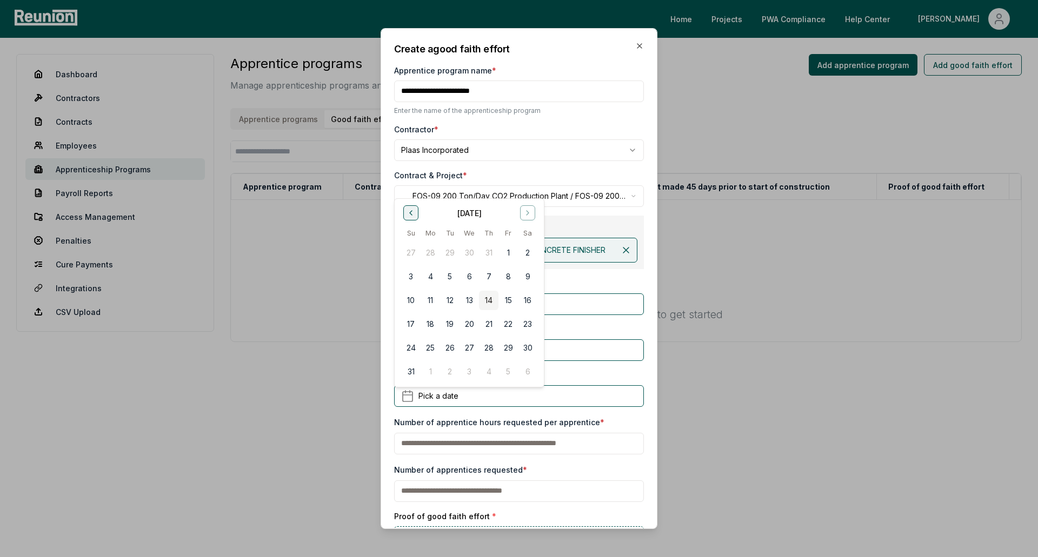
click at [416, 215] on button "Go to previous month" at bounding box center [410, 212] width 15 height 15
click at [431, 350] on button "30" at bounding box center [430, 347] width 19 height 19
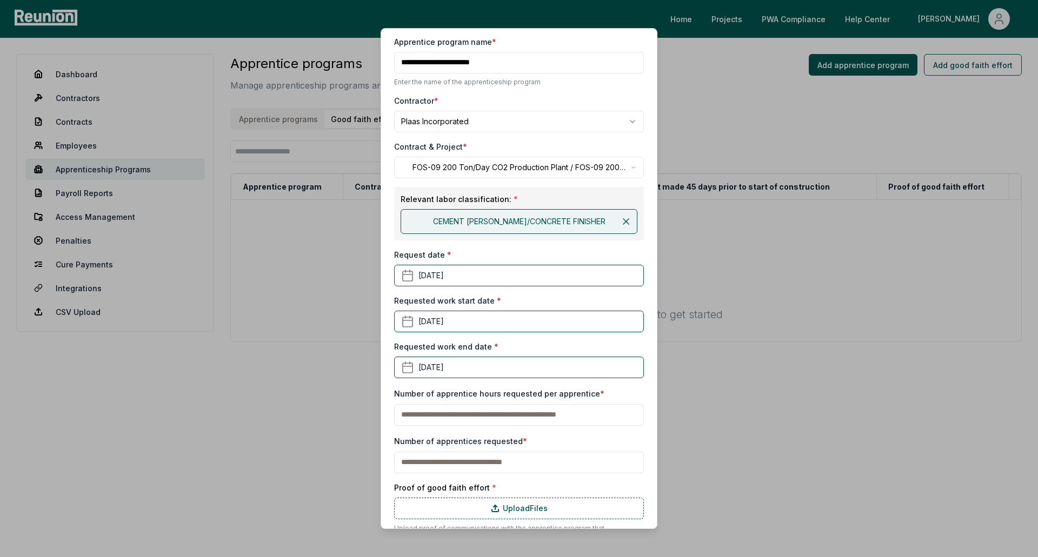
scroll to position [54, 0]
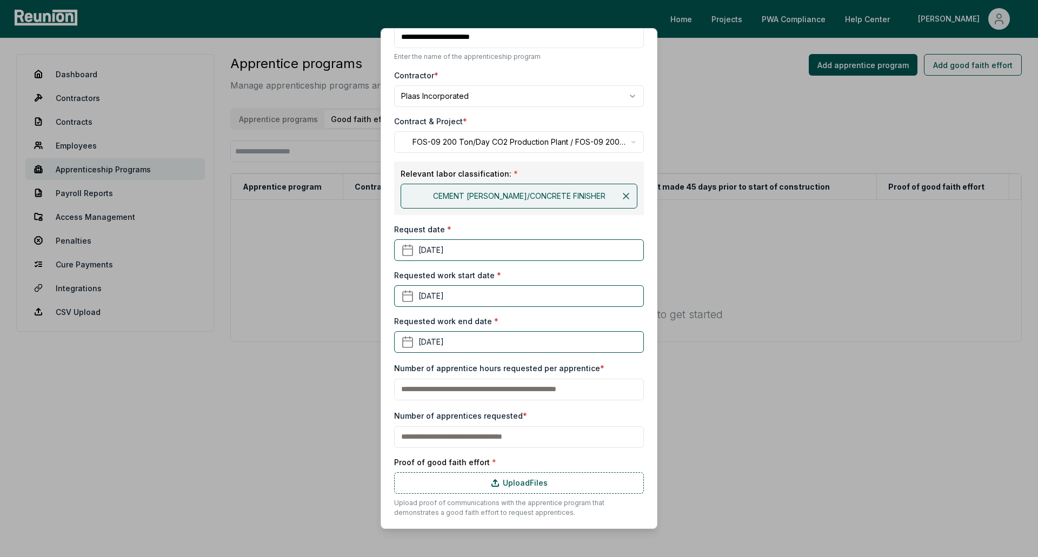
click at [455, 391] on input "text" at bounding box center [519, 390] width 250 height 22
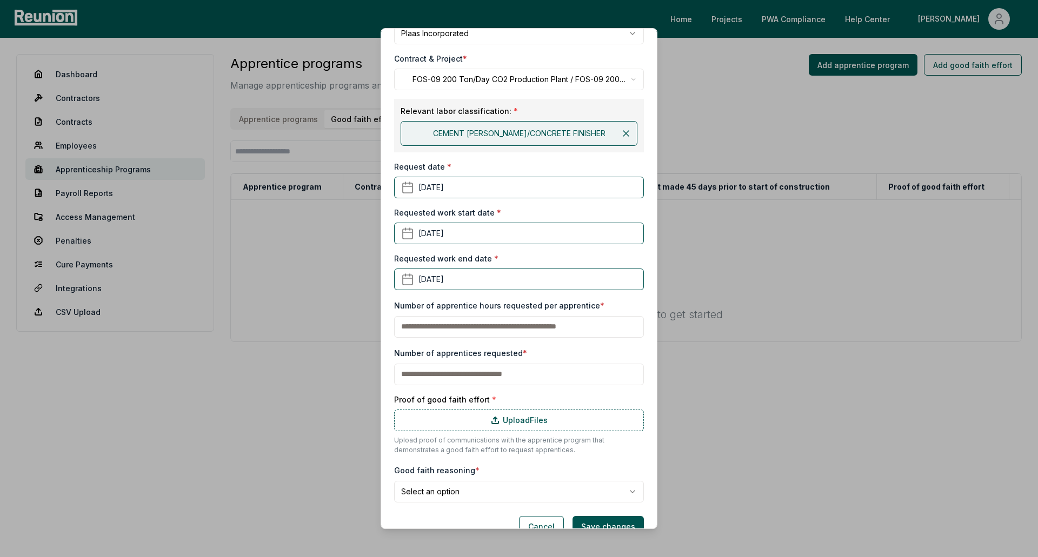
scroll to position [138, 0]
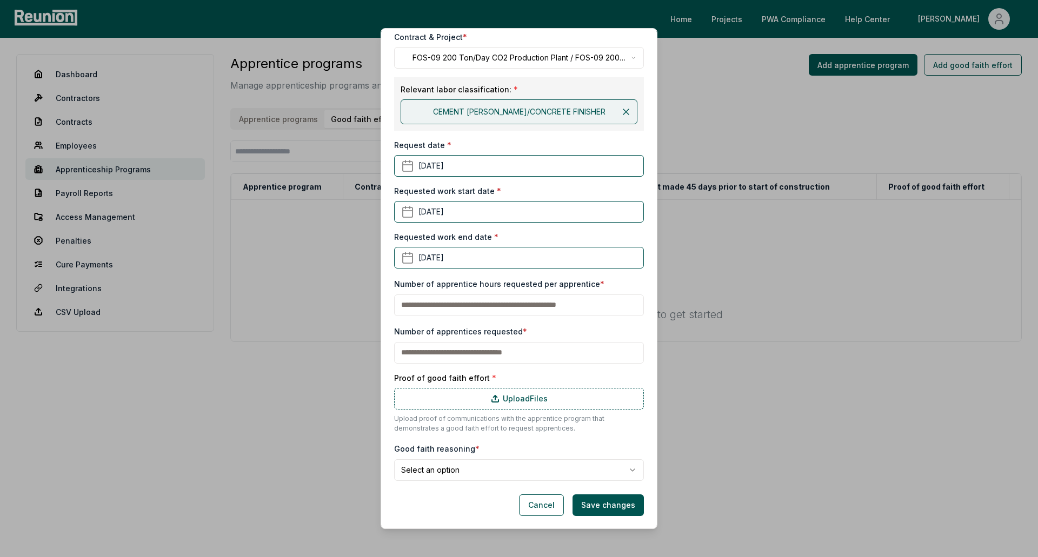
click at [444, 303] on input "text" at bounding box center [519, 306] width 250 height 22
type input "**"
click at [443, 348] on input "text" at bounding box center [519, 353] width 250 height 22
type input "**"
click at [465, 475] on body "**********" at bounding box center [519, 278] width 1038 height 557
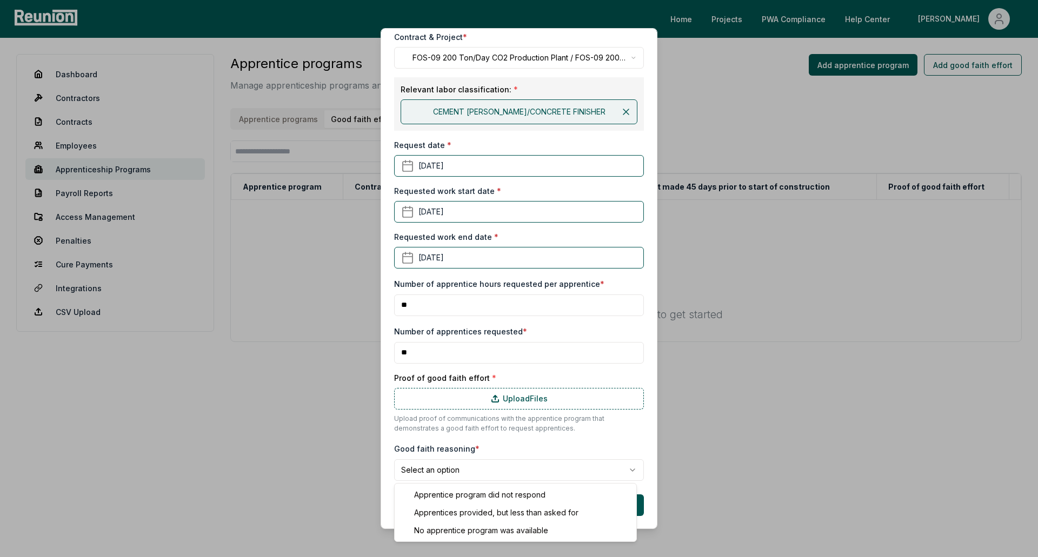
select select "**********"
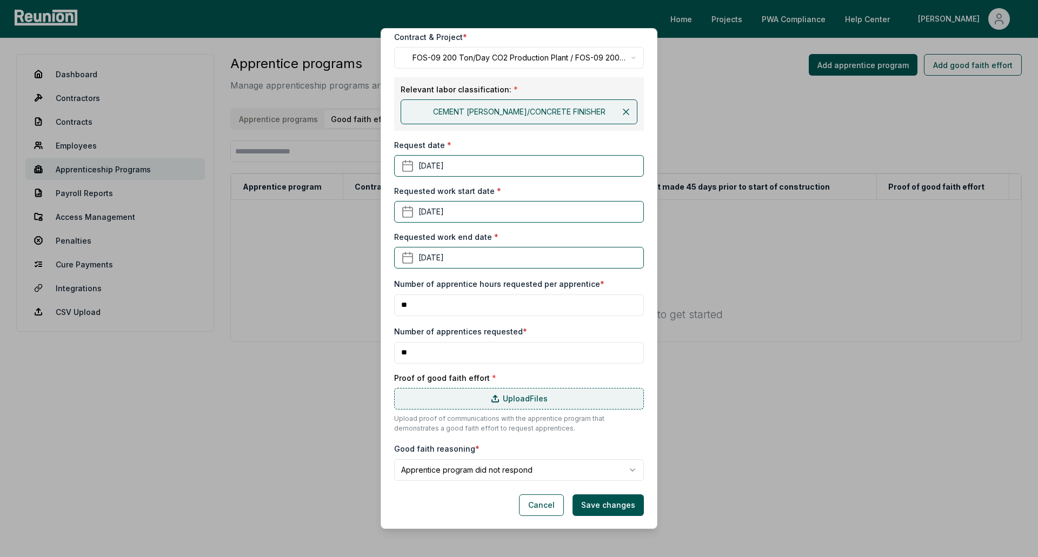
click at [458, 399] on label "Upload Files" at bounding box center [519, 399] width 250 height 22
click at [0, 0] on input "Upload Files" at bounding box center [0, 0] width 0 height 0
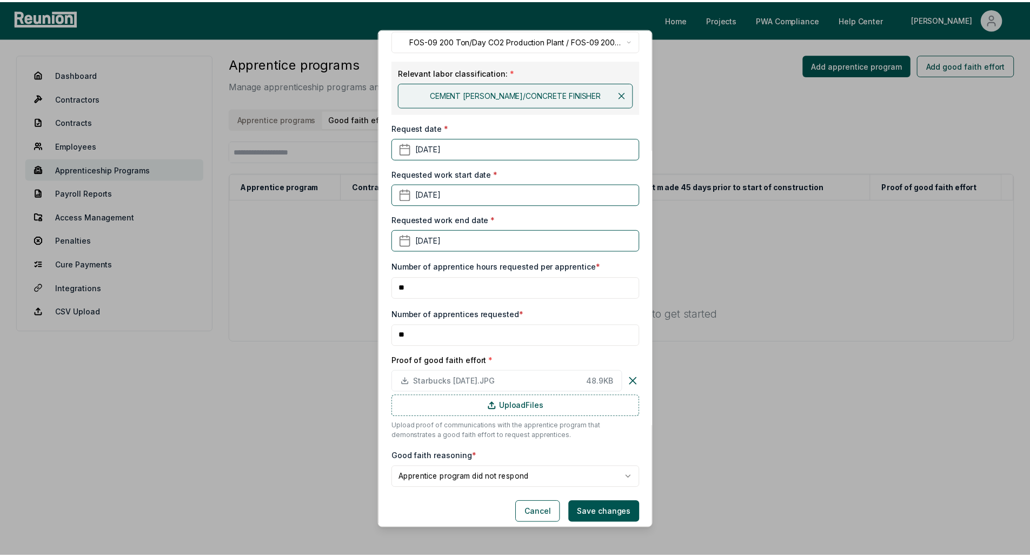
scroll to position [163, 0]
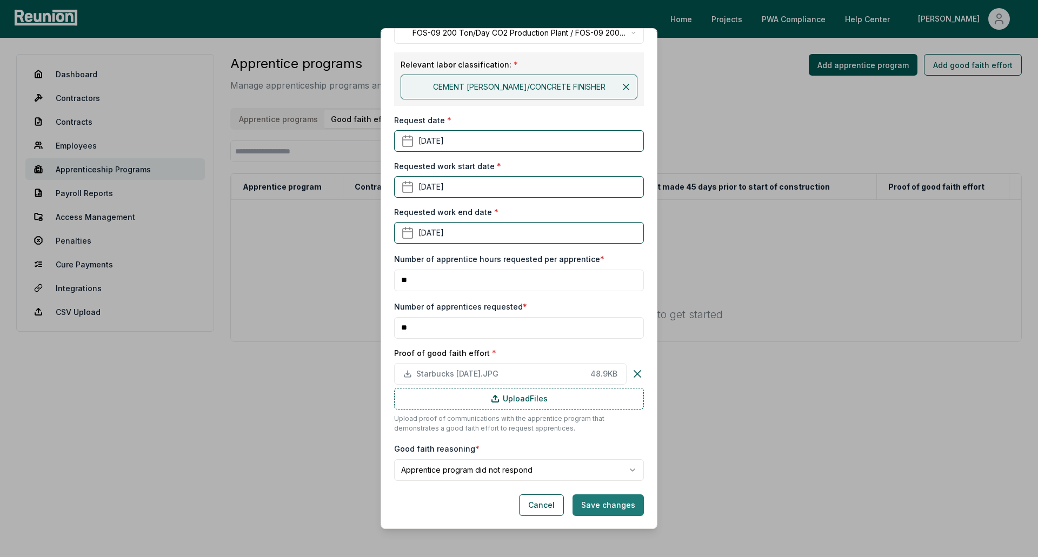
click at [591, 502] on button "Save changes" at bounding box center [607, 506] width 71 height 22
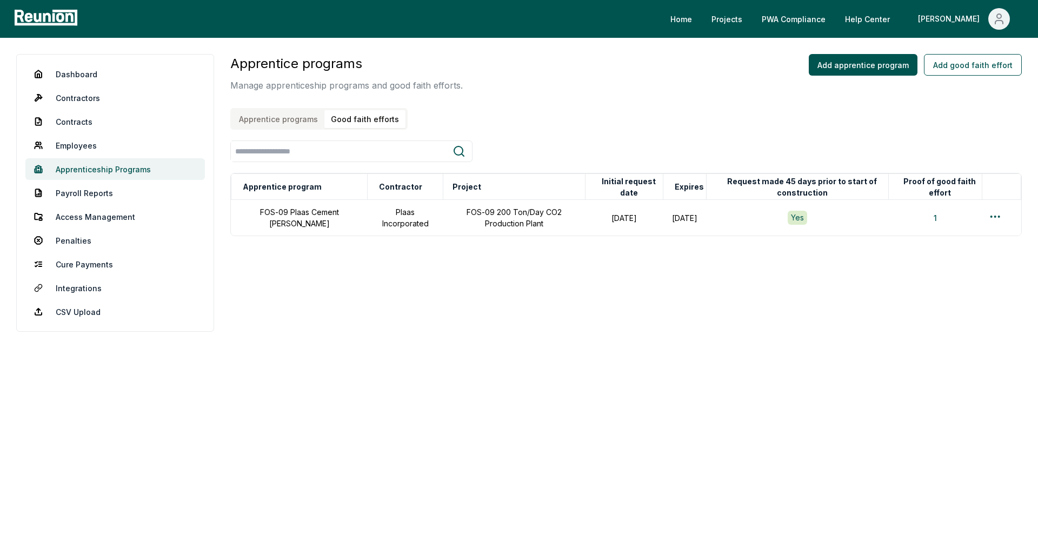
click at [96, 171] on link "Apprenticeship Programs" at bounding box center [114, 169] width 179 height 22
click at [90, 73] on link "Dashboard" at bounding box center [114, 74] width 179 height 22
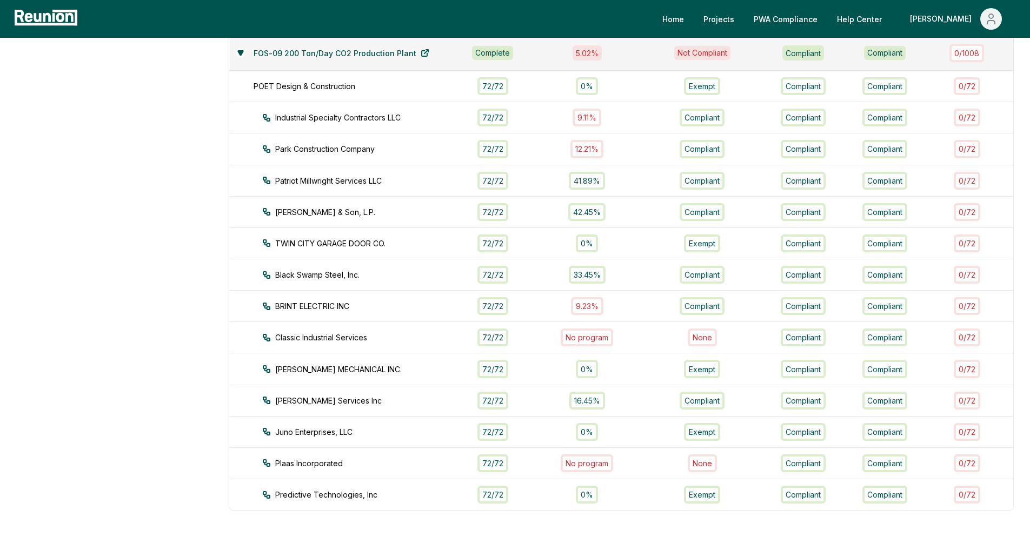
scroll to position [649, 0]
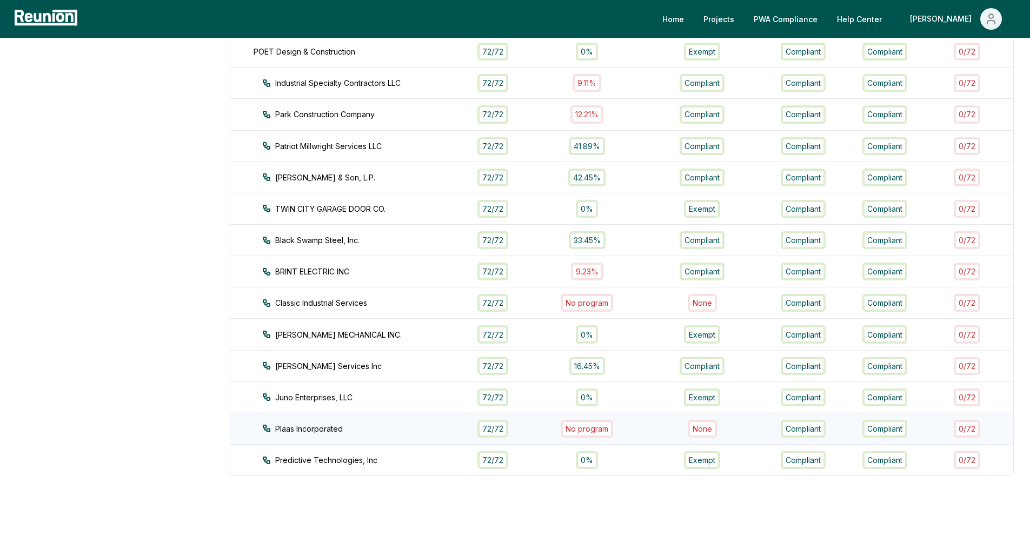
click at [695, 429] on div "None" at bounding box center [702, 429] width 29 height 18
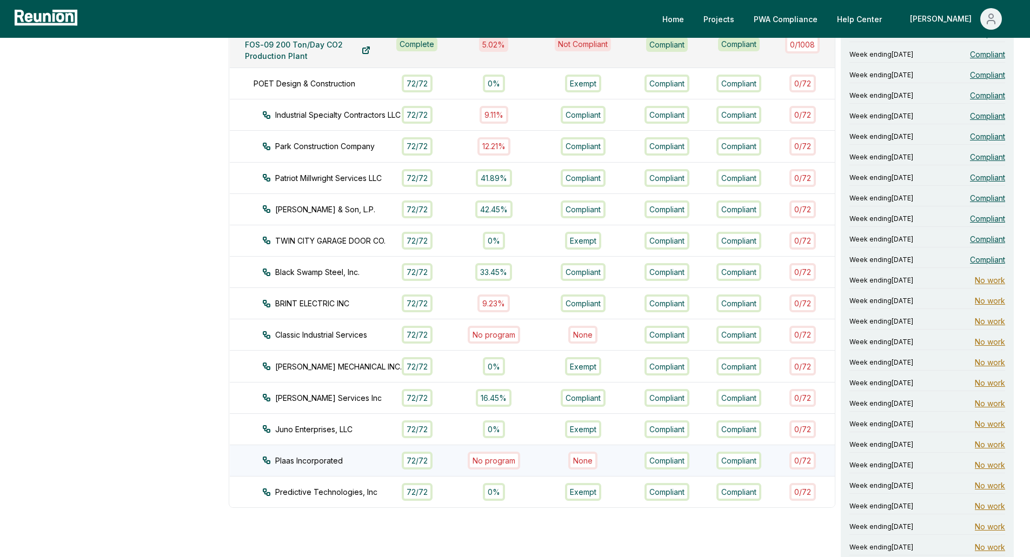
click at [491, 462] on div "No program" at bounding box center [494, 461] width 52 height 18
click at [79, 382] on aside "Dashboard Contractors Contracts Employees Apprenticeship Programs Payroll Repor…" at bounding box center [114, 285] width 196 height 1760
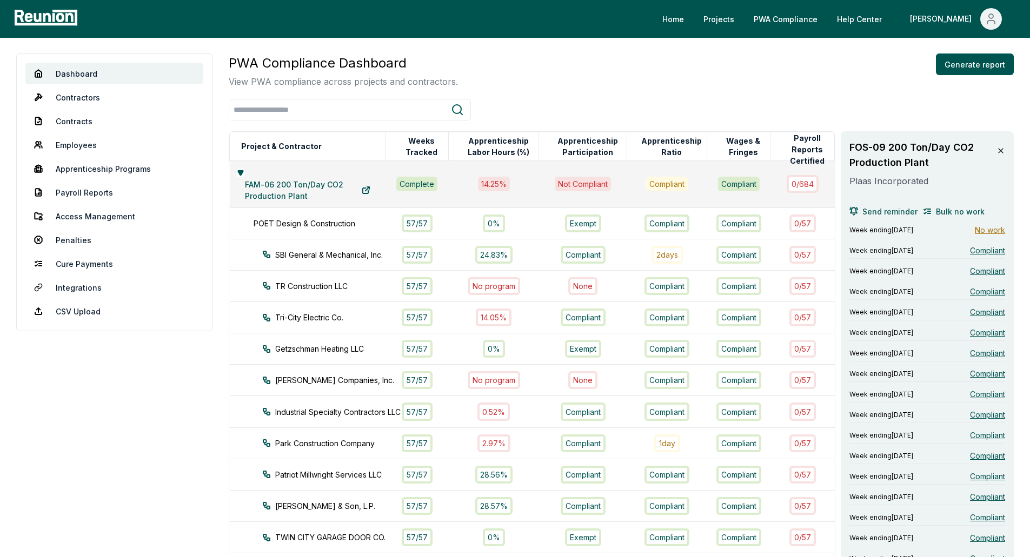
scroll to position [0, 0]
click at [88, 170] on link "Apprenticeship Programs" at bounding box center [114, 169] width 178 height 22
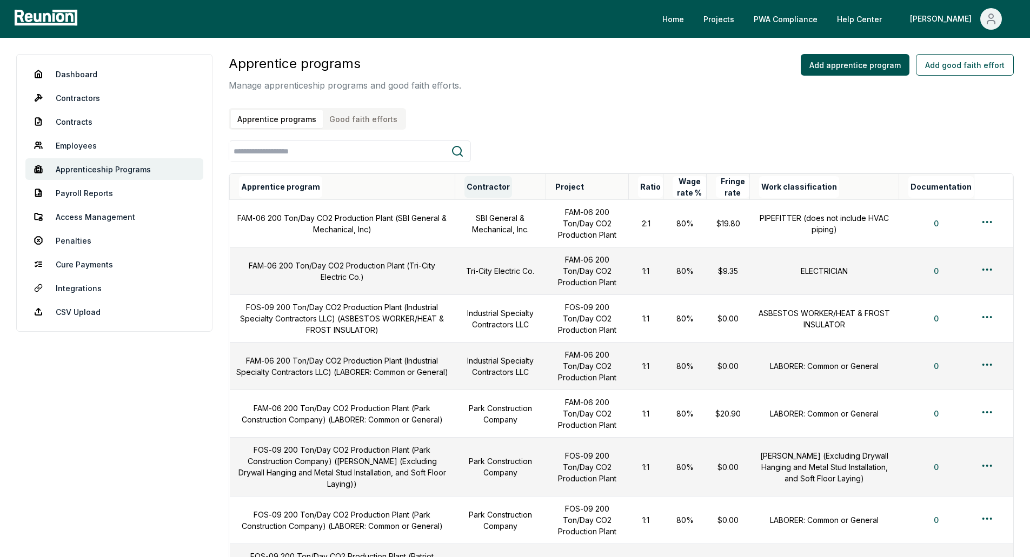
click at [496, 185] on button "Contractor" at bounding box center [488, 187] width 48 height 22
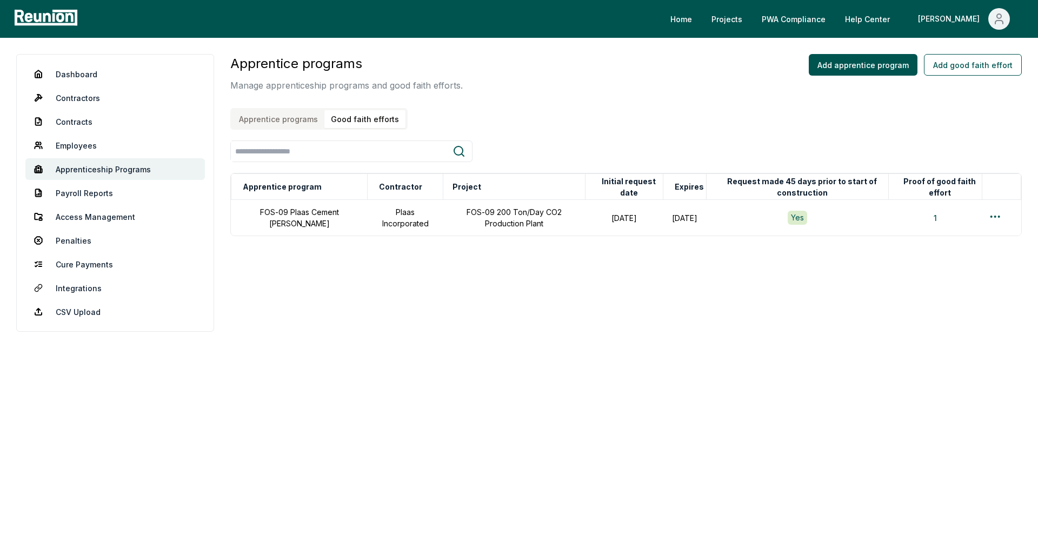
click at [343, 121] on button "Good faith efforts" at bounding box center [364, 119] width 81 height 18
click at [285, 121] on button "Apprentice programs" at bounding box center [278, 119] width 92 height 18
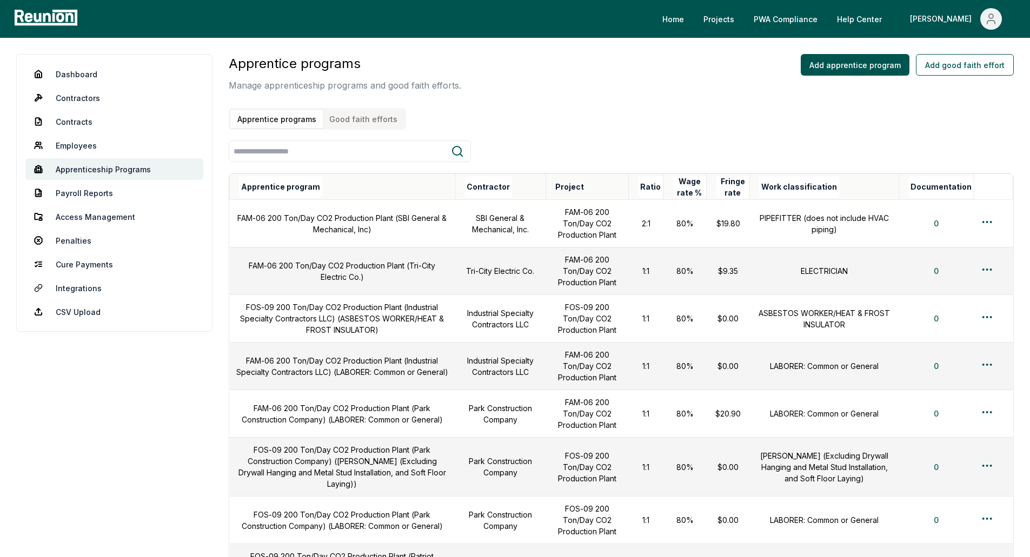
click at [565, 186] on th "Project" at bounding box center [586, 187] width 83 height 26
click at [493, 186] on button "Contractor" at bounding box center [488, 187] width 48 height 22
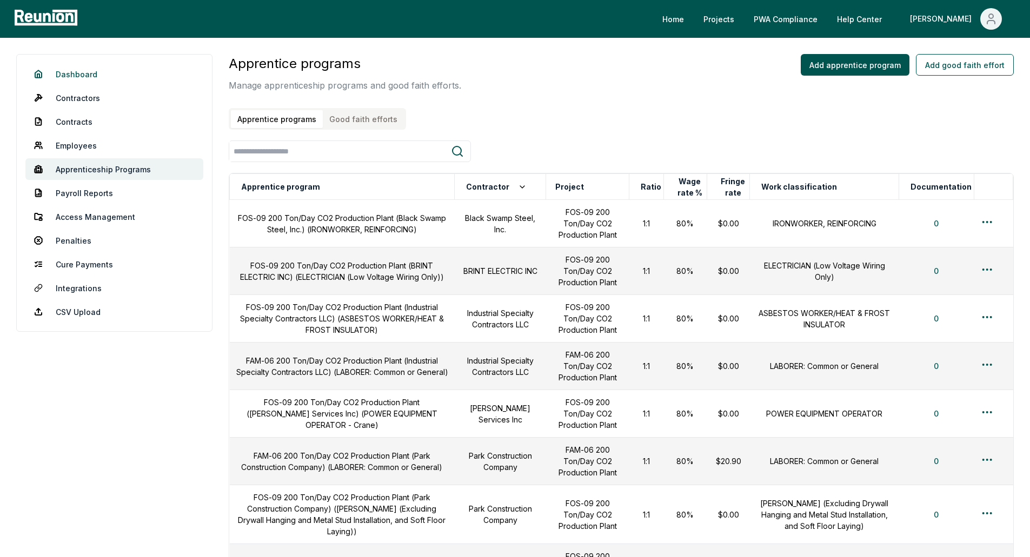
click at [78, 78] on link "Dashboard" at bounding box center [114, 74] width 178 height 22
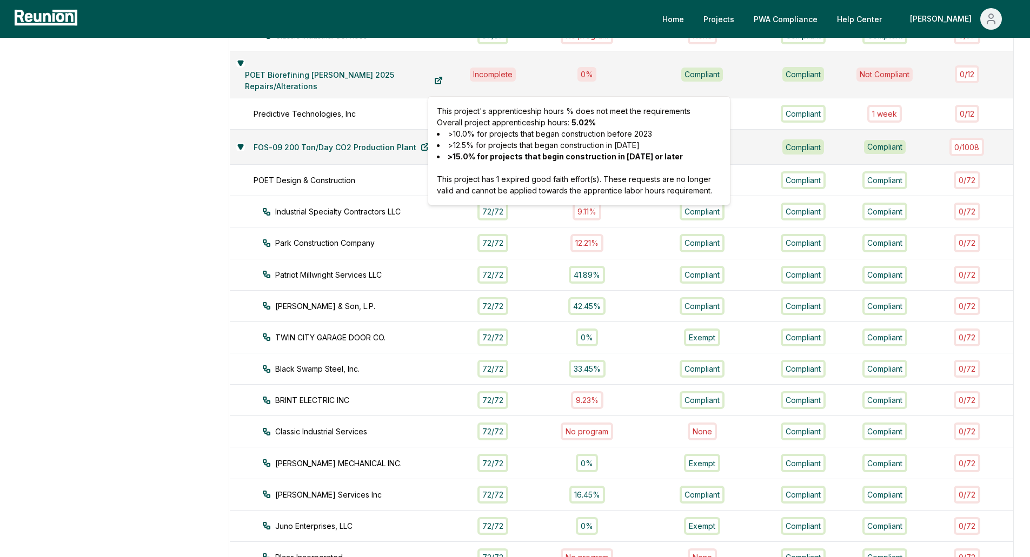
scroll to position [595, 0]
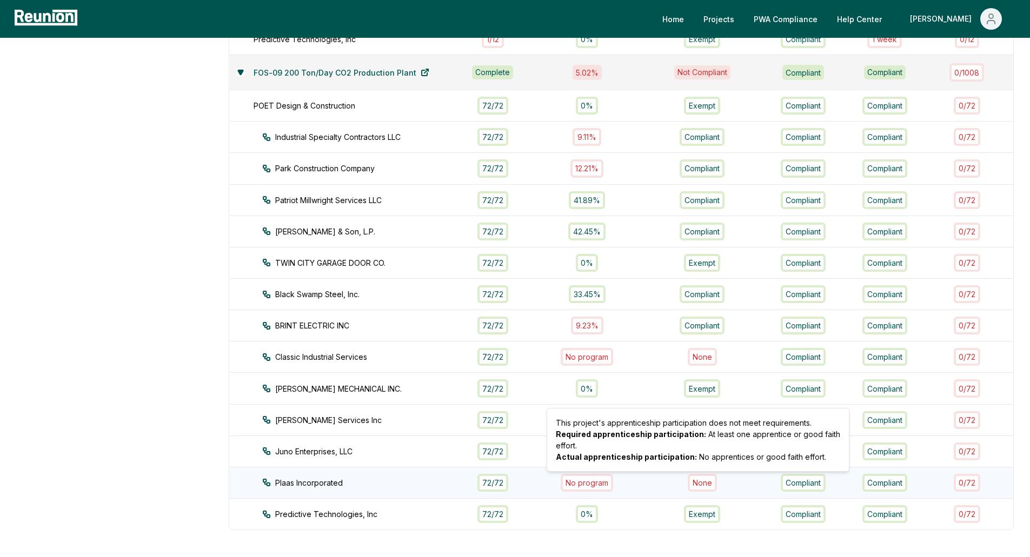
click at [698, 483] on div "None" at bounding box center [702, 483] width 29 height 18
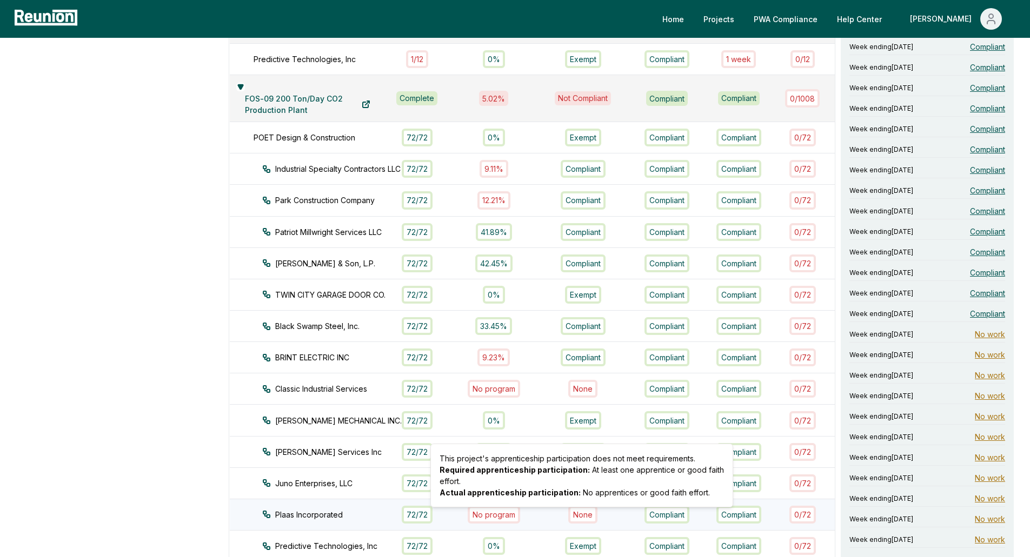
click at [488, 523] on div "No program" at bounding box center [494, 515] width 52 height 18
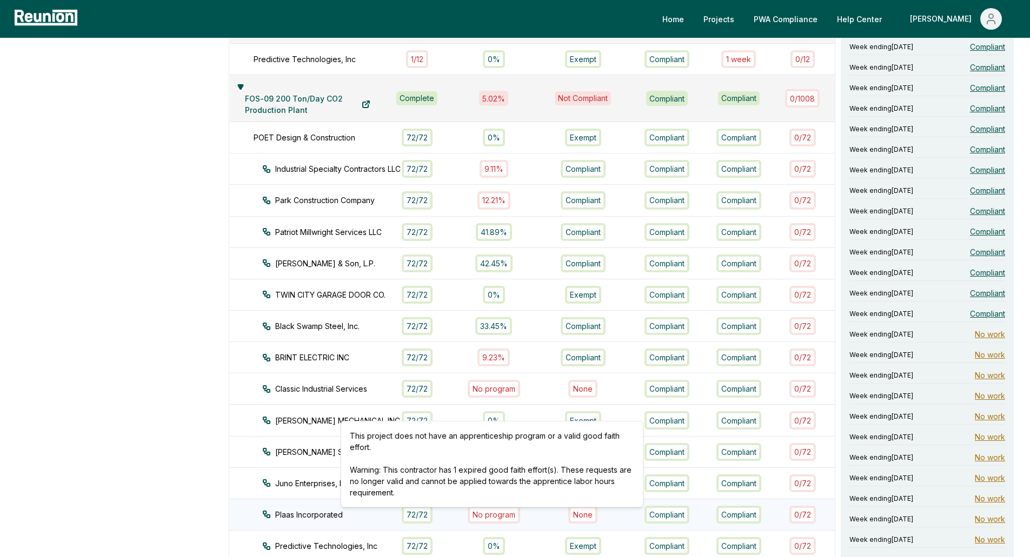
click at [488, 521] on div "No program" at bounding box center [494, 515] width 52 height 18
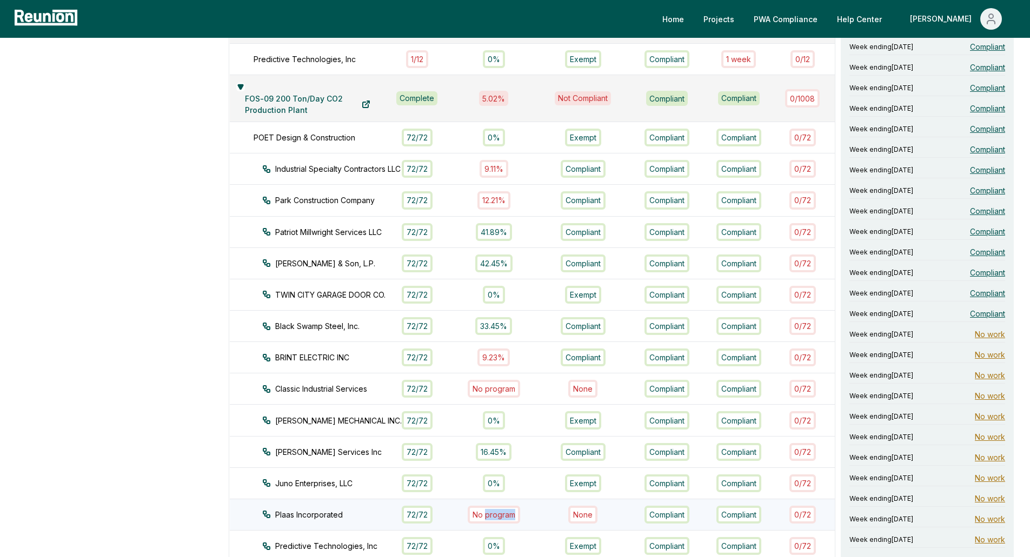
click at [488, 521] on div "No program" at bounding box center [494, 515] width 52 height 18
click at [462, 521] on div "No program" at bounding box center [494, 515] width 78 height 18
click at [482, 519] on div "No program" at bounding box center [494, 515] width 52 height 18
click at [799, 515] on div "0 / 72" at bounding box center [802, 515] width 26 height 18
click at [587, 518] on div "None" at bounding box center [582, 515] width 29 height 18
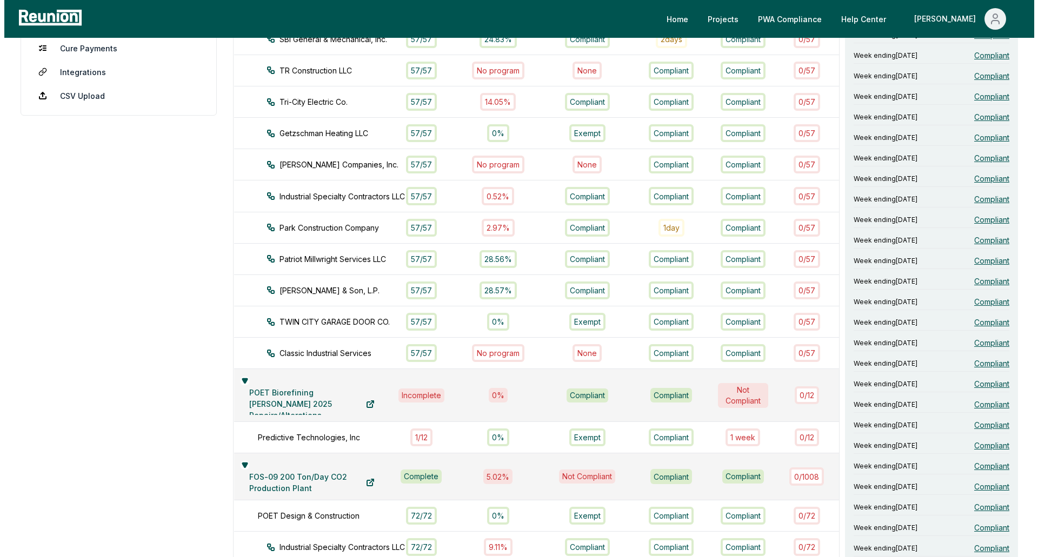
scroll to position [0, 0]
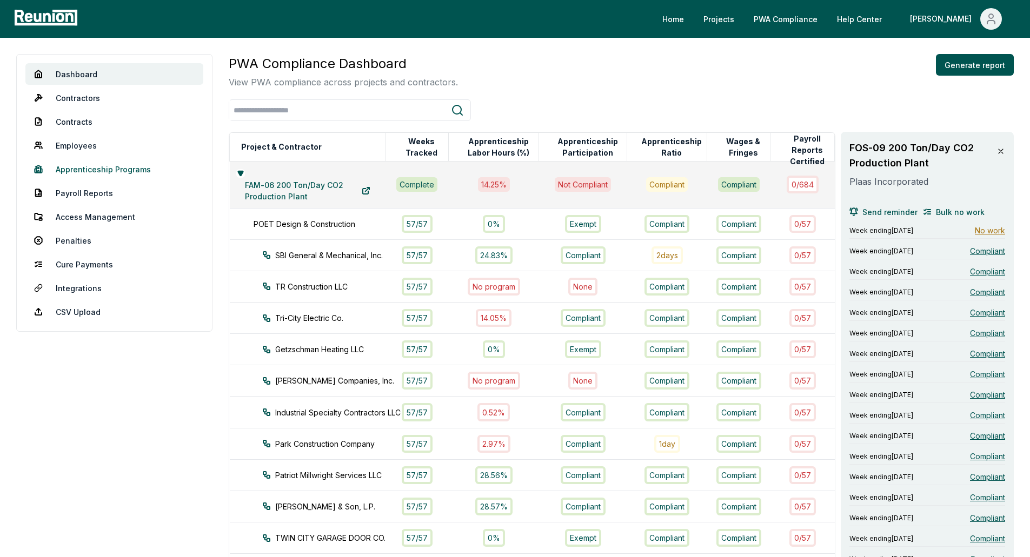
click at [88, 173] on link "Apprenticeship Programs" at bounding box center [114, 169] width 178 height 22
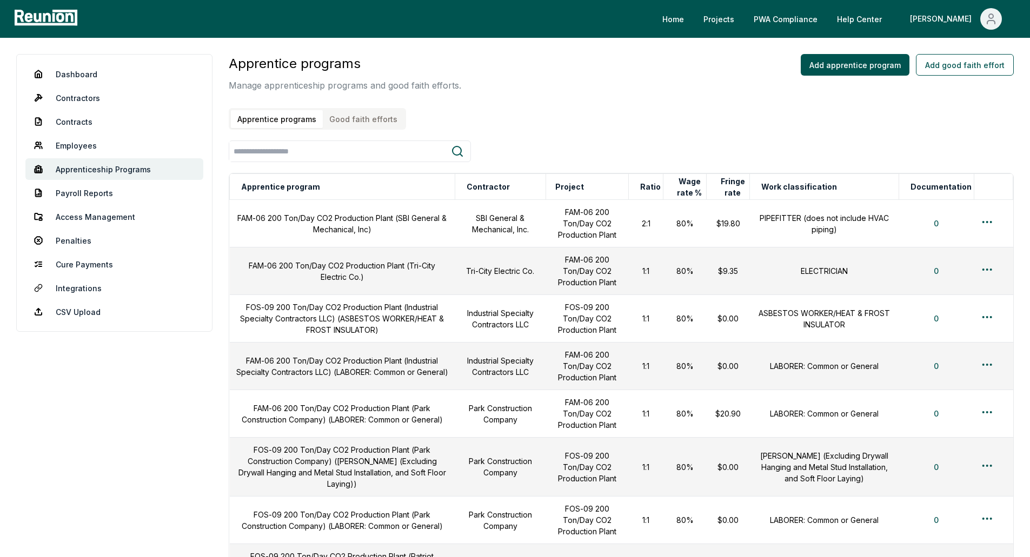
click at [389, 126] on button "Good faith efforts" at bounding box center [363, 119] width 81 height 18
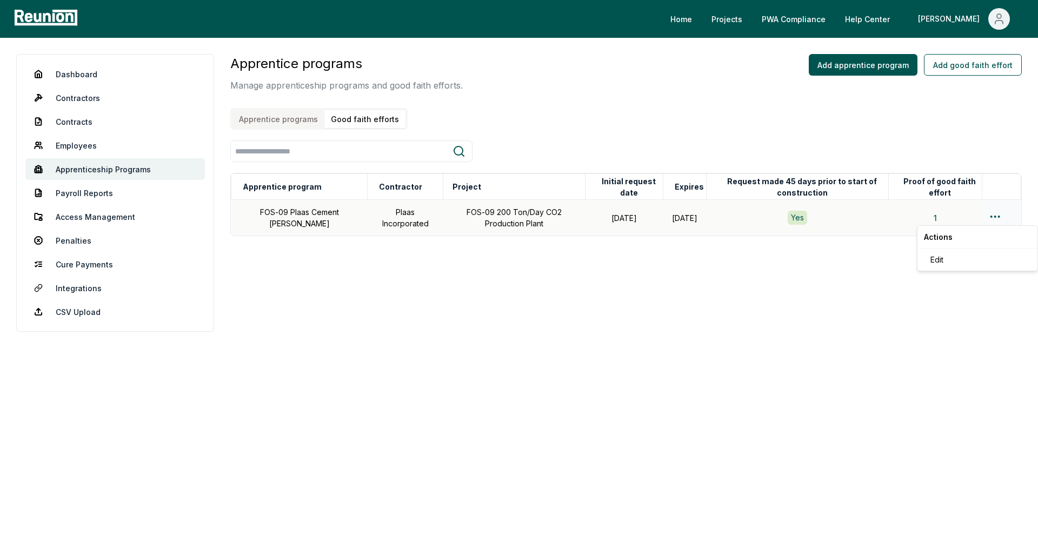
click at [990, 211] on html "Please visit us on your desktop We're working on making our marketplace mobile-…" at bounding box center [519, 278] width 1038 height 557
click at [931, 258] on div "Edit" at bounding box center [977, 260] width 103 height 18
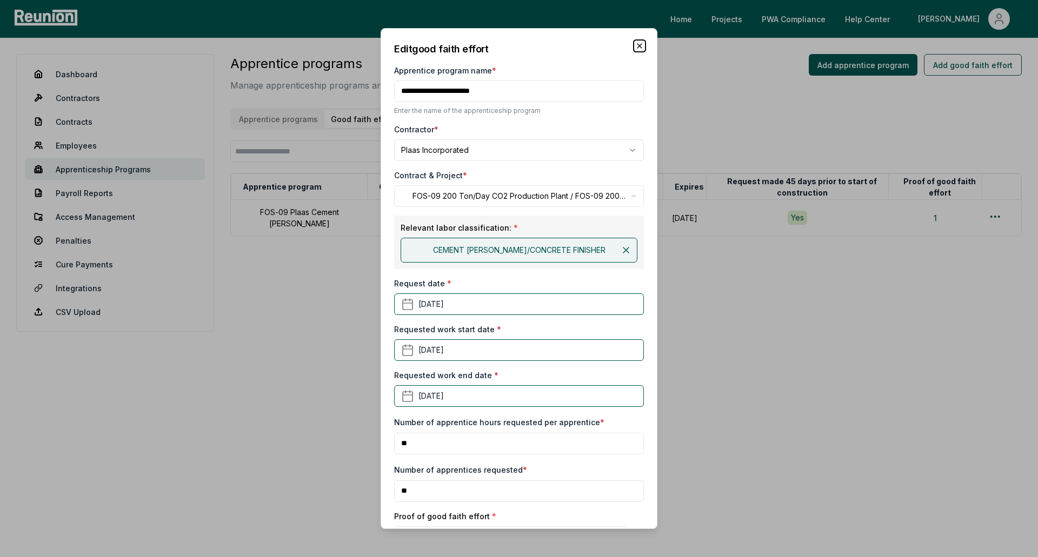
click at [635, 45] on icon "button" at bounding box center [639, 46] width 9 height 9
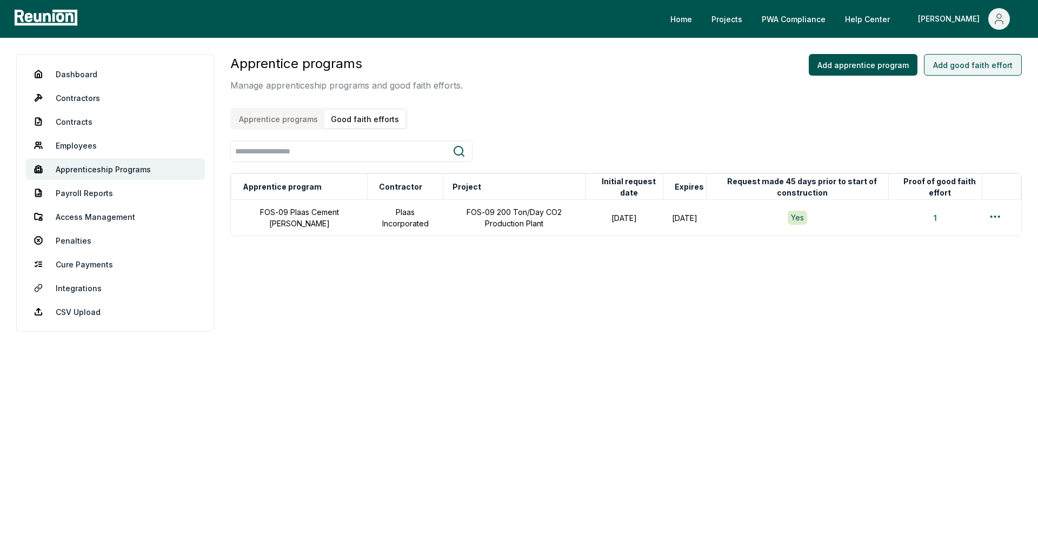
click at [984, 64] on button "Add good faith effort" at bounding box center [973, 65] width 98 height 22
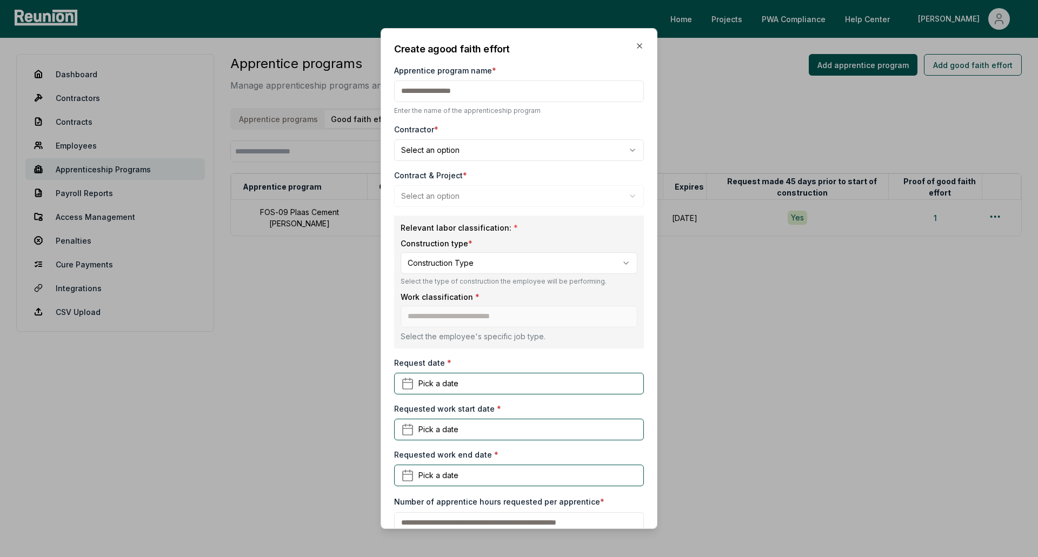
drag, startPoint x: 547, startPoint y: 36, endPoint x: 751, endPoint y: 44, distance: 205.1
click at [751, 44] on body "**********" at bounding box center [519, 278] width 1038 height 557
click at [515, 101] on input "Apprentice program name *" at bounding box center [519, 92] width 250 height 22
type input "**********"
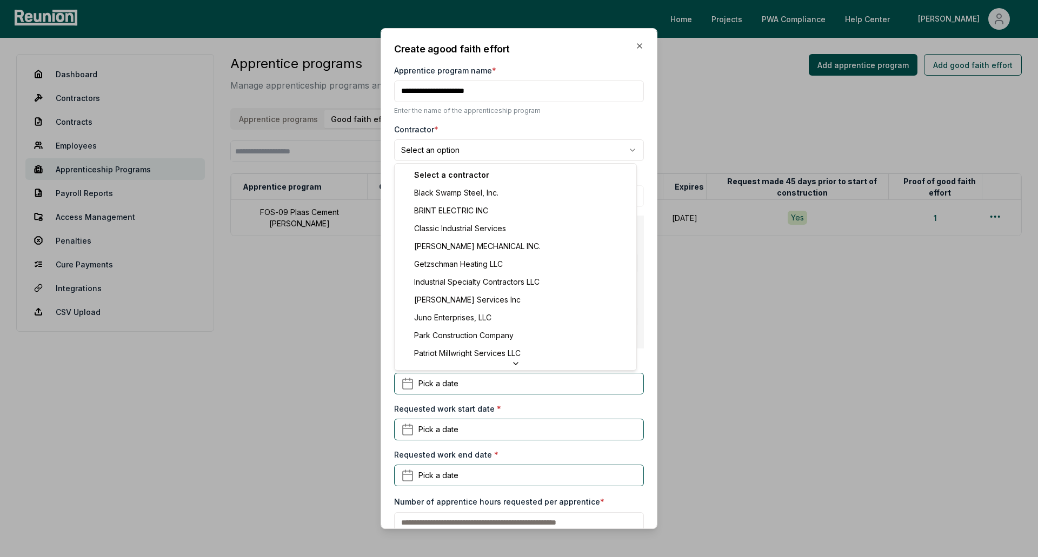
click at [503, 147] on body "**********" at bounding box center [519, 278] width 1038 height 557
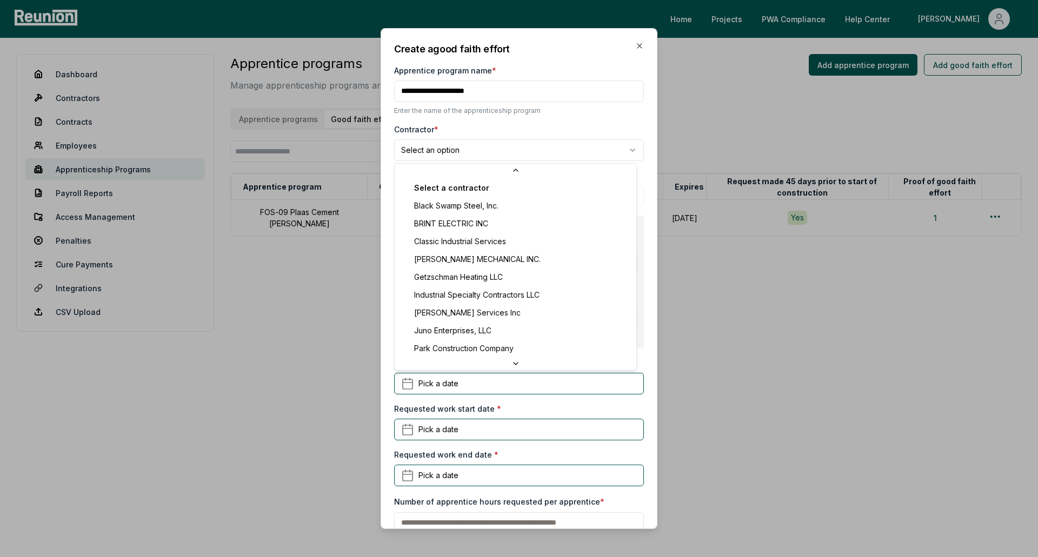
scroll to position [111, 0]
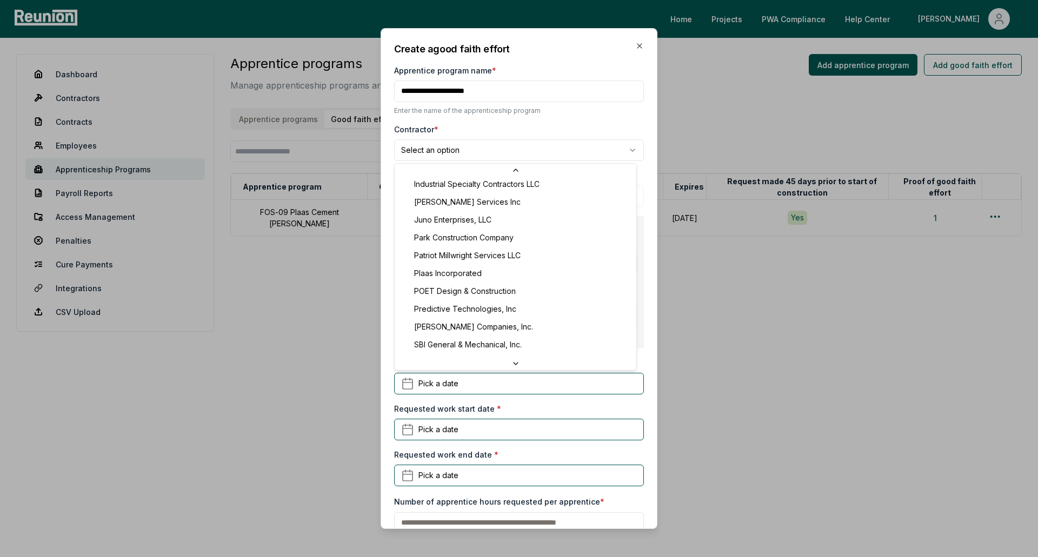
select select "**********"
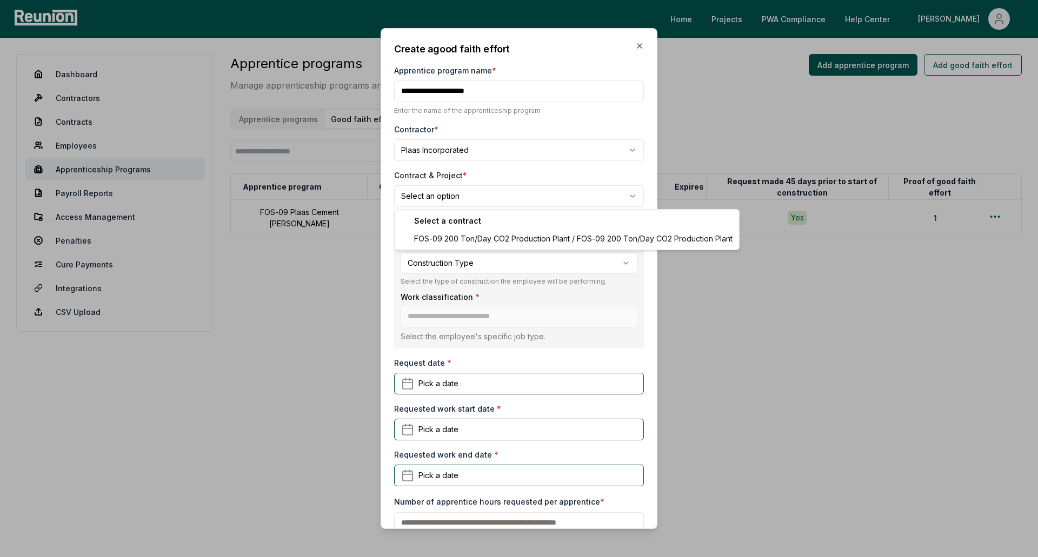
click at [481, 199] on body "**********" at bounding box center [519, 278] width 1038 height 557
select select "**********"
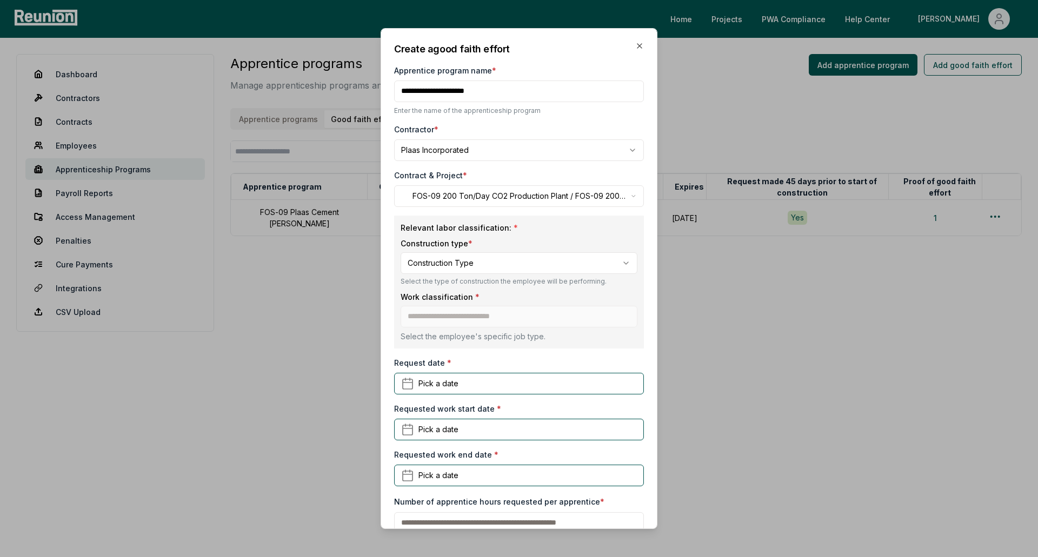
click at [482, 266] on body "**********" at bounding box center [519, 278] width 1038 height 557
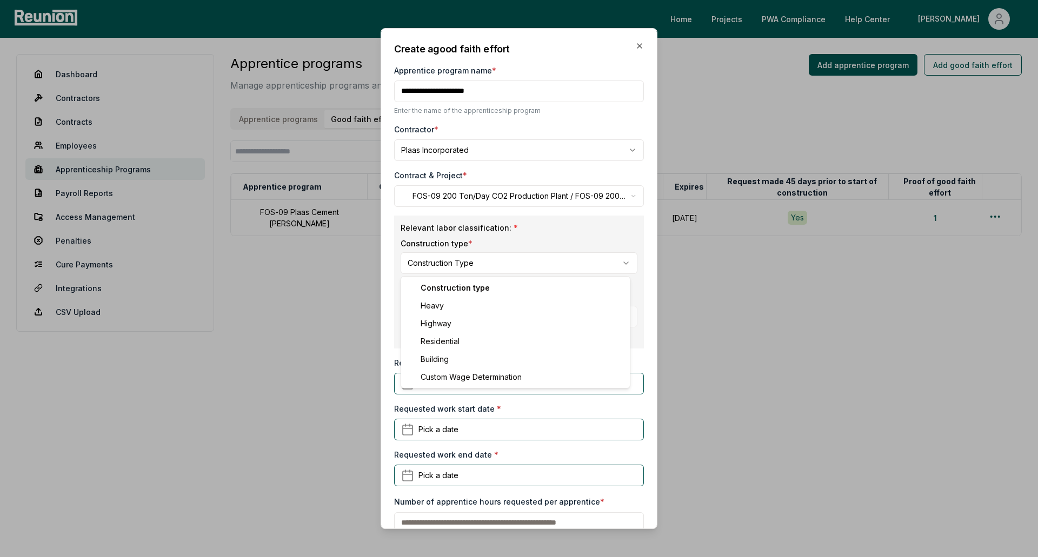
select select "*****"
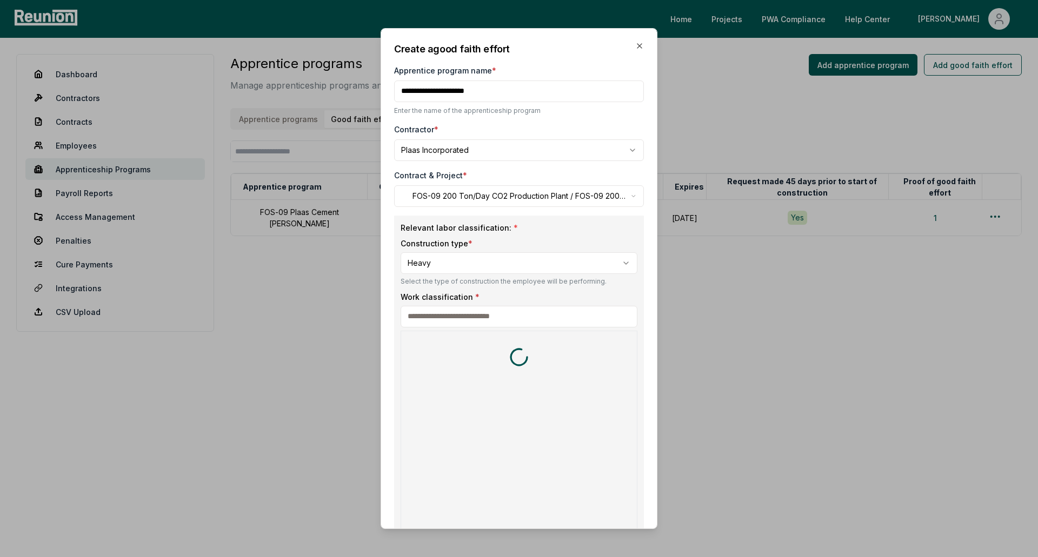
click at [479, 322] on input at bounding box center [519, 317] width 237 height 22
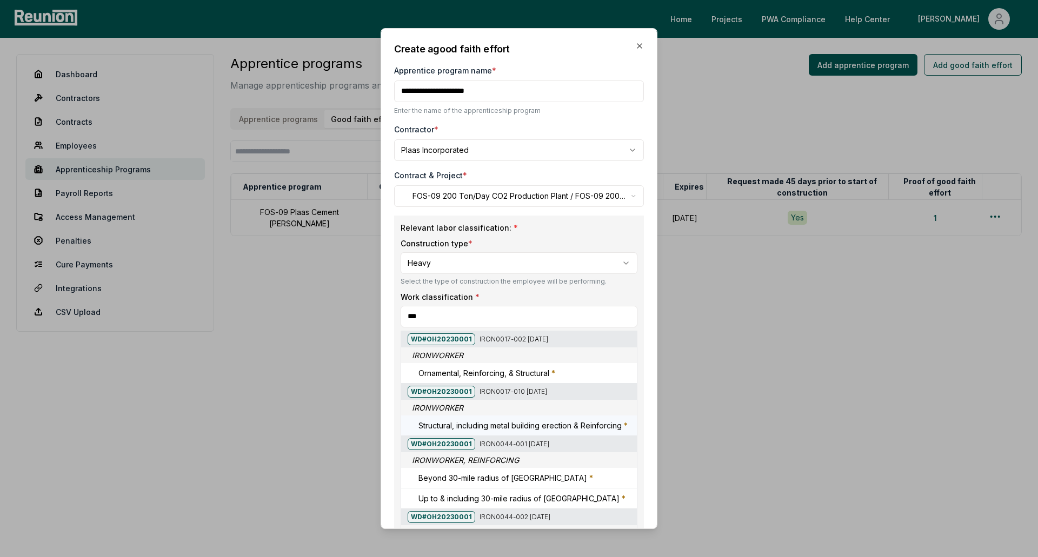
type input "***"
click at [481, 431] on h5 "Structural, including metal building erection & Reinforcing *" at bounding box center [522, 425] width 209 height 11
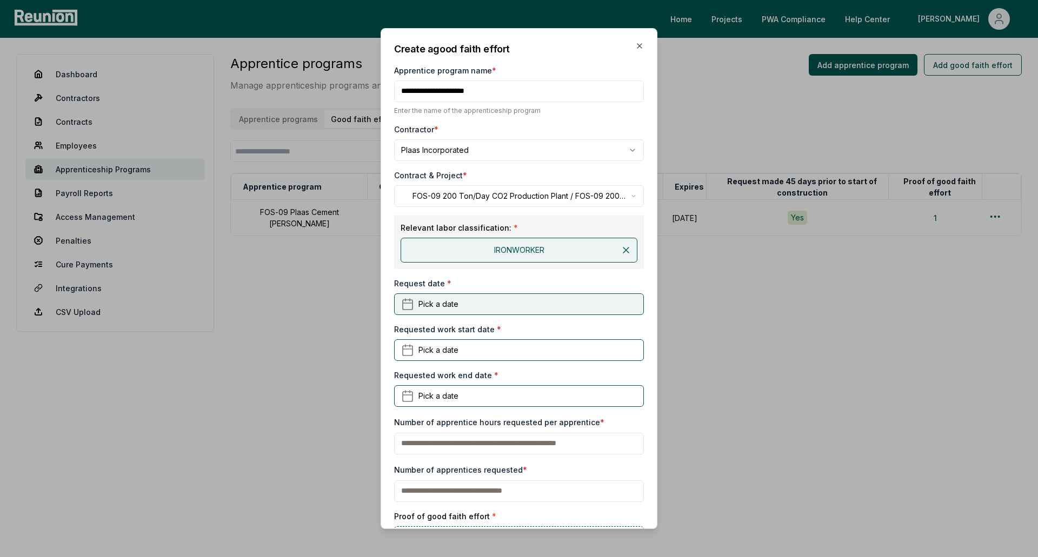
click at [443, 301] on span "Pick a date" at bounding box center [438, 303] width 40 height 11
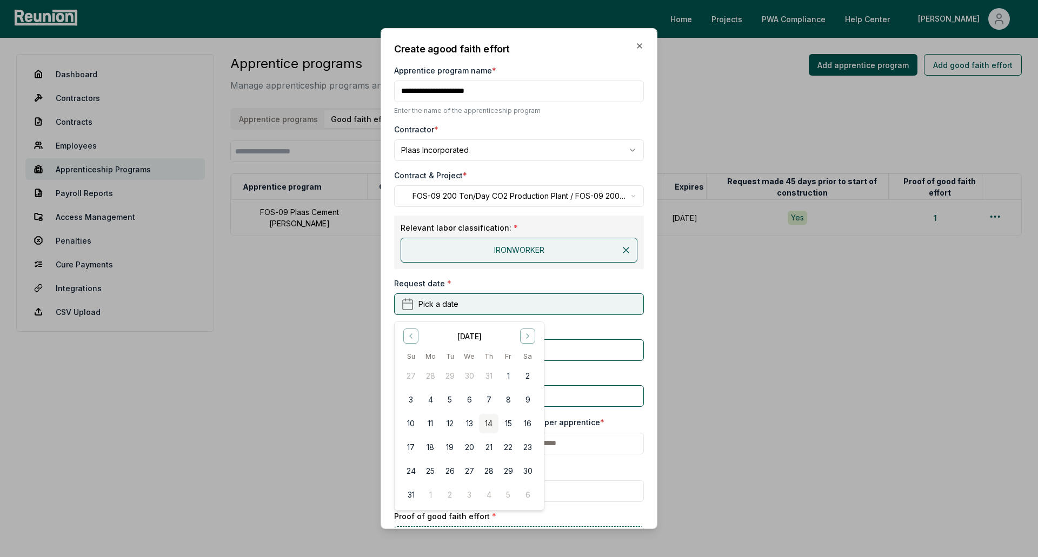
click at [425, 307] on span "Pick a date" at bounding box center [438, 303] width 40 height 11
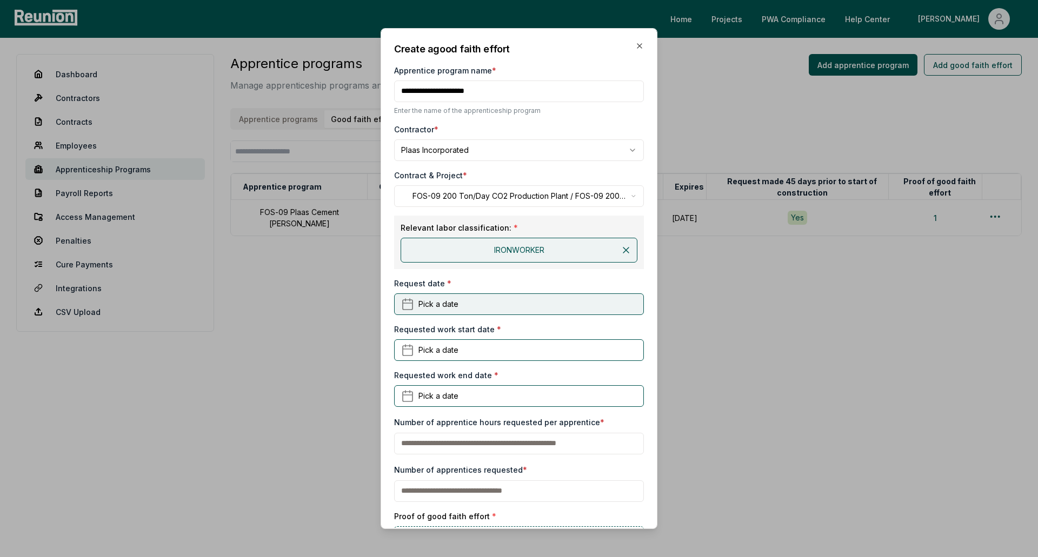
click at [425, 307] on span "Pick a date" at bounding box center [438, 303] width 40 height 11
click at [428, 294] on button "Pick a date" at bounding box center [519, 305] width 250 height 22
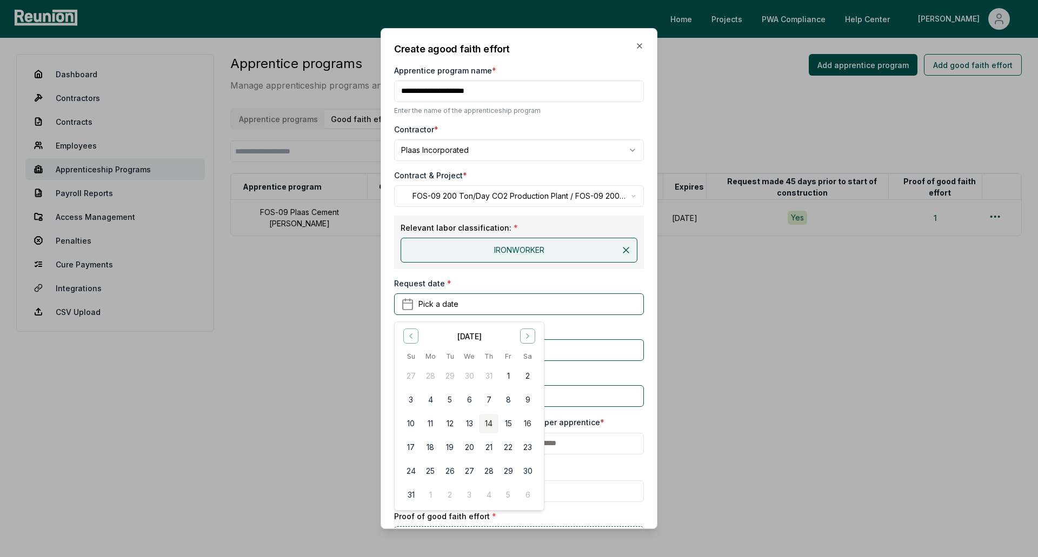
click at [412, 325] on div "August 2025 Su Mo Tu We Th Fr Sa 27 28 29 30 31 1 2 3 4 5 6 7 8 9 10 11 12 13 1…" at bounding box center [469, 416] width 149 height 189
click at [409, 339] on icon "Go to previous month" at bounding box center [411, 336] width 9 height 9
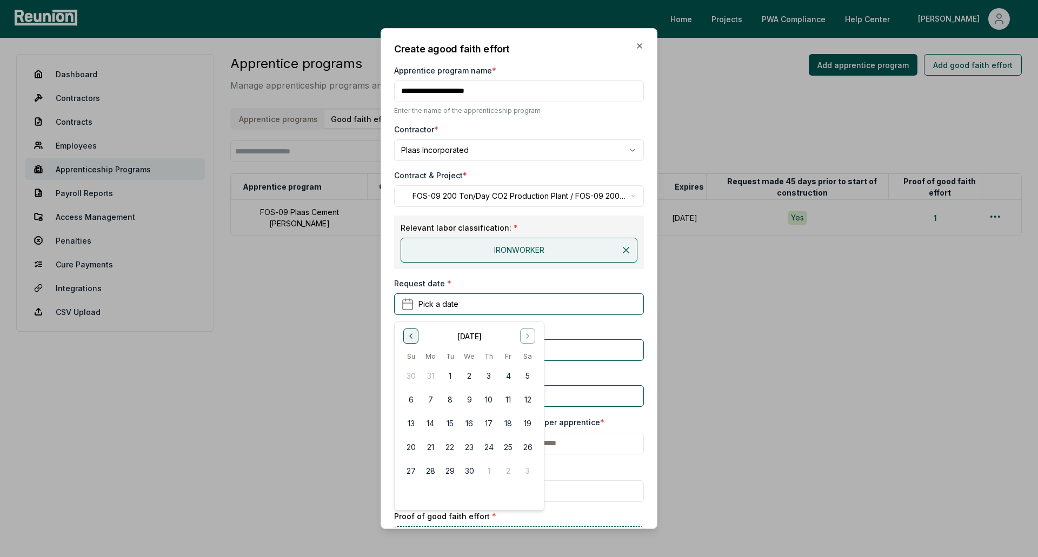
click at [409, 339] on icon "Go to previous month" at bounding box center [411, 336] width 9 height 9
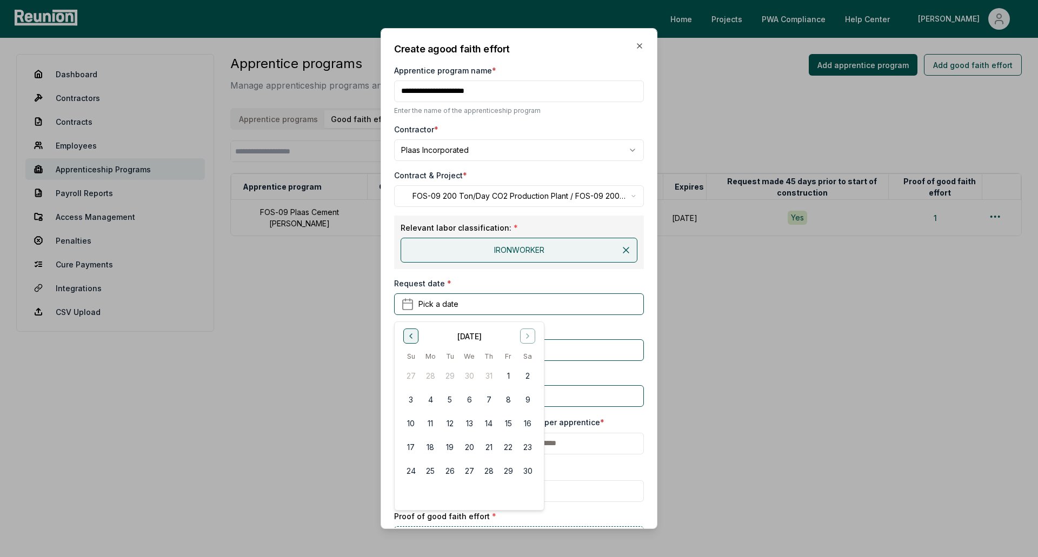
click at [409, 339] on icon "Go to previous month" at bounding box center [411, 336] width 9 height 9
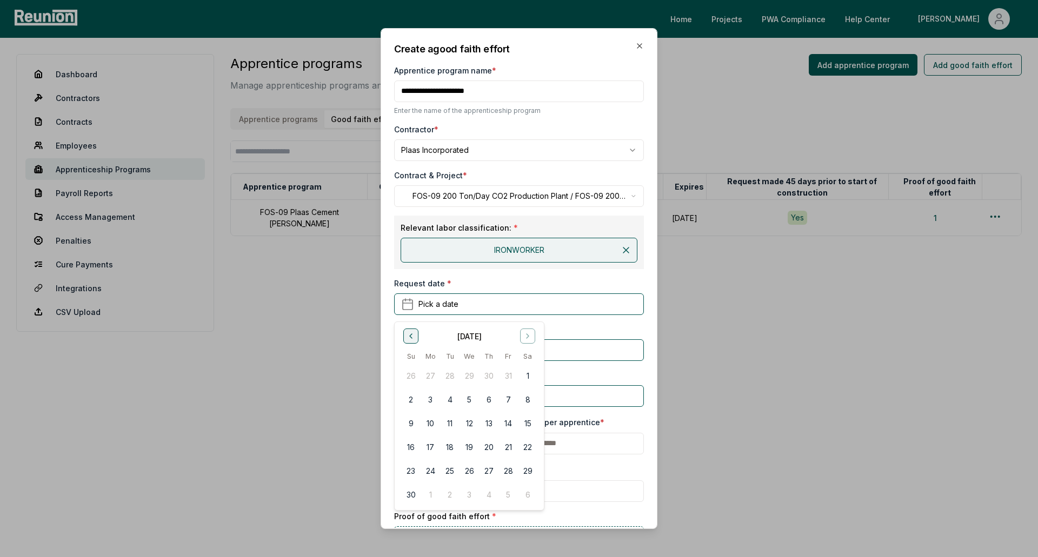
click at [409, 339] on icon "Go to previous month" at bounding box center [411, 336] width 9 height 9
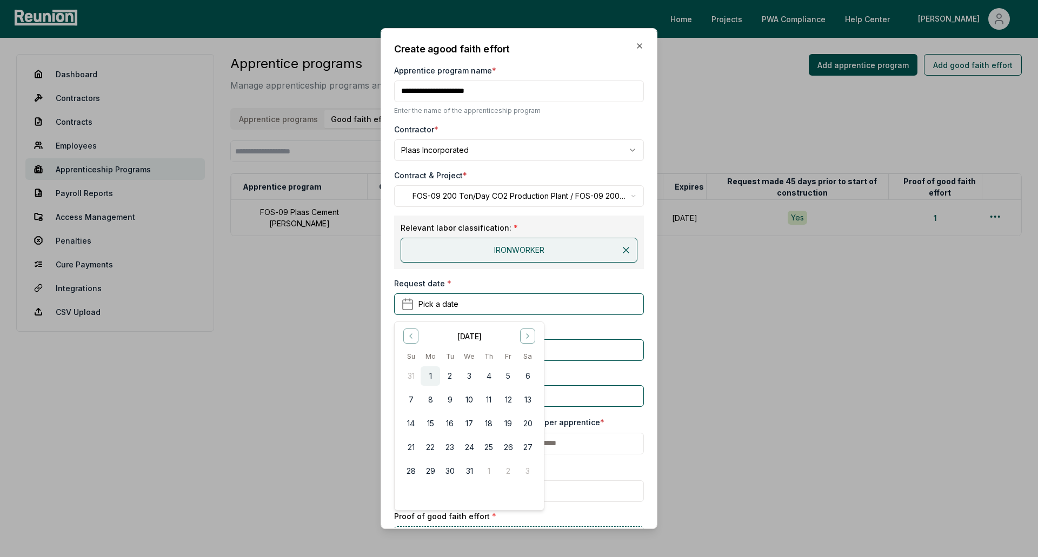
click at [424, 375] on button "1" at bounding box center [430, 376] width 19 height 19
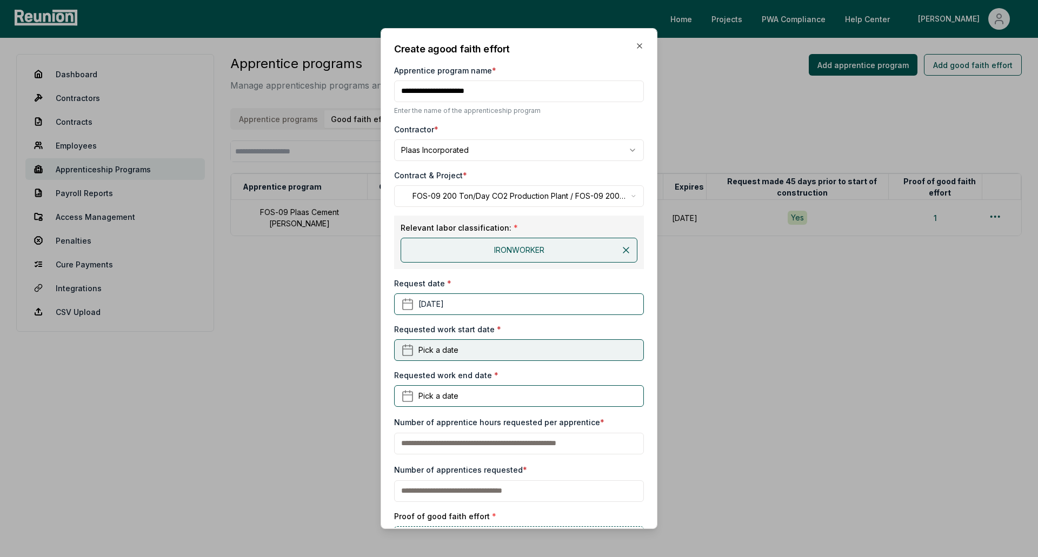
click at [424, 355] on span "Pick a date" at bounding box center [438, 349] width 40 height 11
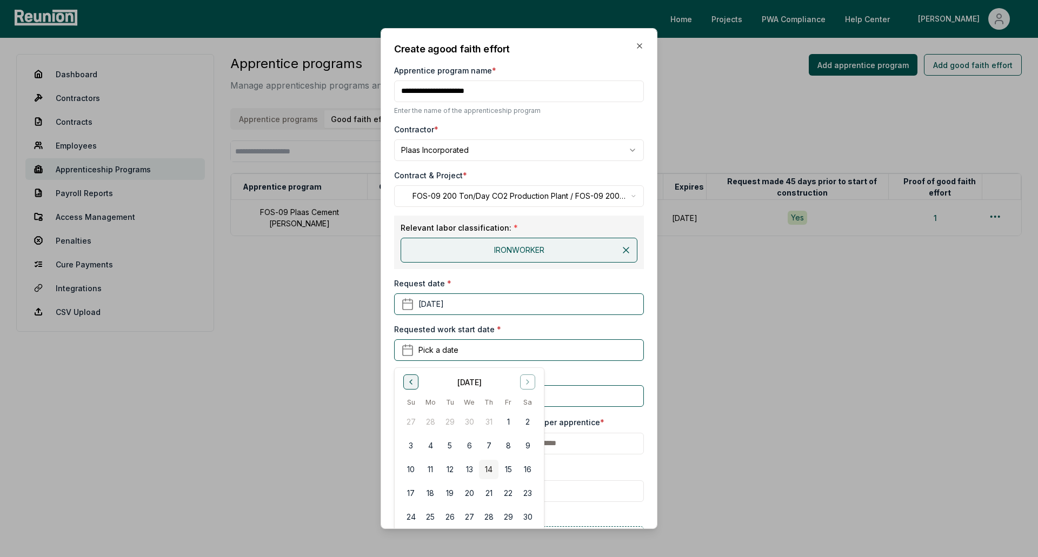
click at [412, 380] on icon "Go to previous month" at bounding box center [411, 382] width 9 height 9
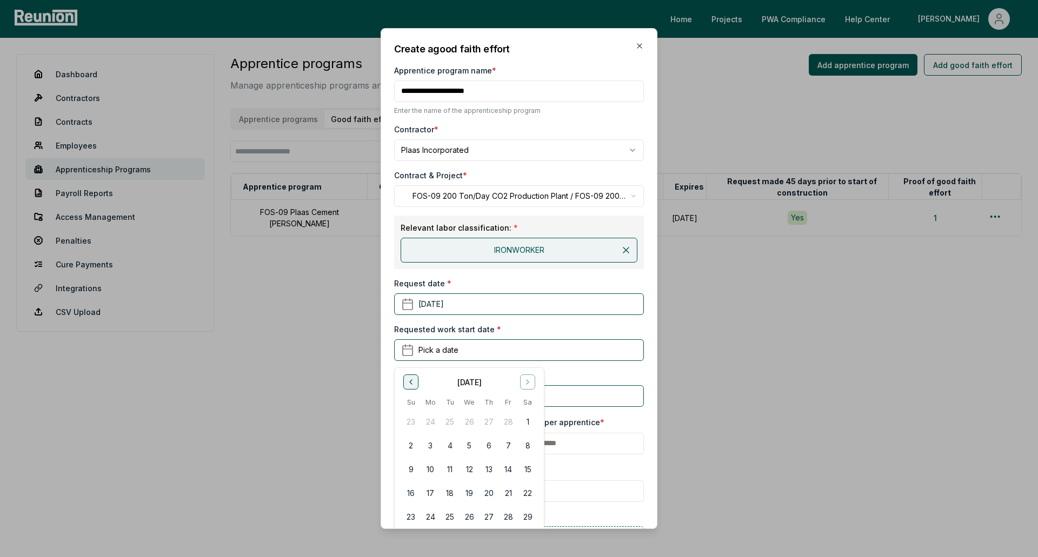
click at [412, 380] on icon "Go to previous month" at bounding box center [411, 382] width 9 height 9
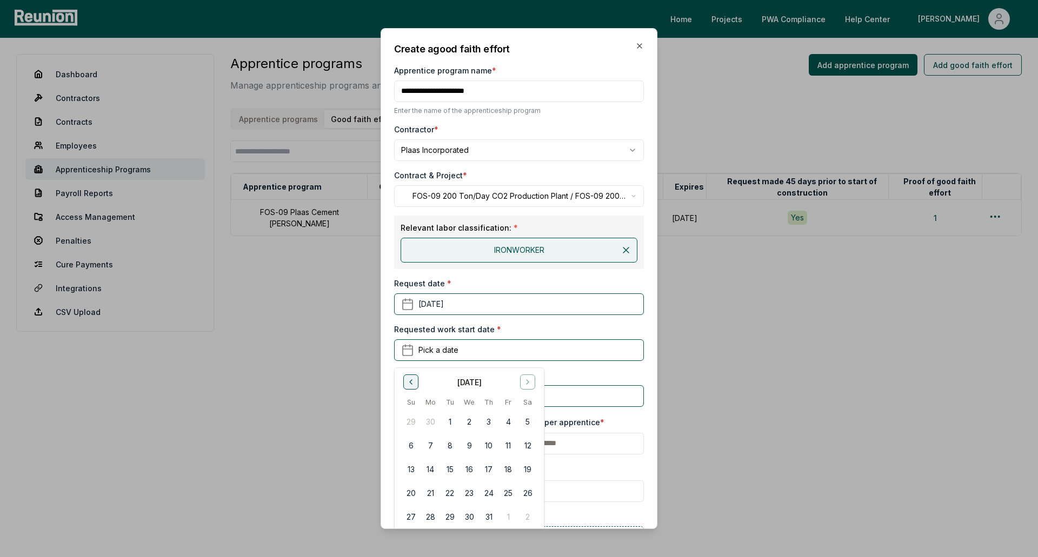
click at [412, 380] on icon "Go to previous month" at bounding box center [411, 382] width 9 height 9
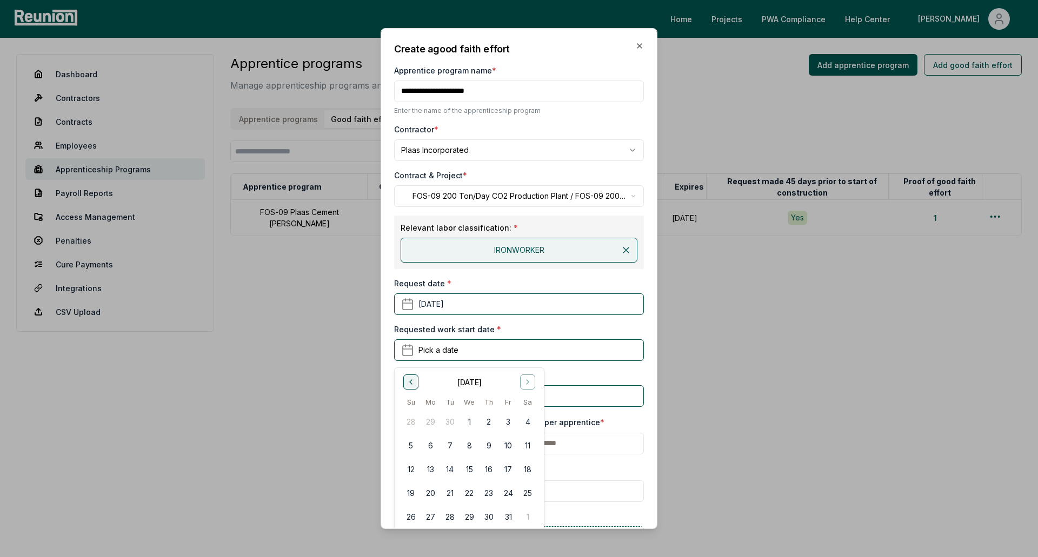
click at [412, 380] on icon "Go to previous month" at bounding box center [411, 382] width 9 height 9
click at [531, 388] on button "Go to next month" at bounding box center [527, 382] width 15 height 15
click at [529, 387] on icon "Go to next month" at bounding box center [527, 382] width 9 height 9
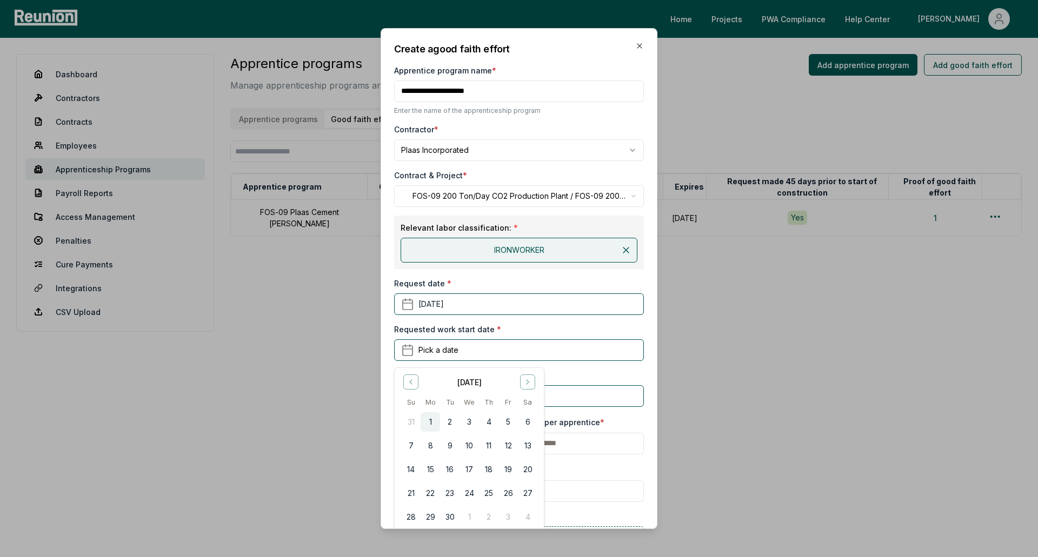
click at [431, 424] on button "1" at bounding box center [430, 421] width 19 height 19
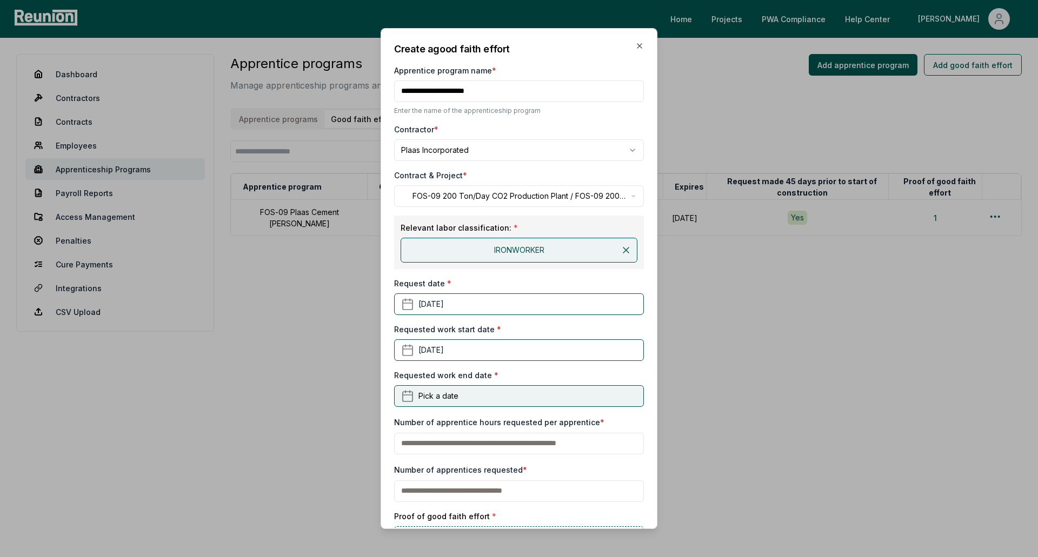
click at [441, 396] on span "Pick a date" at bounding box center [438, 395] width 40 height 11
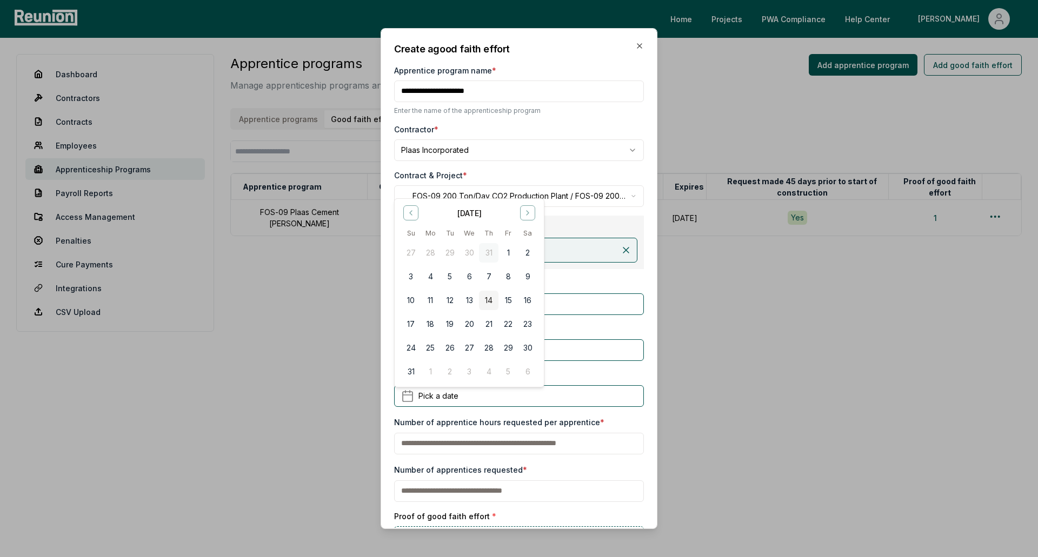
click at [487, 247] on button "31" at bounding box center [488, 252] width 19 height 19
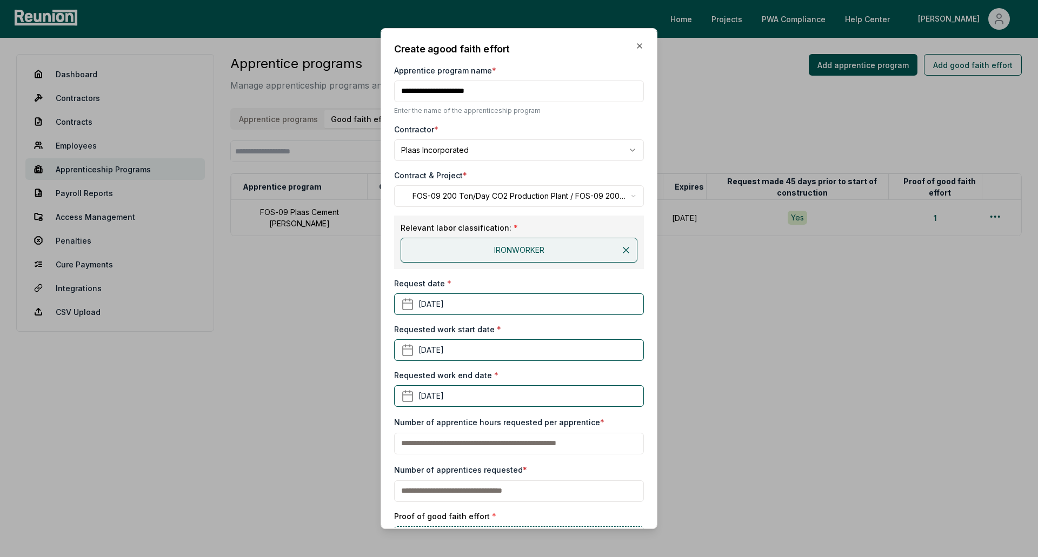
click at [512, 441] on input "text" at bounding box center [519, 444] width 250 height 22
type input "**"
click at [425, 488] on input "text" at bounding box center [519, 492] width 250 height 22
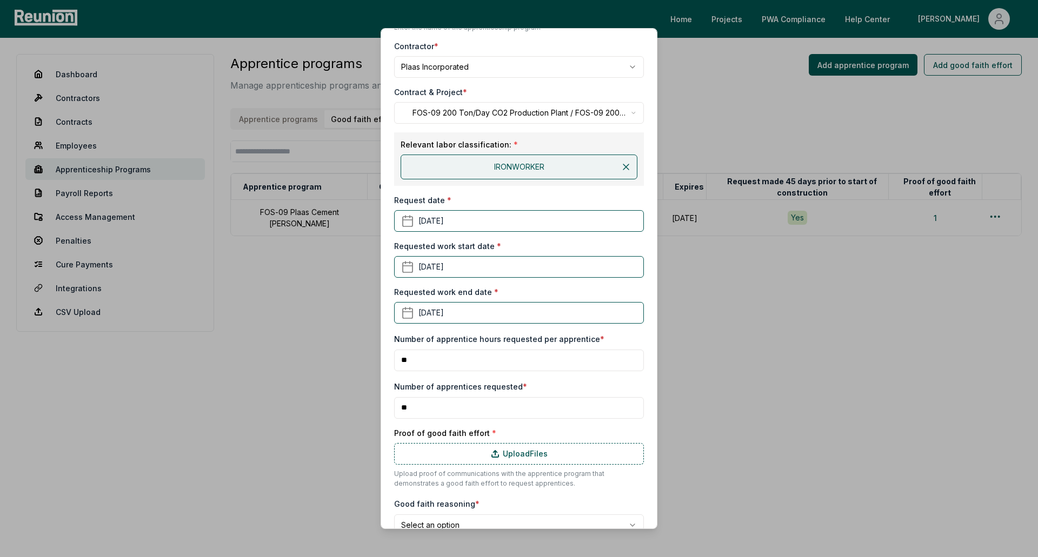
scroll to position [138, 0]
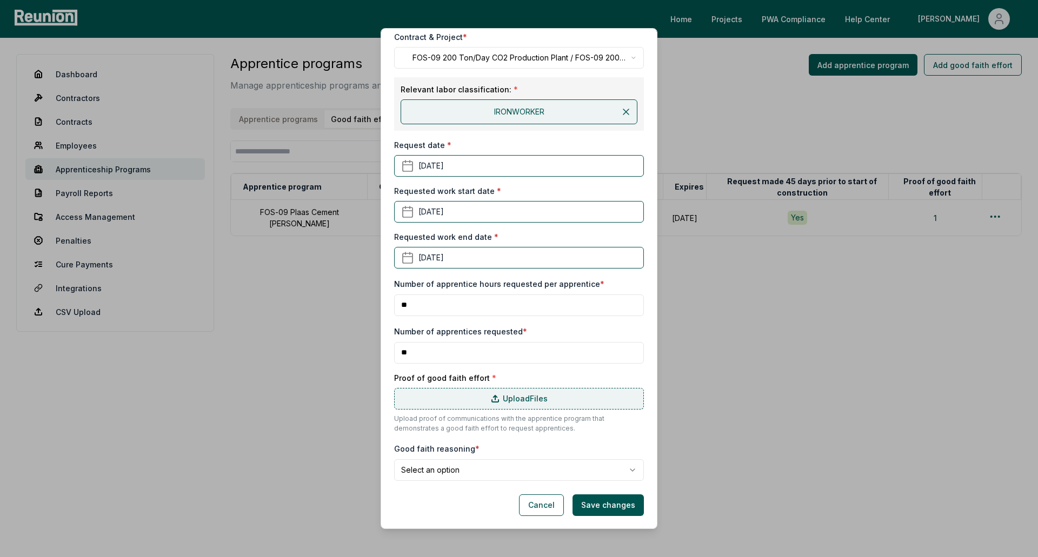
type input "**"
click at [455, 398] on label "Upload Files" at bounding box center [519, 399] width 250 height 22
click at [0, 0] on input "Upload Files" at bounding box center [0, 0] width 0 height 0
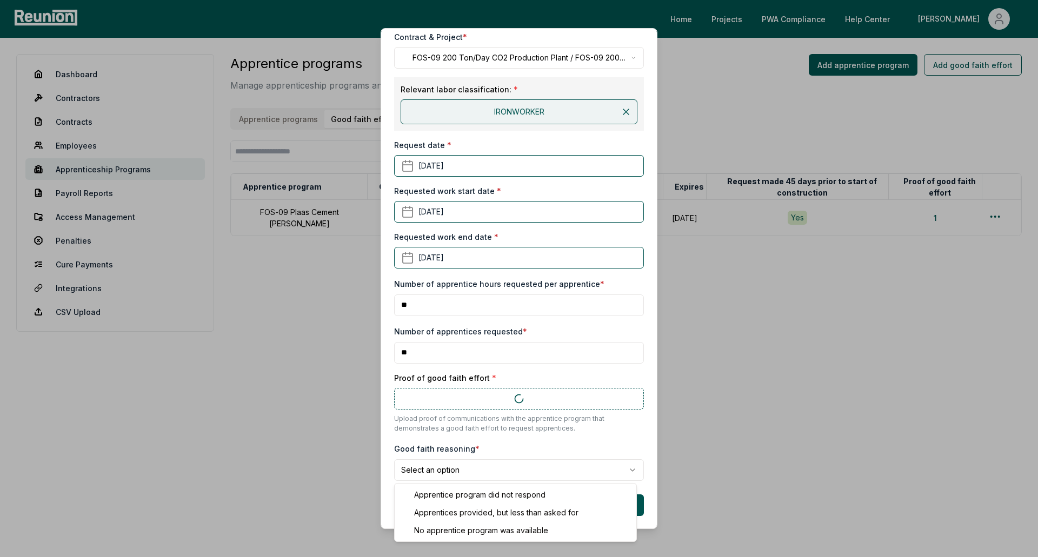
click at [435, 461] on body "**********" at bounding box center [519, 278] width 1038 height 557
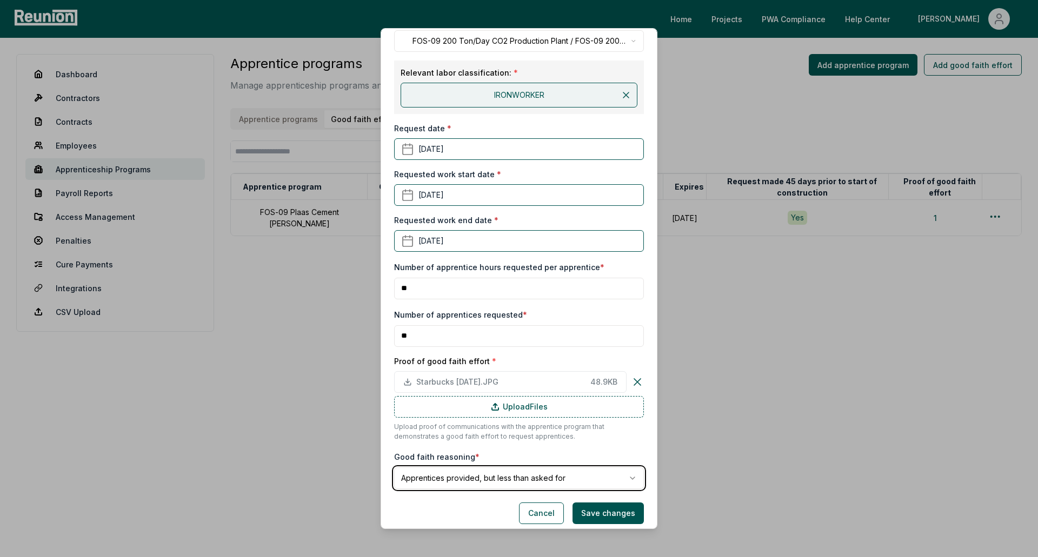
scroll to position [163, 0]
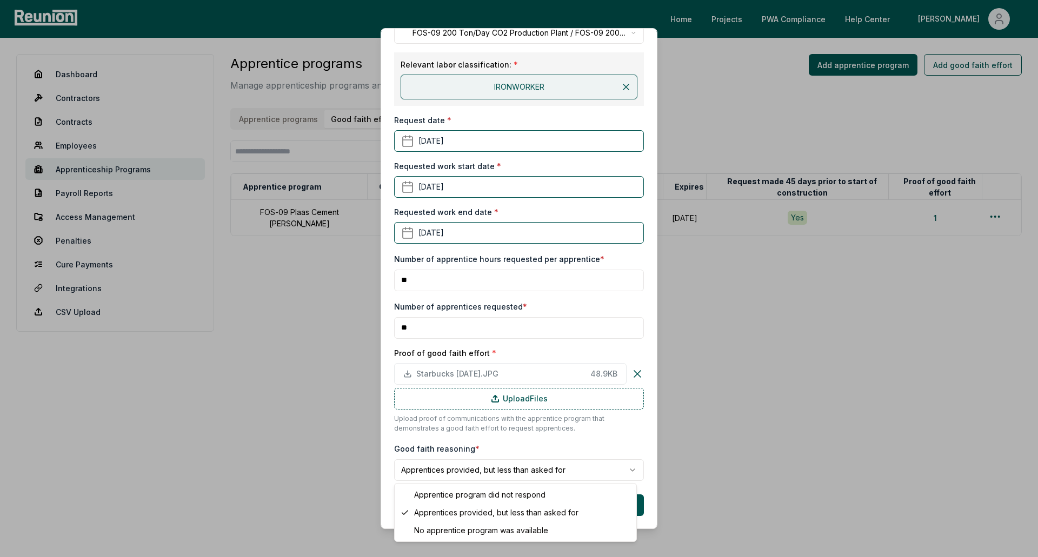
click at [447, 469] on body "**********" at bounding box center [519, 278] width 1038 height 557
select select "**********"
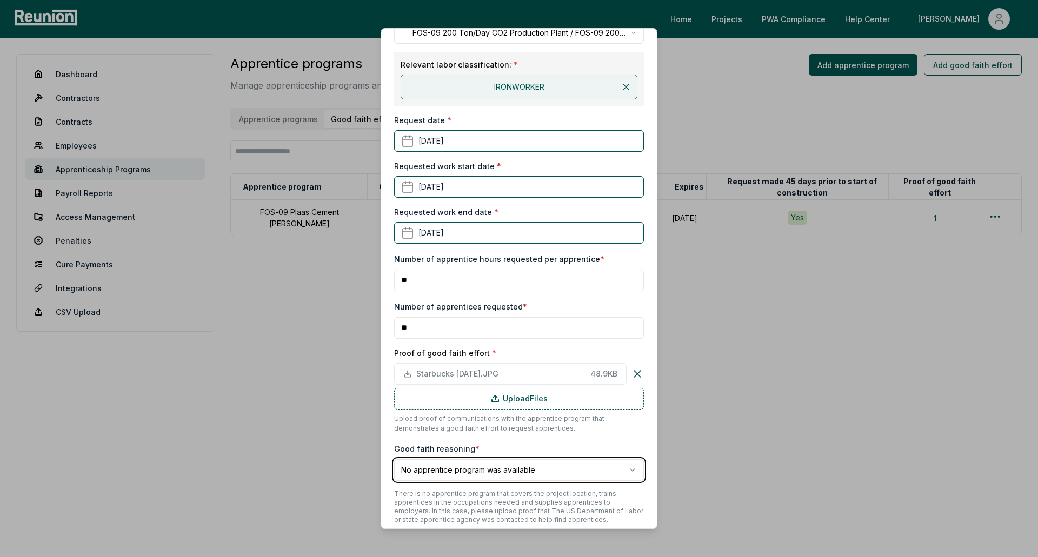
scroll to position [206, 0]
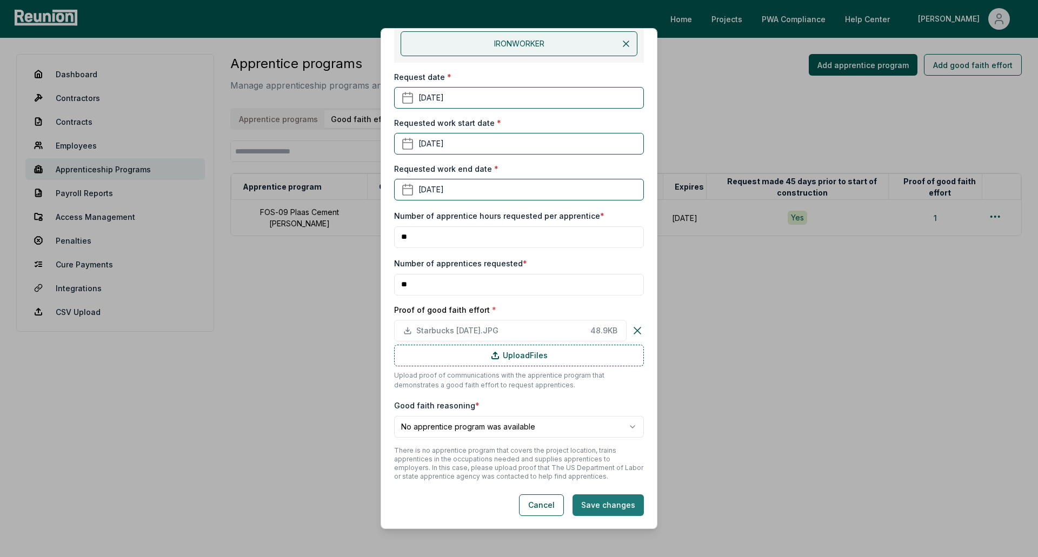
click at [625, 499] on button "Save changes" at bounding box center [607, 506] width 71 height 22
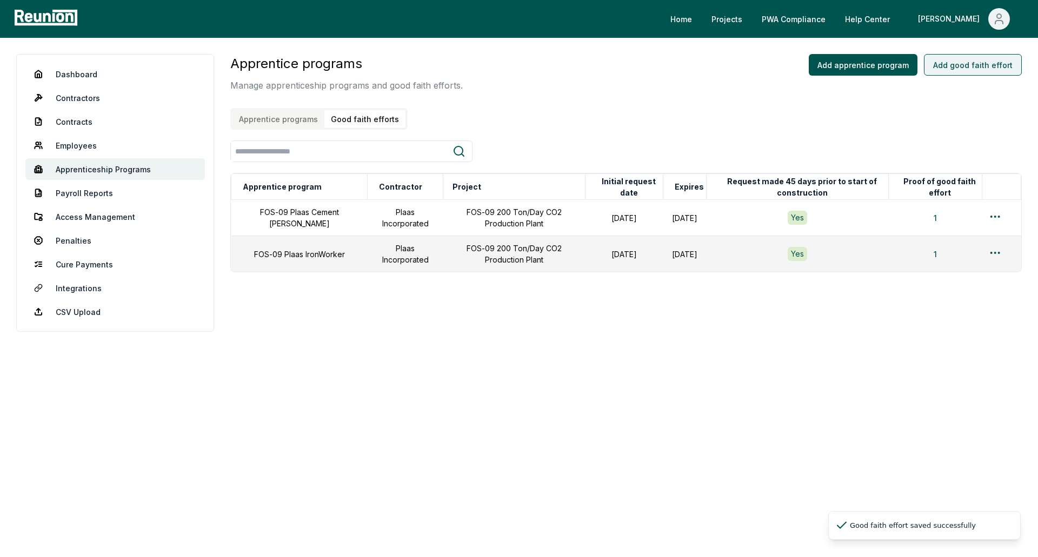
click at [945, 62] on button "Add good faith effort" at bounding box center [973, 65] width 98 height 22
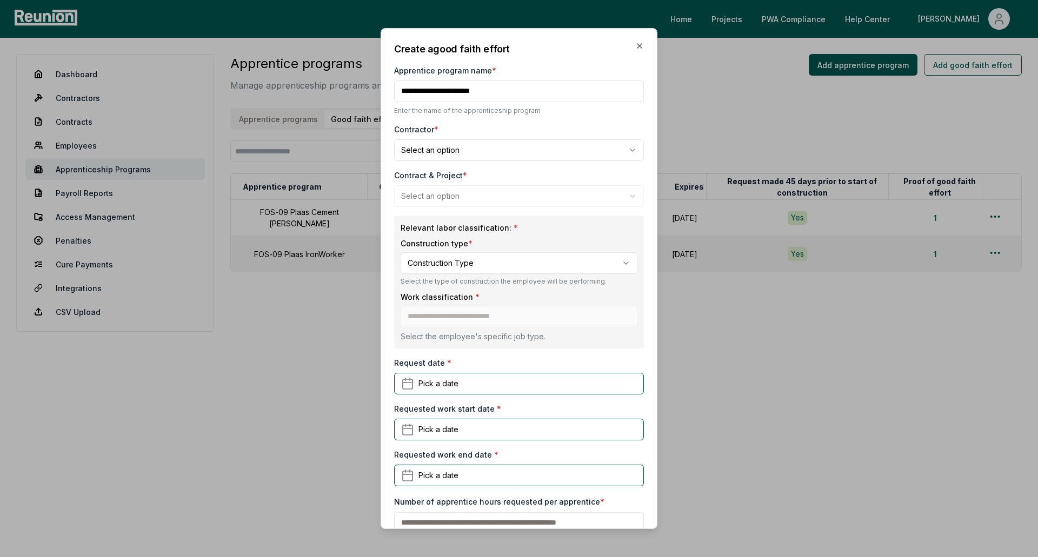
drag, startPoint x: 517, startPoint y: 91, endPoint x: 452, endPoint y: 91, distance: 64.3
click at [452, 91] on input "Apprentice program name *" at bounding box center [519, 92] width 250 height 22
type input "**********"
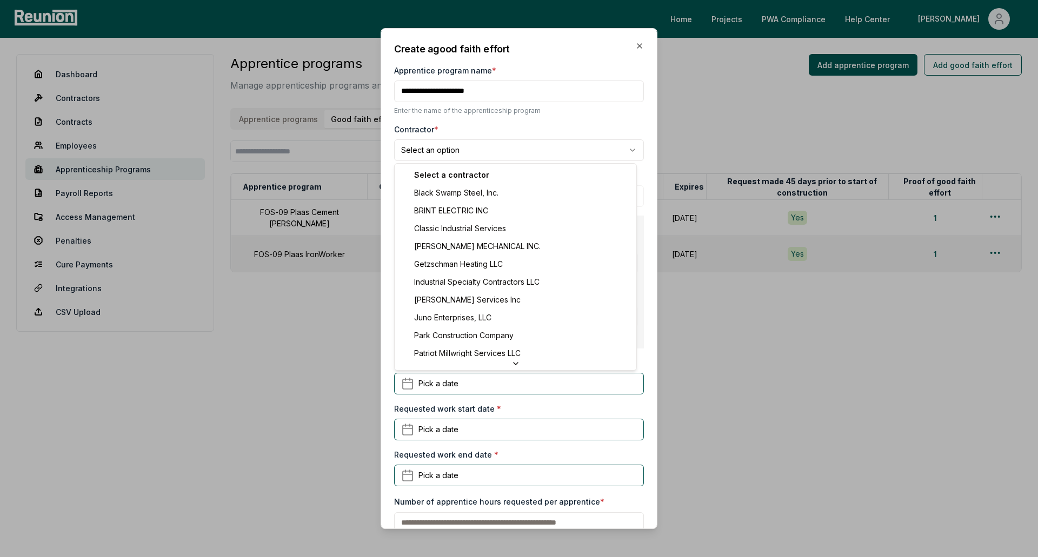
click at [511, 151] on body "Please visit us on your desktop We're working on making our marketplace mobile-…" at bounding box center [519, 278] width 1038 height 557
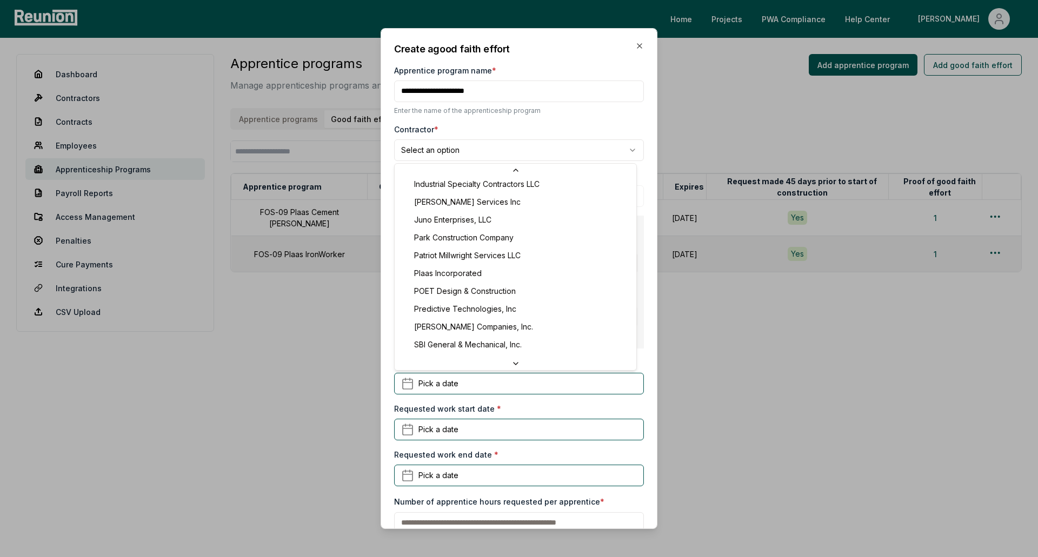
select select "**********"
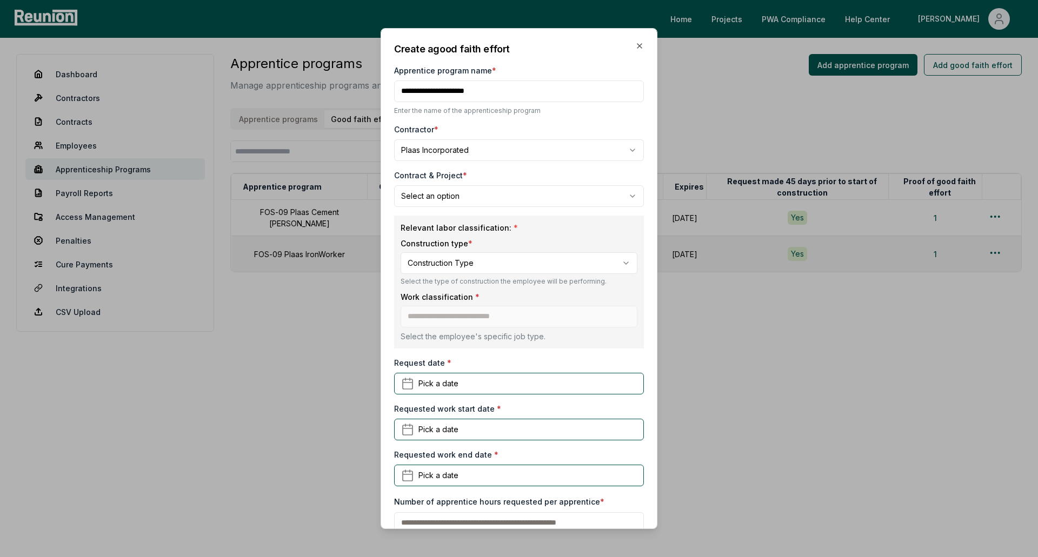
click at [472, 201] on body "Please visit us on your desktop We're working on making our marketplace mobile-…" at bounding box center [519, 278] width 1038 height 557
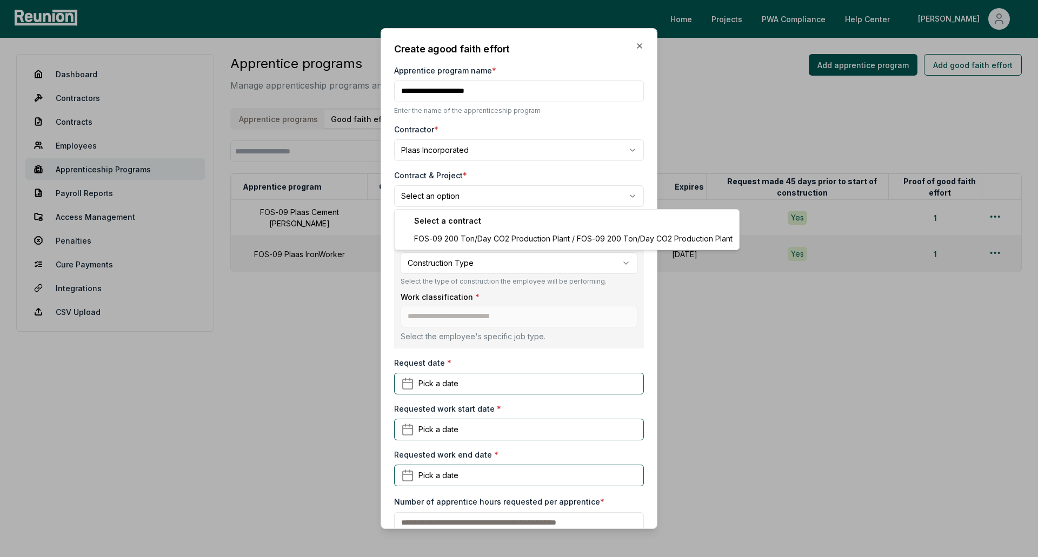
select select "**********"
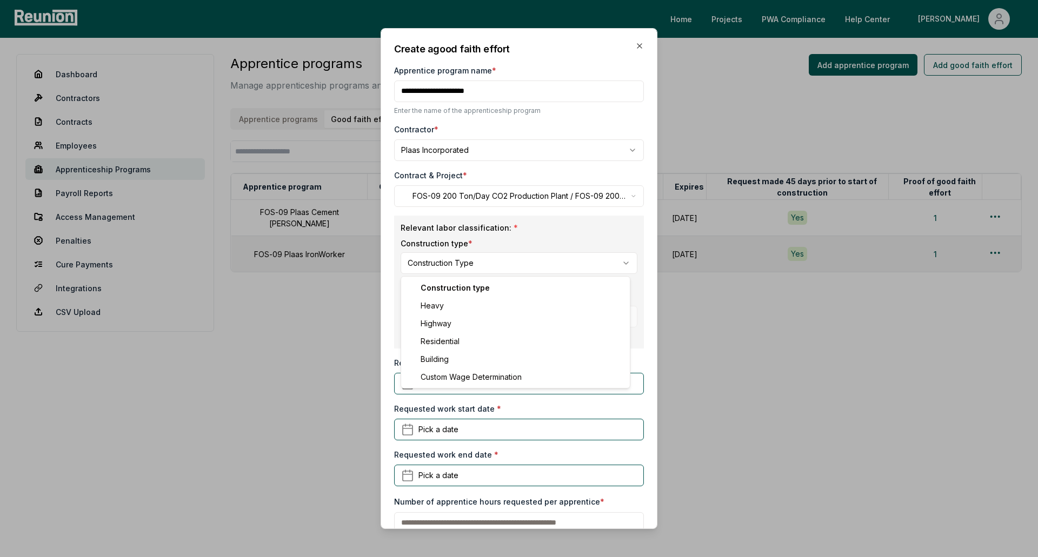
click at [476, 264] on body "Please visit us on your desktop We're working on making our marketplace mobile-…" at bounding box center [519, 278] width 1038 height 557
select select "*****"
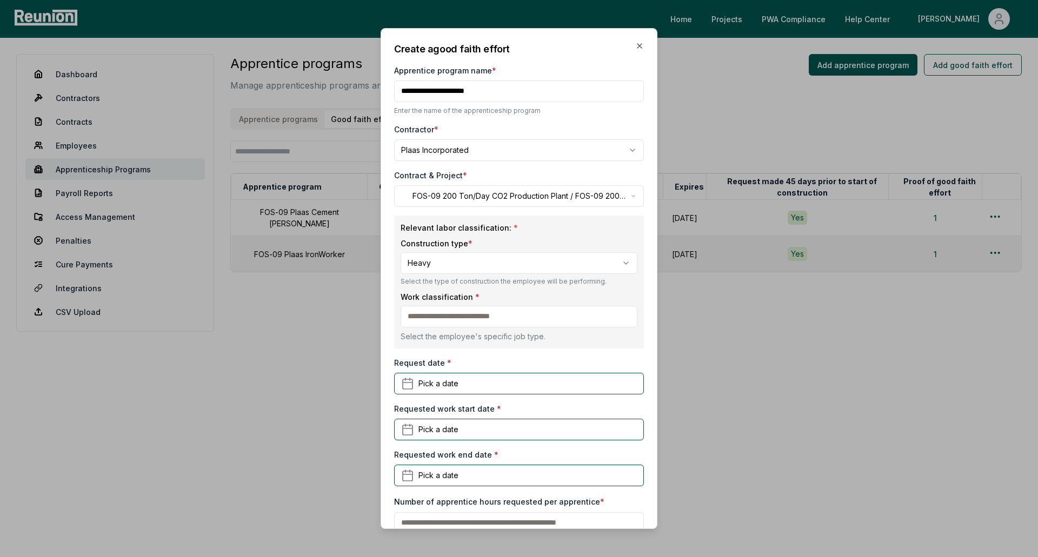
click at [479, 315] on input at bounding box center [519, 317] width 237 height 22
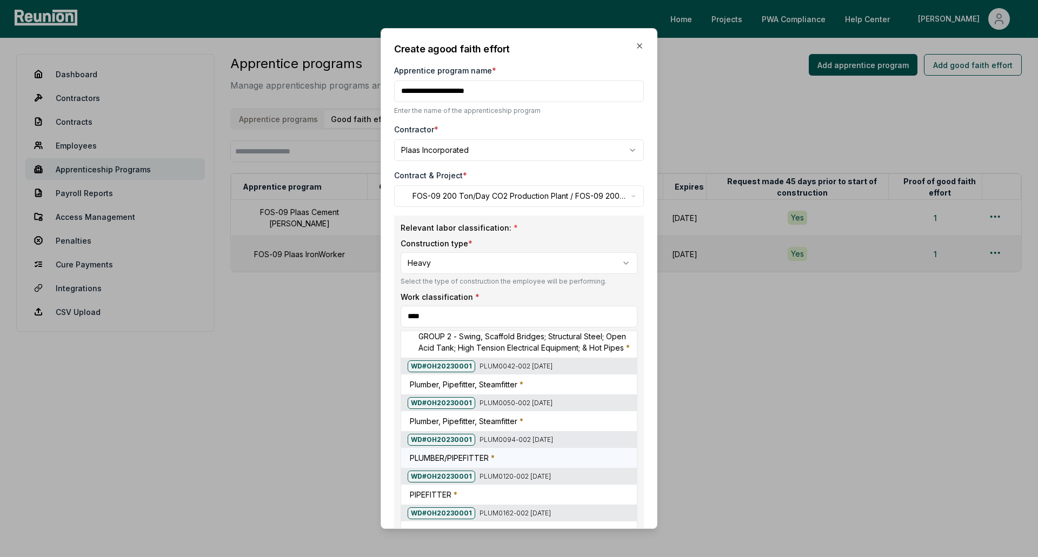
scroll to position [54, 0]
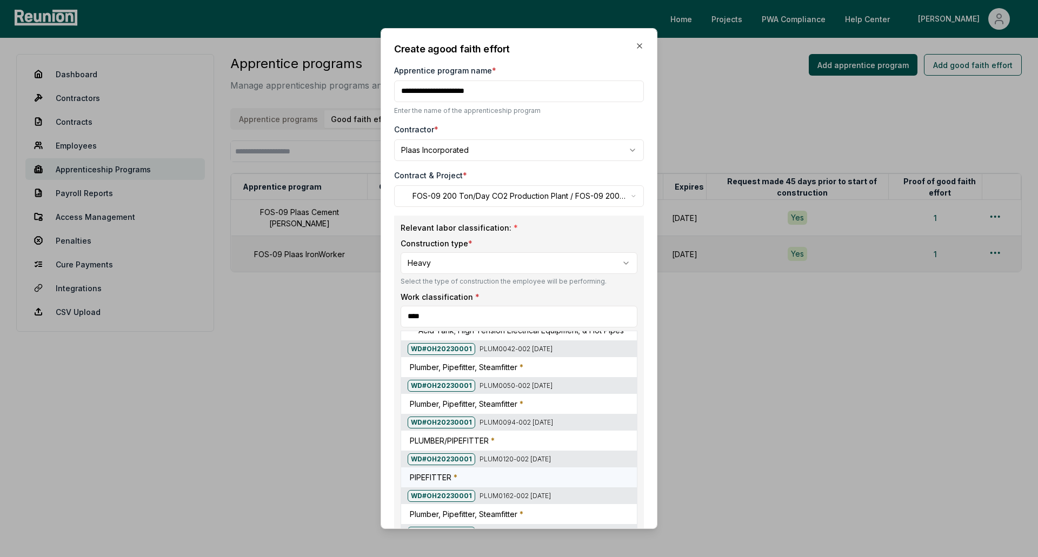
type input "****"
click at [456, 482] on span "*" at bounding box center [456, 477] width 4 height 9
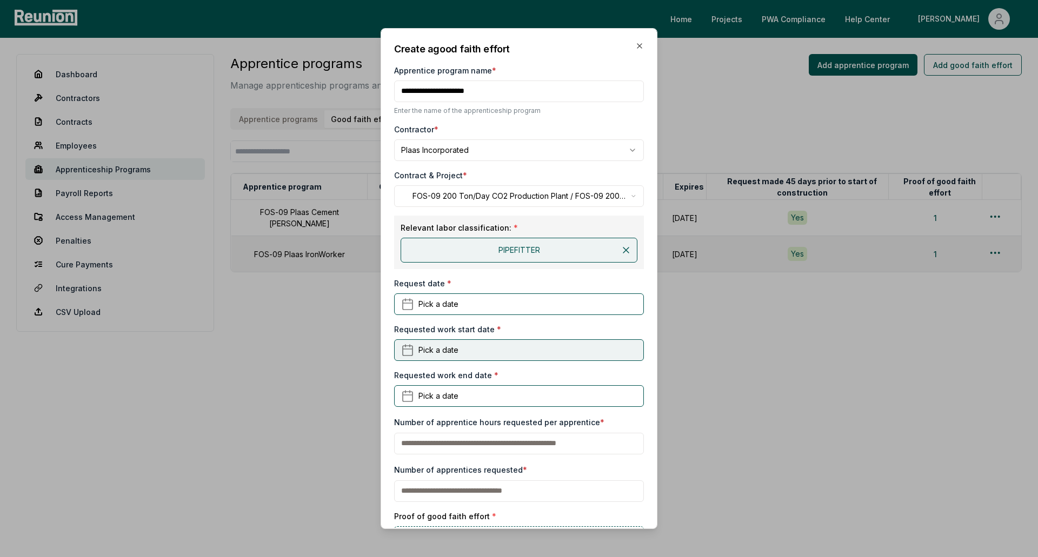
click at [487, 355] on button "Pick a date" at bounding box center [519, 350] width 250 height 22
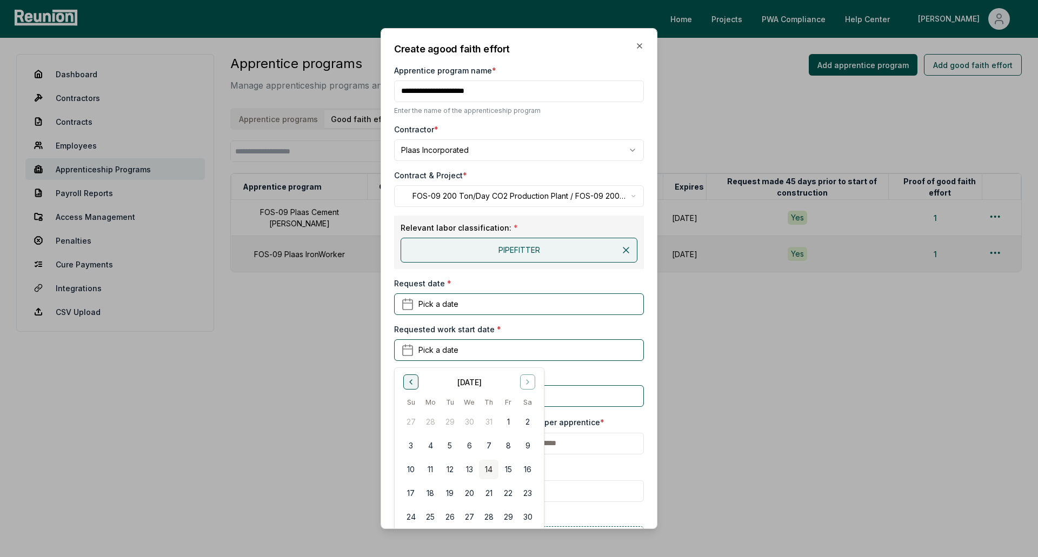
click at [409, 378] on icon "Go to previous month" at bounding box center [411, 382] width 9 height 9
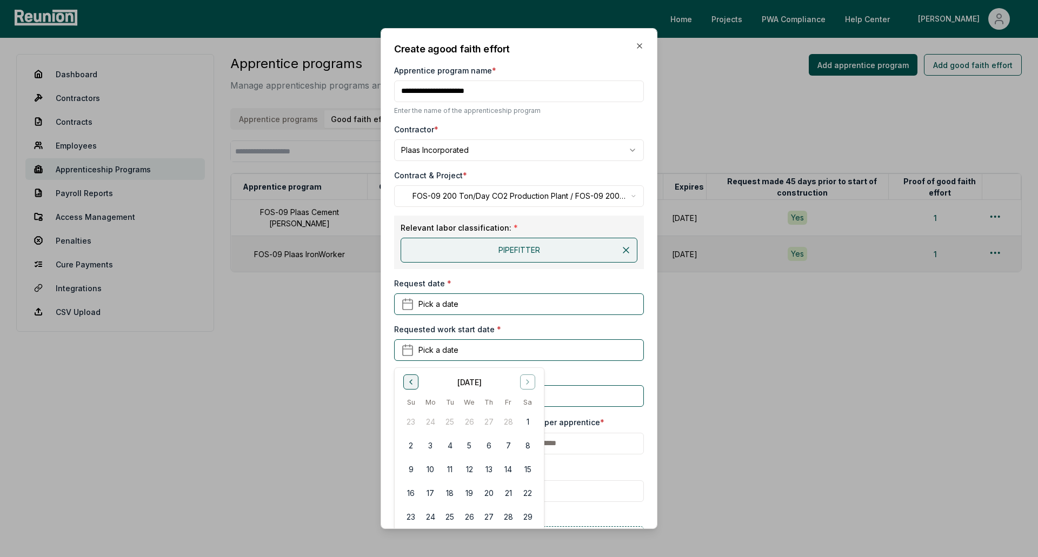
click at [409, 378] on icon "Go to previous month" at bounding box center [411, 382] width 9 height 9
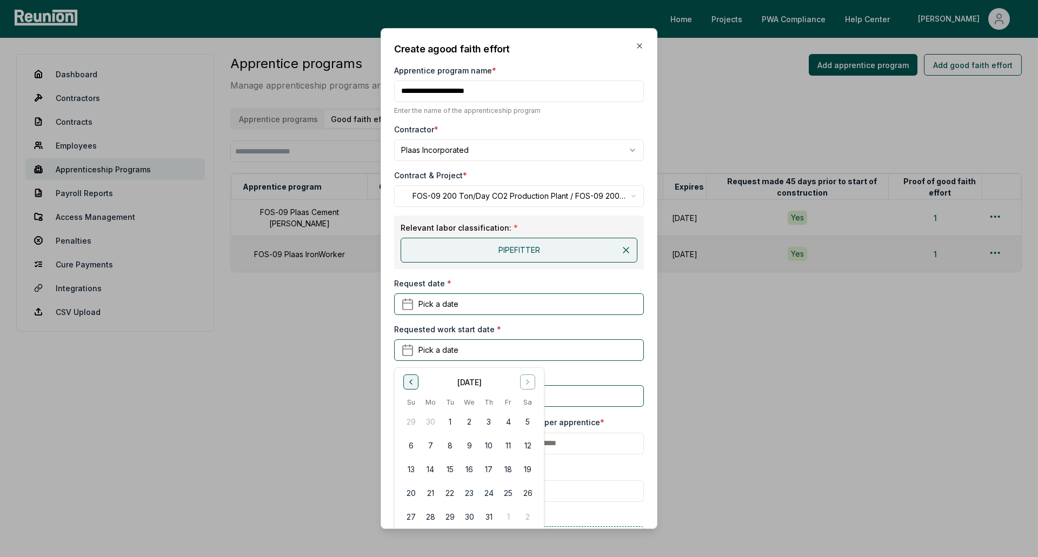
click at [409, 378] on icon "Go to previous month" at bounding box center [411, 382] width 9 height 9
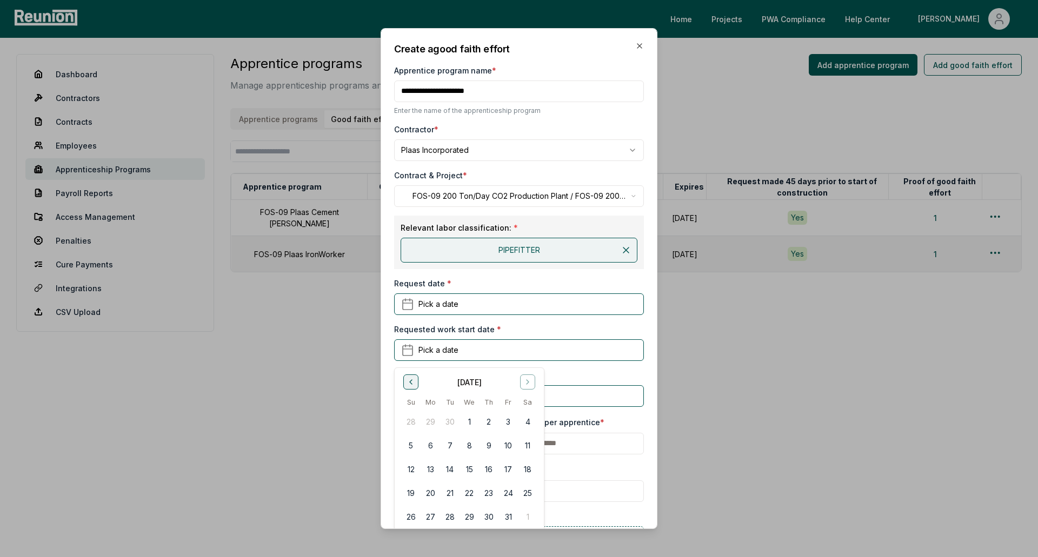
click at [409, 378] on icon "Go to previous month" at bounding box center [411, 382] width 9 height 9
click at [425, 422] on button "1" at bounding box center [430, 421] width 19 height 19
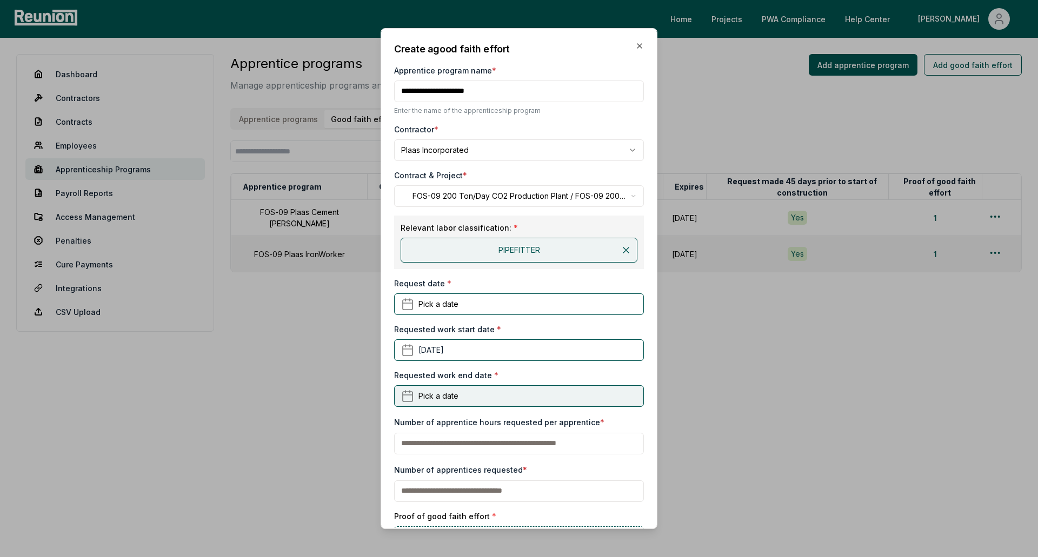
click at [436, 398] on span "Pick a date" at bounding box center [438, 395] width 40 height 11
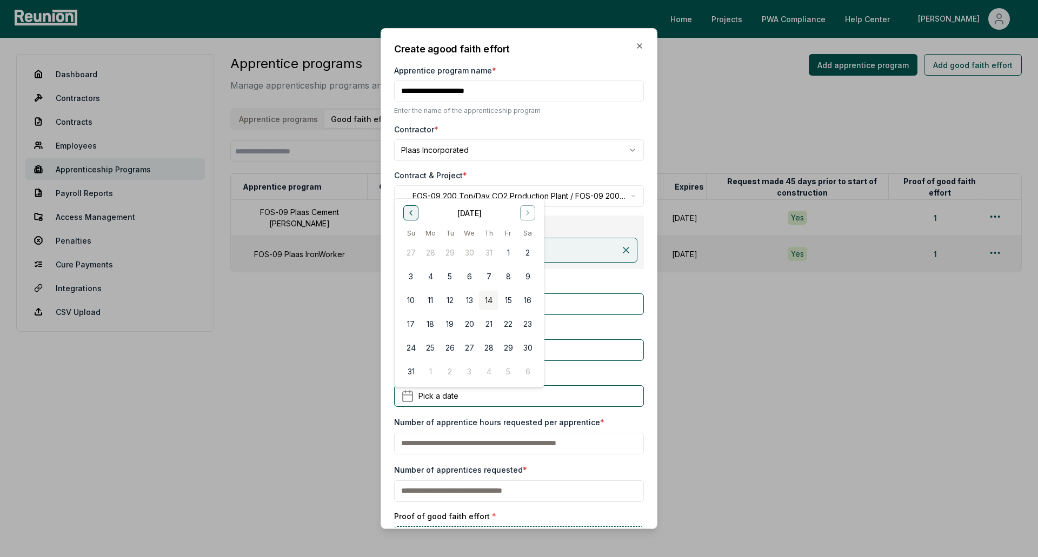
click at [415, 211] on button "Go to previous month" at bounding box center [410, 212] width 15 height 15
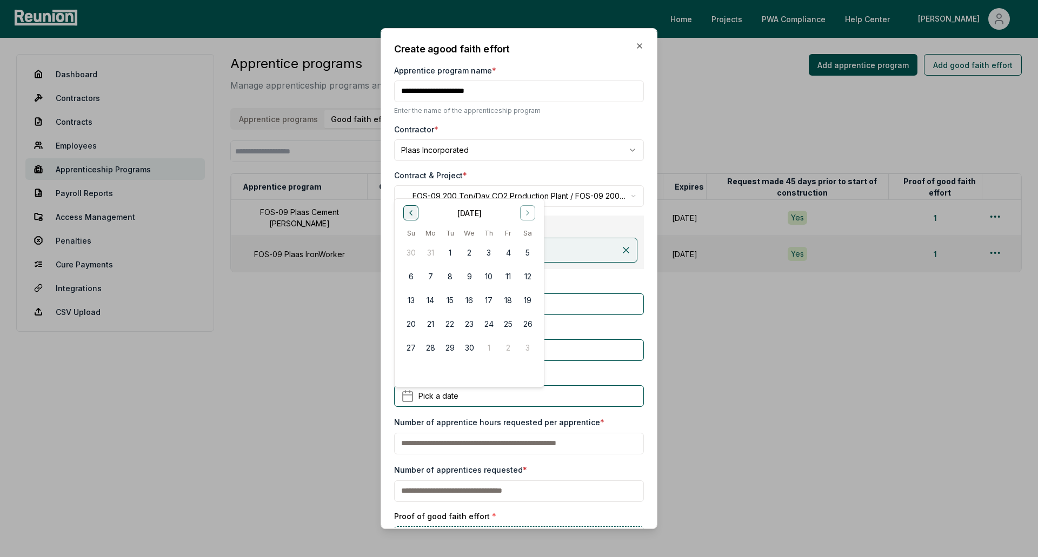
click at [415, 211] on button "Go to previous month" at bounding box center [410, 212] width 15 height 15
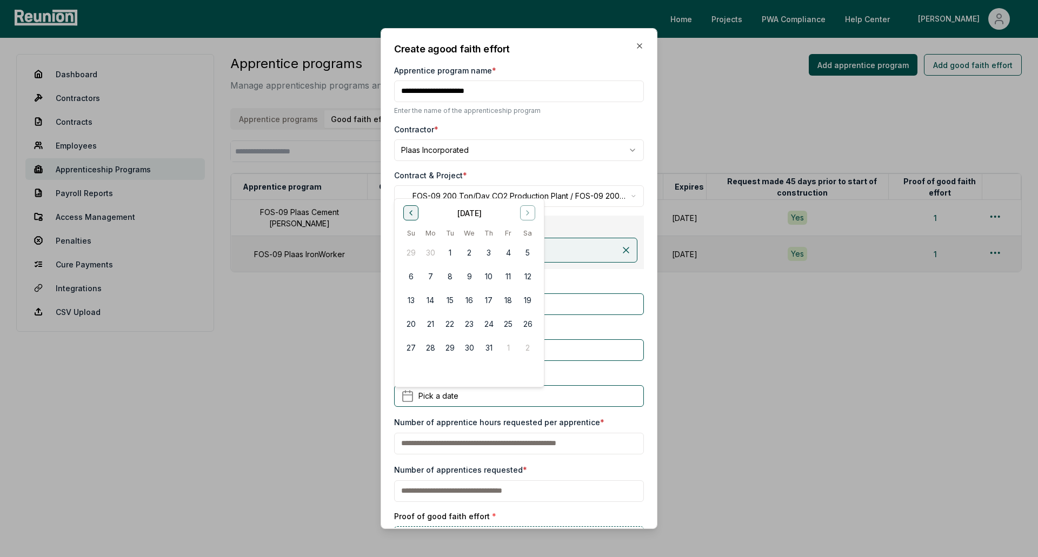
click at [415, 211] on button "Go to previous month" at bounding box center [410, 212] width 15 height 15
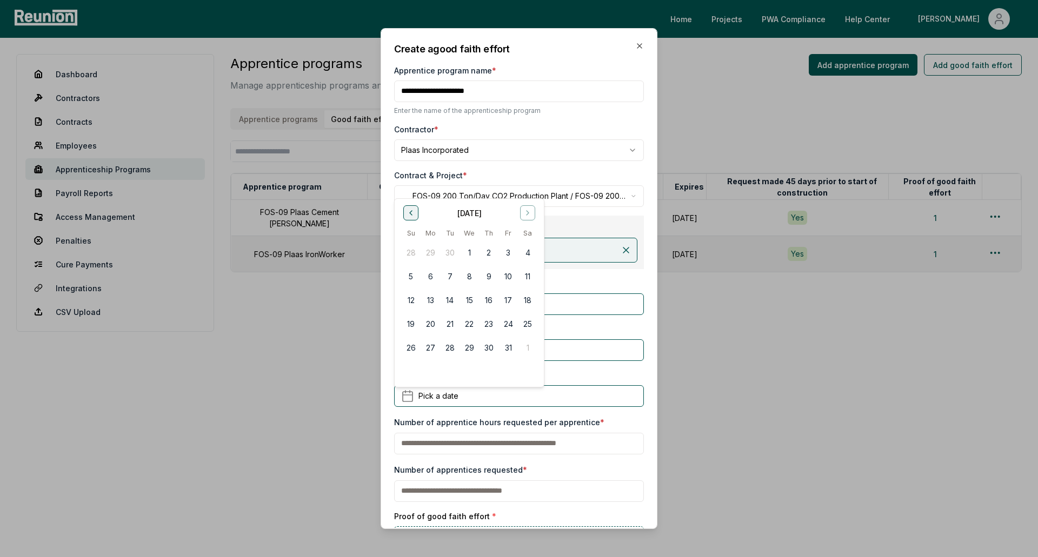
click at [415, 211] on button "Go to previous month" at bounding box center [410, 212] width 15 height 15
click at [521, 210] on button "Go to next month" at bounding box center [527, 212] width 15 height 15
click at [500, 250] on button "1" at bounding box center [507, 252] width 19 height 19
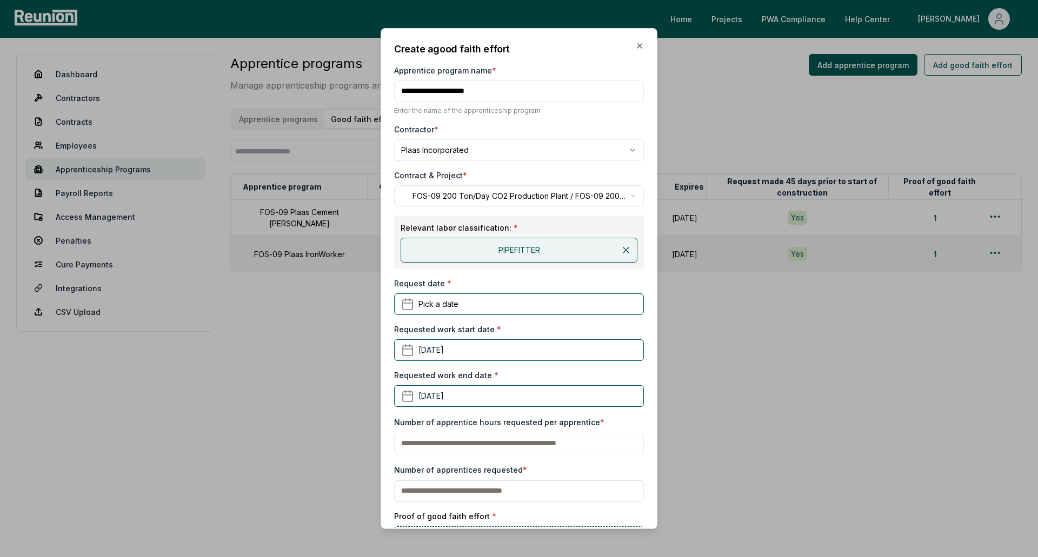
scroll to position [138, 0]
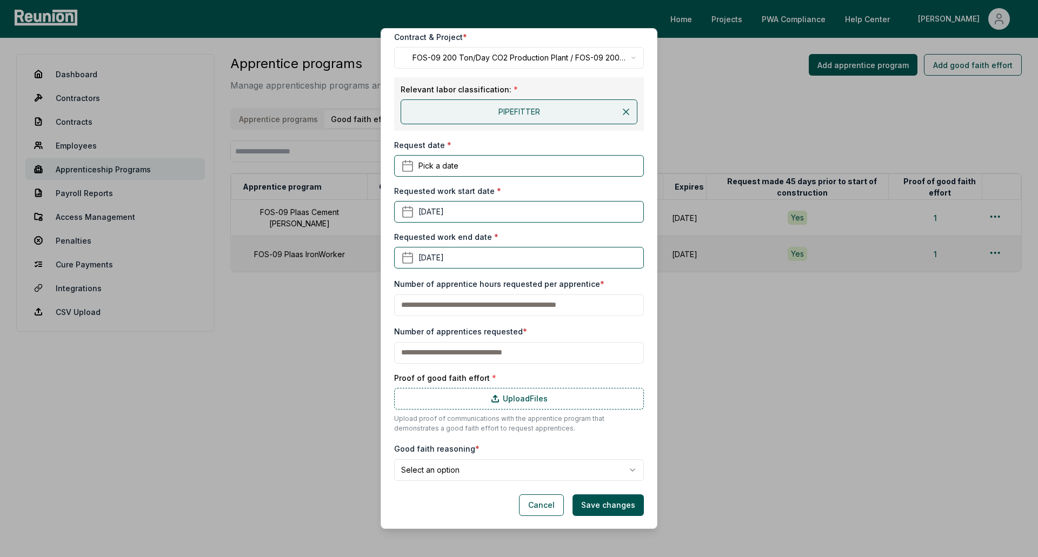
click at [477, 304] on input "text" at bounding box center [519, 306] width 250 height 22
type input "**"
click at [479, 348] on input "text" at bounding box center [519, 353] width 250 height 22
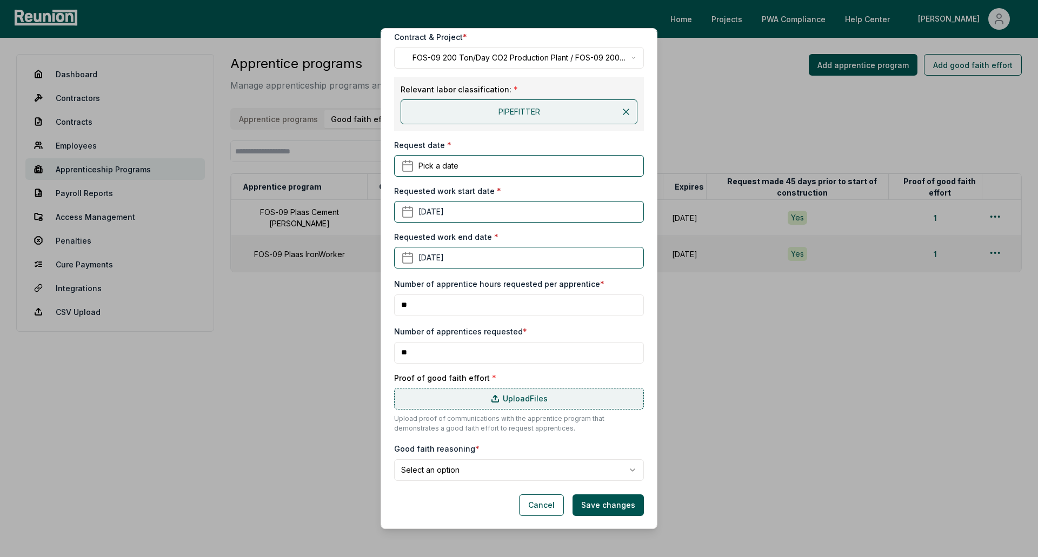
type input "**"
click at [483, 394] on label "Upload Files" at bounding box center [519, 399] width 250 height 22
click at [0, 0] on input "Upload Files" at bounding box center [0, 0] width 0 height 0
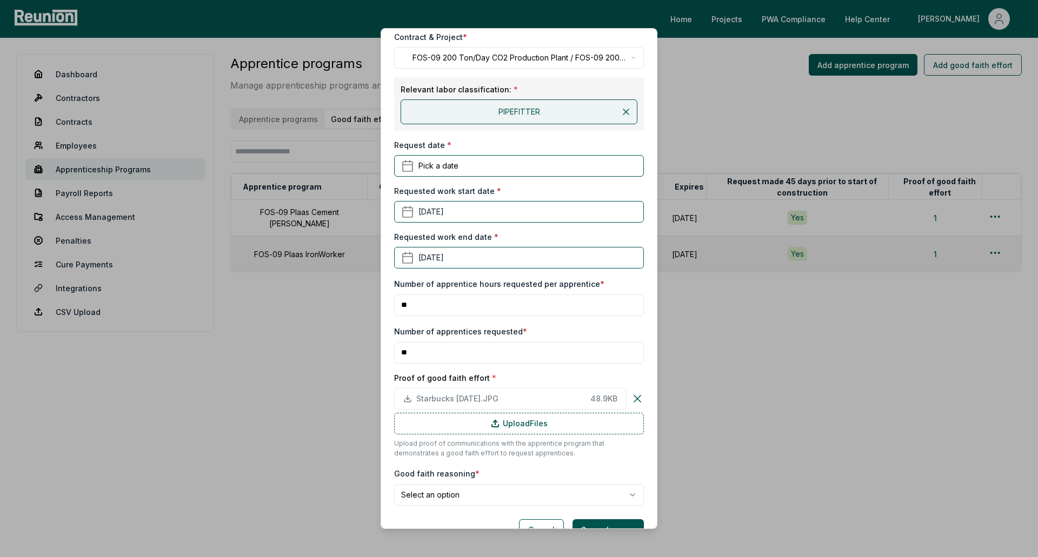
click at [463, 474] on label "Good faith reasoning *" at bounding box center [436, 473] width 85 height 9
click at [463, 489] on body "Please visit us on your desktop We're working on making our marketplace mobile-…" at bounding box center [519, 278] width 1038 height 557
select select "**********"
click at [585, 519] on button "Save changes" at bounding box center [607, 530] width 71 height 22
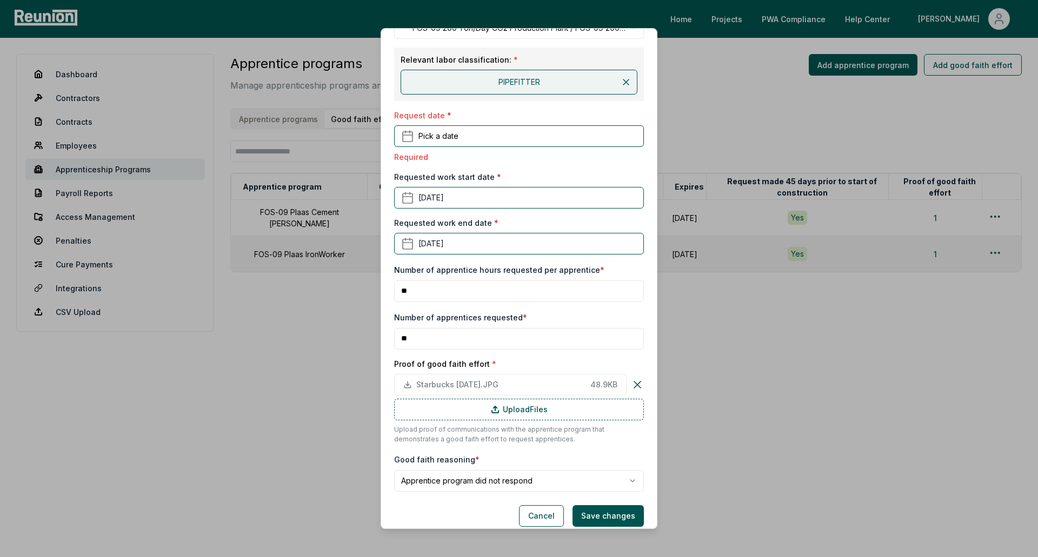
scroll to position [179, 0]
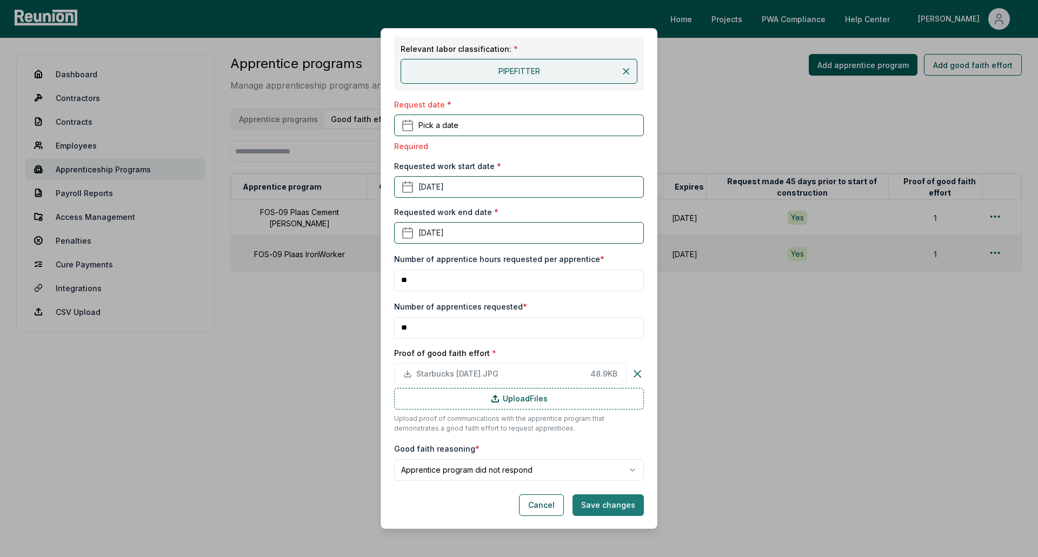
click at [594, 510] on button "Save changes" at bounding box center [607, 506] width 71 height 22
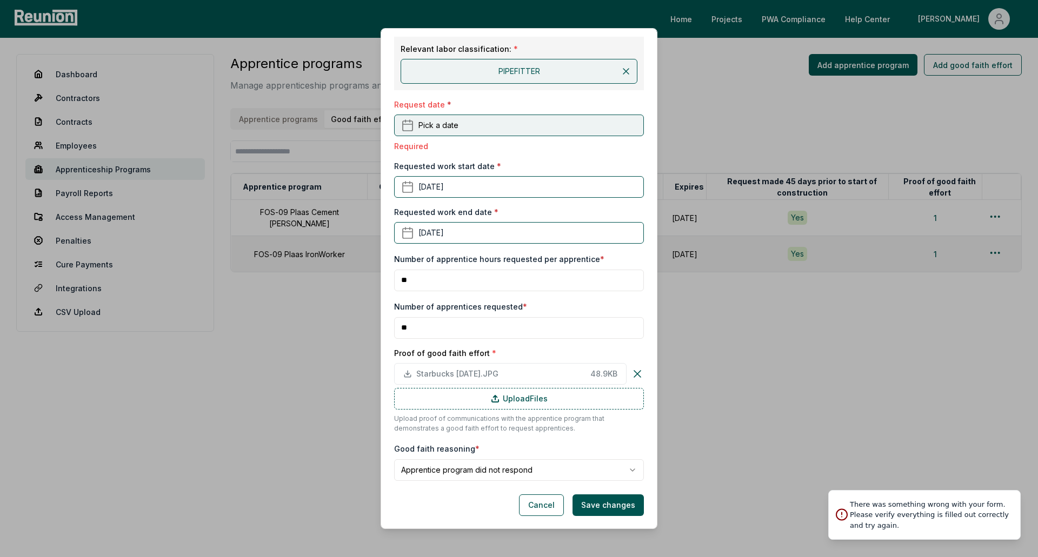
click at [444, 129] on span "Pick a date" at bounding box center [438, 124] width 40 height 11
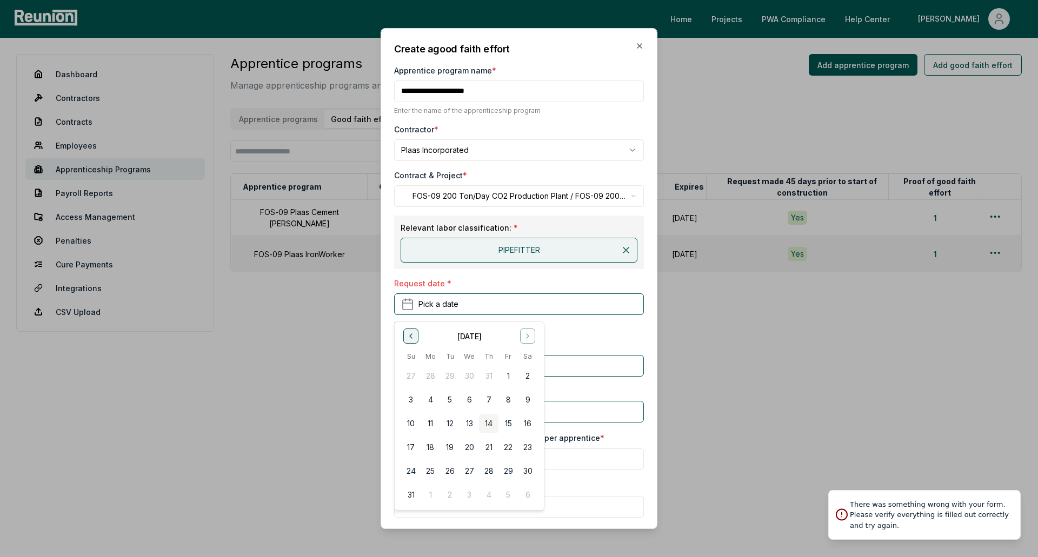
click at [414, 332] on icon "Go to previous month" at bounding box center [411, 336] width 9 height 9
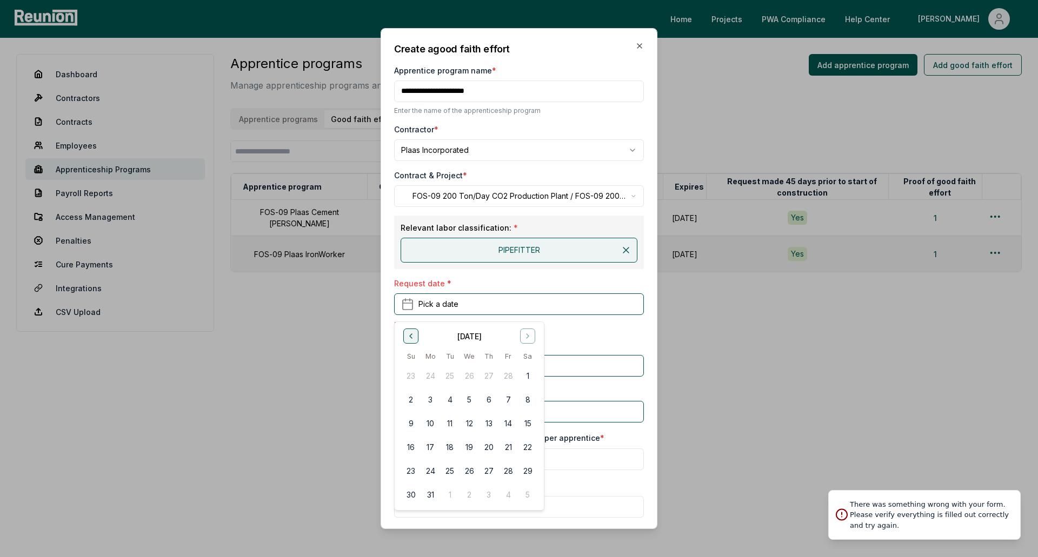
click at [414, 332] on icon "Go to previous month" at bounding box center [411, 336] width 9 height 9
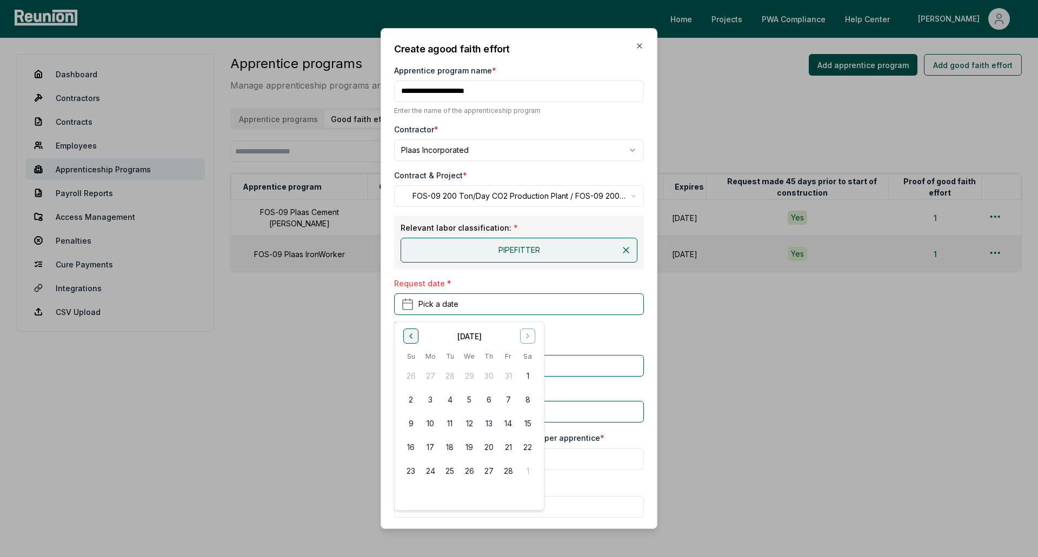
click at [414, 332] on icon "Go to previous month" at bounding box center [411, 336] width 9 height 9
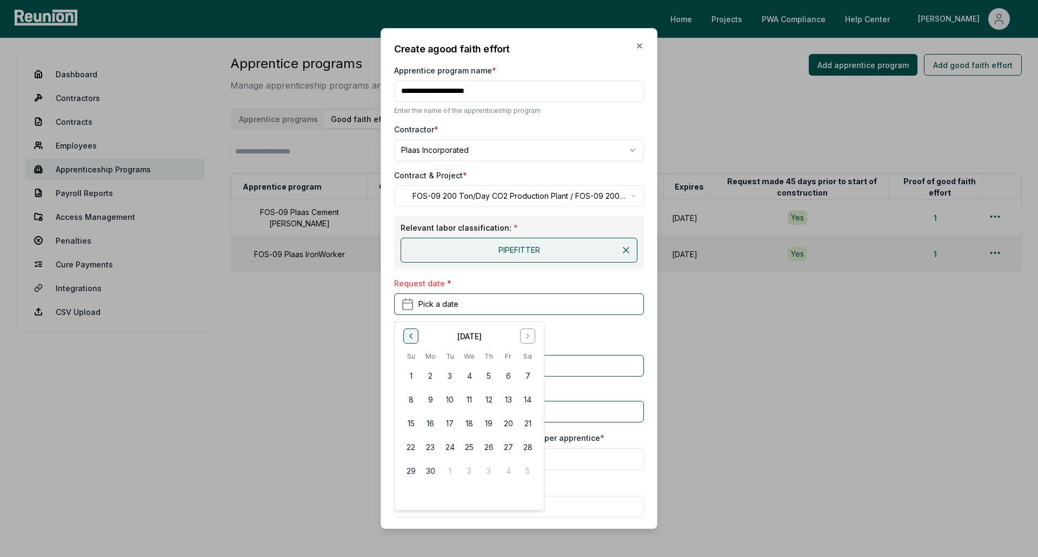
click at [414, 332] on icon "Go to previous month" at bounding box center [411, 336] width 9 height 9
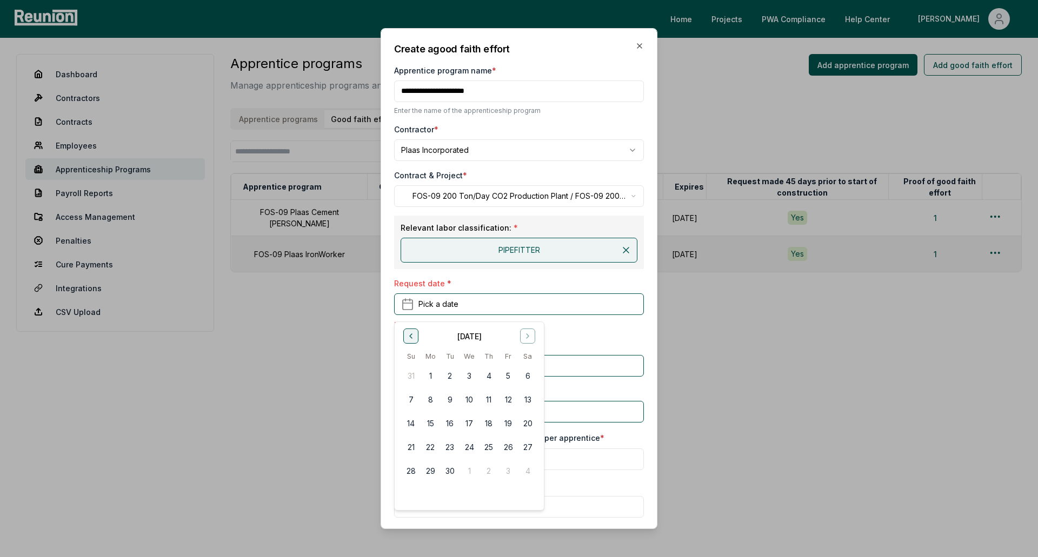
click at [414, 332] on icon "Go to previous month" at bounding box center [411, 336] width 9 height 9
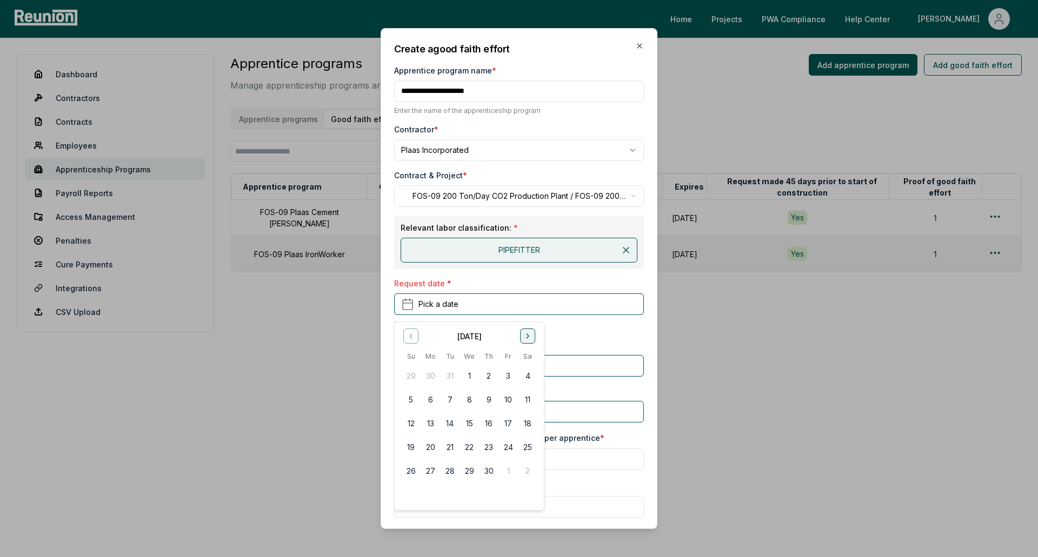
click at [524, 335] on icon "Go to next month" at bounding box center [527, 336] width 9 height 9
click at [430, 373] on button "1" at bounding box center [430, 376] width 19 height 19
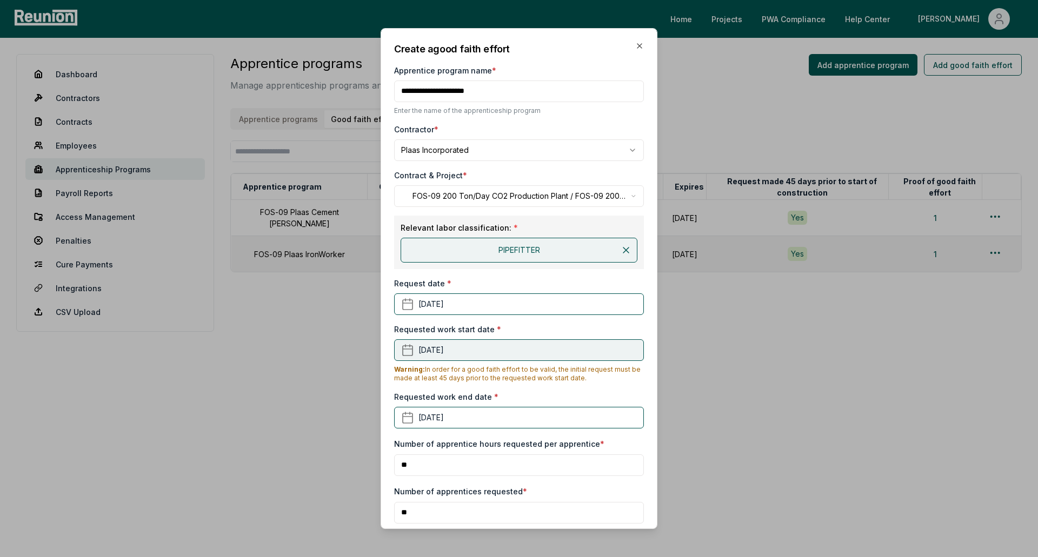
click at [465, 348] on button "January 1st, 2024" at bounding box center [519, 350] width 250 height 22
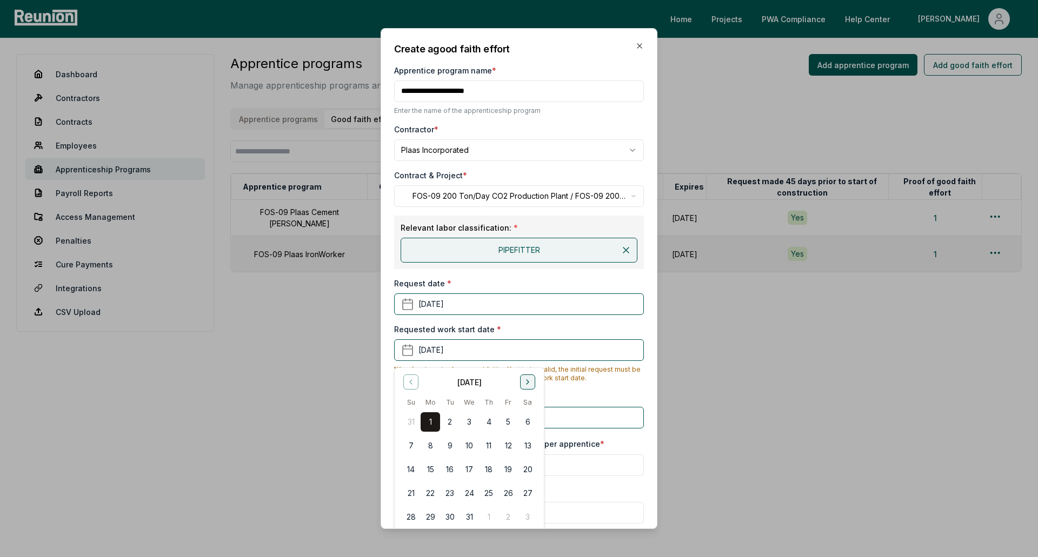
click at [529, 380] on icon "Go to next month" at bounding box center [527, 382] width 9 height 9
click at [509, 422] on button "1" at bounding box center [507, 421] width 19 height 19
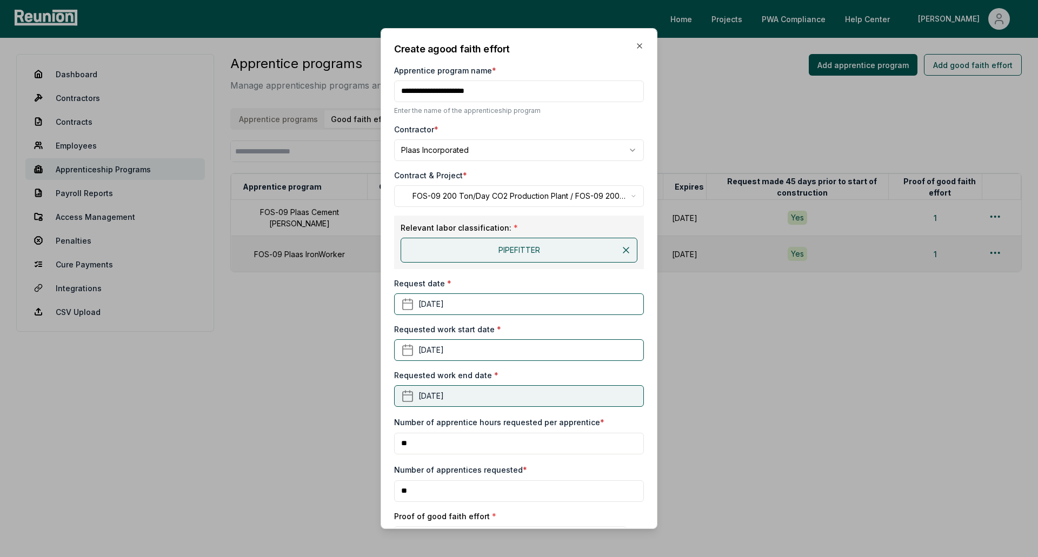
click at [466, 401] on button "March 1st, 2024" at bounding box center [519, 396] width 250 height 22
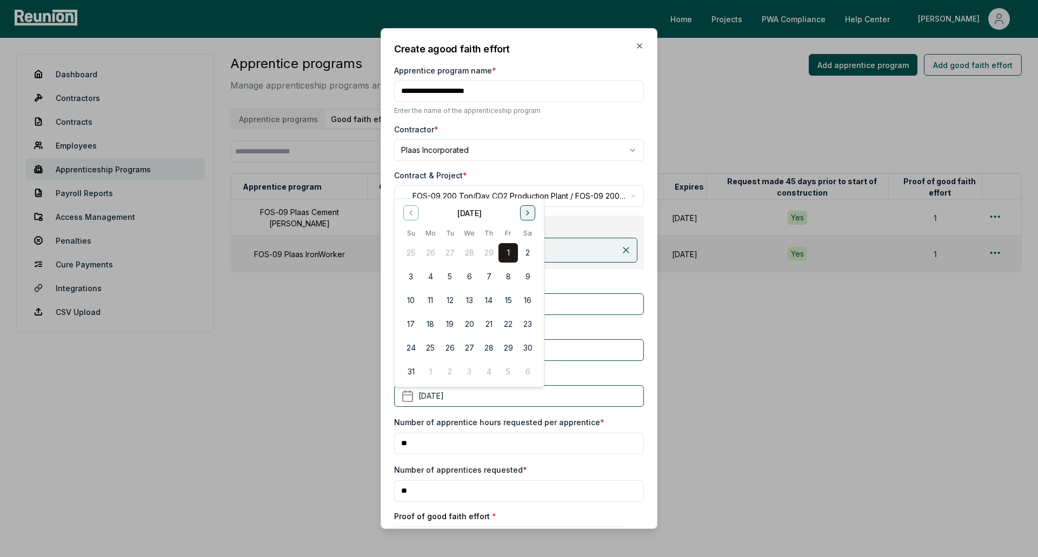
click at [521, 208] on button "Go to next month" at bounding box center [527, 212] width 15 height 15
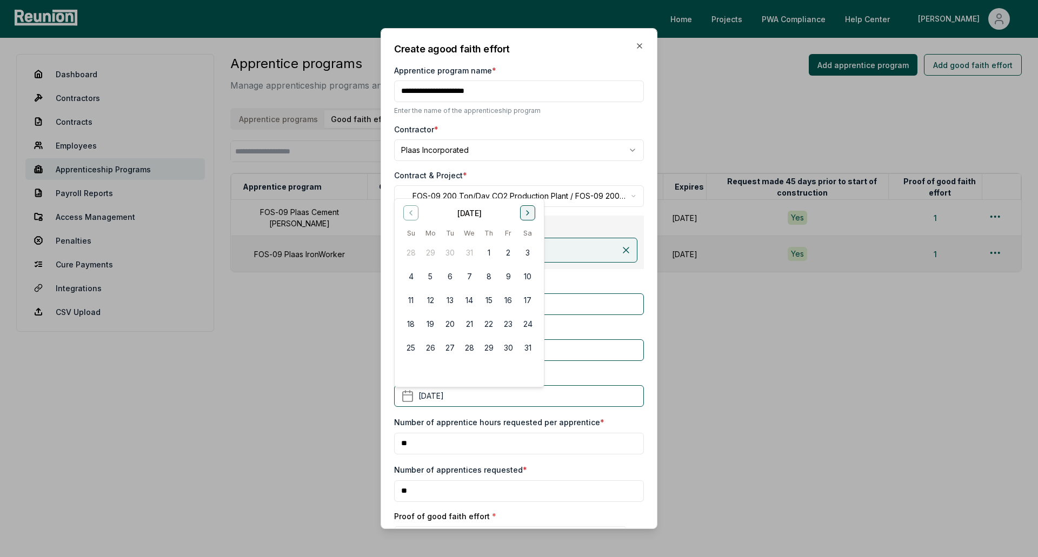
click at [521, 208] on button "Go to next month" at bounding box center [527, 212] width 15 height 15
click at [519, 208] on div "December 2024" at bounding box center [469, 212] width 136 height 14
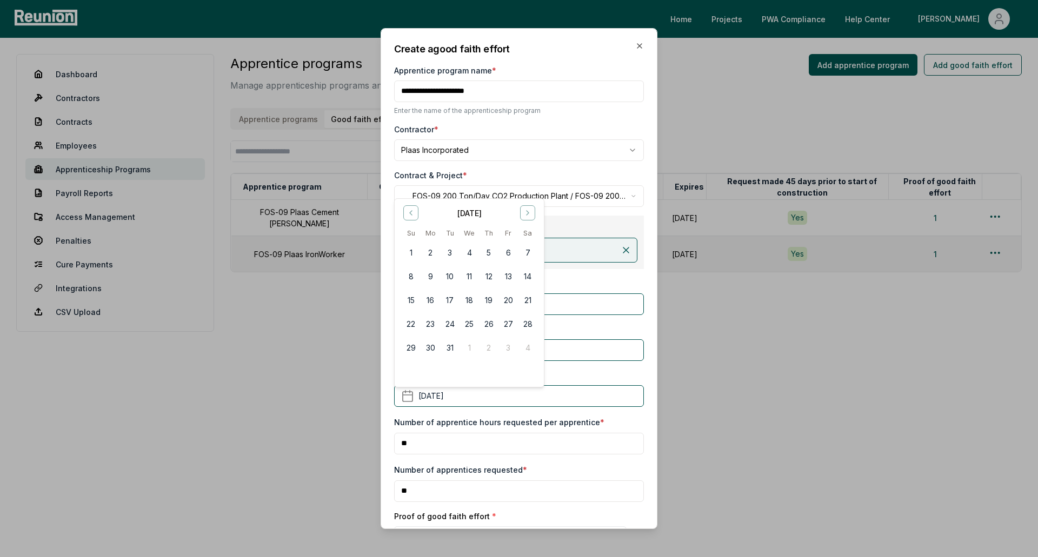
click at [519, 208] on div "December 2024" at bounding box center [469, 212] width 136 height 14
click at [528, 219] on button "Go to next month" at bounding box center [527, 212] width 15 height 15
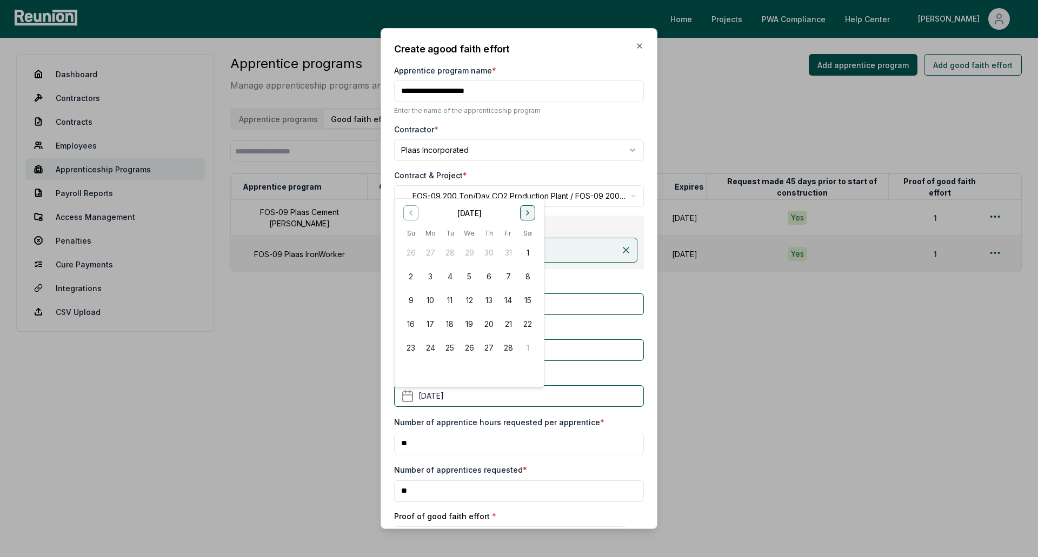
click at [528, 219] on button "Go to next month" at bounding box center [527, 212] width 15 height 15
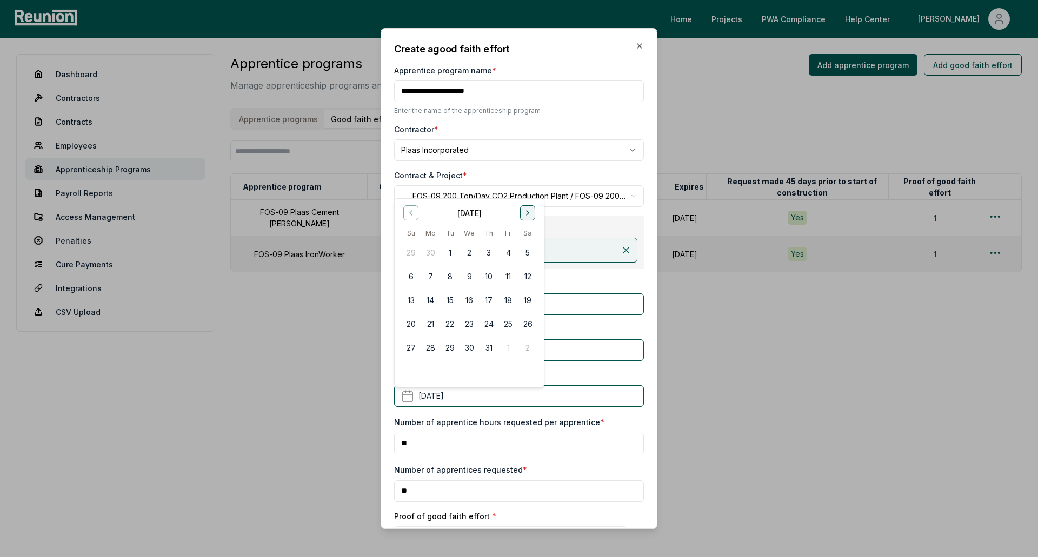
click at [528, 219] on button "Go to next month" at bounding box center [527, 212] width 15 height 15
click at [414, 217] on icon "Go to previous month" at bounding box center [411, 213] width 9 height 9
click at [455, 252] on button "29" at bounding box center [449, 252] width 19 height 19
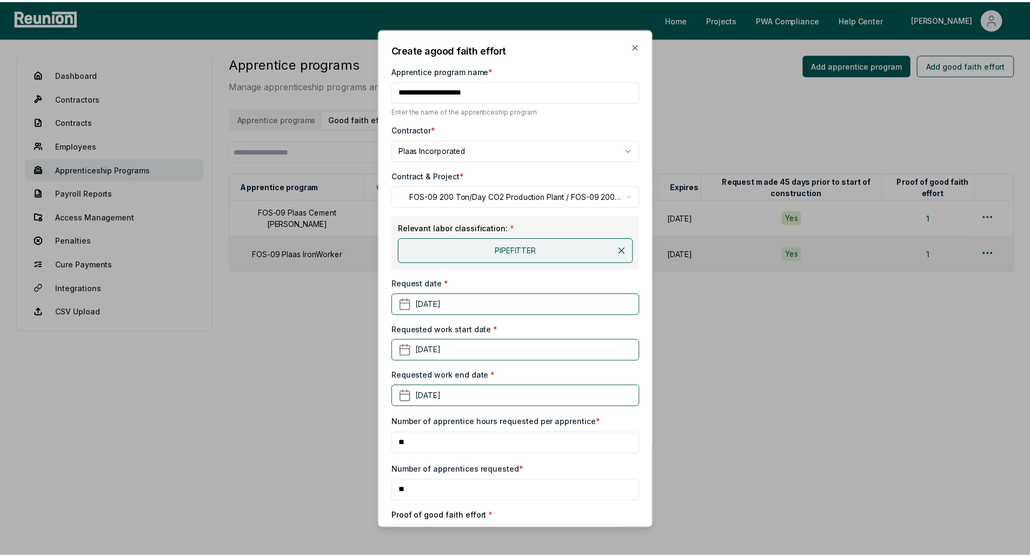
scroll to position [163, 0]
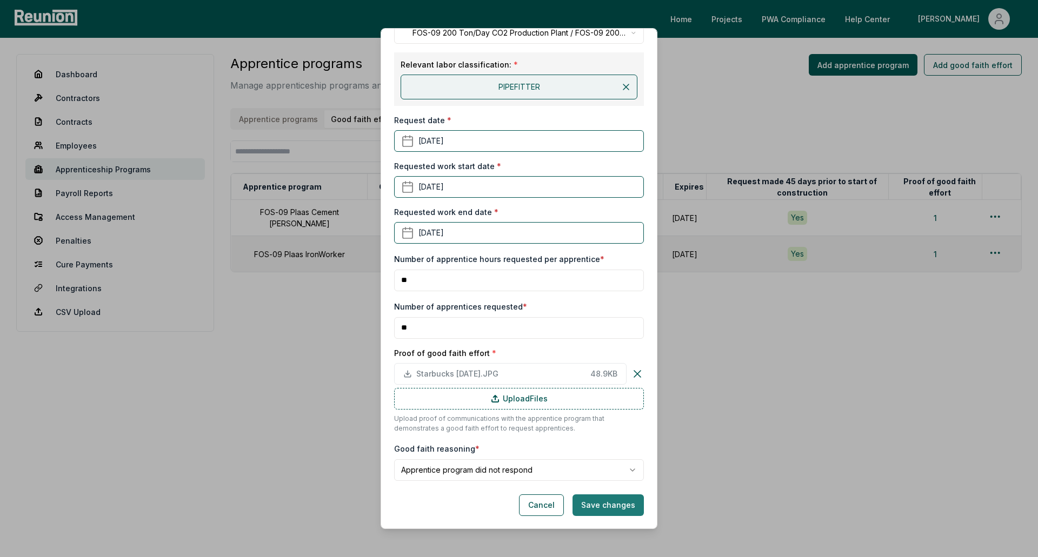
click at [582, 502] on button "Save changes" at bounding box center [607, 506] width 71 height 22
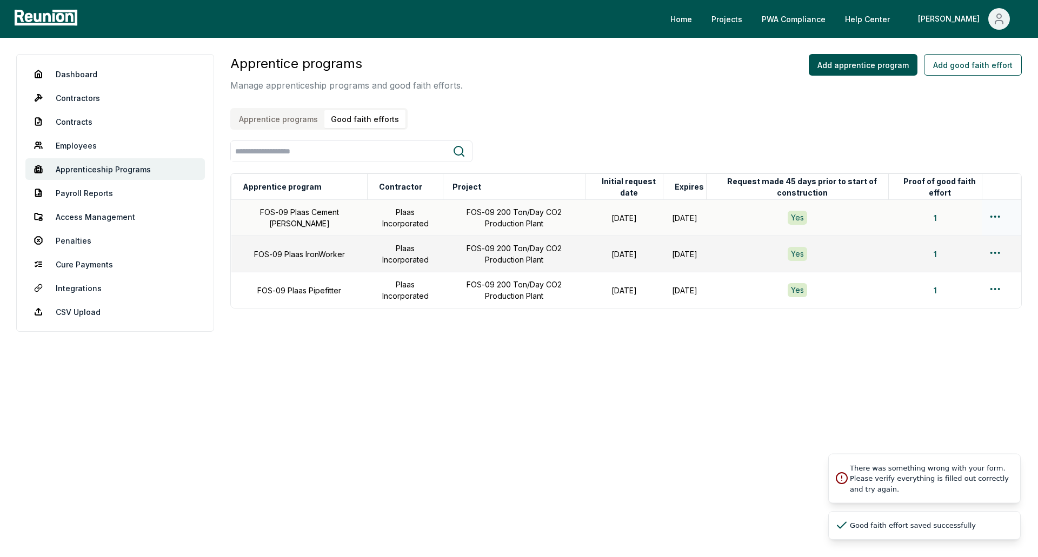
click at [891, 221] on td "1" at bounding box center [935, 218] width 94 height 36
click at [707, 234] on td "January 01, 2025" at bounding box center [684, 218] width 43 height 36
click at [663, 279] on td "January 01, 2025" at bounding box center [684, 290] width 43 height 36
click at [287, 120] on button "Apprentice programs" at bounding box center [277, 119] width 92 height 18
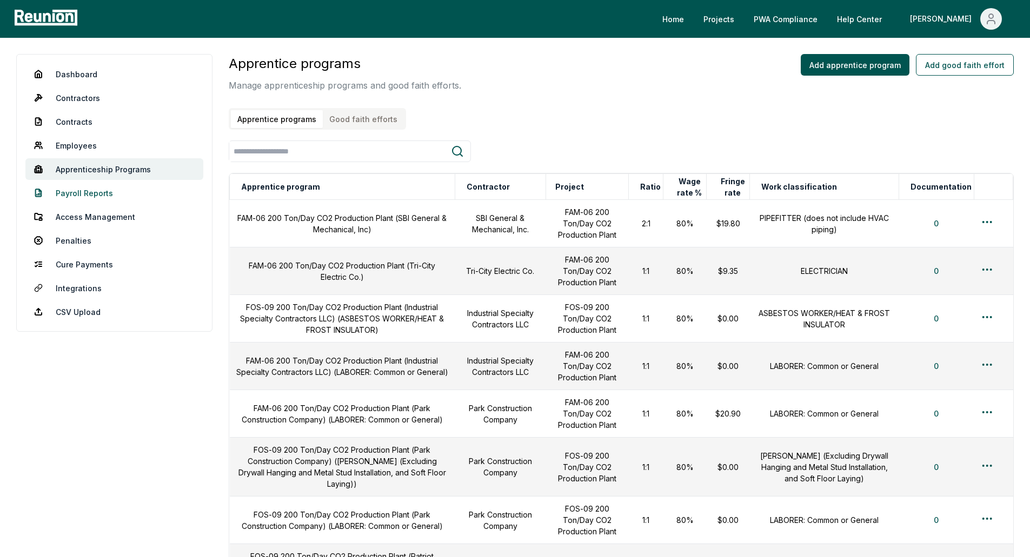
click at [111, 194] on link "Payroll Reports" at bounding box center [114, 193] width 178 height 22
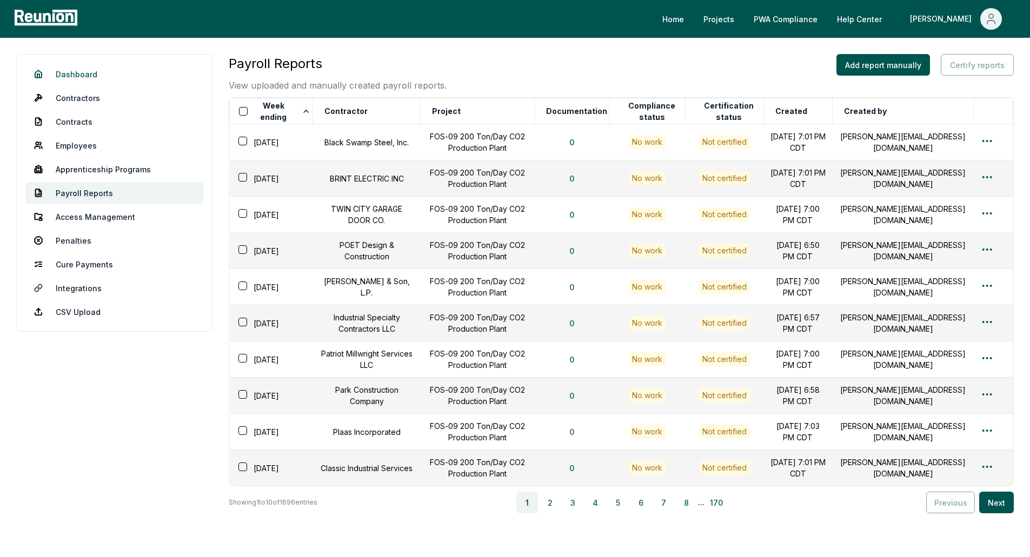
click at [83, 75] on link "Dashboard" at bounding box center [114, 74] width 178 height 22
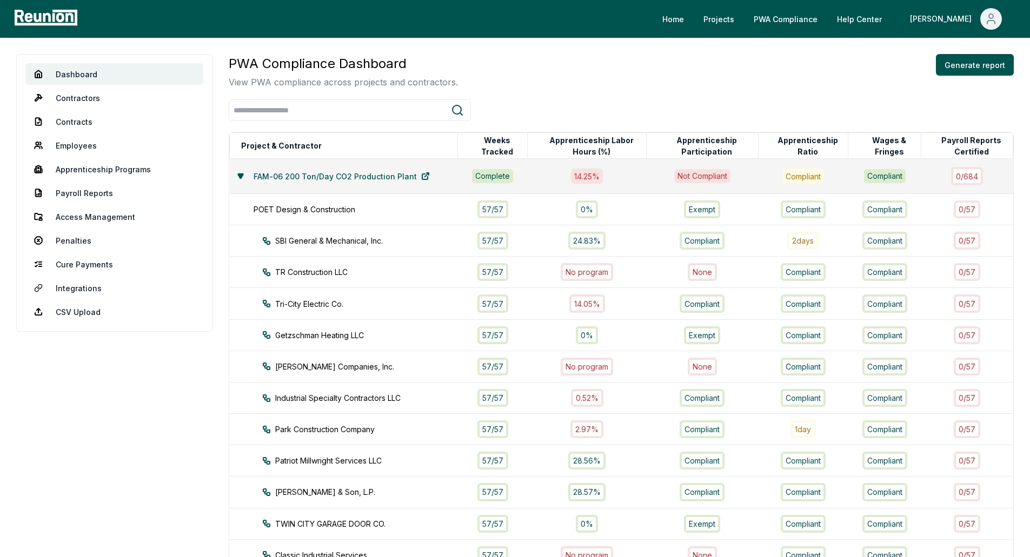
click at [237, 172] on button at bounding box center [240, 176] width 9 height 9
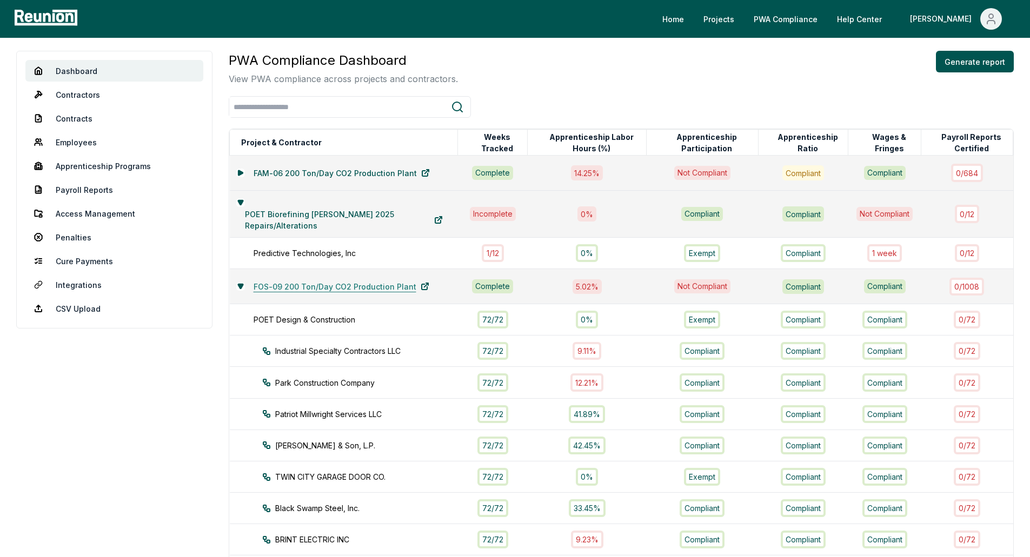
scroll to position [301, 0]
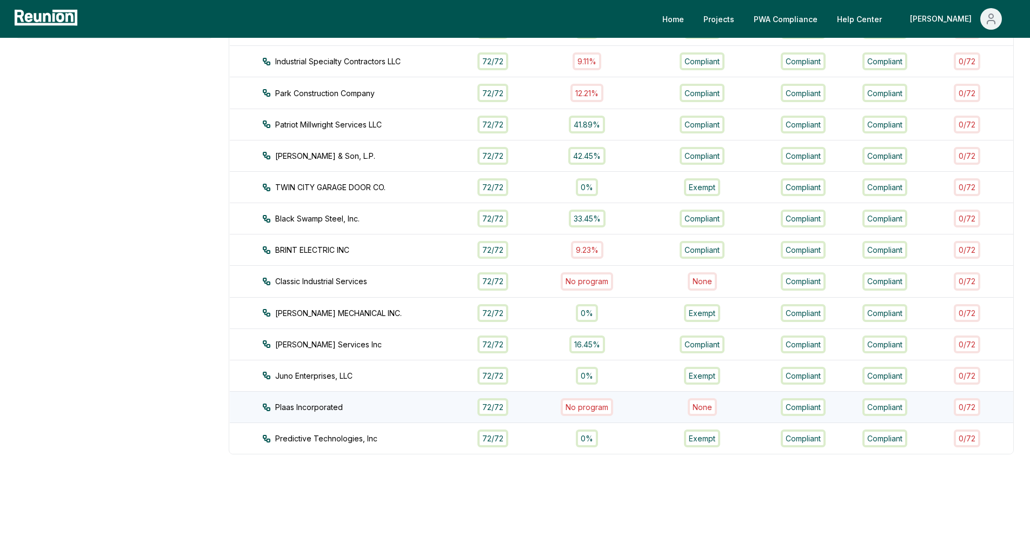
click at [570, 402] on div "No program" at bounding box center [587, 407] width 52 height 18
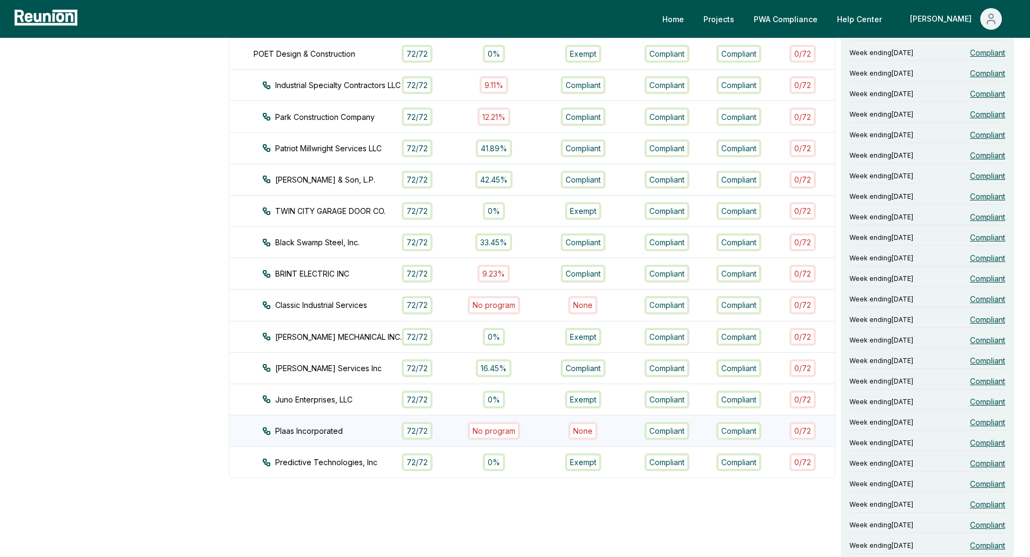
click at [586, 431] on div "None" at bounding box center [582, 431] width 29 height 18
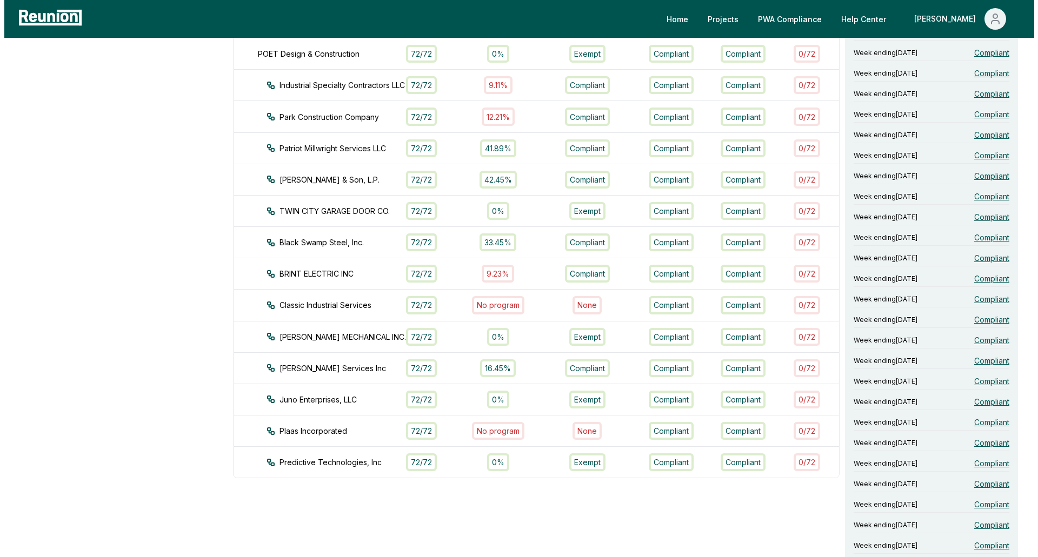
scroll to position [0, 0]
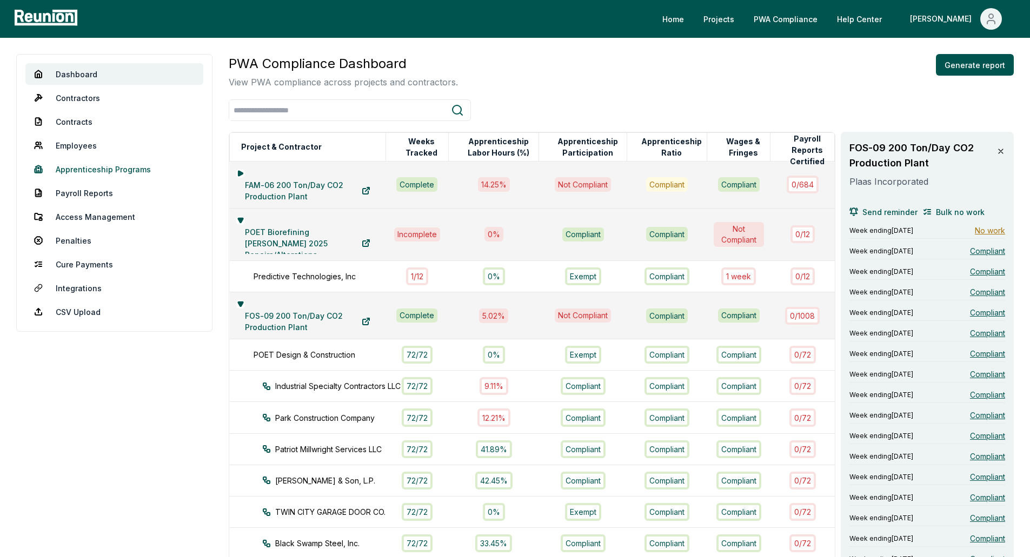
click at [94, 169] on link "Apprenticeship Programs" at bounding box center [114, 169] width 178 height 22
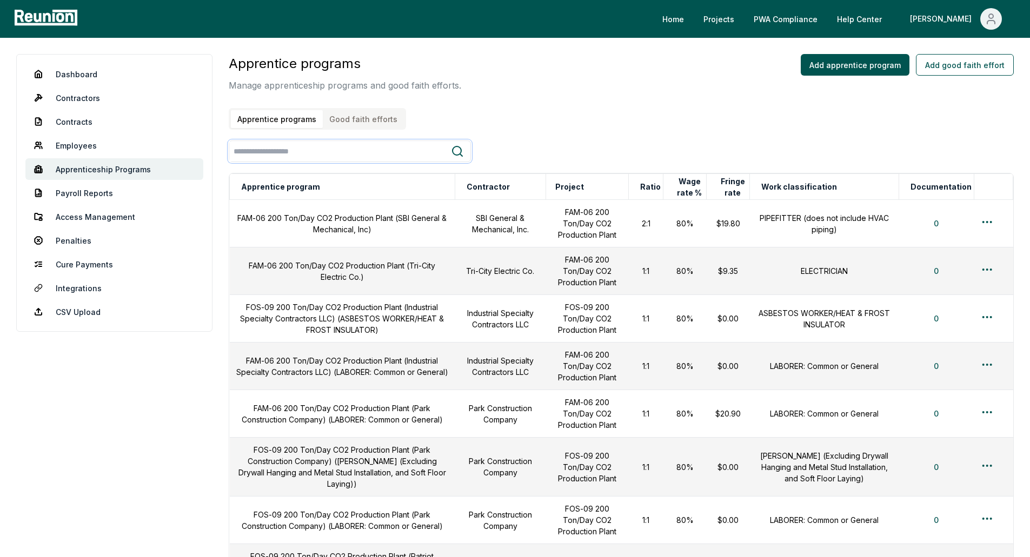
click at [388, 152] on input "search" at bounding box center [340, 152] width 222 height 20
type input "*"
click at [815, 59] on button "Add apprentice program" at bounding box center [855, 65] width 109 height 22
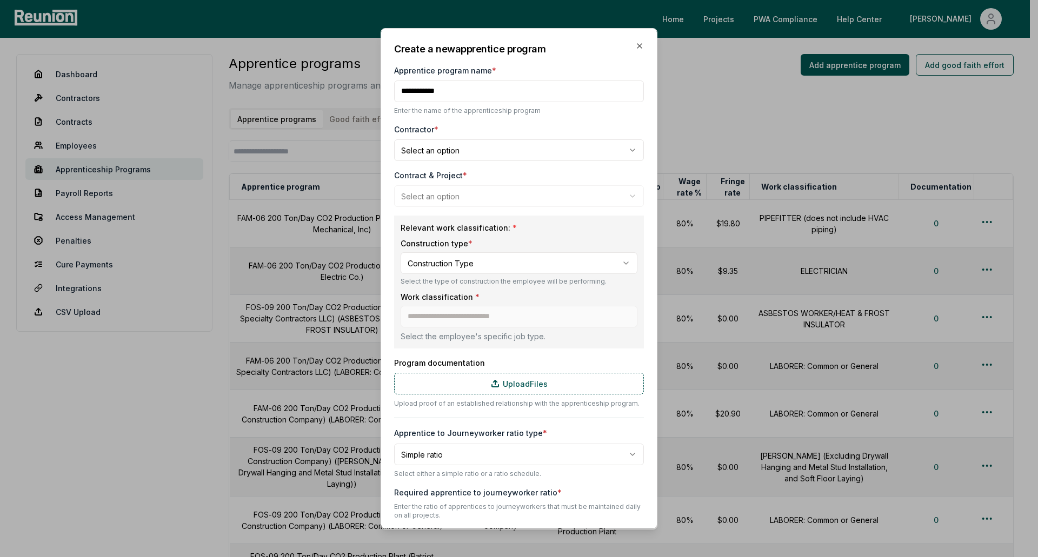
type input "**********"
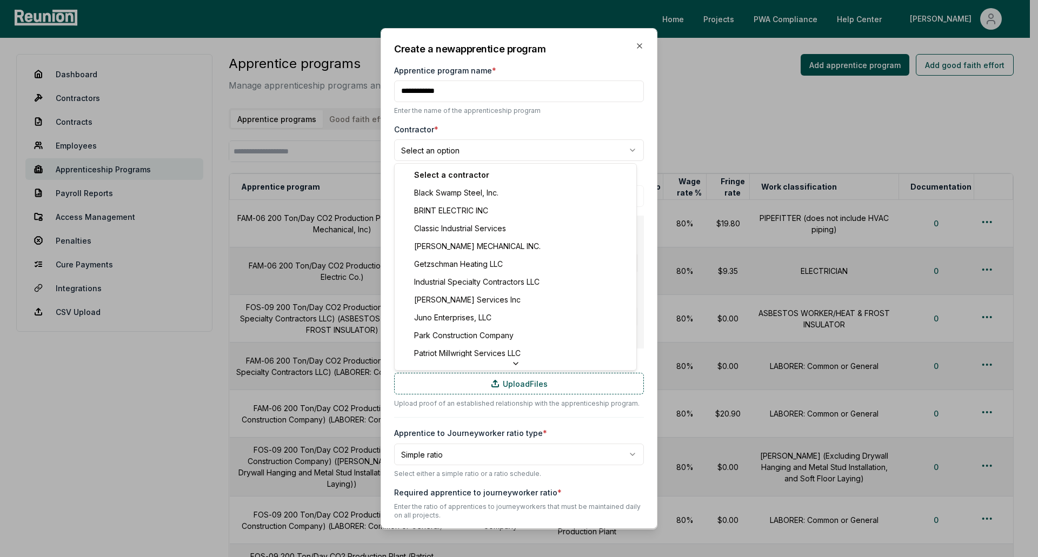
click at [499, 145] on body "Please visit us on your desktop We're working on making our marketplace mobile-…" at bounding box center [515, 543] width 1030 height 1087
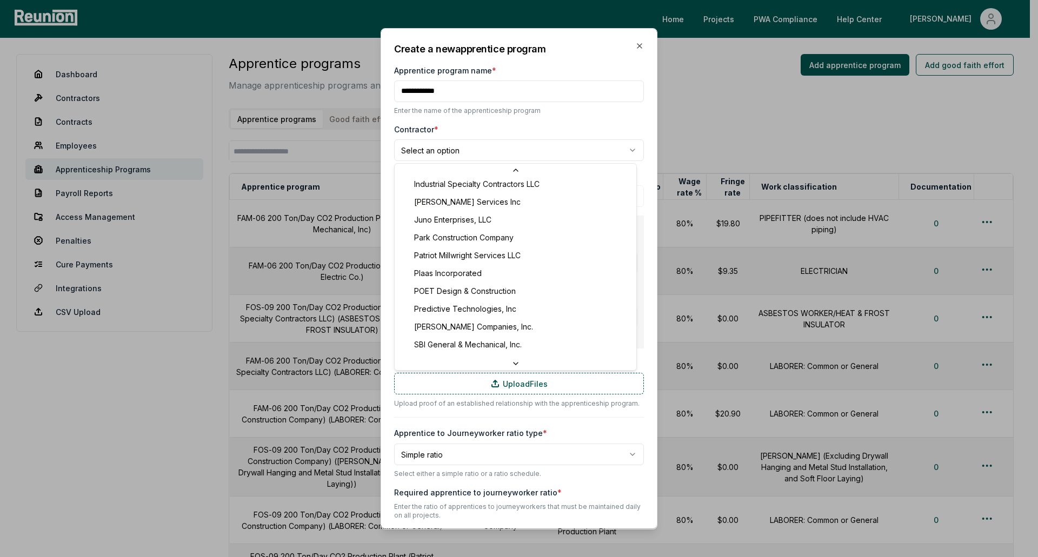
select select "**********"
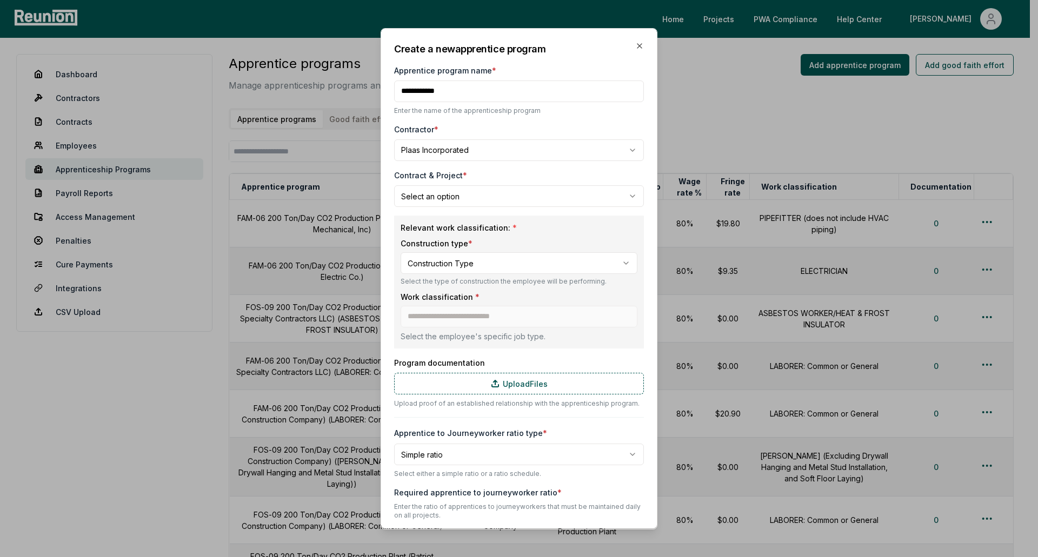
click at [472, 196] on body "Please visit us on your desktop We're working on making our marketplace mobile-…" at bounding box center [515, 543] width 1030 height 1087
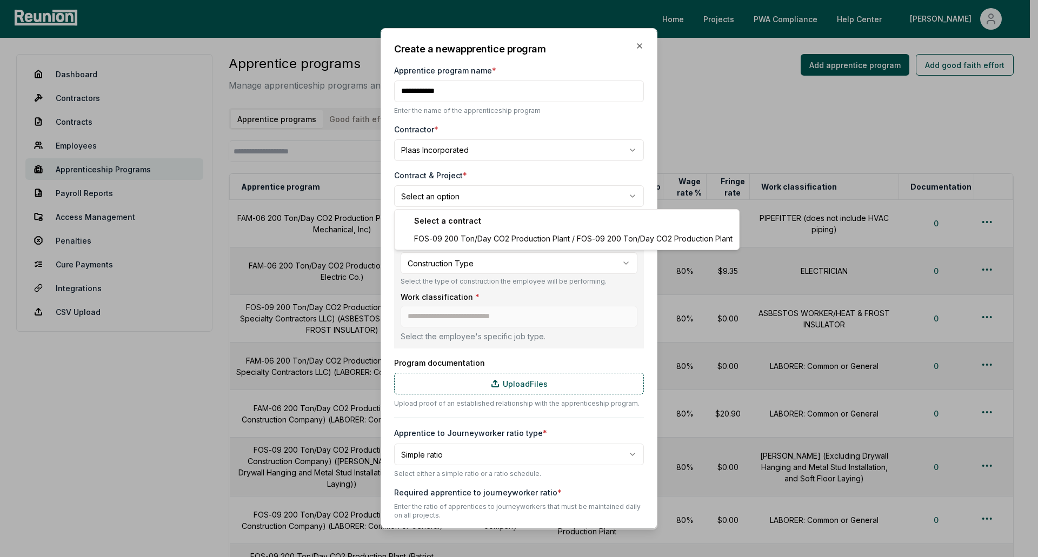
select select "**********"
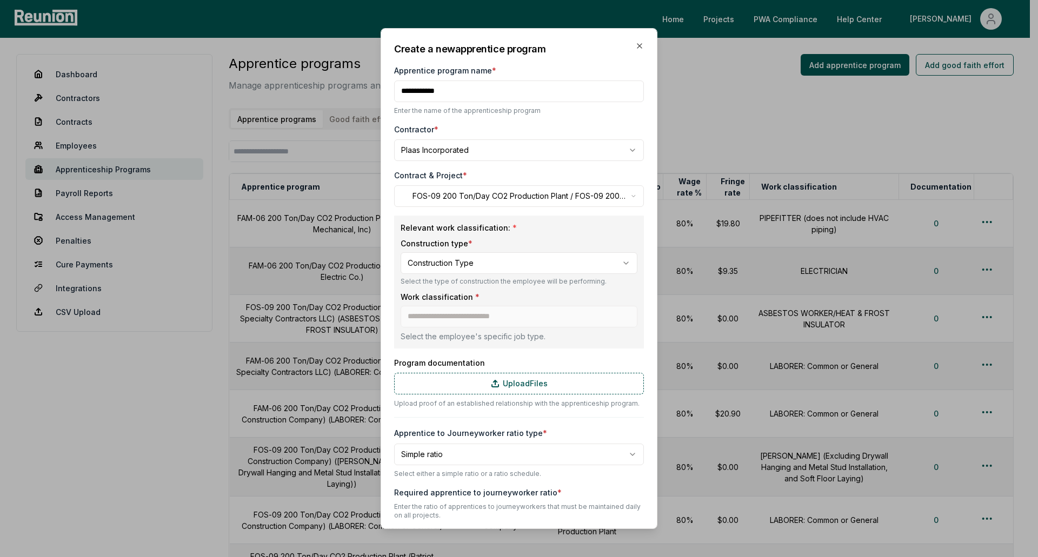
click at [476, 262] on body "Please visit us on your desktop We're working on making our marketplace mobile-…" at bounding box center [515, 543] width 1030 height 1087
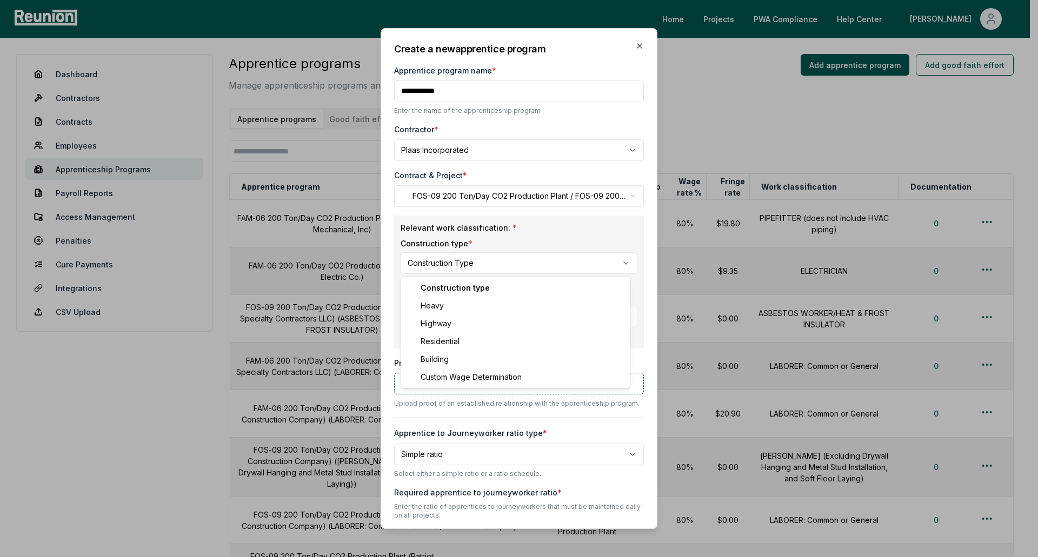
select select "*****"
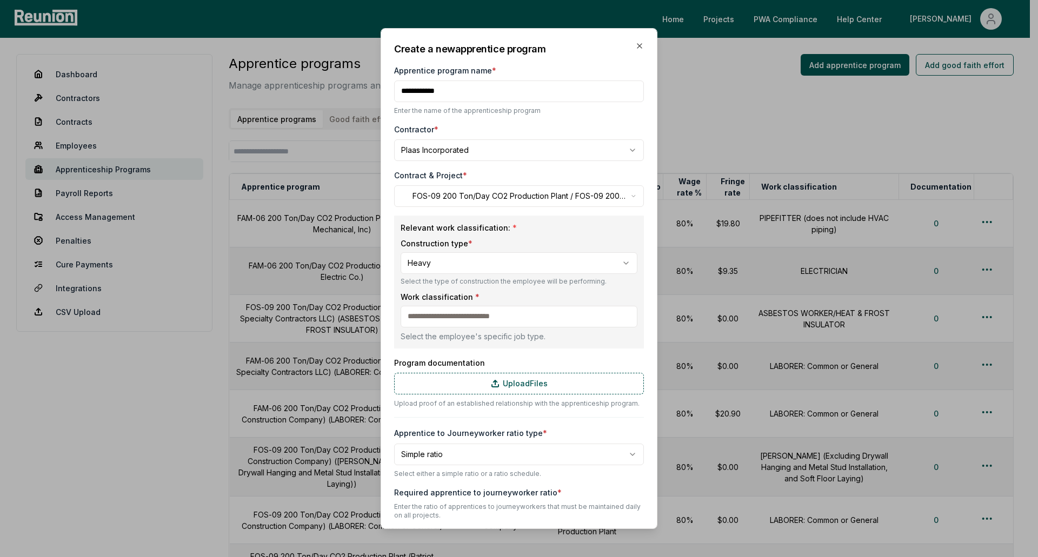
click at [462, 316] on input at bounding box center [519, 317] width 237 height 22
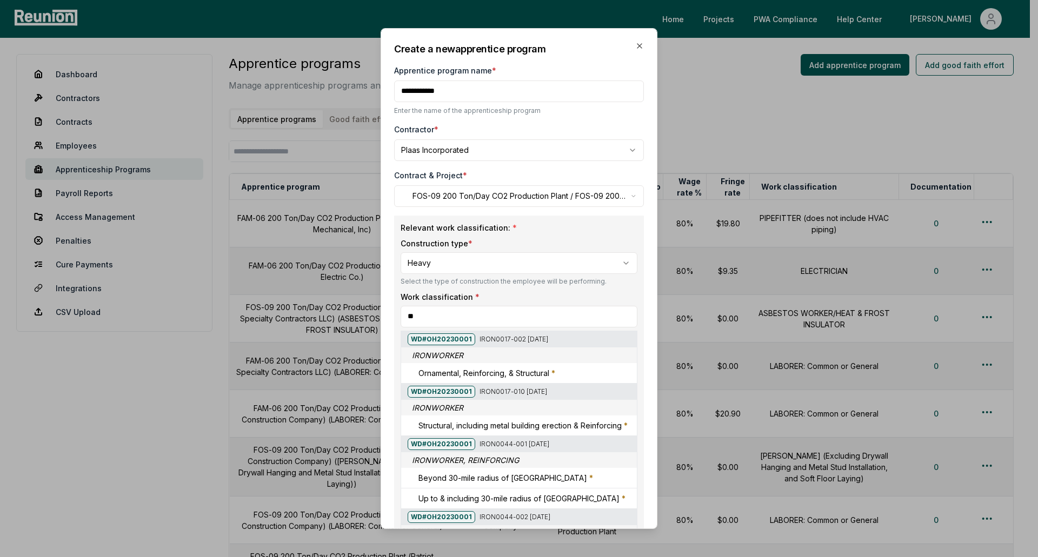
type input "*"
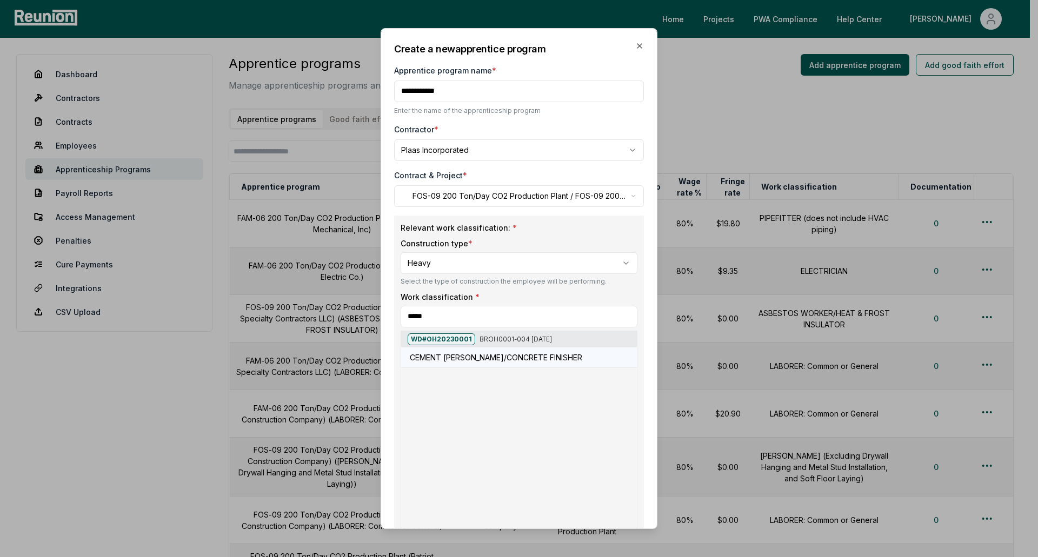
type input "*****"
click at [510, 355] on h5 "CEMENT MASON/CONCRETE FINISHER" at bounding box center [496, 357] width 172 height 11
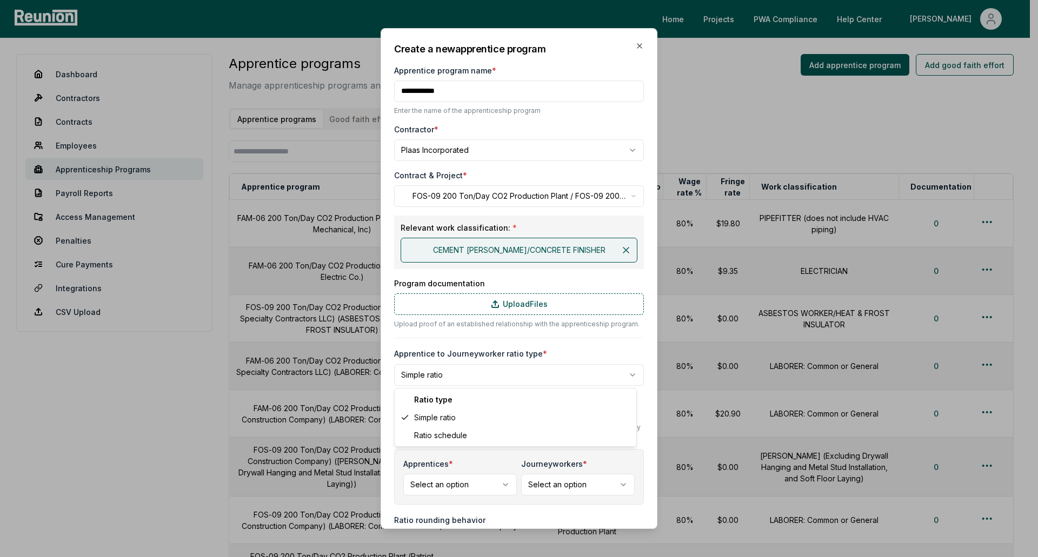
click at [471, 378] on body "Please visit us on your desktop We're working on making our marketplace mobile-…" at bounding box center [515, 543] width 1030 height 1087
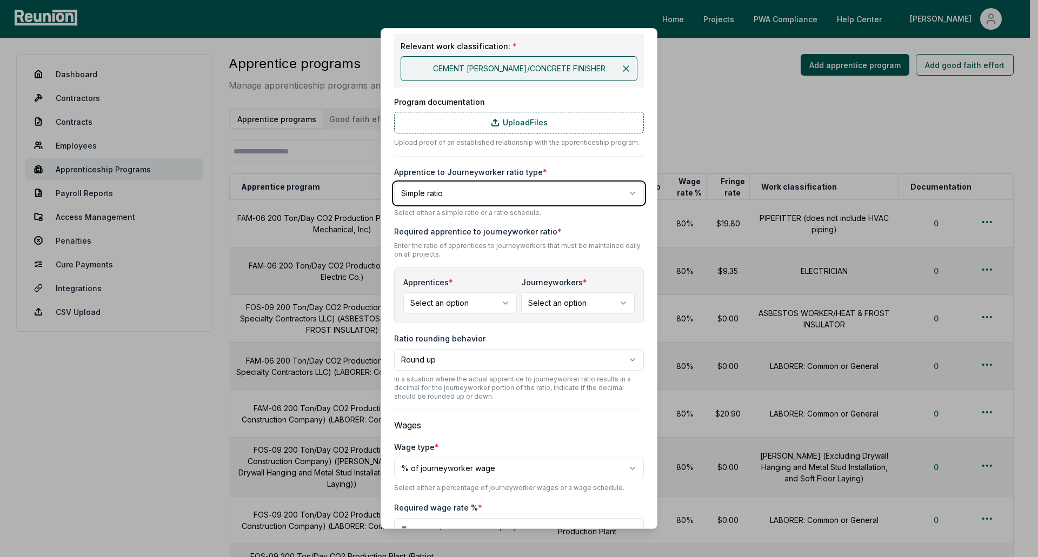
scroll to position [270, 0]
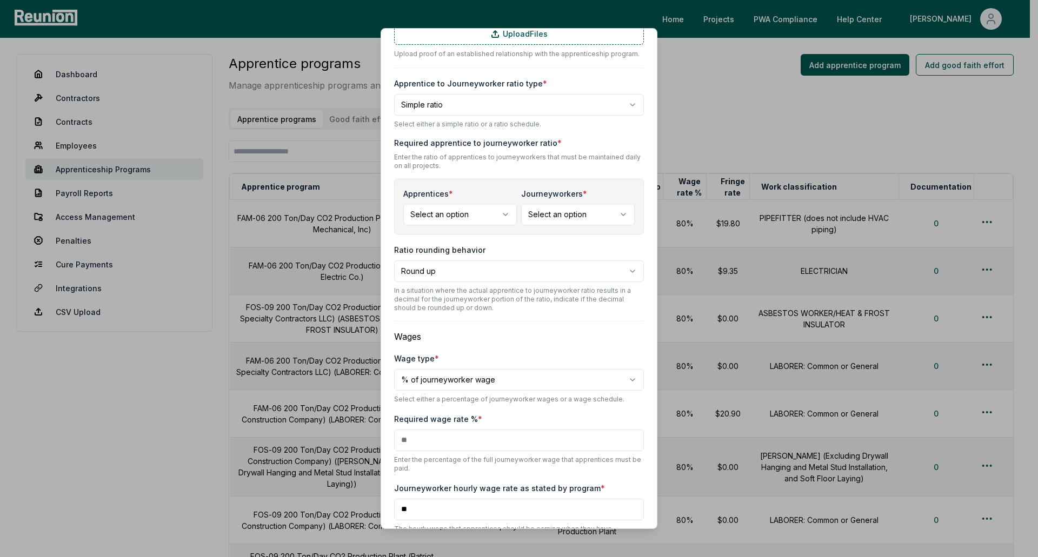
click at [464, 217] on body "Please visit us on your desktop We're working on making our marketplace mobile-…" at bounding box center [515, 543] width 1030 height 1087
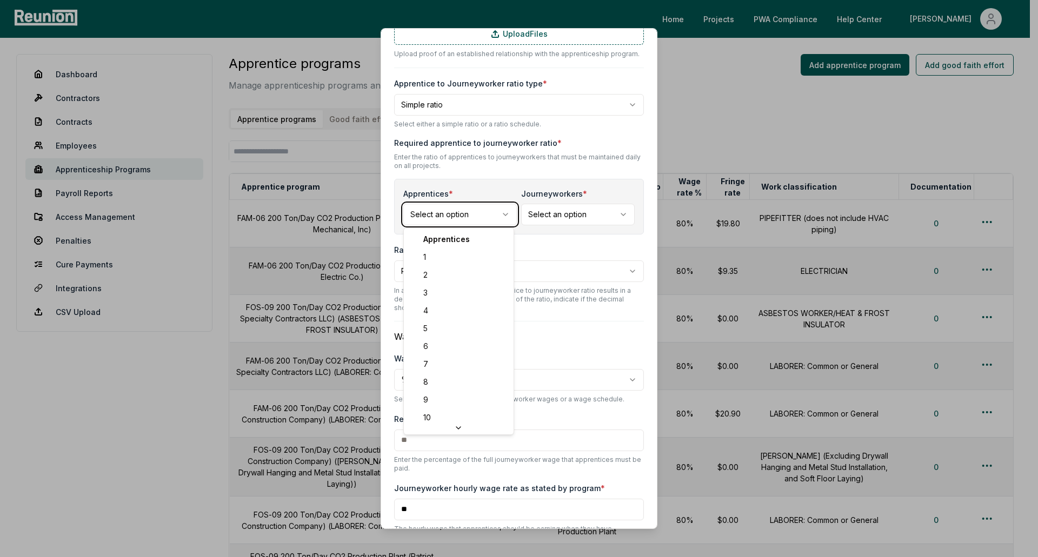
click at [464, 217] on body "Please visit us on your desktop We're working on making our marketplace mobile-…" at bounding box center [515, 543] width 1030 height 1087
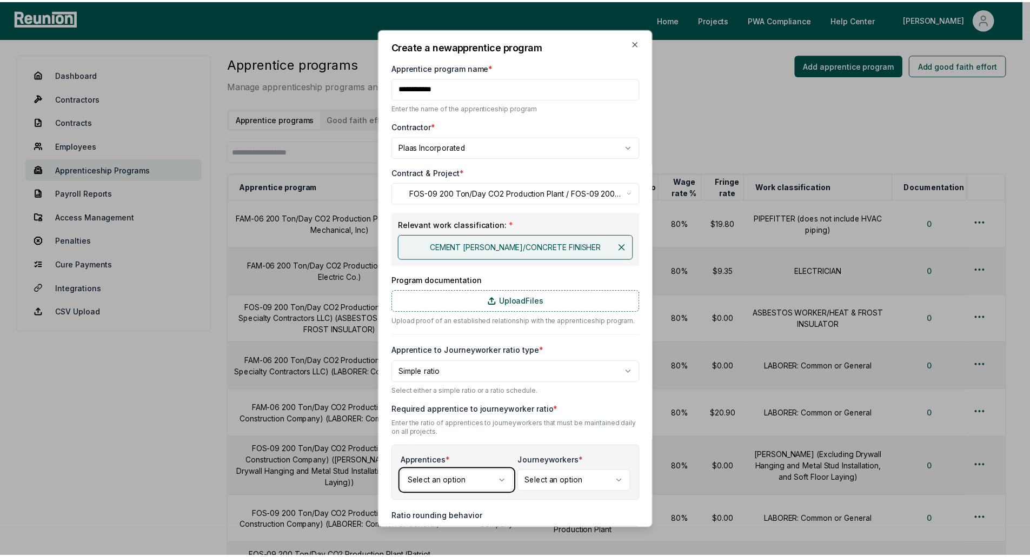
scroll to position [0, 0]
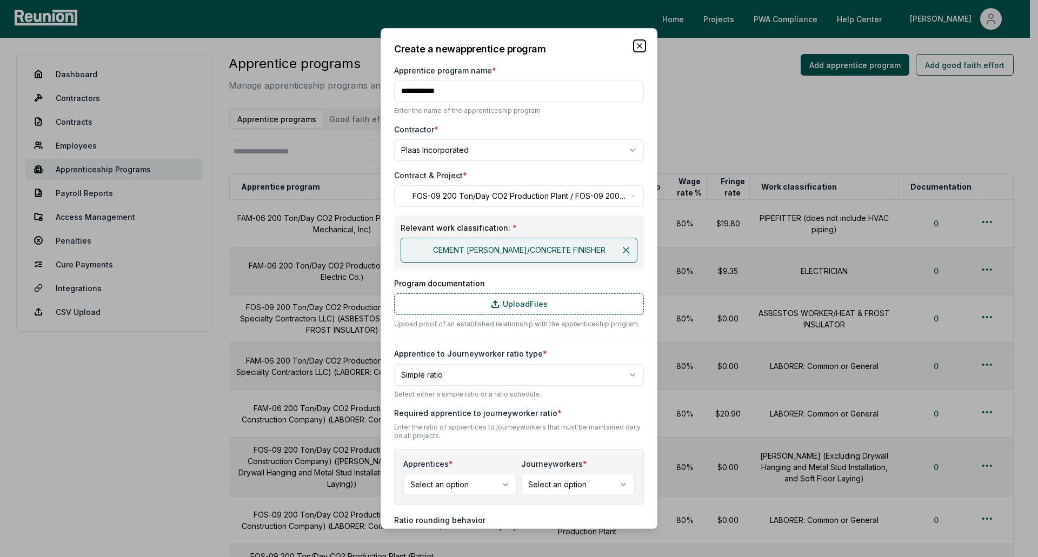
click at [635, 48] on icon "button" at bounding box center [639, 46] width 9 height 9
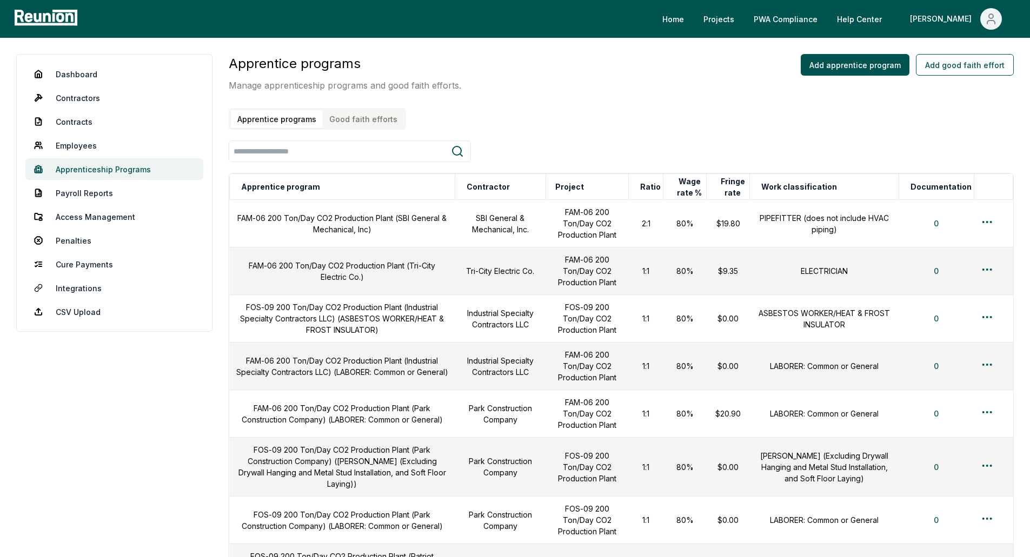
click at [88, 171] on link "Apprenticeship Programs" at bounding box center [114, 169] width 178 height 22
click at [92, 82] on link "Dashboard" at bounding box center [114, 74] width 178 height 22
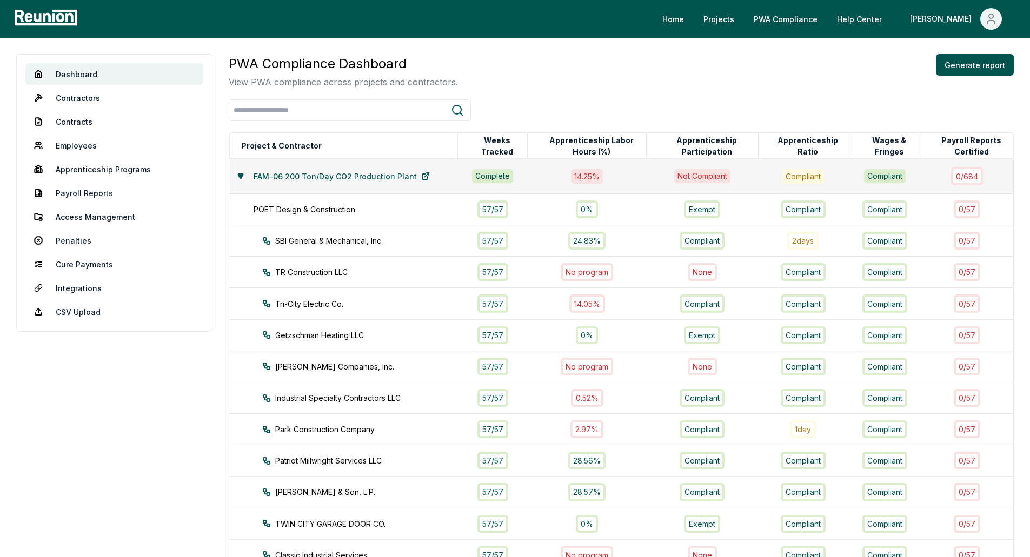
click at [242, 170] on div "FAM-06 200 Ton/Day CO2 Production Plant" at bounding box center [343, 176] width 215 height 22
click at [236, 177] on button at bounding box center [240, 176] width 9 height 9
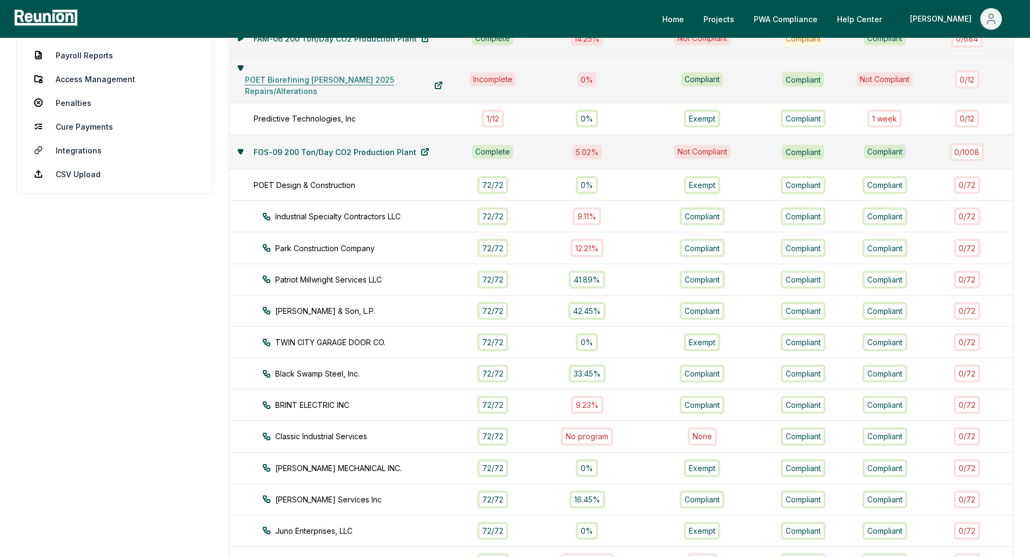
scroll to position [216, 0]
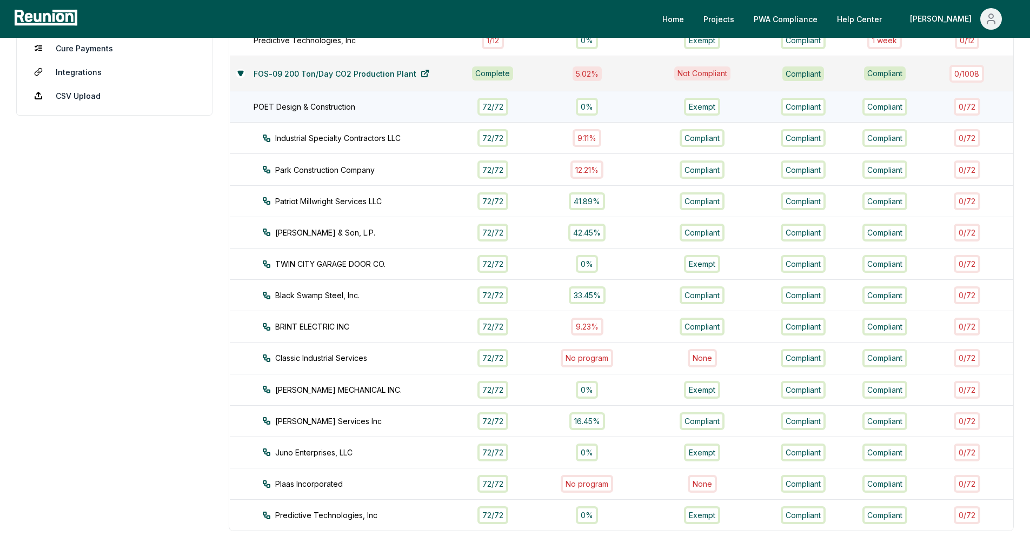
click at [292, 108] on div "POET Design & Construction" at bounding box center [361, 106] width 215 height 11
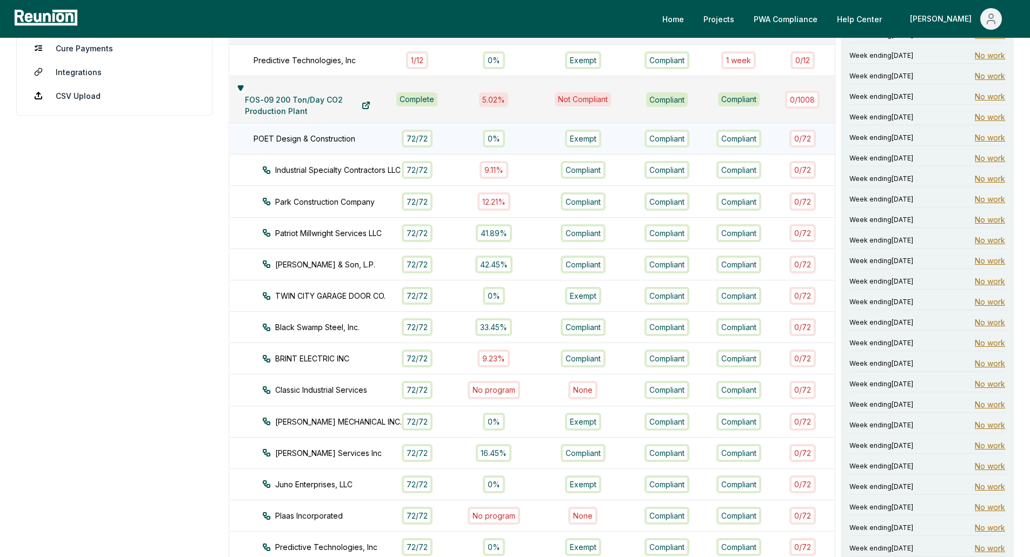
click at [298, 135] on div "POET Design & Construction" at bounding box center [325, 138] width 143 height 11
click at [304, 133] on div "POET Design & Construction" at bounding box center [325, 138] width 143 height 11
click at [295, 111] on td "FOS-09 200 Ton/Day CO2 Production Plant" at bounding box center [308, 99] width 156 height 47
click at [292, 105] on link "FOS-09 200 Ton/Day CO2 Production Plant" at bounding box center [307, 106] width 143 height 22
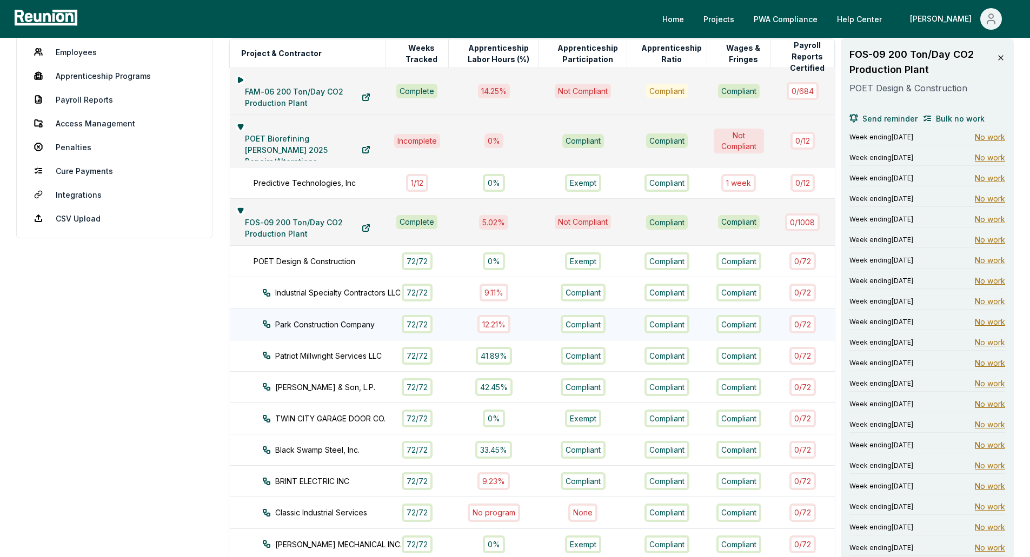
scroll to position [0, 0]
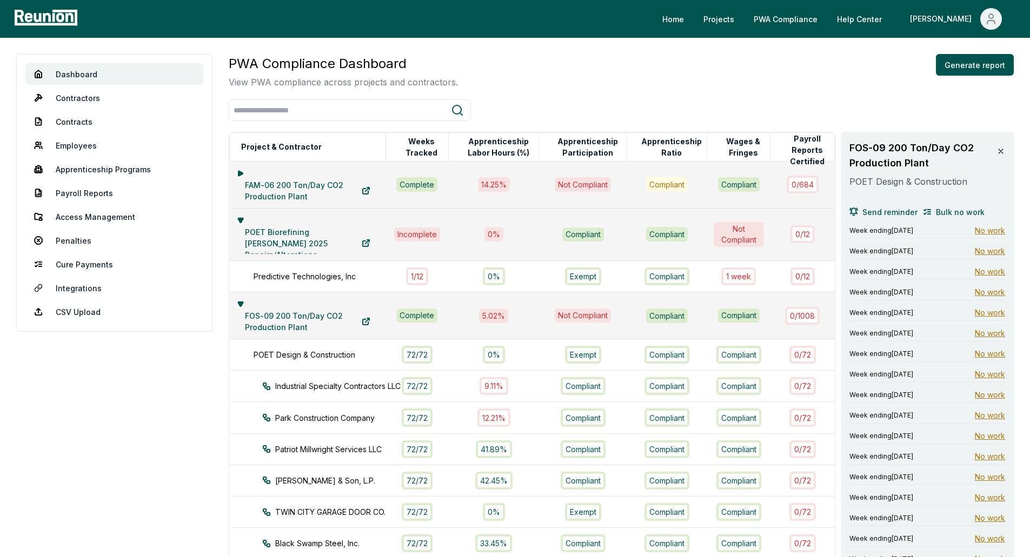
click at [998, 150] on icon at bounding box center [1000, 151] width 9 height 9
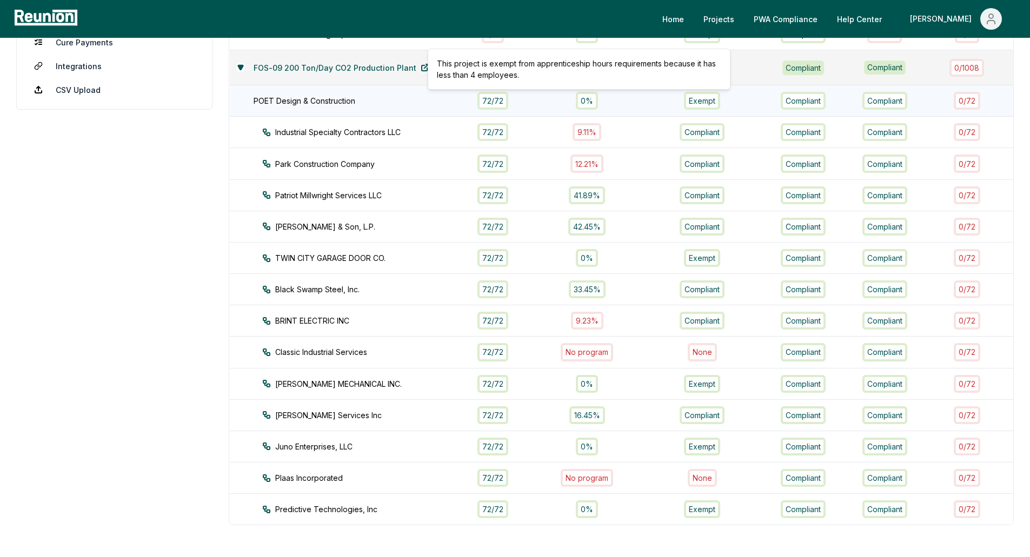
scroll to position [247, 0]
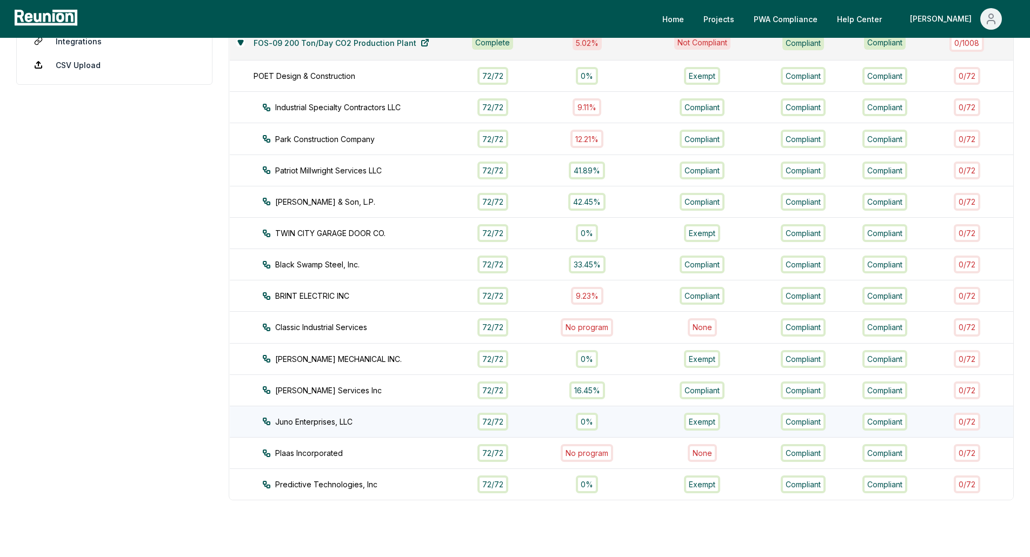
click at [527, 419] on td "0%" at bounding box center [586, 421] width 119 height 31
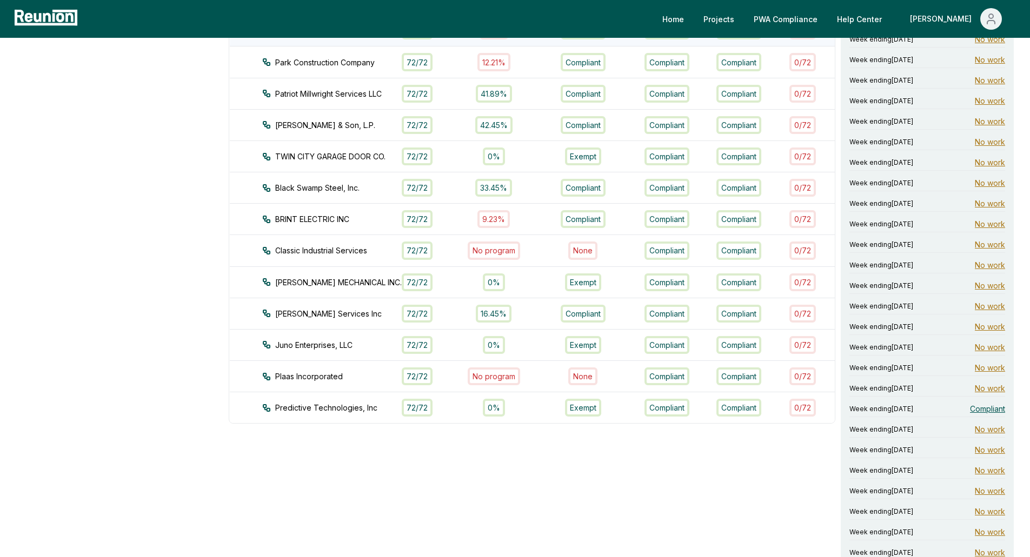
scroll to position [409, 0]
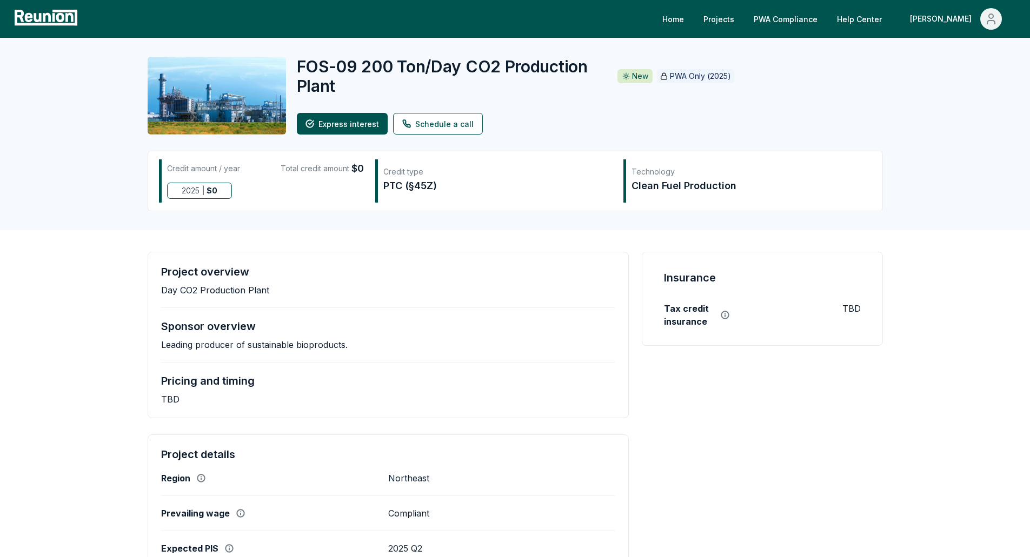
click at [65, 295] on div "Project overview Day CO2 Production Plant Sponsor overview Leading producer of …" at bounding box center [515, 554] width 1030 height 649
click at [743, 23] on link "Projects" at bounding box center [719, 19] width 48 height 22
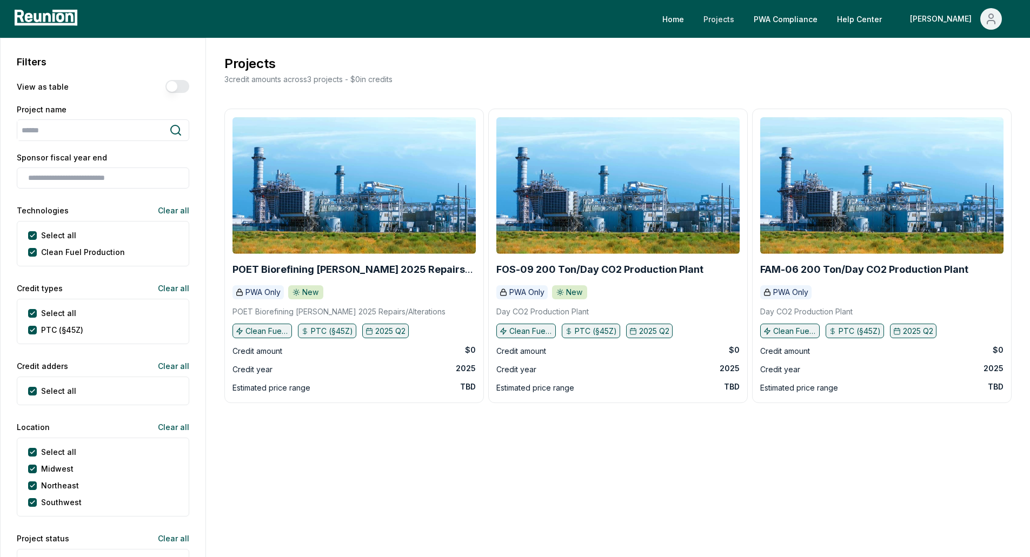
click at [743, 17] on link "Projects" at bounding box center [719, 19] width 48 height 22
click at [574, 270] on b "FOS-09 200 Ton/Day CO2 Production Plant" at bounding box center [599, 269] width 207 height 11
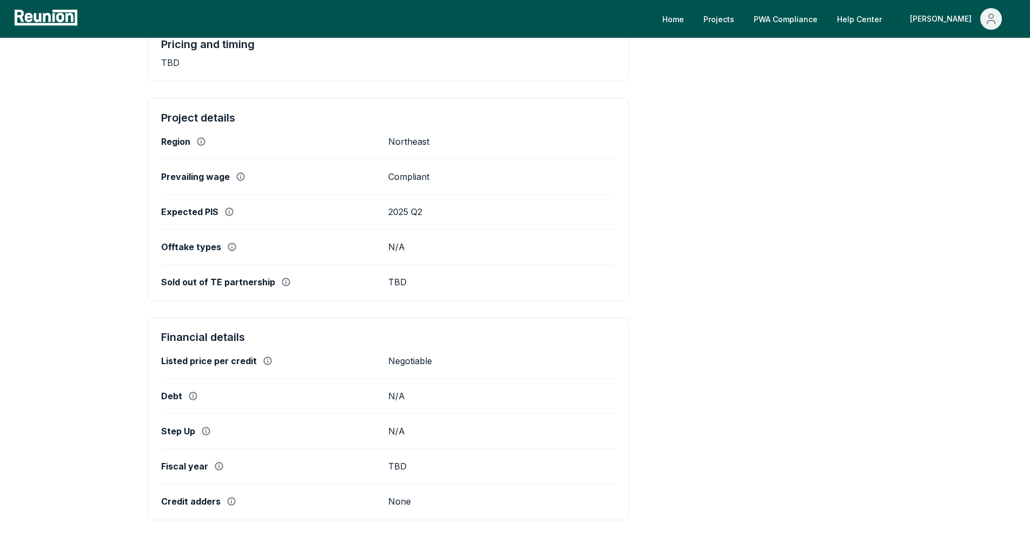
scroll to position [348, 0]
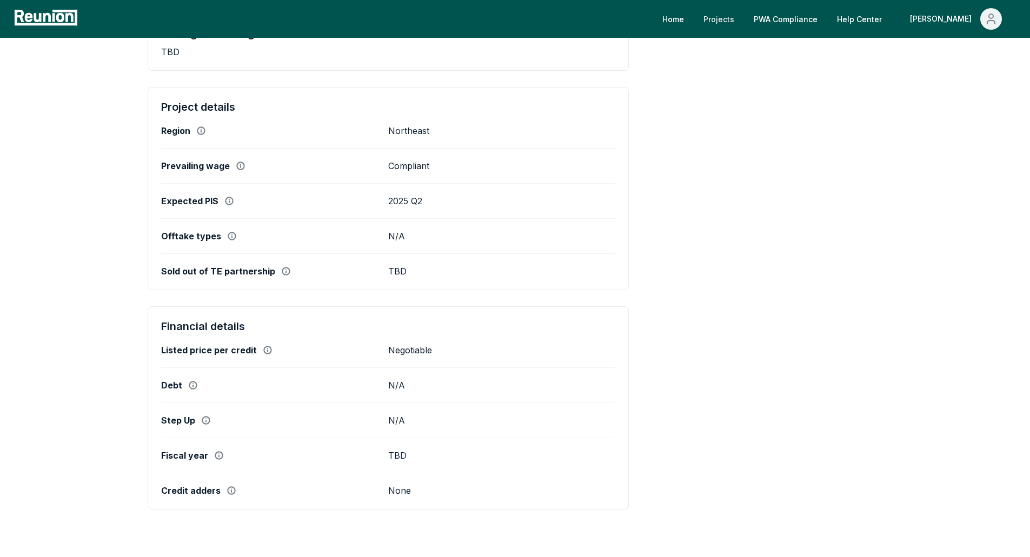
click at [743, 23] on link "Projects" at bounding box center [719, 19] width 48 height 22
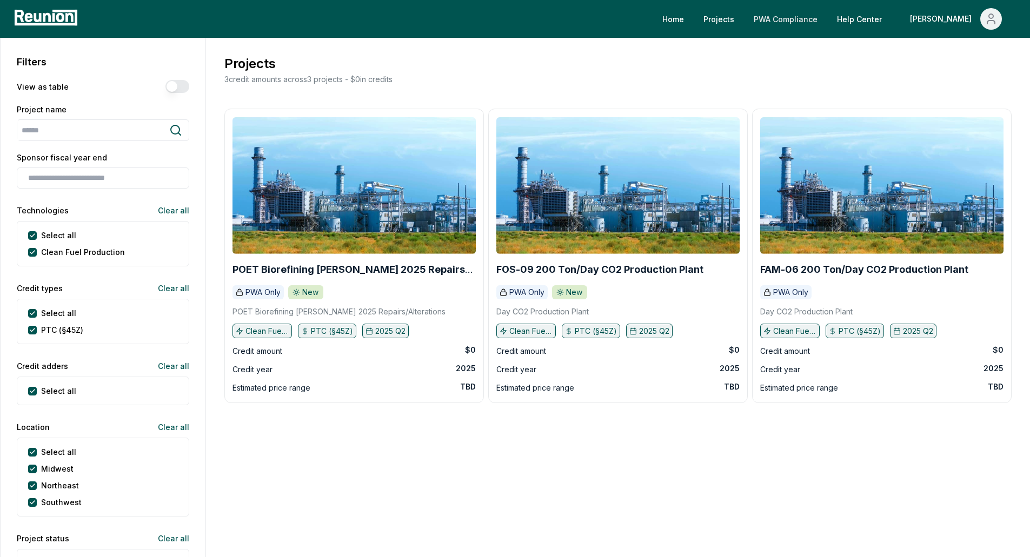
click at [818, 18] on link "PWA Compliance" at bounding box center [785, 19] width 81 height 22
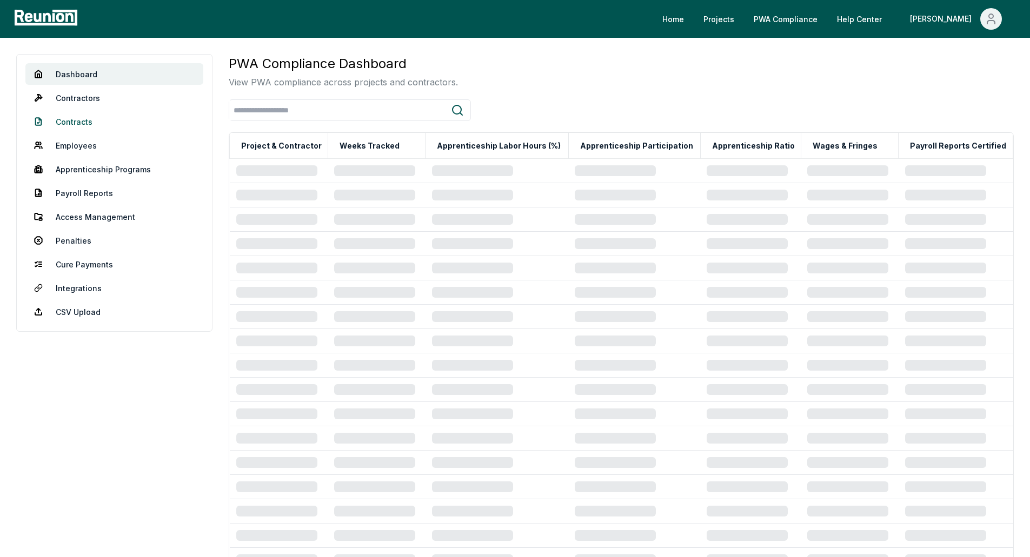
click at [80, 124] on link "Contracts" at bounding box center [114, 122] width 178 height 22
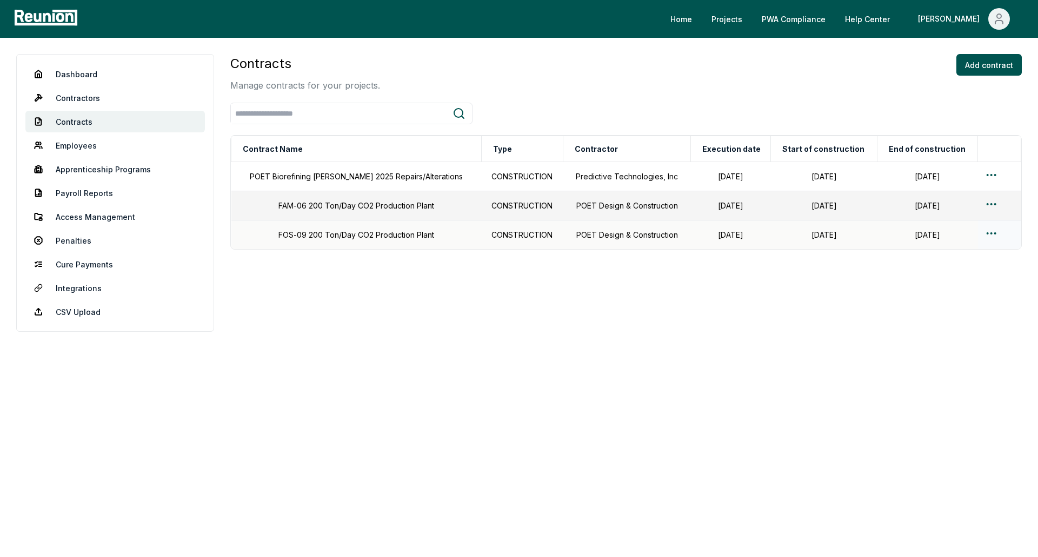
click at [355, 230] on td "FOS-09 200 Ton/Day CO2 Production Plant" at bounding box center [356, 235] width 250 height 29
click at [987, 234] on html "Please visit us on your desktop We're working on making our marketplace mobile-…" at bounding box center [519, 278] width 1038 height 557
click at [939, 279] on div "Edit" at bounding box center [977, 277] width 103 height 18
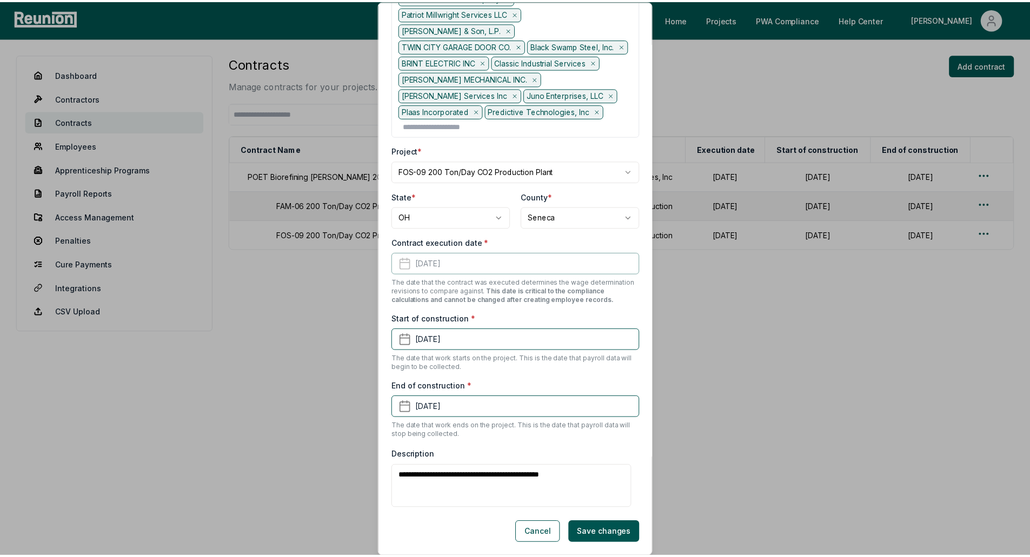
scroll to position [251, 0]
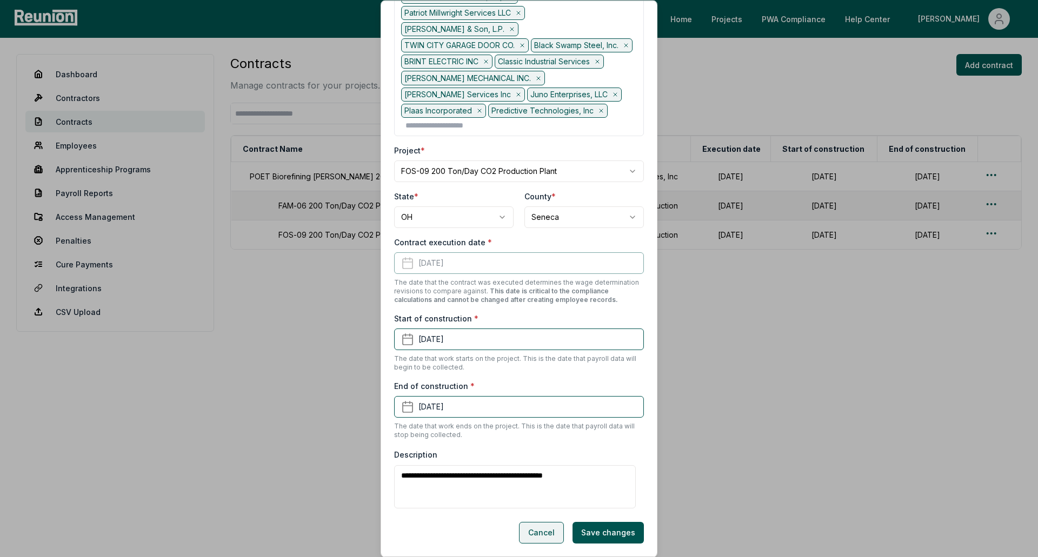
click at [538, 536] on button "Cancel" at bounding box center [541, 533] width 45 height 22
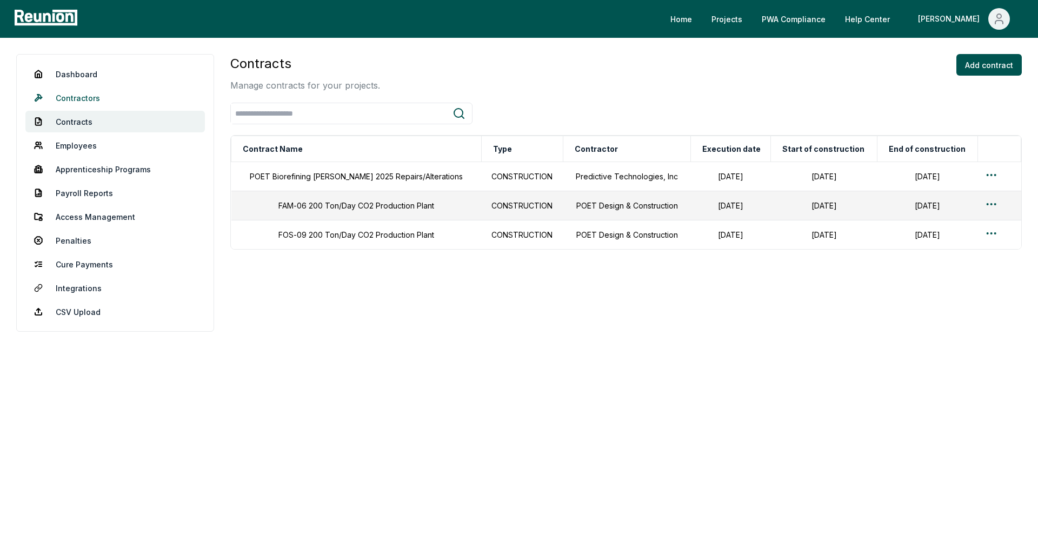
click at [94, 98] on link "Contractors" at bounding box center [114, 98] width 179 height 22
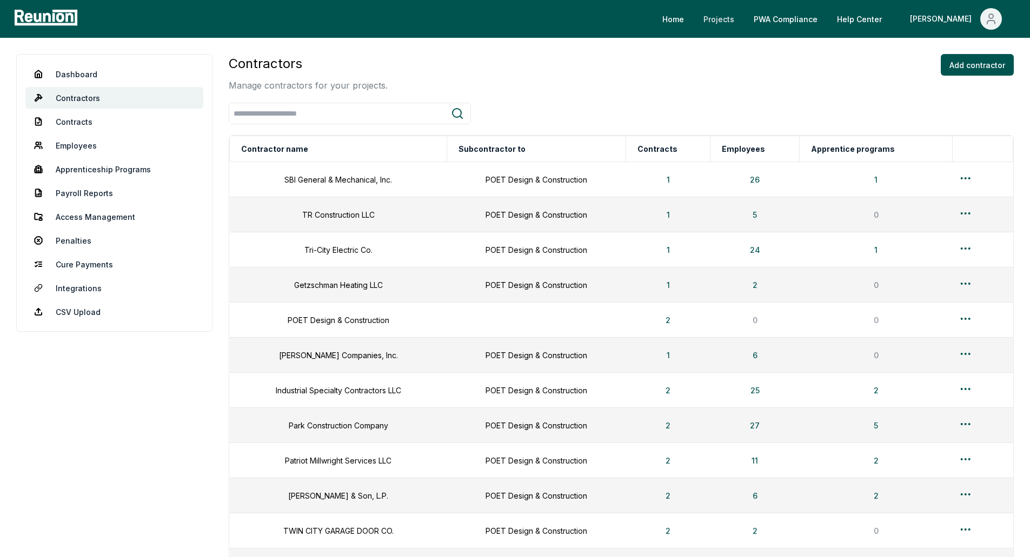
click at [743, 17] on link "Projects" at bounding box center [719, 19] width 48 height 22
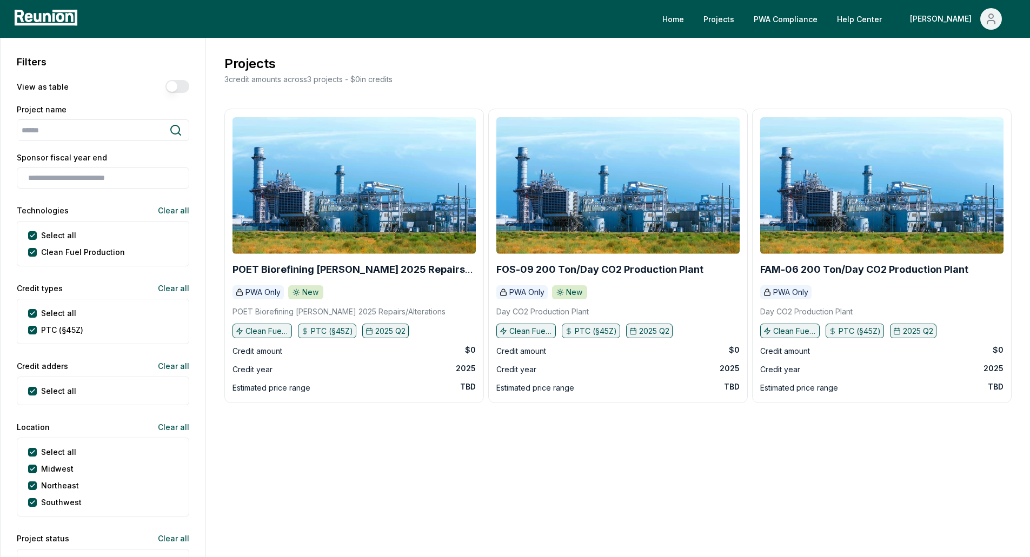
click at [525, 323] on div "FOS-09 200 Ton/Day CO2 Production Plant PWA Only New Day CO2 Production Plant C…" at bounding box center [617, 255] width 243 height 277
click at [539, 258] on div "FOS-09 200 Ton/Day CO2 Production Plant PWA Only New Day CO2 Production Plant C…" at bounding box center [617, 255] width 243 height 277
click at [539, 274] on b "FOS-09 200 Ton/Day CO2 Production Plant" at bounding box center [599, 269] width 207 height 11
click at [889, 15] on link "Help Center" at bounding box center [859, 19] width 62 height 22
click at [531, 292] on p "PWA Only" at bounding box center [526, 292] width 35 height 11
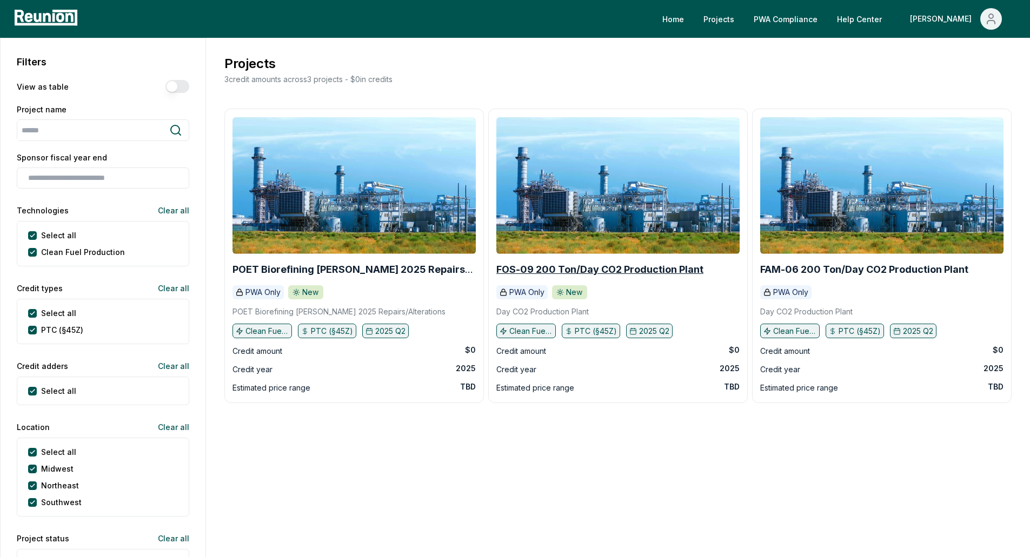
click at [541, 269] on b "FOS-09 200 Ton/Day CO2 Production Plant" at bounding box center [599, 269] width 207 height 11
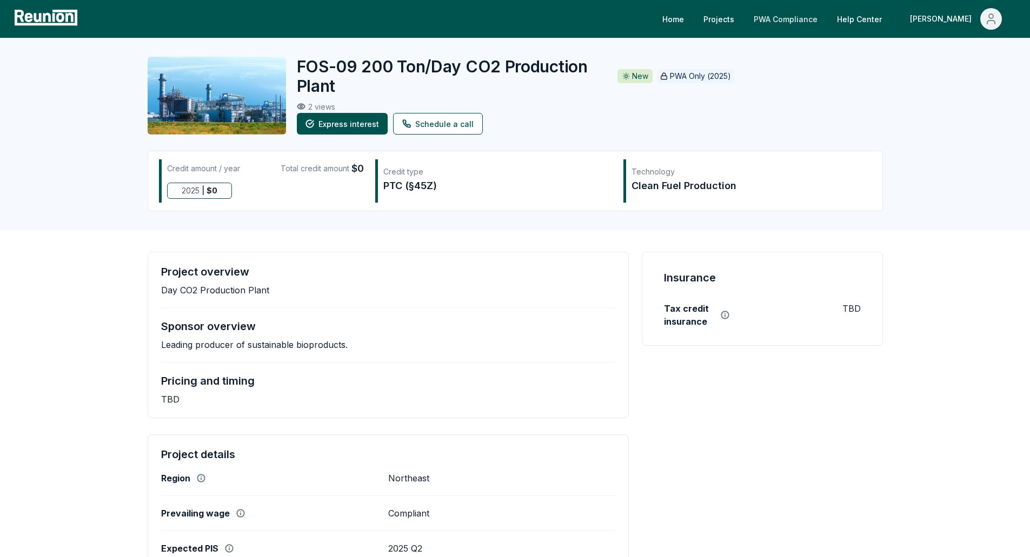
click at [826, 19] on link "PWA Compliance" at bounding box center [785, 19] width 81 height 22
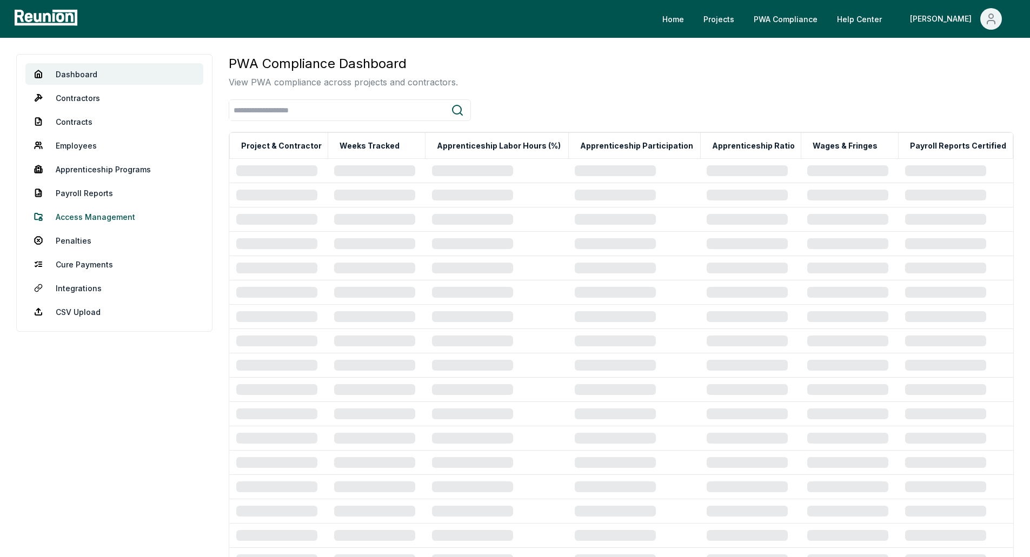
click at [82, 217] on link "Access Management" at bounding box center [114, 217] width 178 height 22
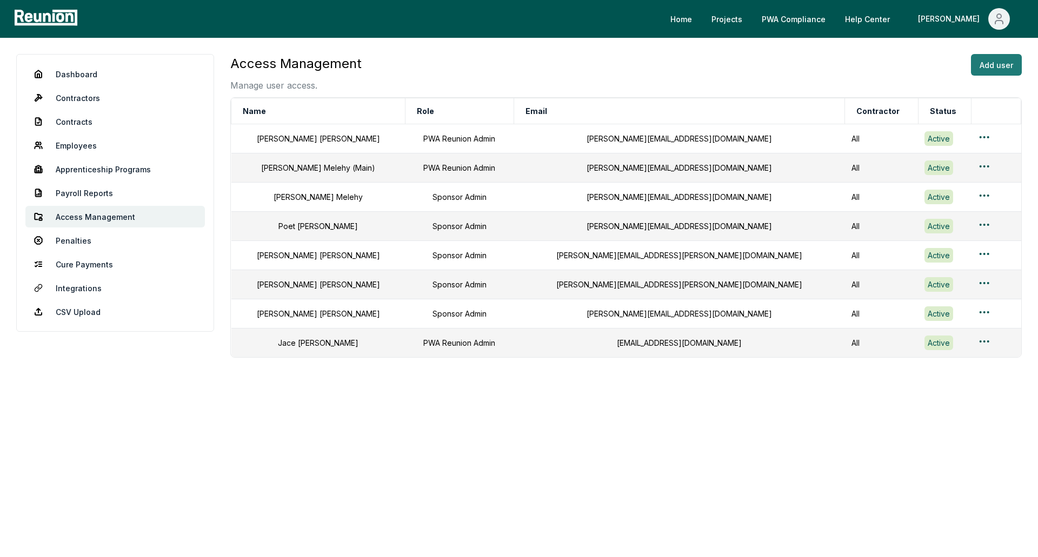
click at [990, 60] on button "Add user" at bounding box center [996, 65] width 51 height 22
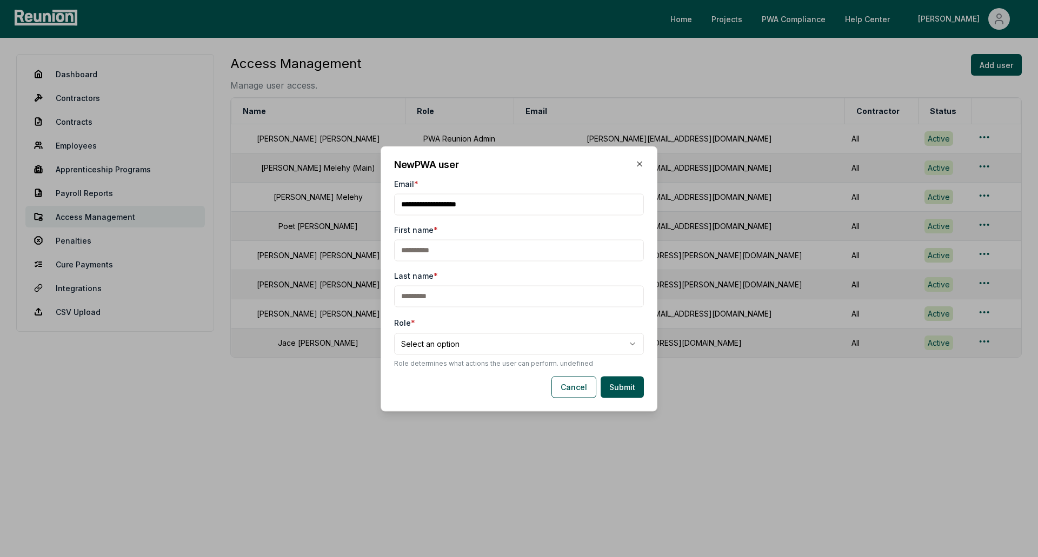
type input "**********"
type input "**"
type input "********"
click at [464, 245] on input "First name *" at bounding box center [519, 250] width 250 height 22
type input "**"
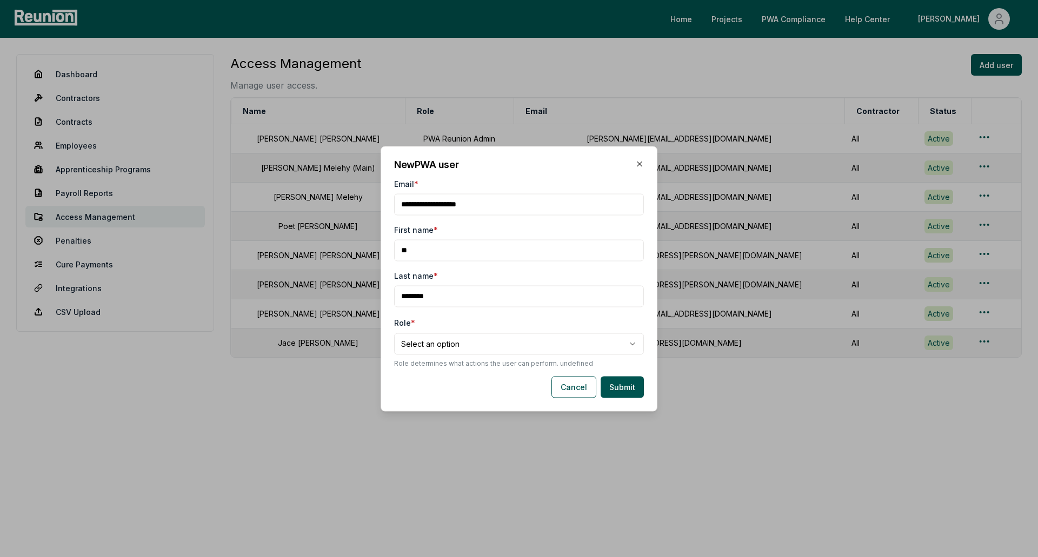
click at [467, 347] on body "Please visit us on your desktop We're working on making our marketplace mobile-…" at bounding box center [519, 278] width 1038 height 557
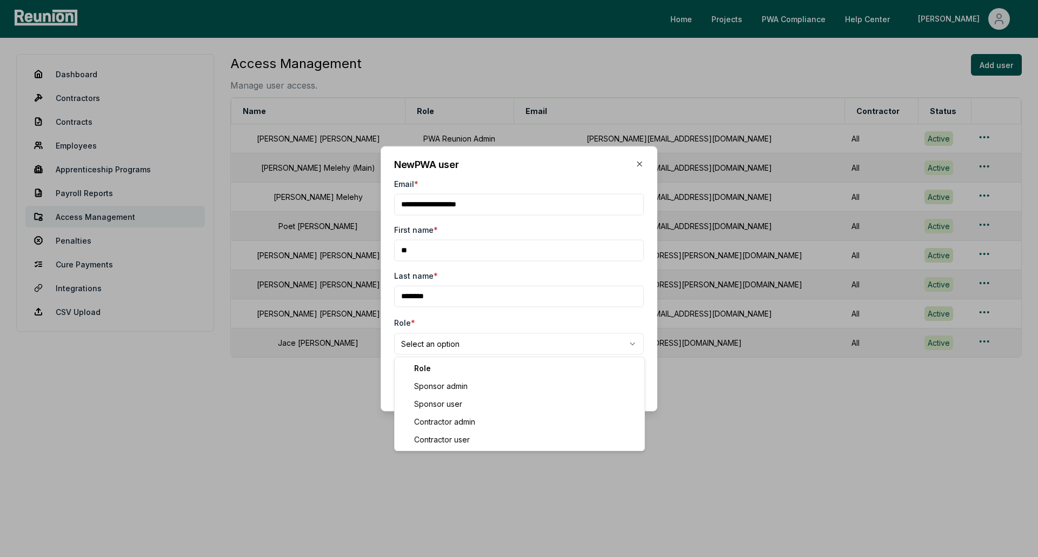
select select "**********"
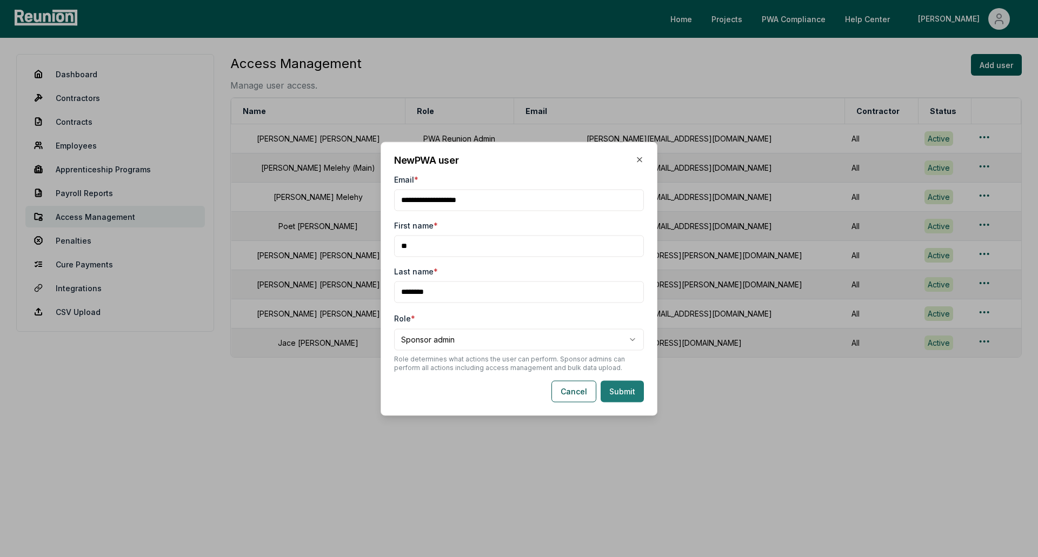
click at [622, 395] on button "Submit" at bounding box center [622, 392] width 43 height 22
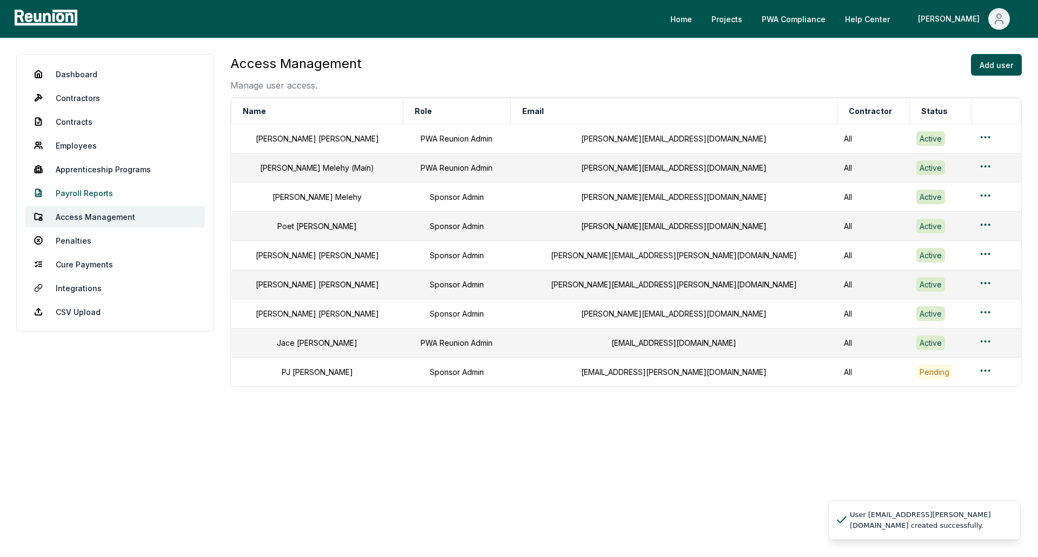
click at [81, 190] on link "Payroll Reports" at bounding box center [114, 193] width 179 height 22
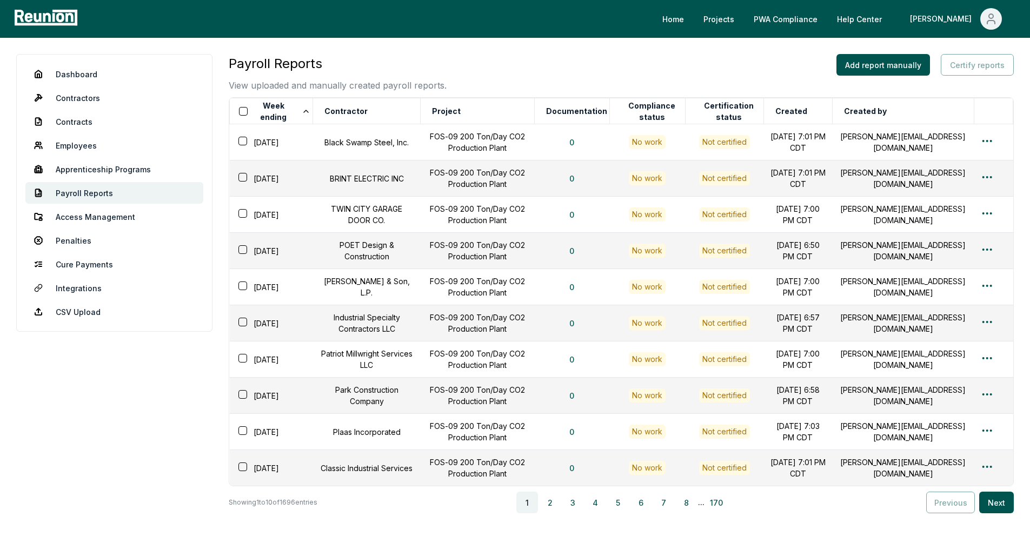
click at [957, 72] on span "Certify reports" at bounding box center [977, 73] width 73 height 38
click at [958, 68] on span "Certify reports" at bounding box center [977, 73] width 73 height 38
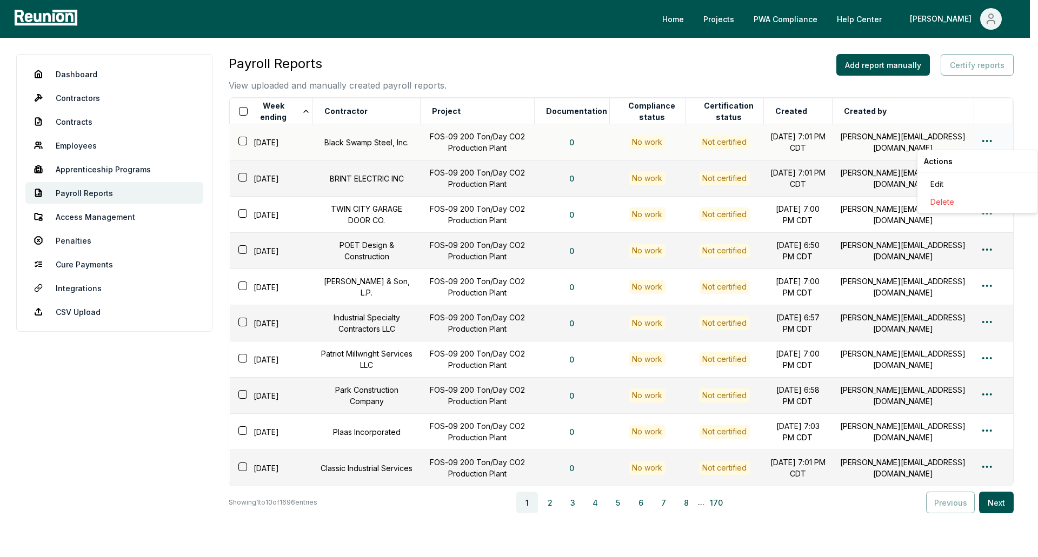
click at [986, 136] on html "Please visit us on your desktop We're working on making our marketplace mobile-…" at bounding box center [519, 311] width 1038 height 622
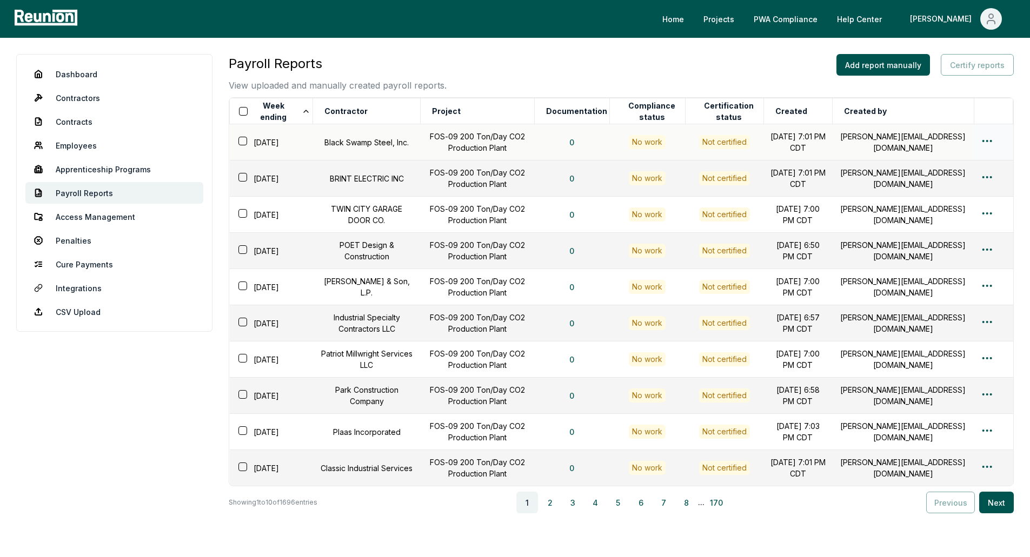
click at [986, 136] on html "Please visit us on your desktop We're working on making our marketplace mobile-…" at bounding box center [515, 311] width 1030 height 622
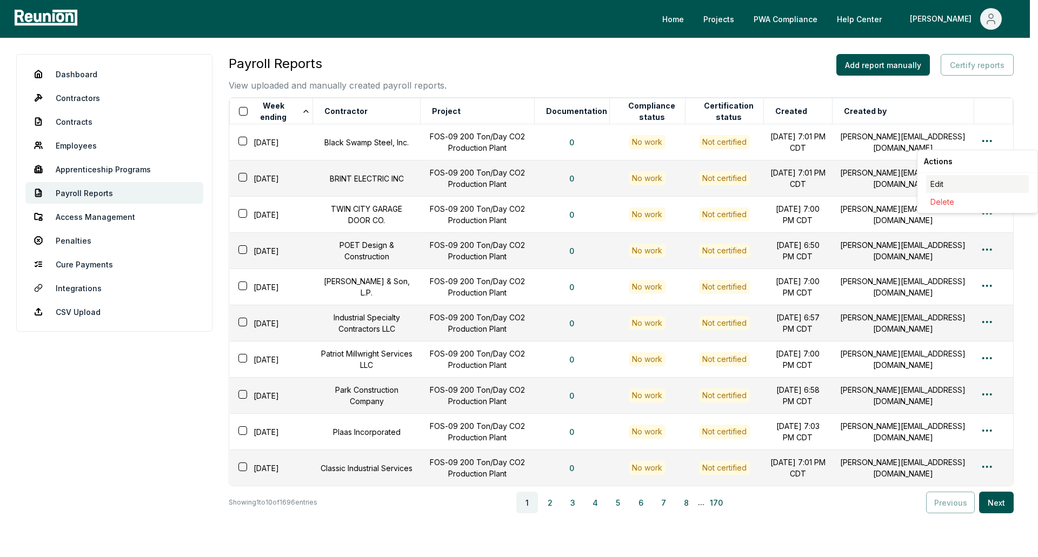
click at [934, 181] on div "Edit" at bounding box center [977, 184] width 103 height 18
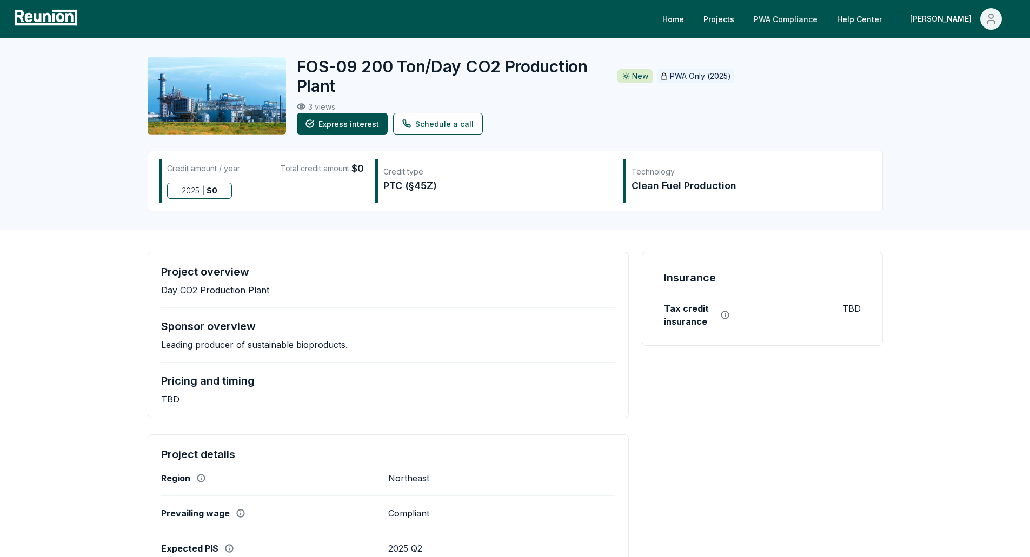
click at [789, 19] on link "PWA Compliance" at bounding box center [785, 19] width 81 height 22
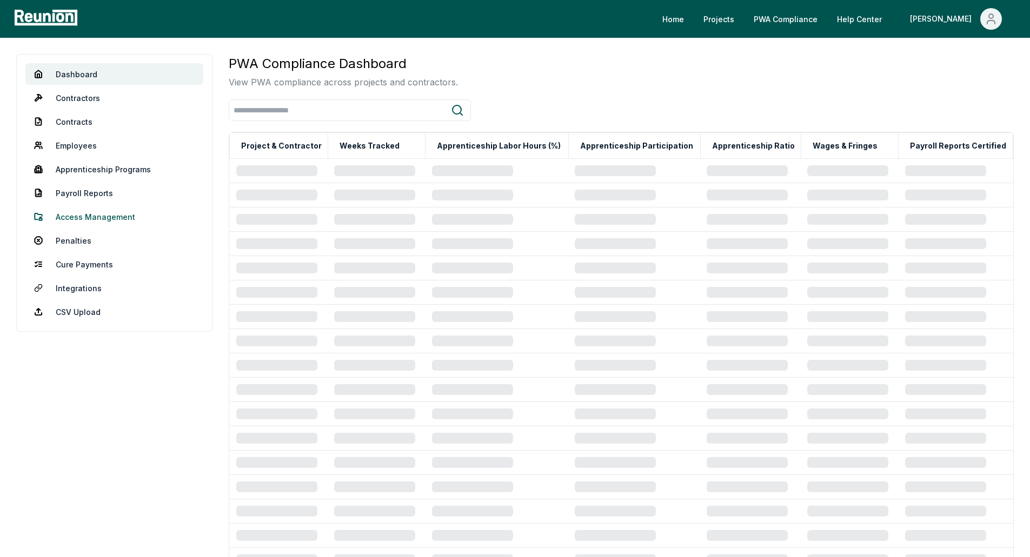
click at [76, 220] on link "Access Management" at bounding box center [114, 217] width 178 height 22
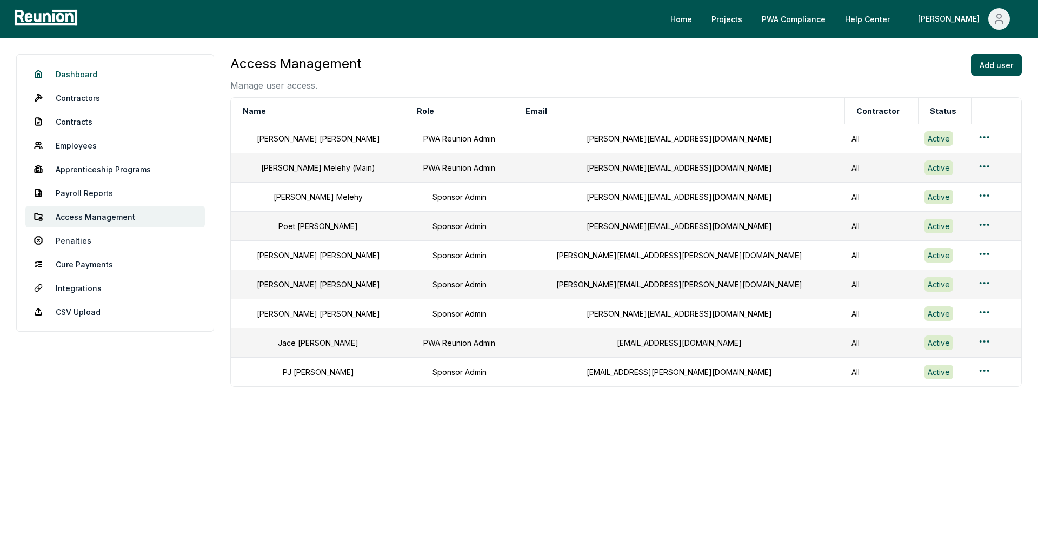
click at [97, 79] on link "Dashboard" at bounding box center [114, 74] width 179 height 22
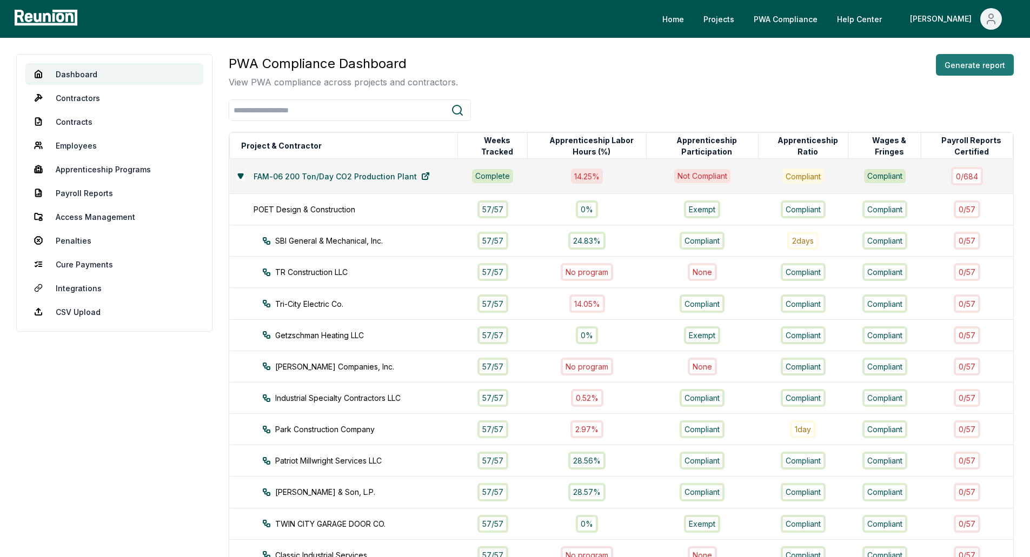
click at [969, 65] on button "Generate report" at bounding box center [975, 65] width 78 height 22
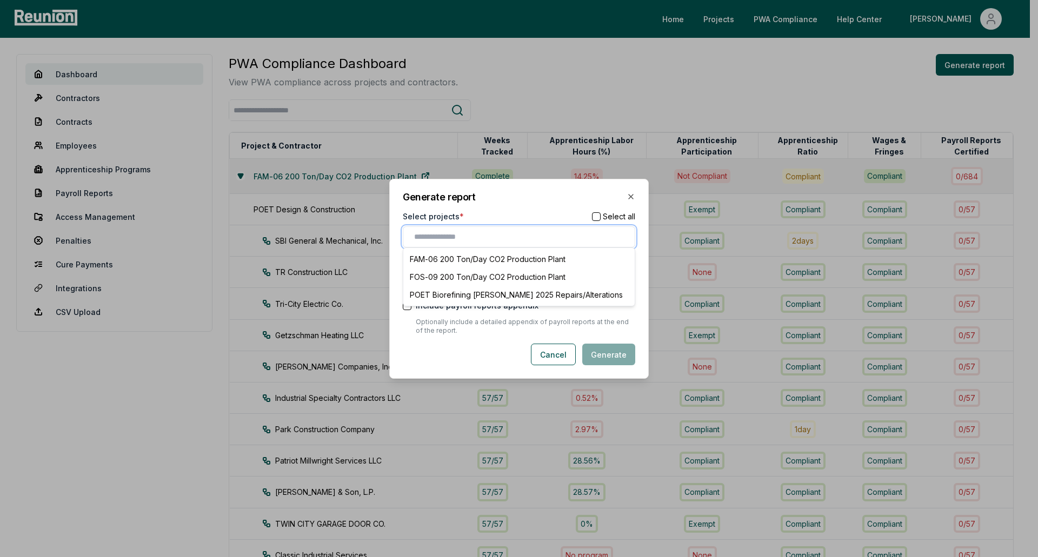
click at [487, 233] on input "text" at bounding box center [521, 236] width 214 height 11
click at [485, 271] on div "FOS-09 200 Ton/Day CO2 Production Plant" at bounding box center [518, 277] width 227 height 18
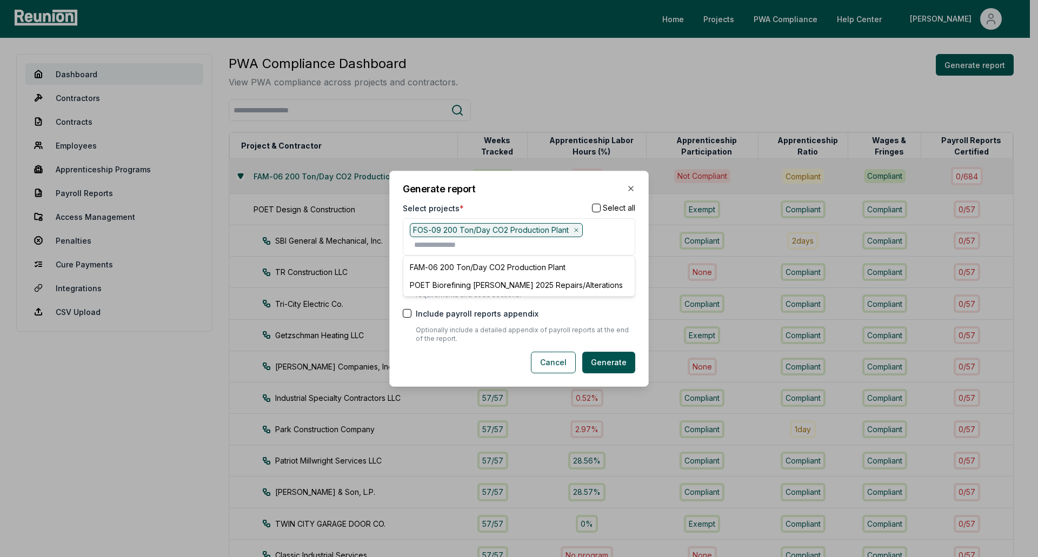
click at [545, 189] on h2 "Generate report" at bounding box center [519, 189] width 232 height 10
click at [412, 269] on div "Include statutory requirements table" at bounding box center [519, 269] width 232 height 11
click at [409, 311] on button "Include payroll reports appendix" at bounding box center [407, 313] width 9 height 9
click at [617, 363] on button "Generate" at bounding box center [608, 363] width 53 height 22
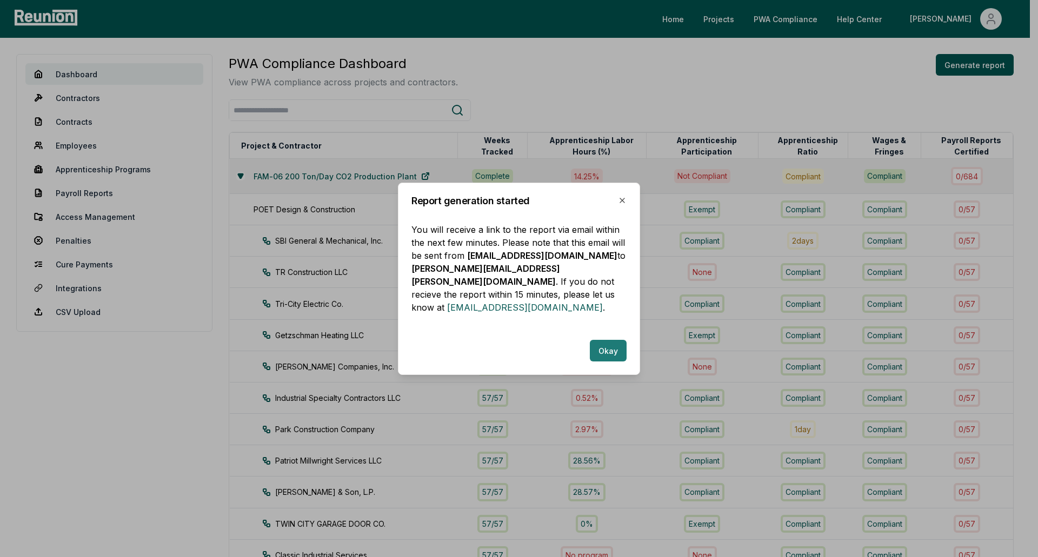
click at [615, 340] on button "Okay" at bounding box center [608, 351] width 37 height 22
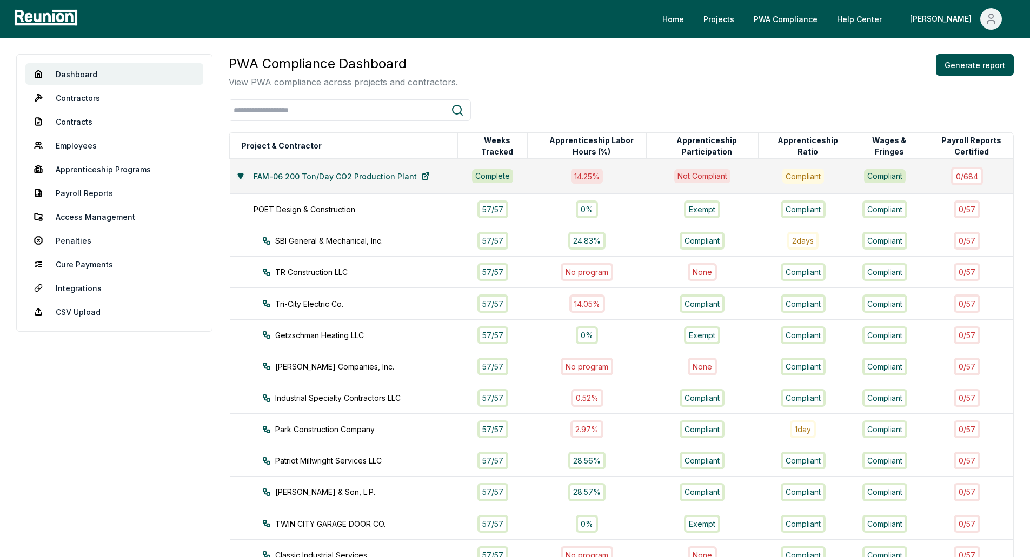
click at [240, 177] on icon at bounding box center [240, 176] width 5 height 4
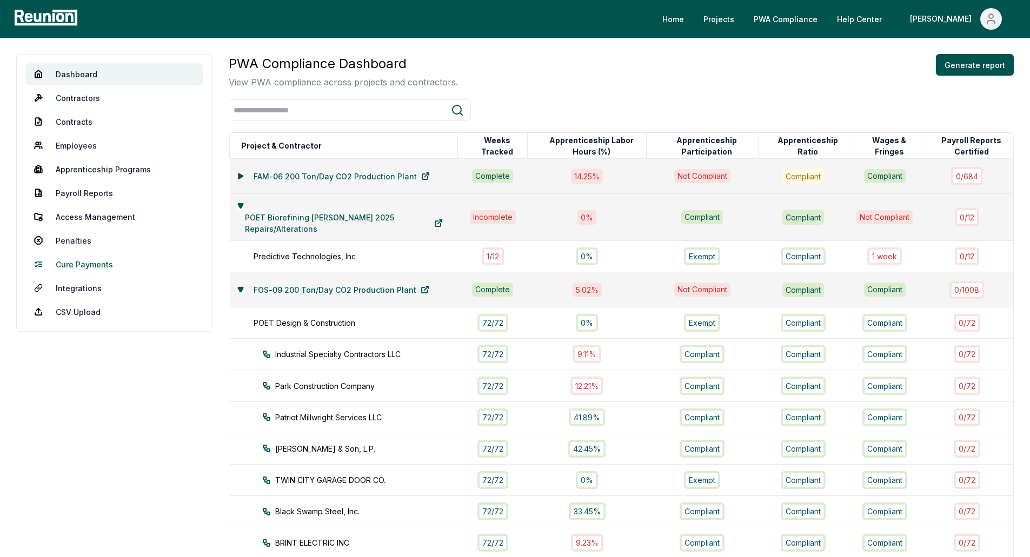
click at [85, 264] on link "Cure Payments" at bounding box center [114, 265] width 178 height 22
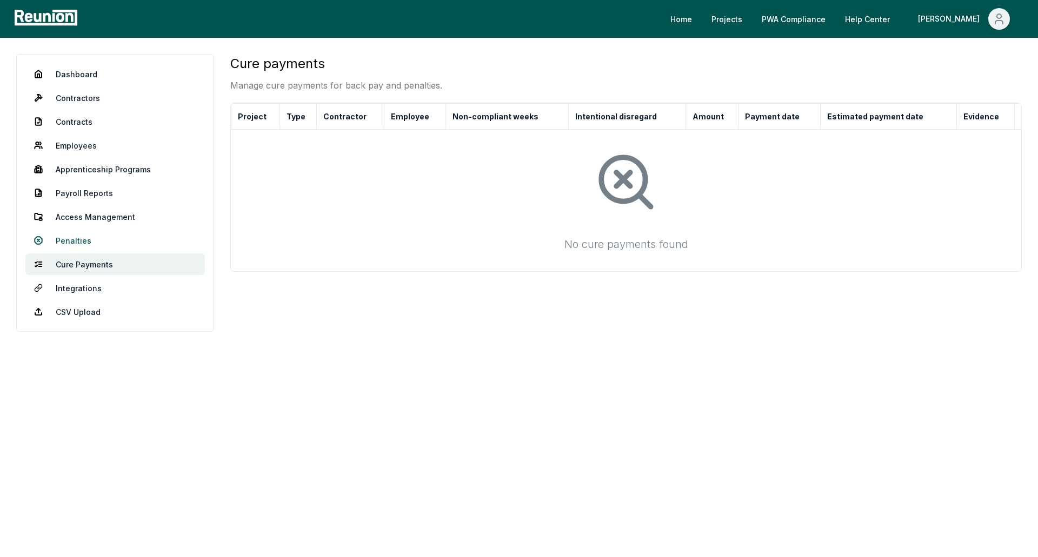
click at [70, 242] on link "Penalties" at bounding box center [114, 241] width 179 height 22
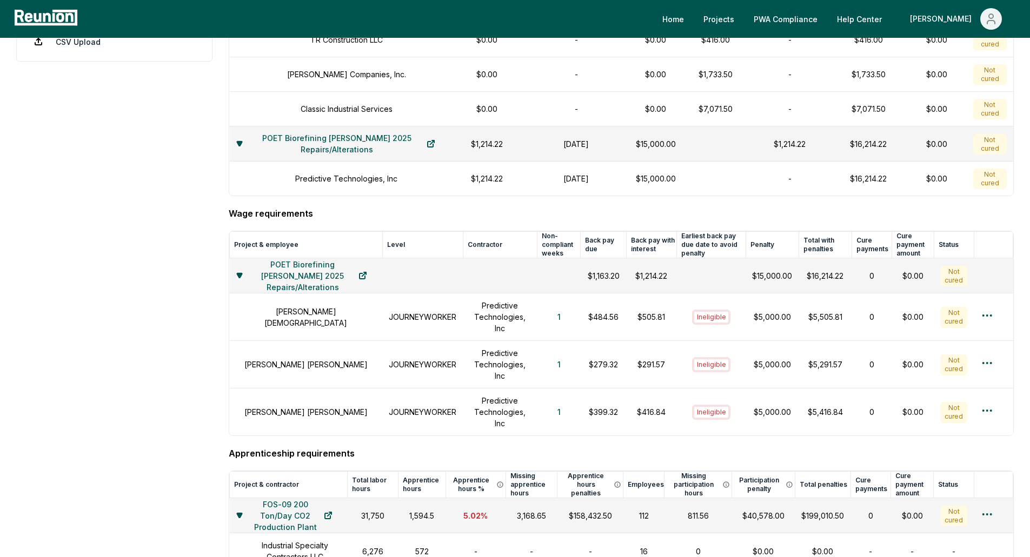
scroll to position [324, 0]
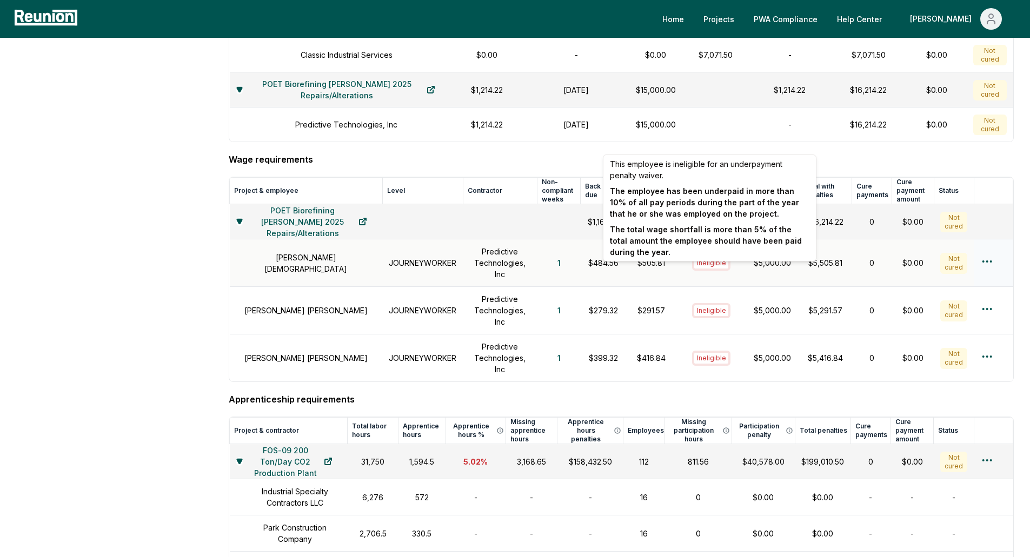
click at [712, 271] on div "Ineligible" at bounding box center [711, 263] width 39 height 15
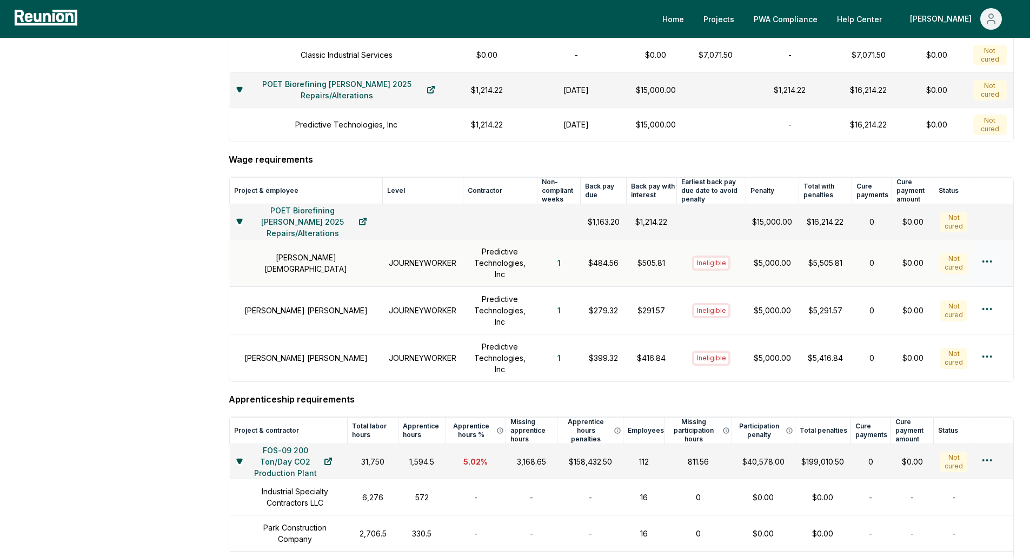
click at [712, 271] on div "Ineligible" at bounding box center [711, 263] width 39 height 15
click at [985, 270] on html "Please visit us on your desktop We're working on making our marketplace mobile-…" at bounding box center [515, 523] width 1030 height 1694
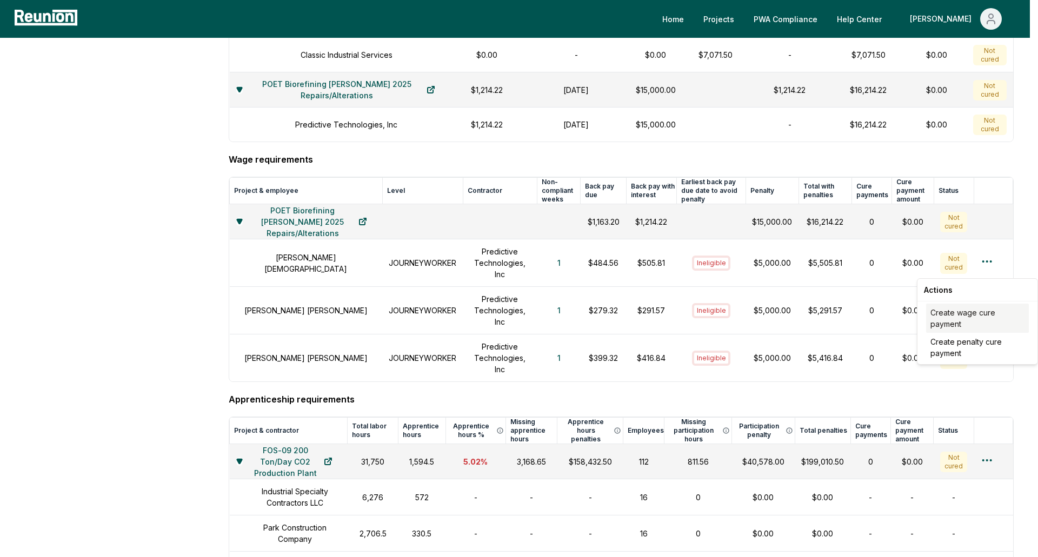
click at [965, 313] on div "Create wage cure payment" at bounding box center [977, 318] width 103 height 29
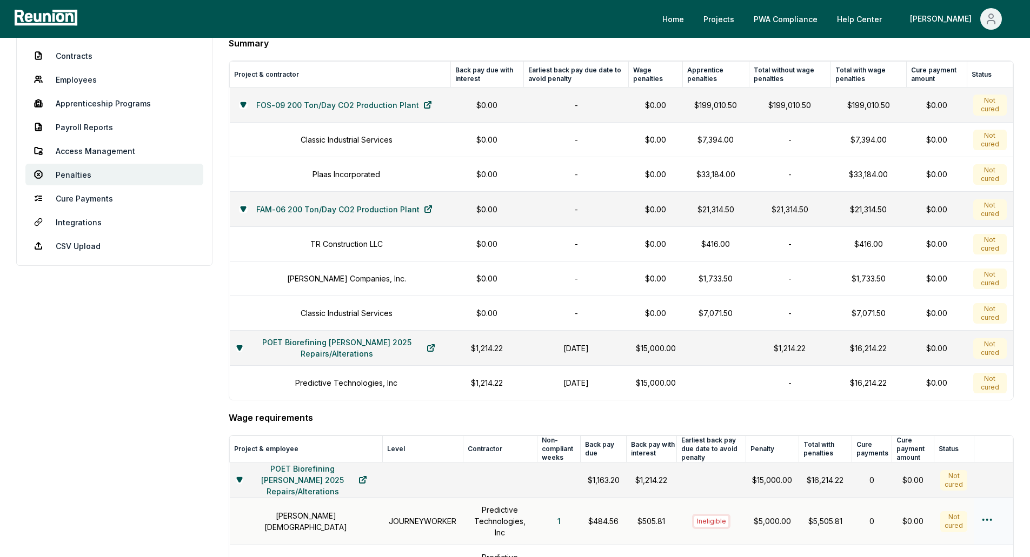
scroll to position [0, 0]
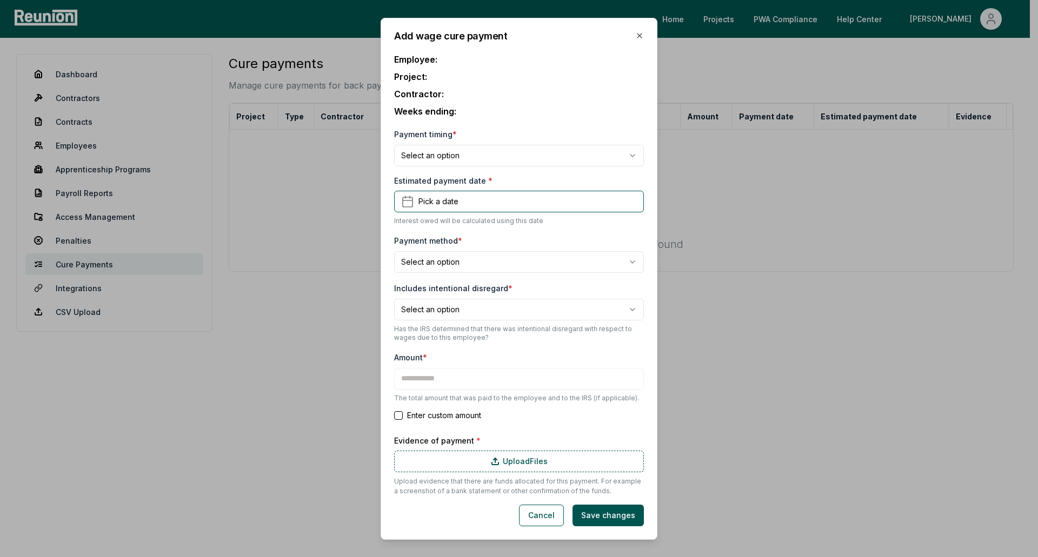
type input "*******"
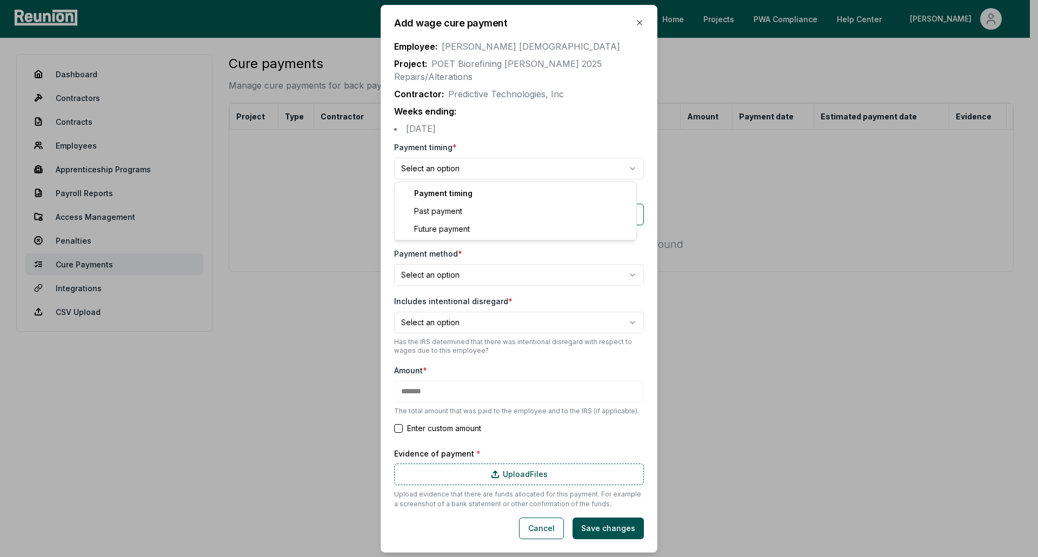
click at [479, 172] on body "**********" at bounding box center [515, 278] width 1030 height 557
select select "**********"
click at [472, 209] on button "Pick a date" at bounding box center [519, 215] width 250 height 22
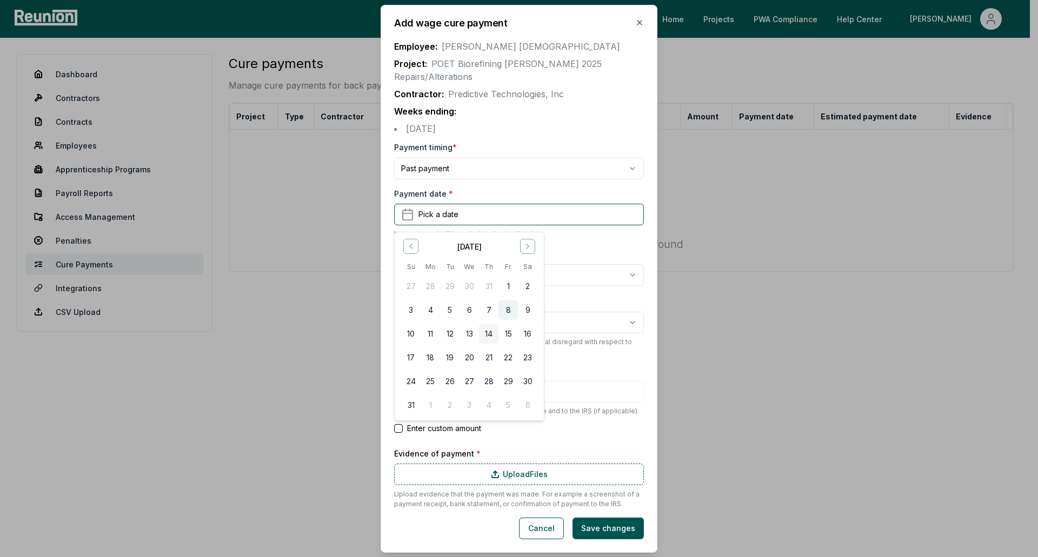
click at [508, 312] on button "8" at bounding box center [507, 310] width 19 height 19
type input "*******"
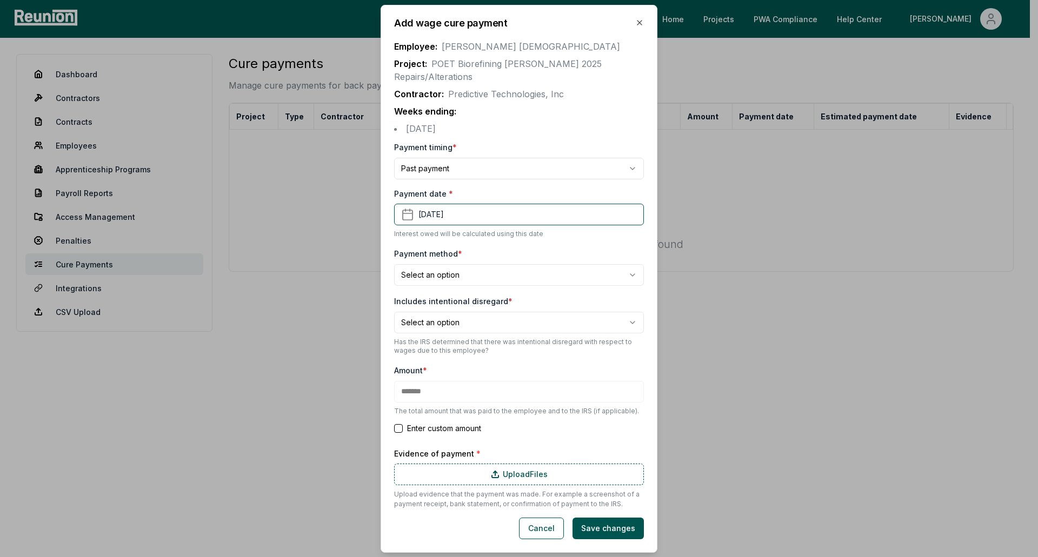
click at [507, 277] on body "**********" at bounding box center [515, 278] width 1030 height 557
select select "**********"
click at [464, 317] on body "**********" at bounding box center [515, 278] width 1030 height 557
select select "*****"
click at [396, 431] on button "Enter custom amount" at bounding box center [398, 428] width 9 height 9
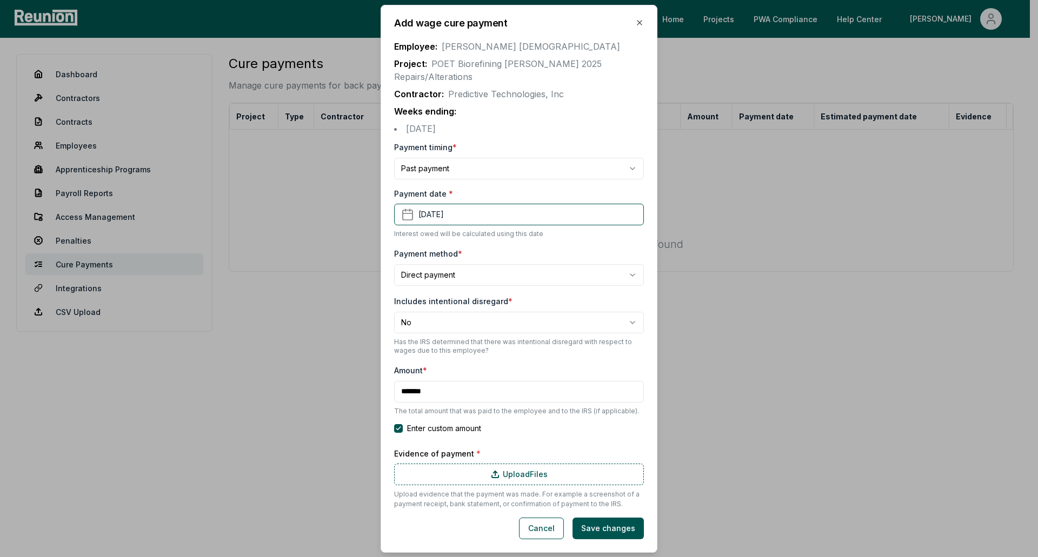
drag, startPoint x: 438, startPoint y: 398, endPoint x: 388, endPoint y: 398, distance: 50.3
click at [388, 398] on div "**********" at bounding box center [519, 279] width 277 height 548
type input "**"
drag, startPoint x: 436, startPoint y: 397, endPoint x: 395, endPoint y: 396, distance: 41.1
click at [395, 396] on input "****" at bounding box center [519, 392] width 250 height 22
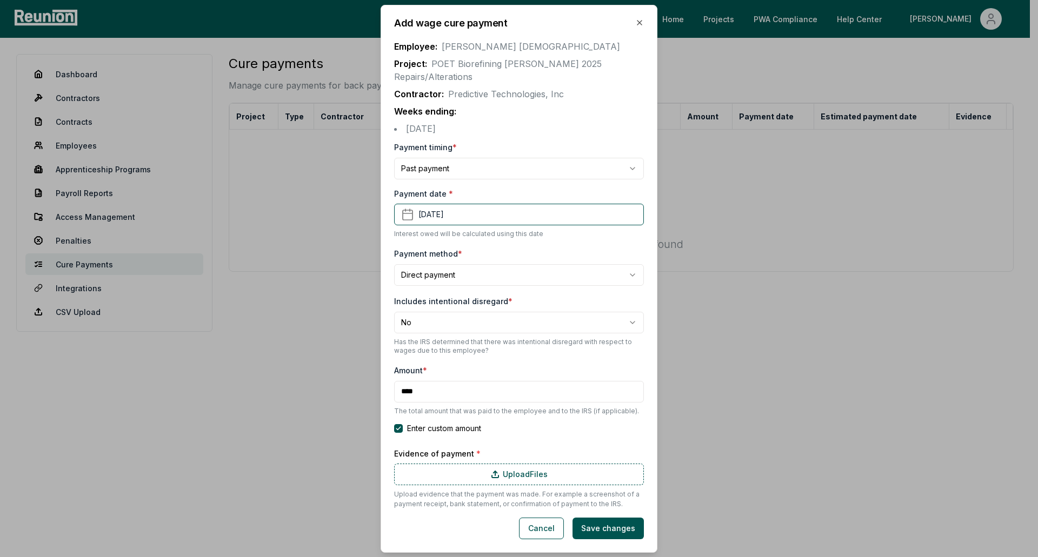
type input "****"
type button "on"
drag, startPoint x: 419, startPoint y: 498, endPoint x: 557, endPoint y: 505, distance: 138.6
click at [557, 505] on p "Upload evidence that the payment was made. For example a screenshot of a paymen…" at bounding box center [519, 499] width 250 height 19
click at [539, 525] on button "Cancel" at bounding box center [541, 529] width 45 height 22
